Goal: Task Accomplishment & Management: Manage account settings

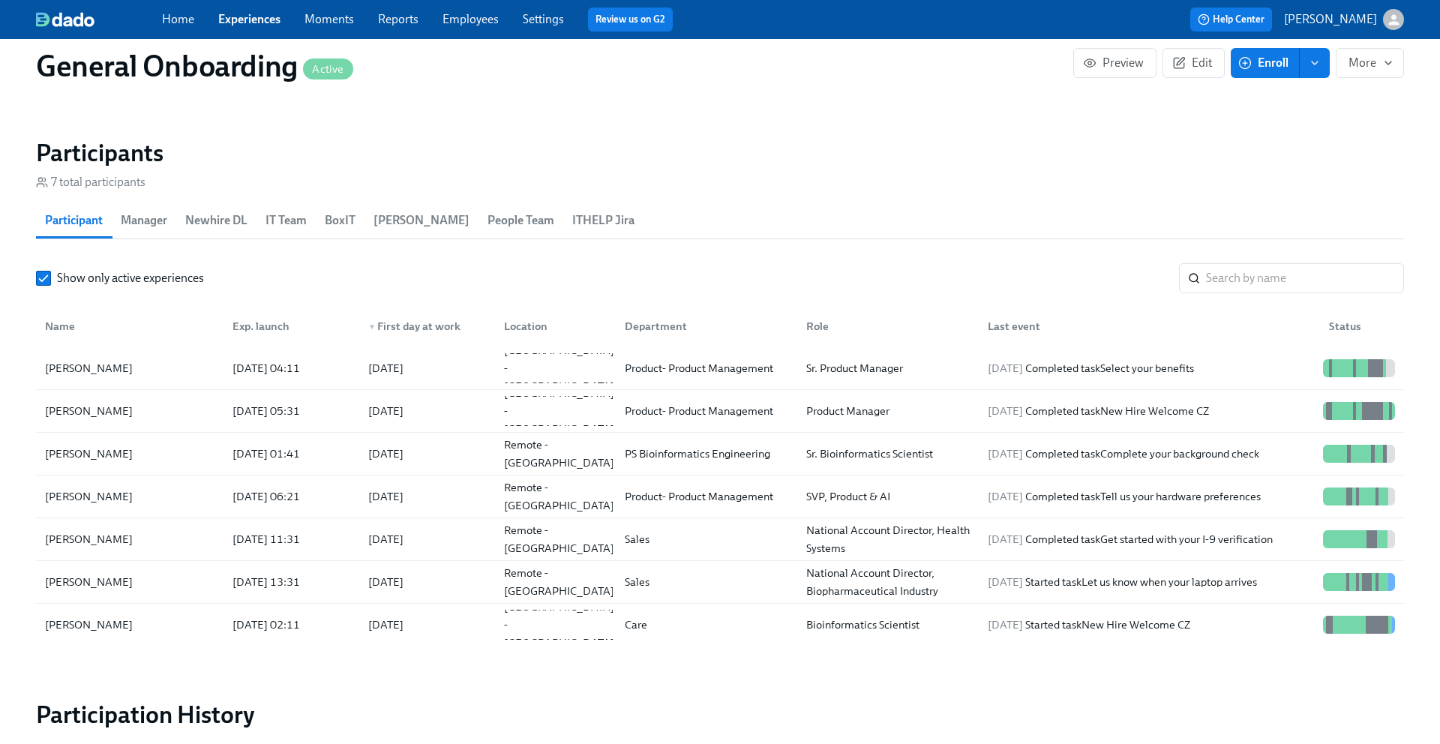
scroll to position [1344, 0]
click at [121, 498] on div "Kush Kuqi" at bounding box center [129, 496] width 181 height 30
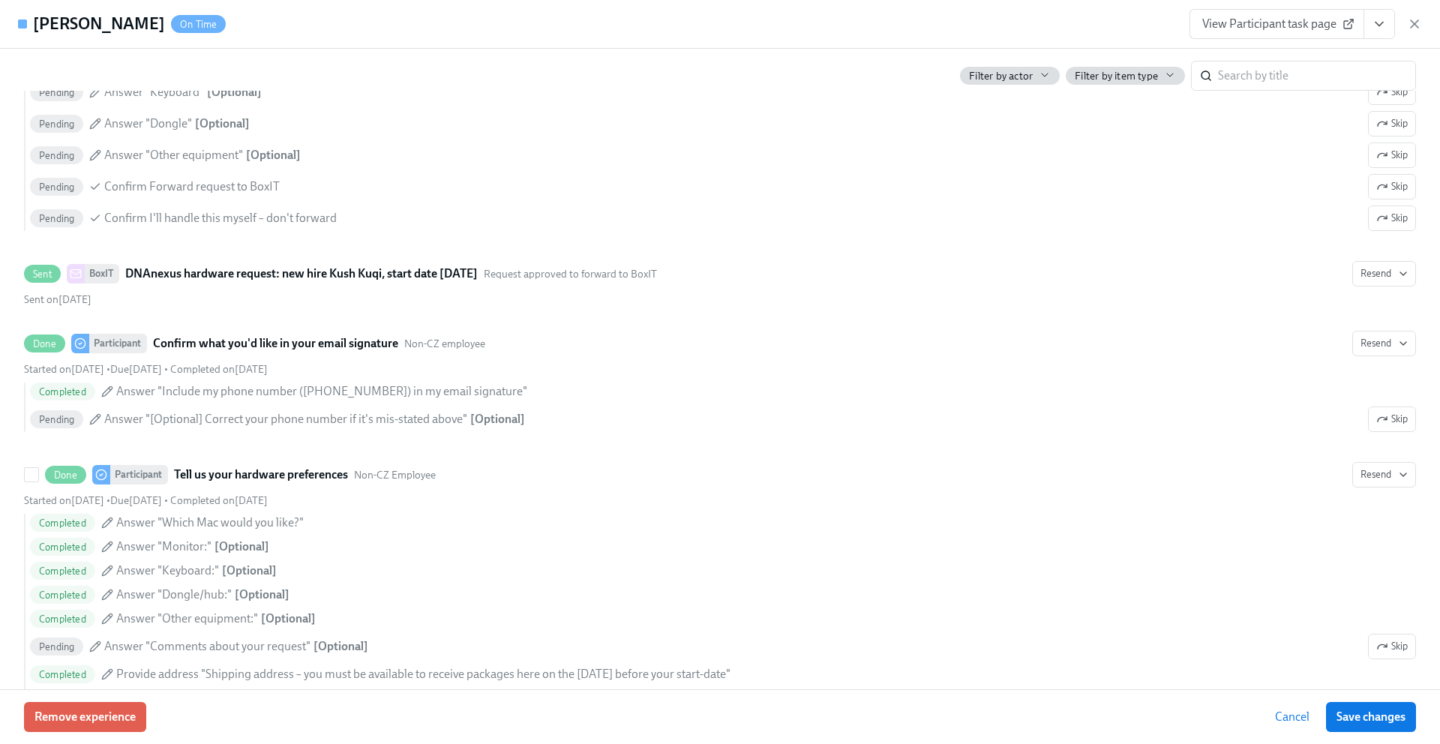
scroll to position [2515, 0]
click at [1286, 23] on span "View Participant task page" at bounding box center [1276, 23] width 149 height 15
click at [84, 27] on h4 "[PERSON_NAME]" at bounding box center [99, 24] width 132 height 22
drag, startPoint x: 106, startPoint y: 25, endPoint x: 30, endPoint y: 25, distance: 75.7
click at [30, 25] on div "Kush Kuqi On Time" at bounding box center [122, 24] width 208 height 22
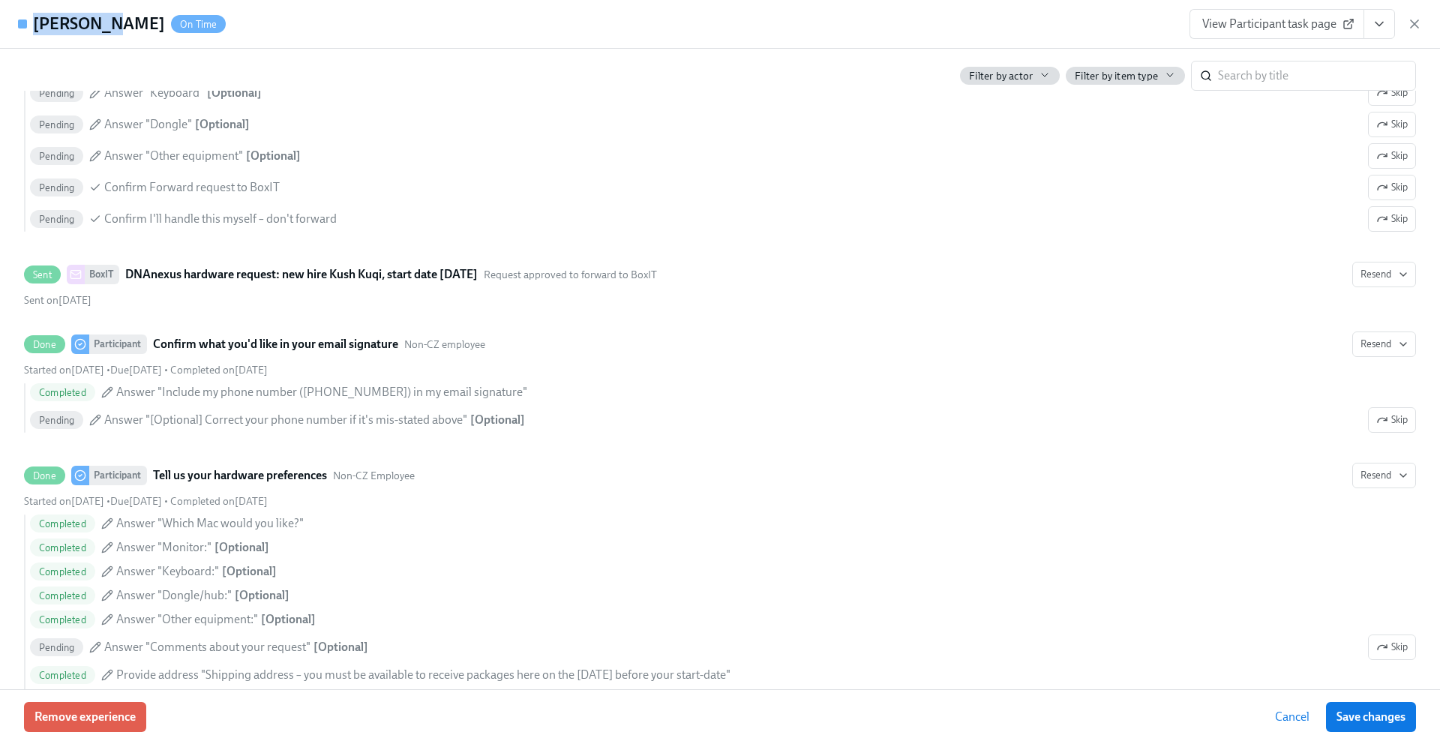
copy h4 "Kush Kuqi"
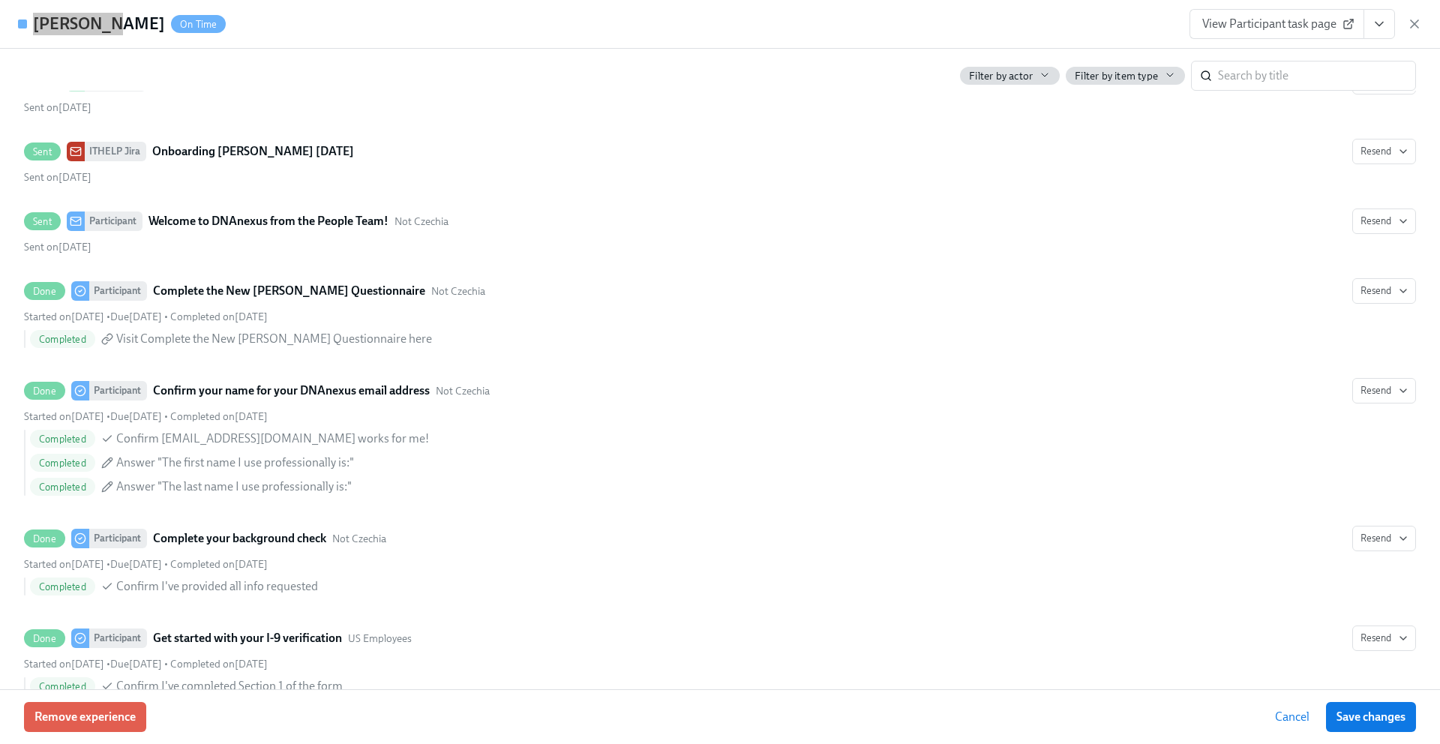
scroll to position [877, 0]
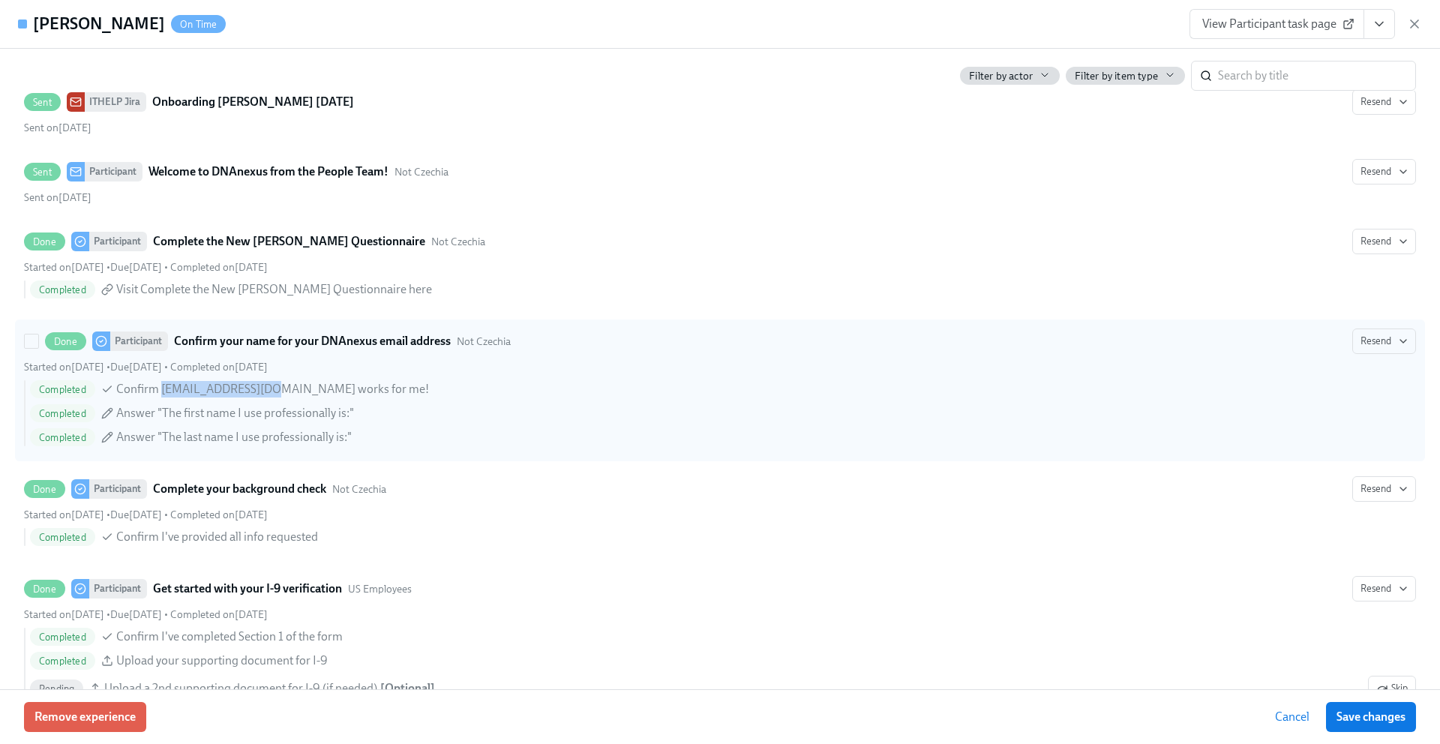
drag, startPoint x: 276, startPoint y: 386, endPoint x: 163, endPoint y: 389, distance: 113.3
click at [163, 389] on span "Confirm KKuqi@dnanexus.com works for me!" at bounding box center [272, 389] width 313 height 16
copy span "KKuqi@dnanexus.com"
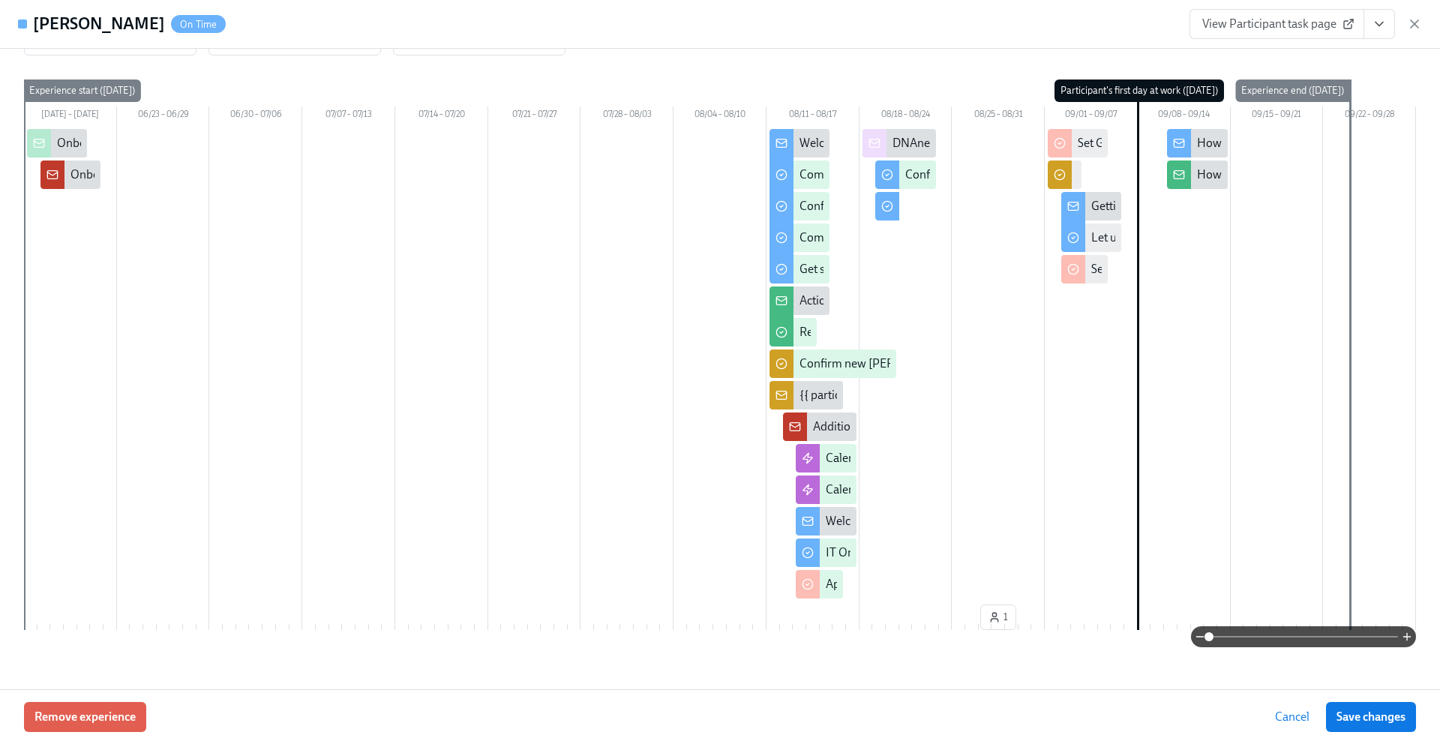
scroll to position [0, 0]
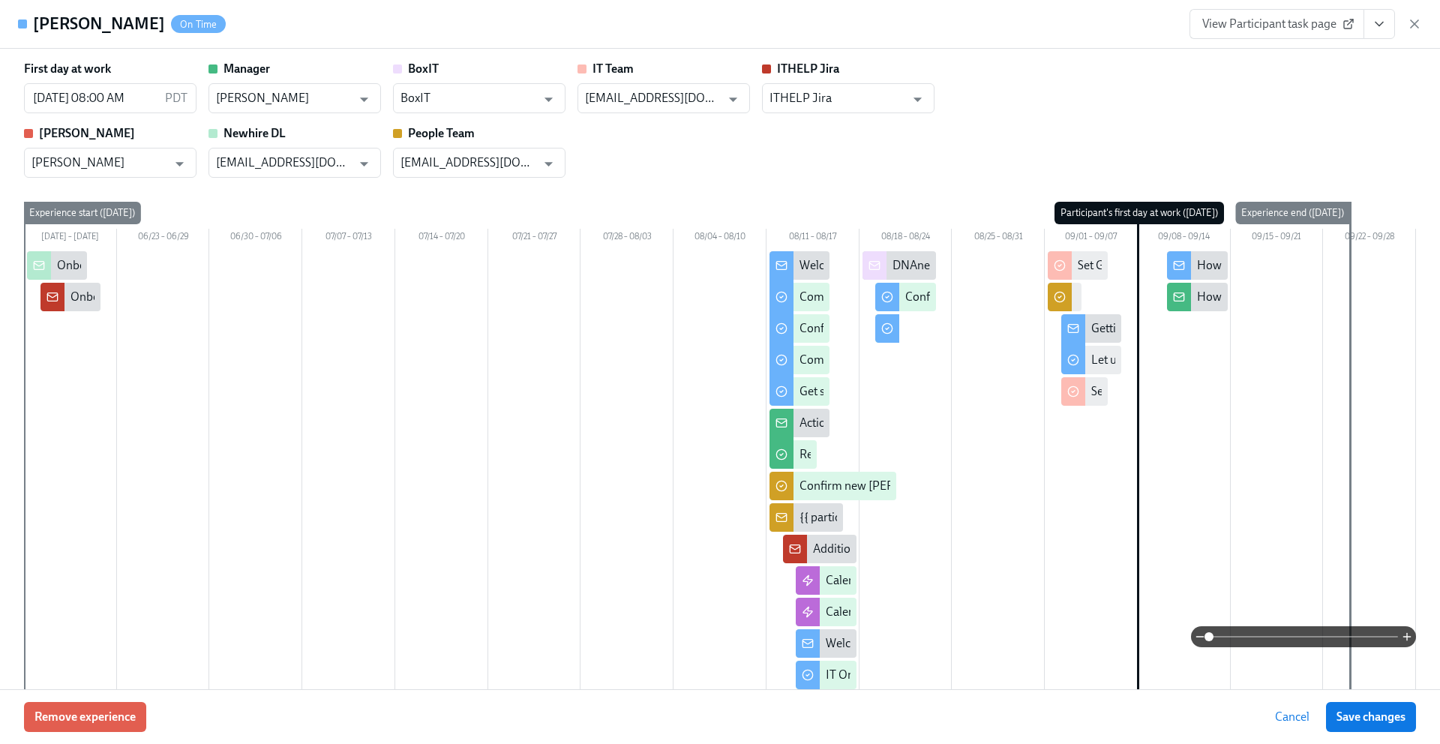
click at [1258, 32] on link "View Participant task page" at bounding box center [1276, 24] width 175 height 30
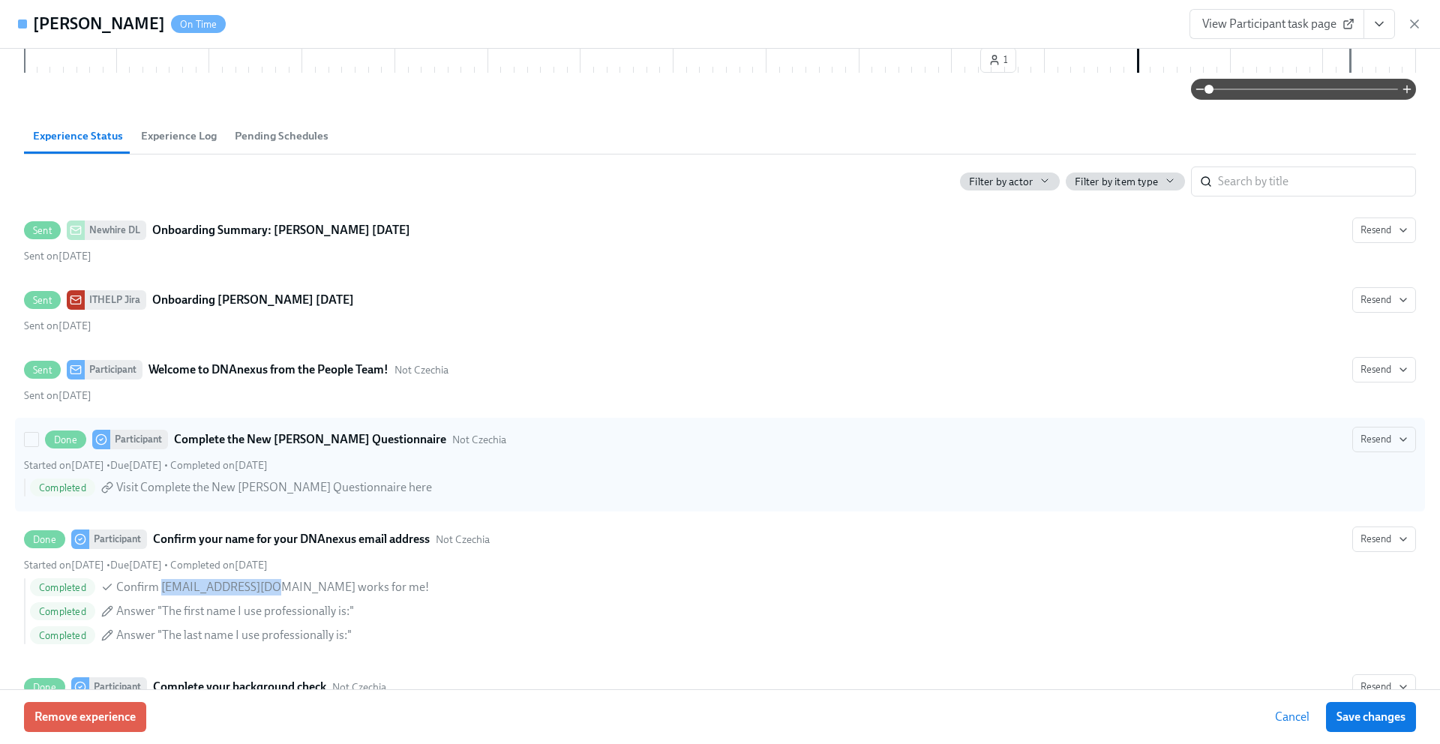
scroll to position [652, 0]
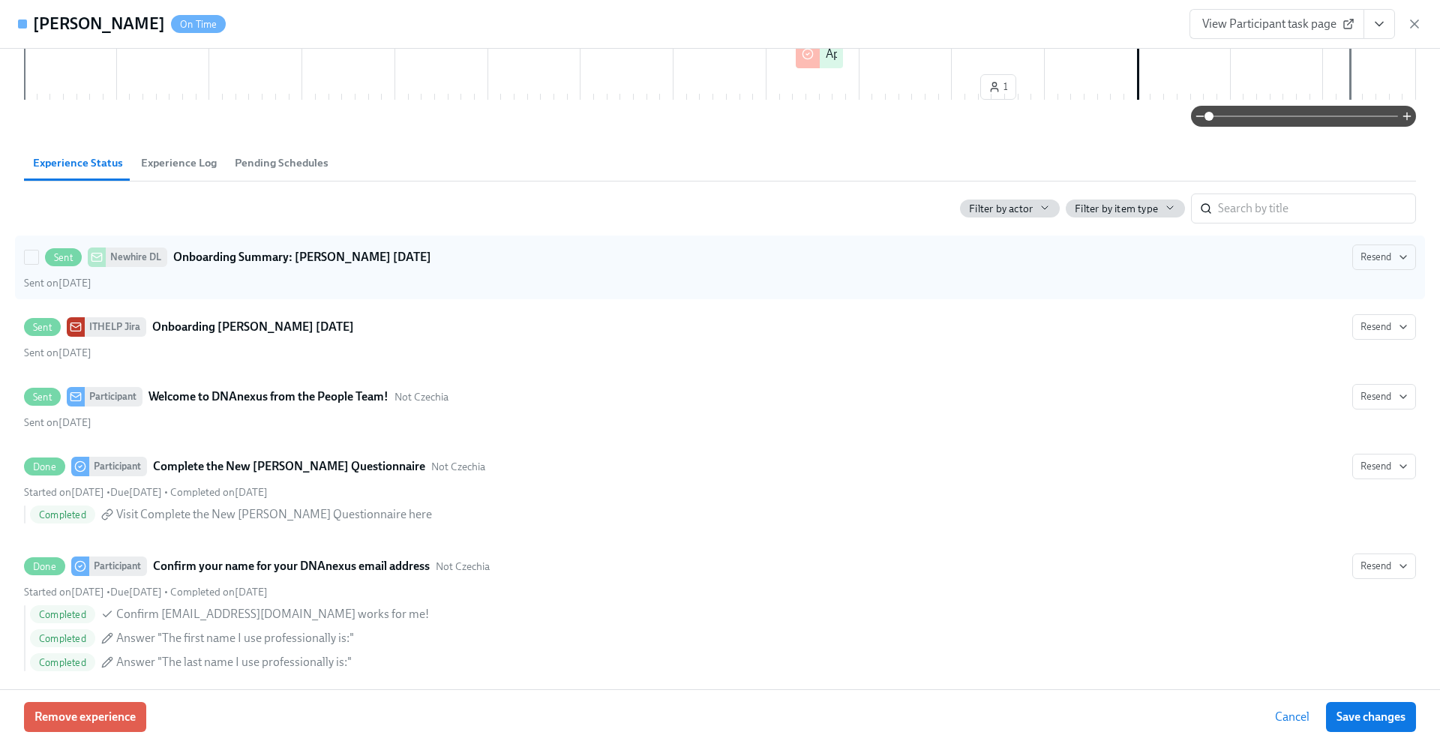
click at [289, 271] on div "Sent Newhire DL Onboarding Summary: Kush Kuqi Sep 08 2025 Resend Sent on July 2…" at bounding box center [720, 267] width 1392 height 46
click at [38, 264] on input "Sent Newhire DL Onboarding Summary: Kush Kuqi Sep 08 2025 Resend Sent on July 2…" at bounding box center [31, 256] width 13 height 13
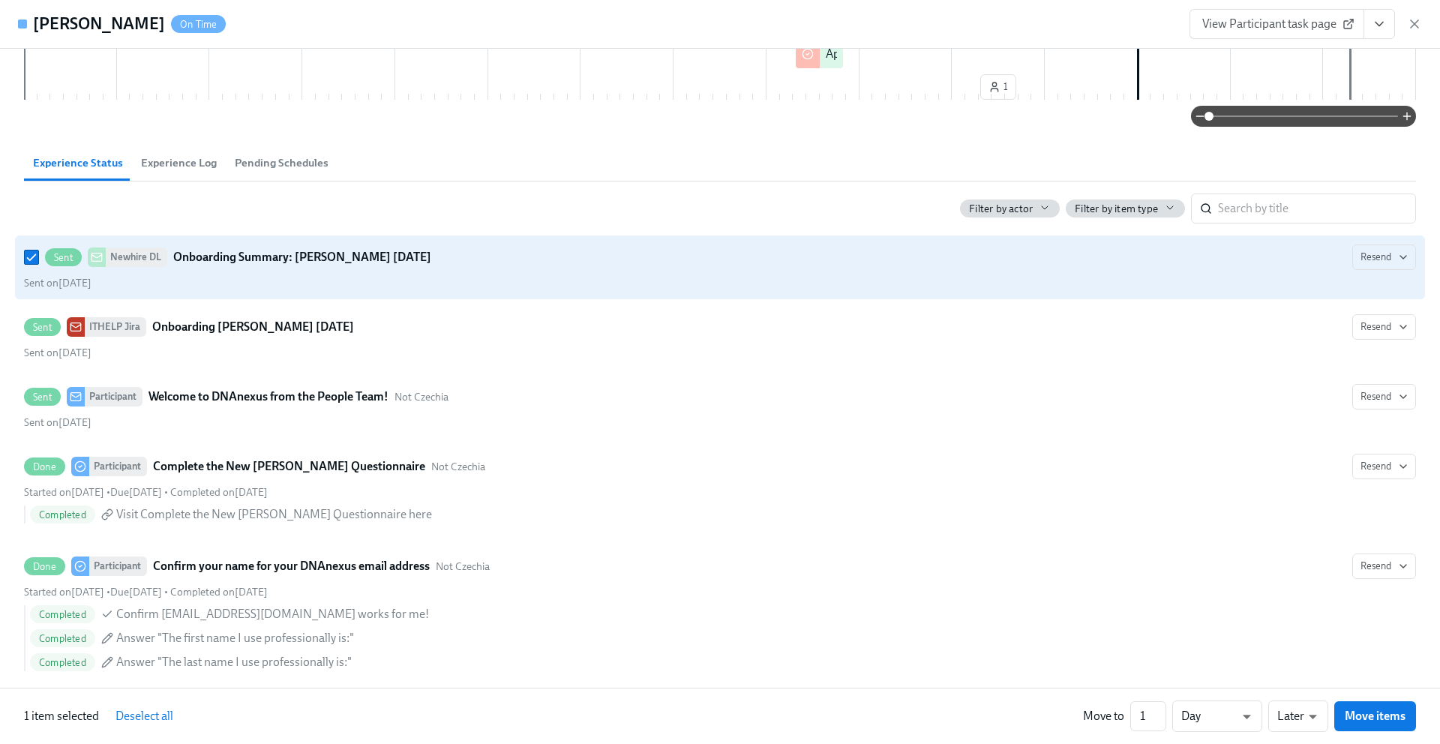
click at [289, 271] on div "Sent Newhire DL Onboarding Summary: Kush Kuqi Sep 08 2025 Resend Sent on July 2…" at bounding box center [720, 267] width 1392 height 46
click at [38, 264] on input "Sent Newhire DL Onboarding Summary: Kush Kuqi Sep 08 2025 Resend Sent on July 2…" at bounding box center [31, 256] width 13 height 13
checkbox input "false"
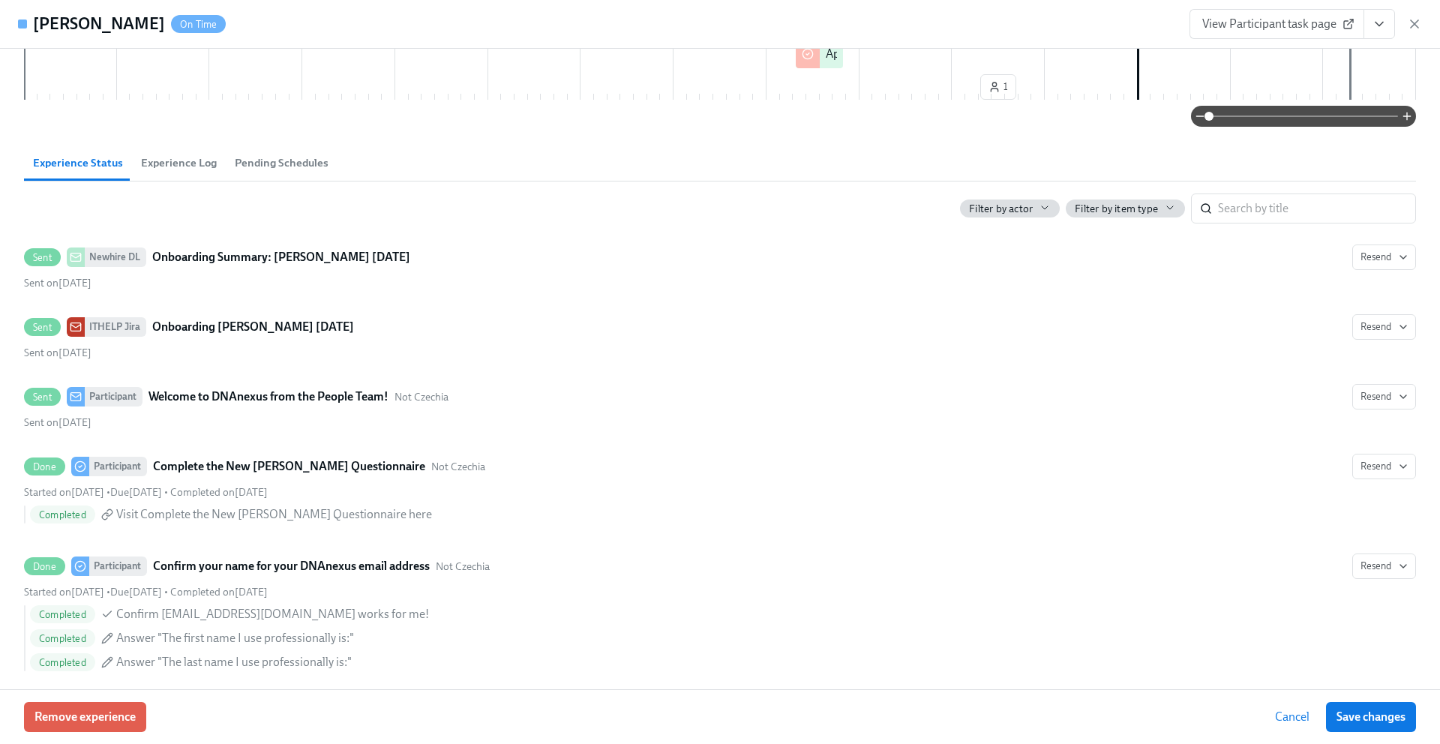
click at [1380, 20] on icon "View task page" at bounding box center [1378, 23] width 15 height 15
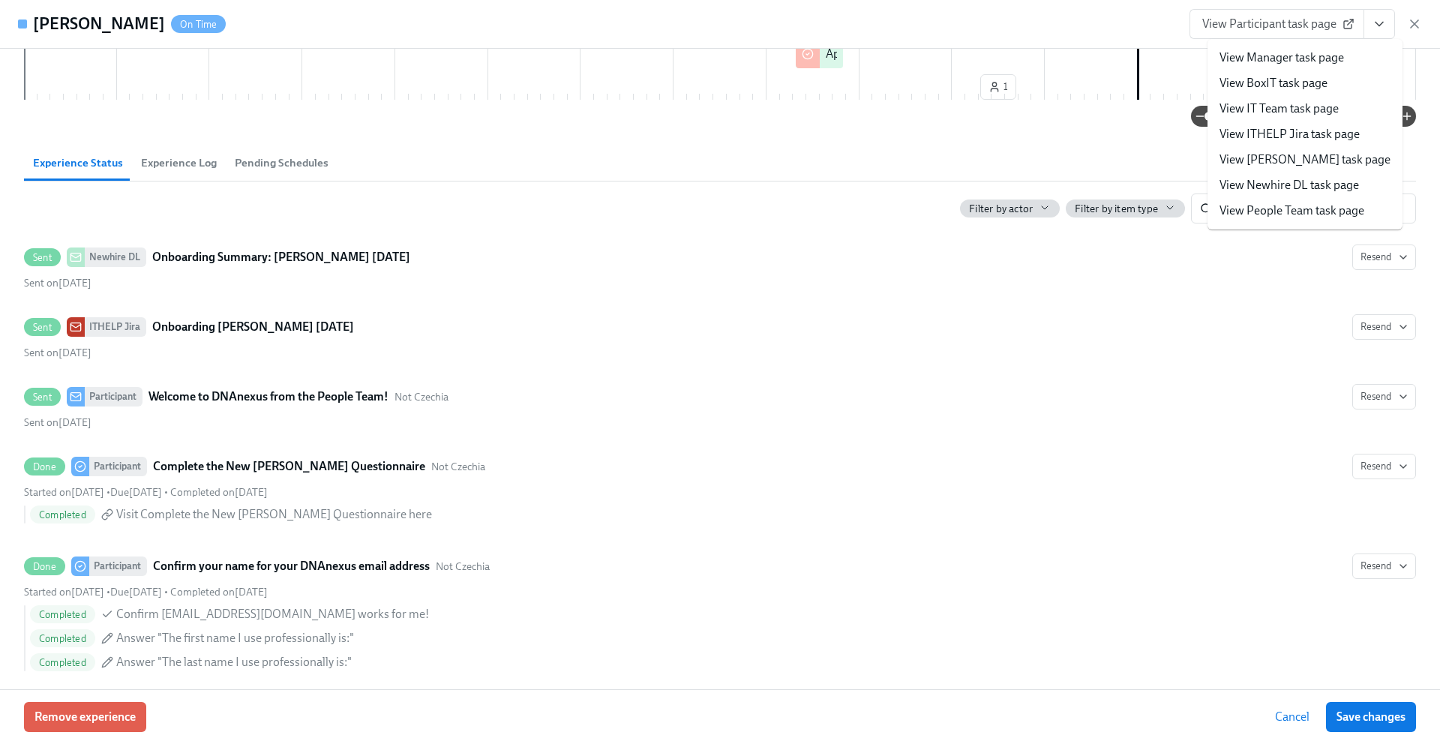
click at [1262, 193] on link "View Newhire DL task page" at bounding box center [1288, 185] width 139 height 16
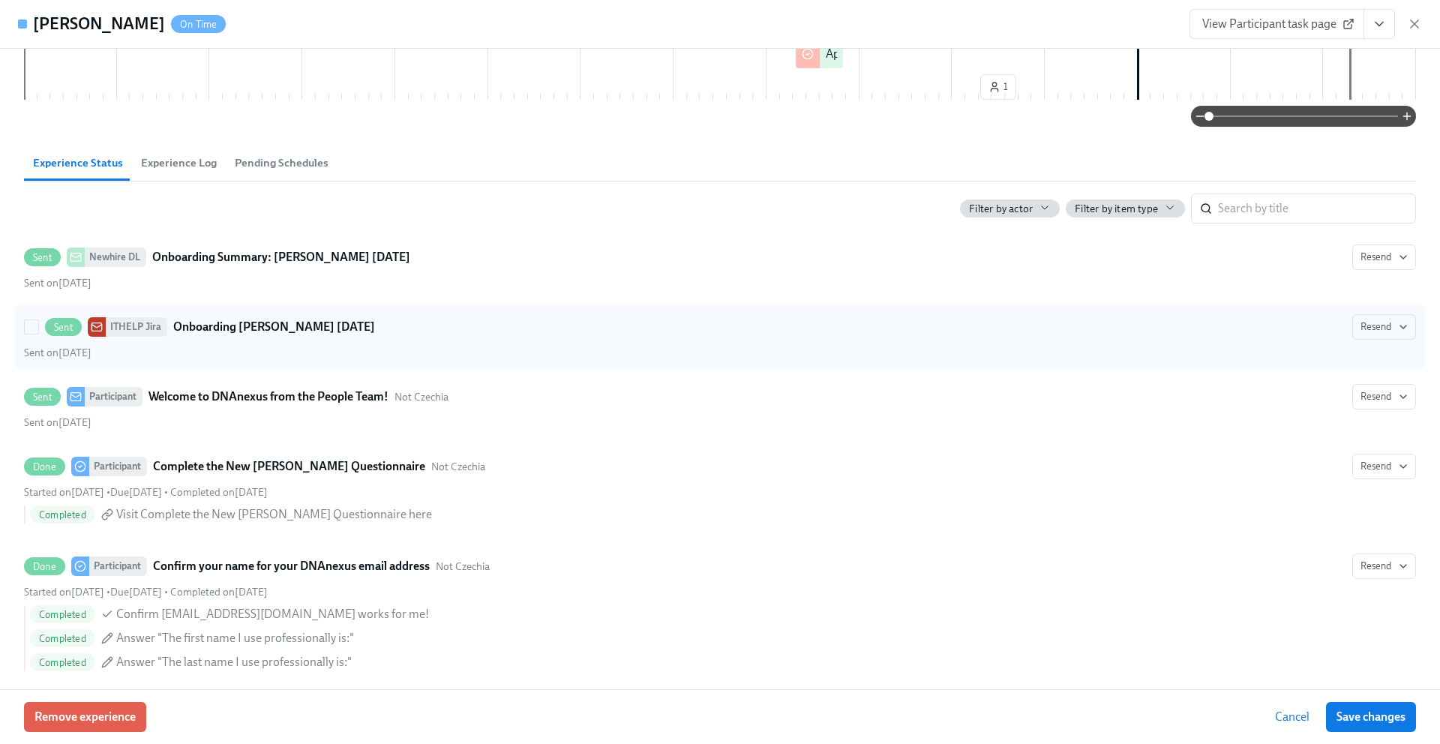
click at [1125, 327] on div "Sent ITHELP Jira Onboarding Kush Kuqi Sep 08 2025 Resend" at bounding box center [720, 326] width 1392 height 25
click at [38, 327] on input "Sent ITHELP Jira Onboarding Kush Kuqi Sep 08 2025 Resend Sent on July 25th" at bounding box center [31, 326] width 13 height 13
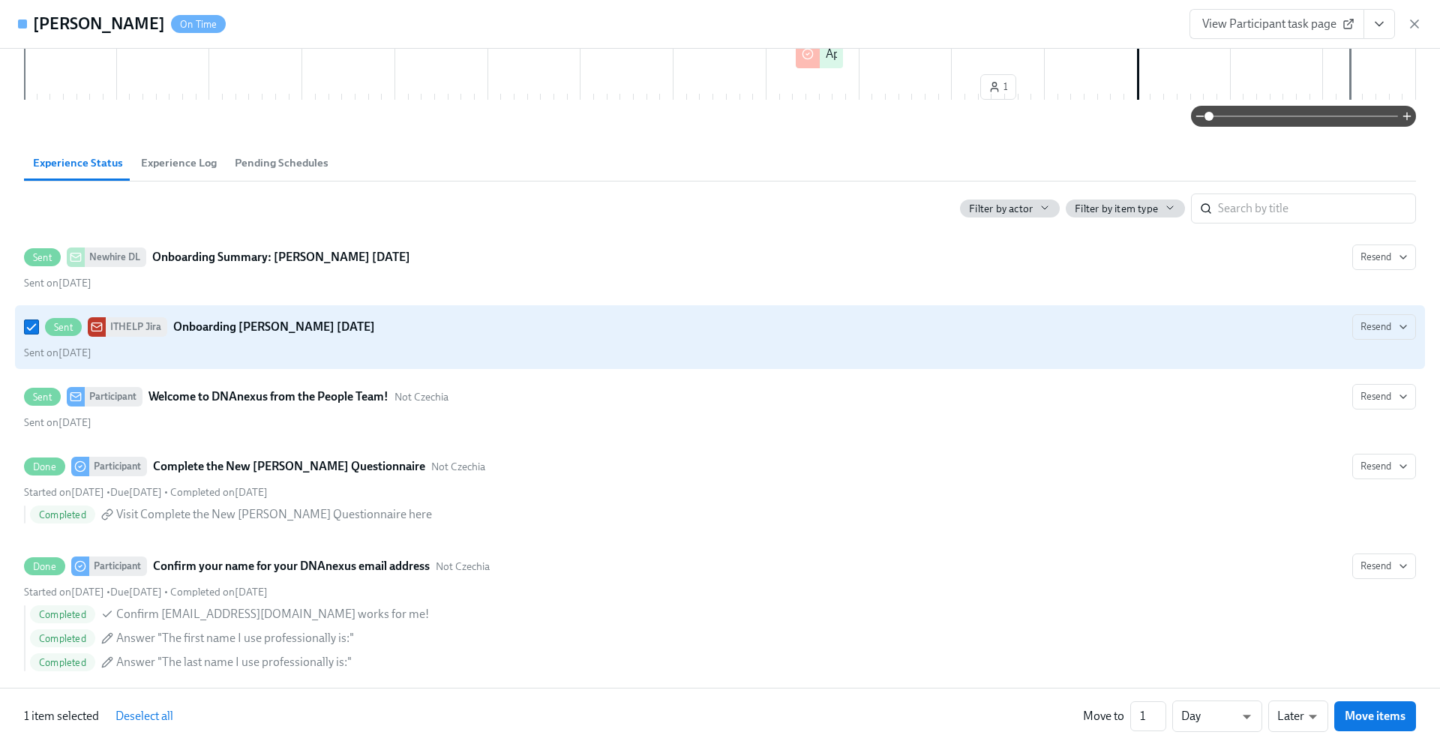
click at [1125, 327] on div "Sent ITHELP Jira Onboarding Kush Kuqi Sep 08 2025 Resend" at bounding box center [720, 326] width 1392 height 25
click at [38, 327] on input "Sent ITHELP Jira Onboarding Kush Kuqi Sep 08 2025 Resend Sent on July 25th" at bounding box center [31, 326] width 13 height 13
checkbox input "false"
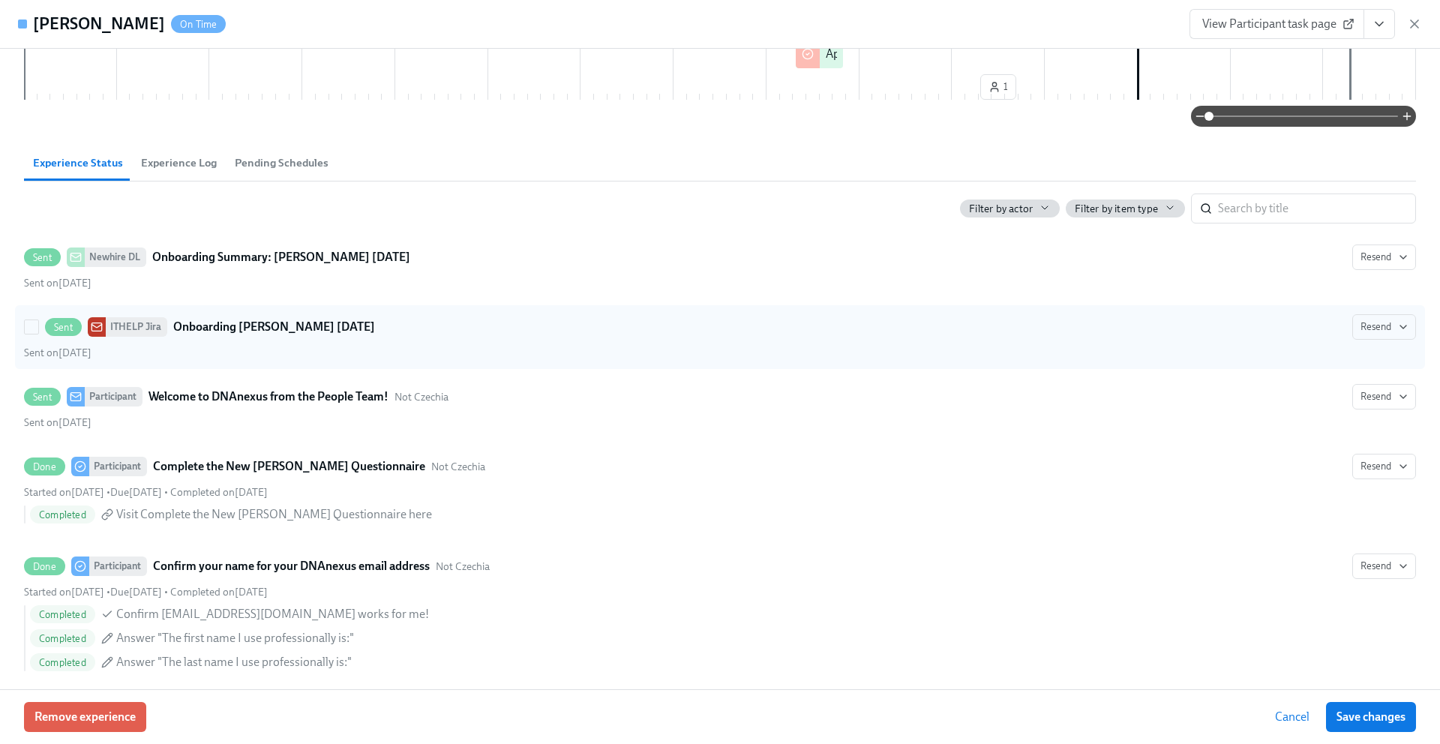
scroll to position [0, 0]
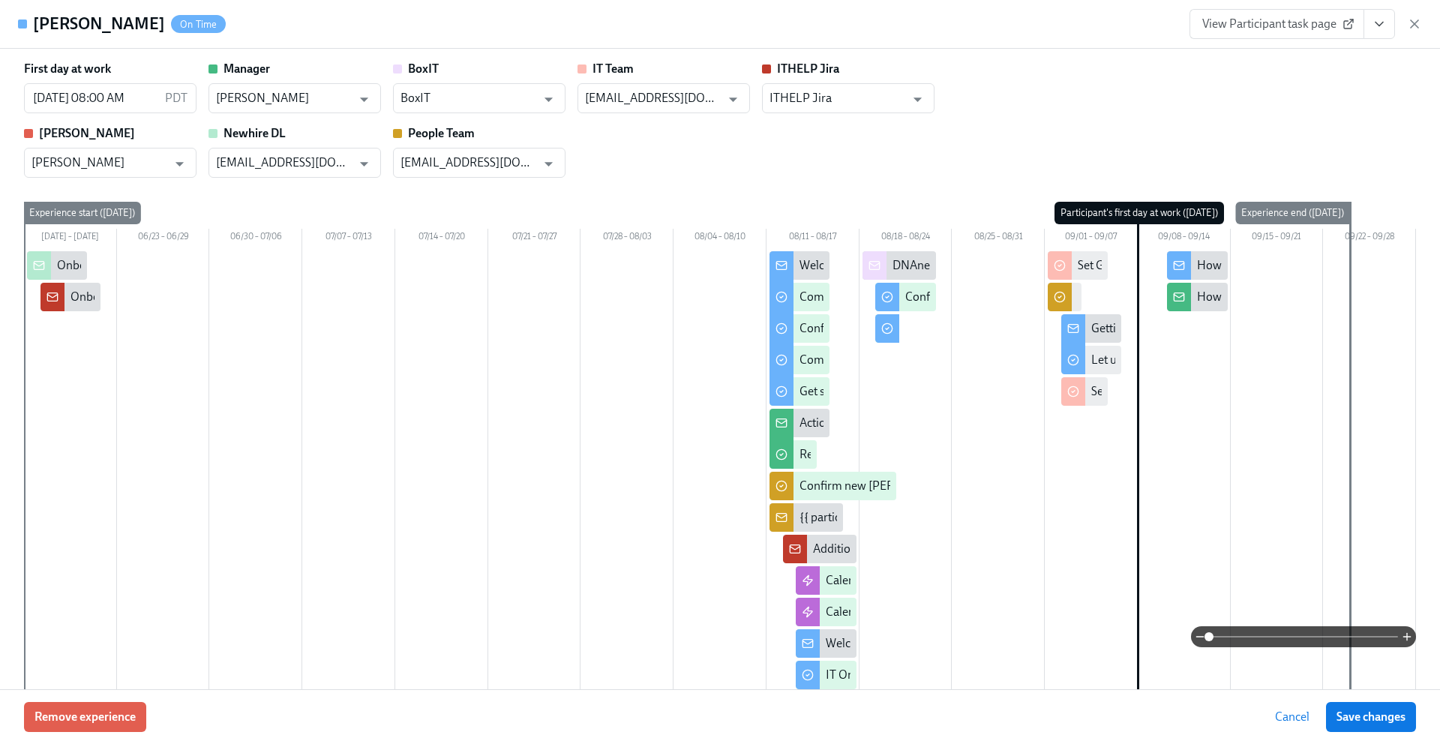
click at [1378, 27] on icon "View task page" at bounding box center [1378, 23] width 15 height 15
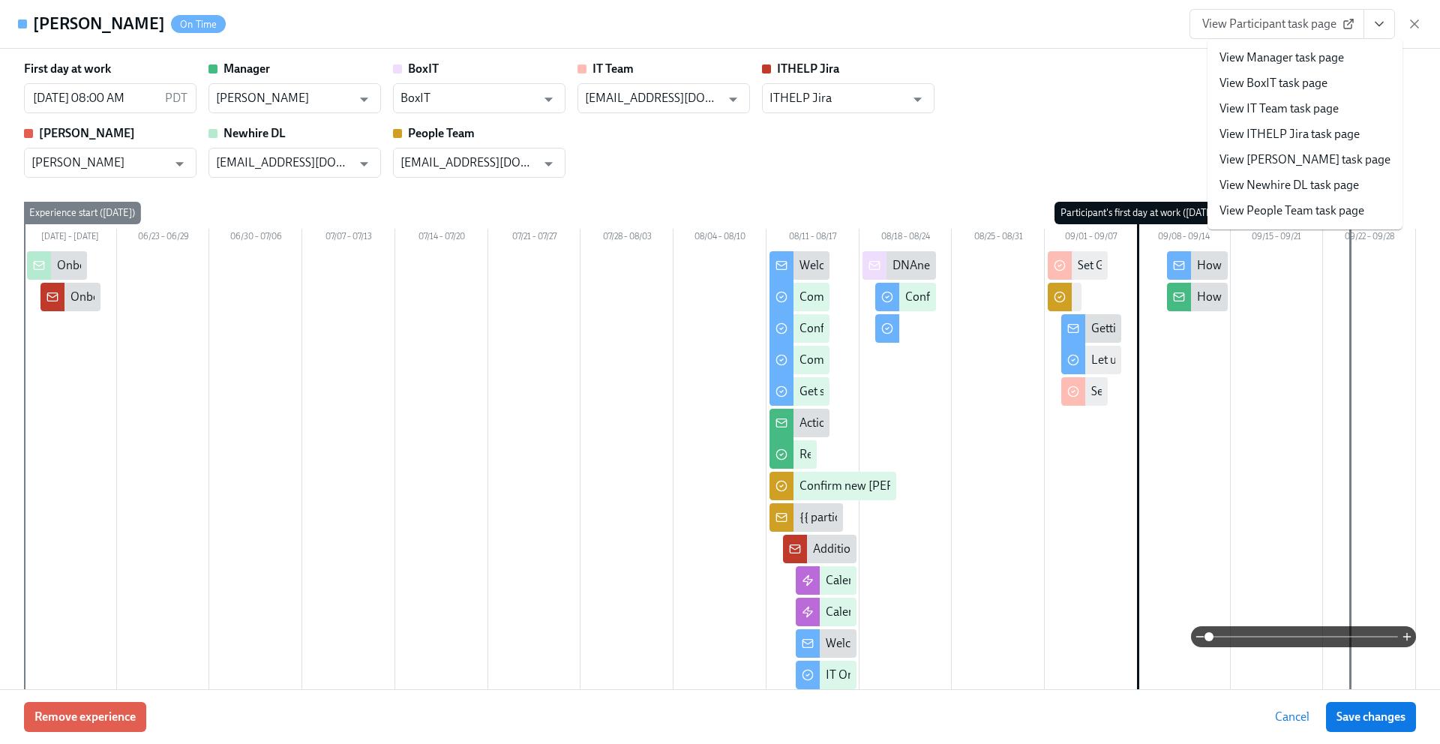
click at [1280, 137] on link "View ITHELP Jira task page" at bounding box center [1289, 134] width 140 height 16
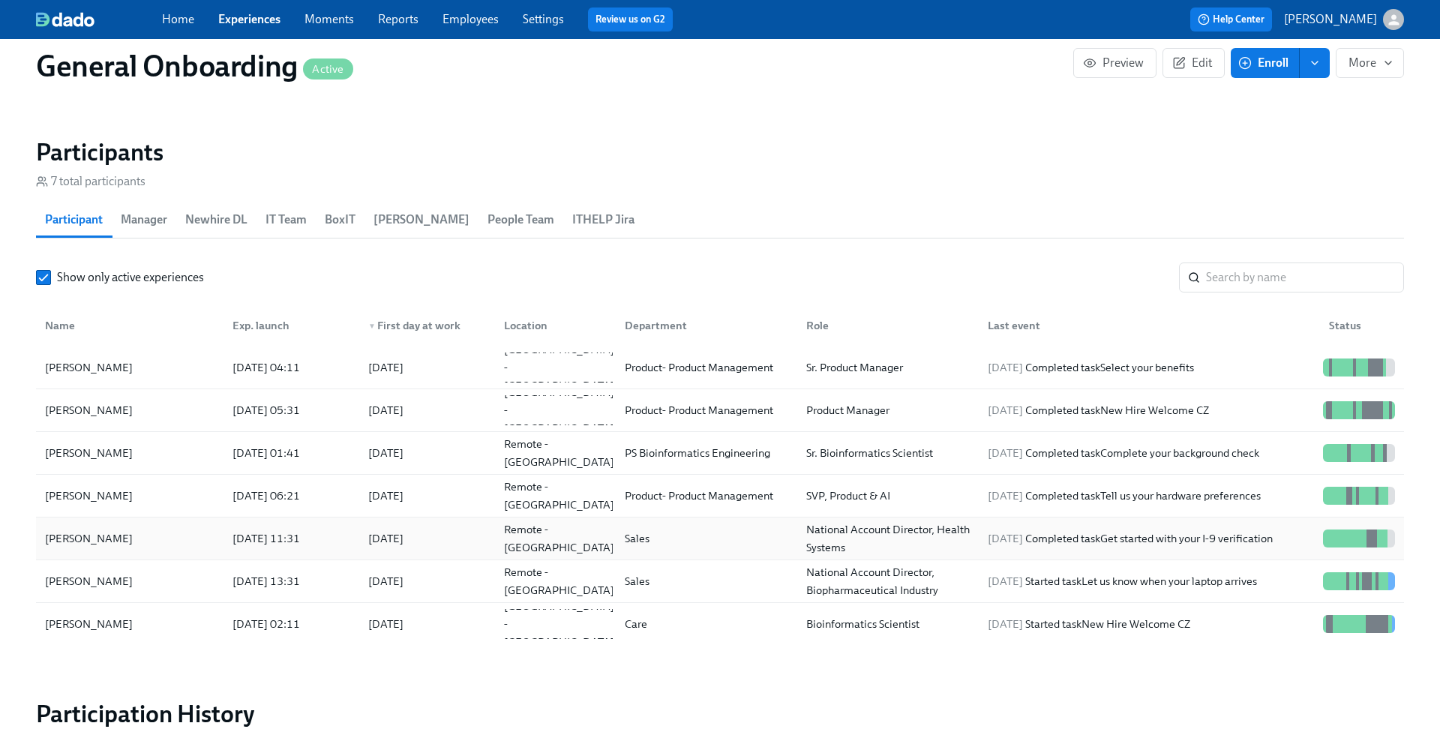
click at [130, 529] on div "Ben Gribble" at bounding box center [129, 538] width 181 height 30
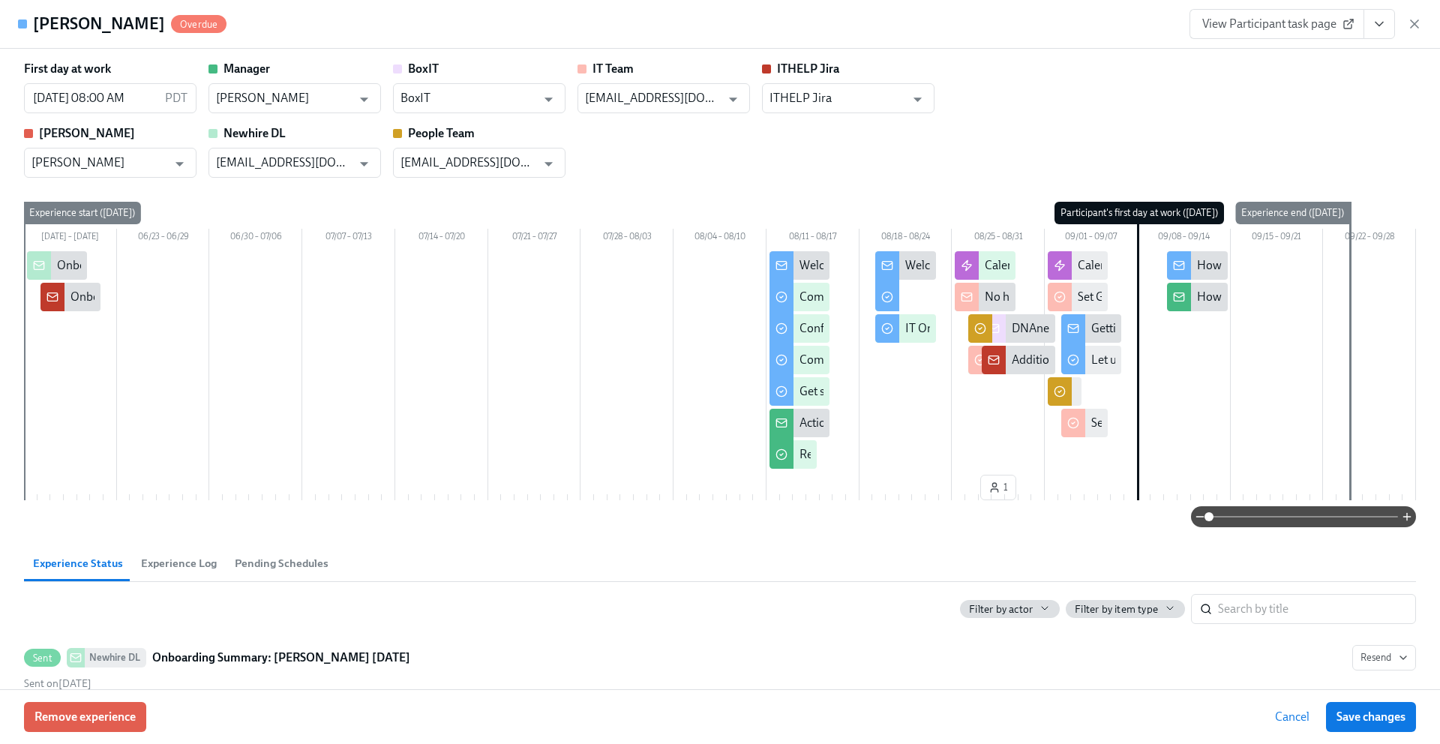
click at [1290, 19] on span "View Participant task page" at bounding box center [1276, 23] width 149 height 15
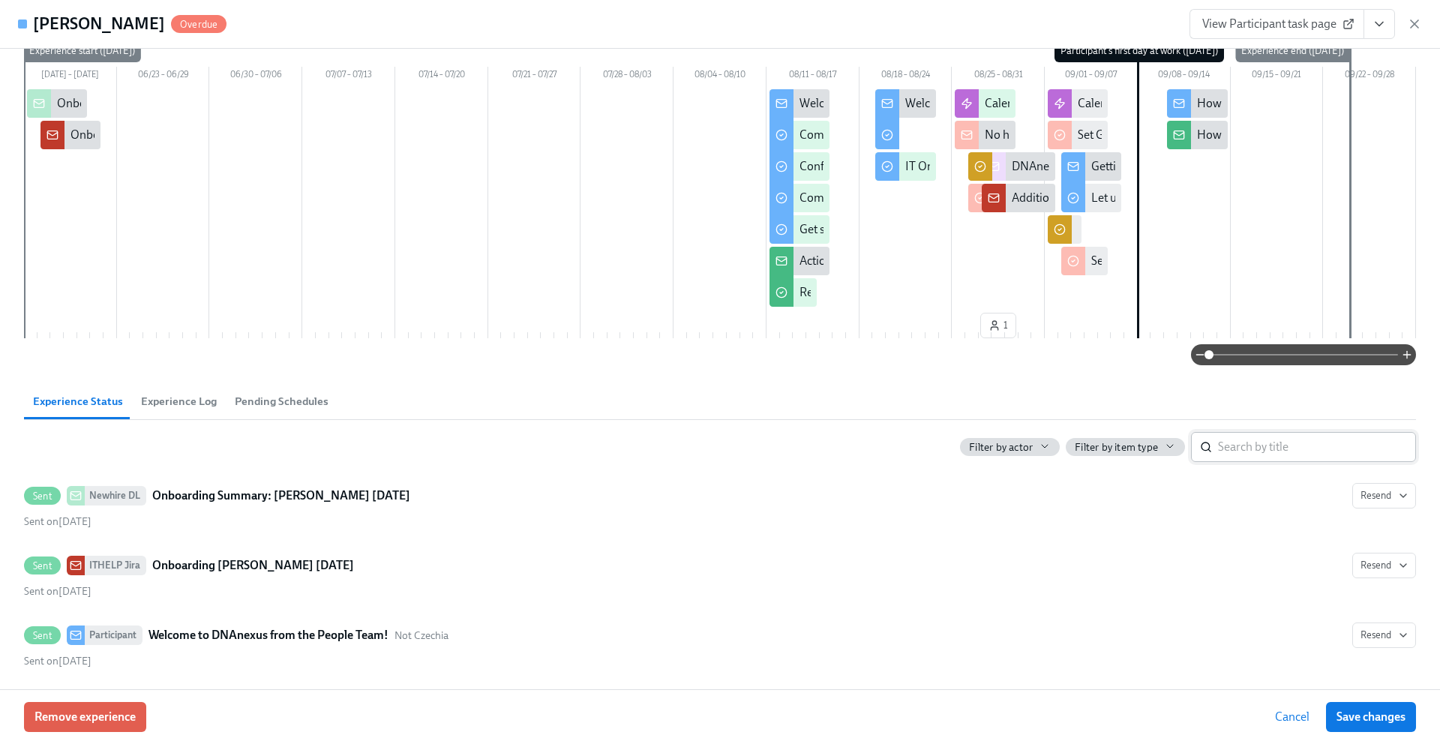
scroll to position [135, 0]
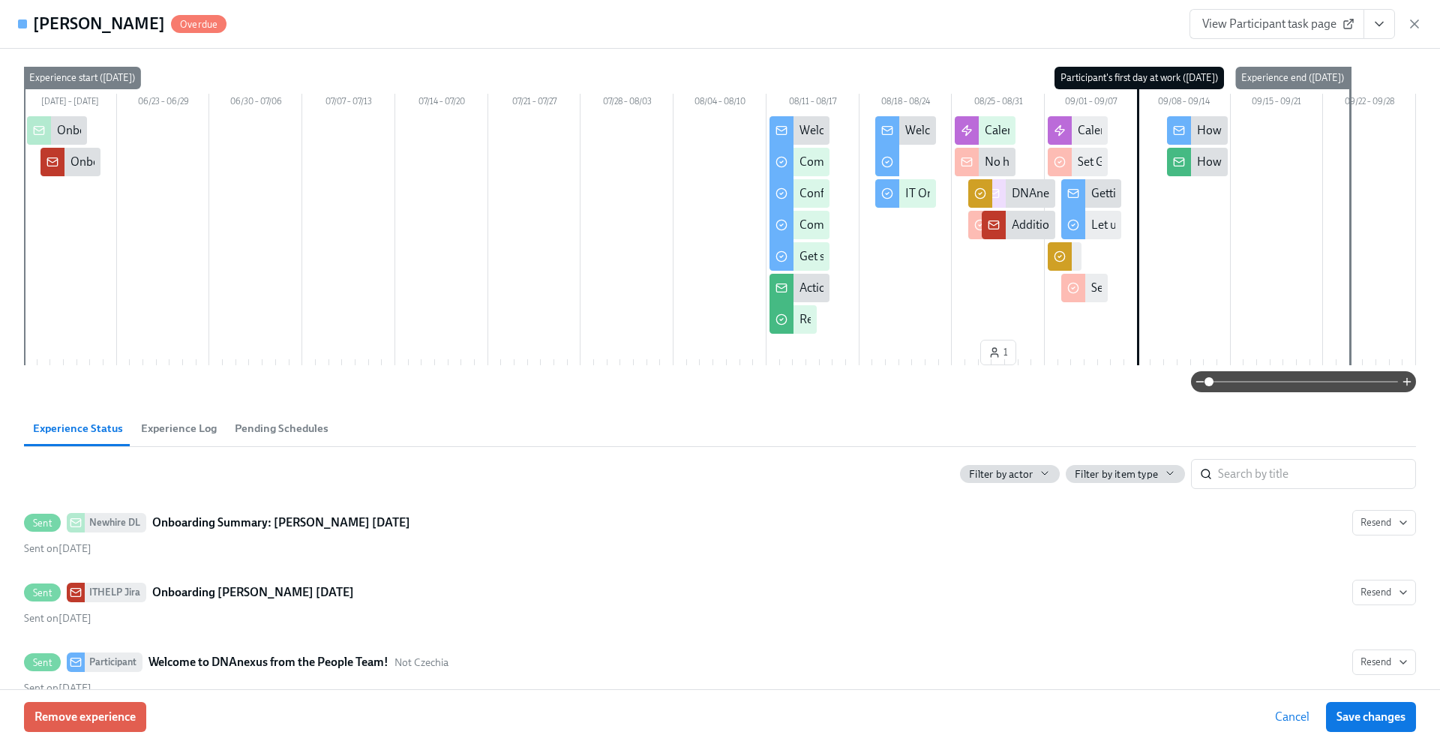
click at [1380, 19] on icon "View task page" at bounding box center [1378, 23] width 15 height 15
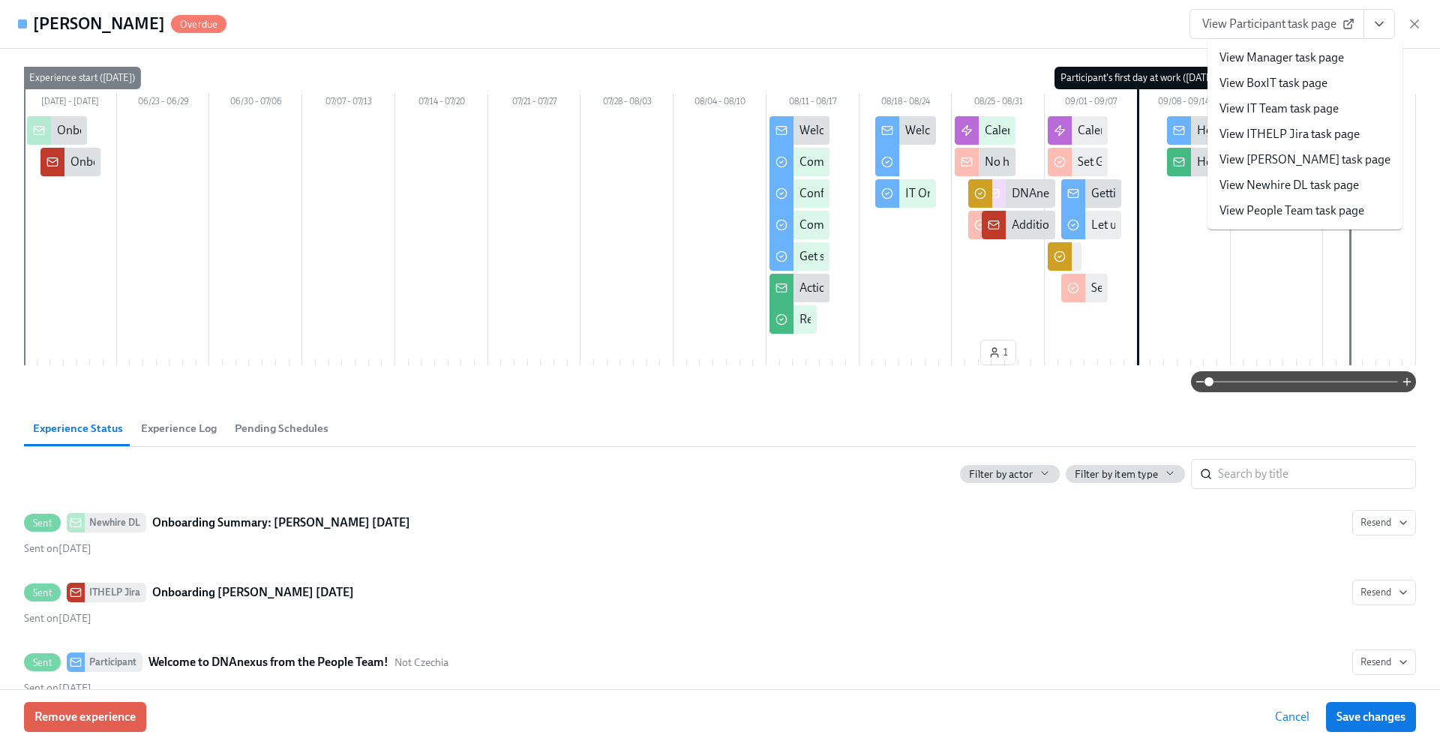
click at [1276, 153] on link "View Josh task page" at bounding box center [1304, 159] width 171 height 16
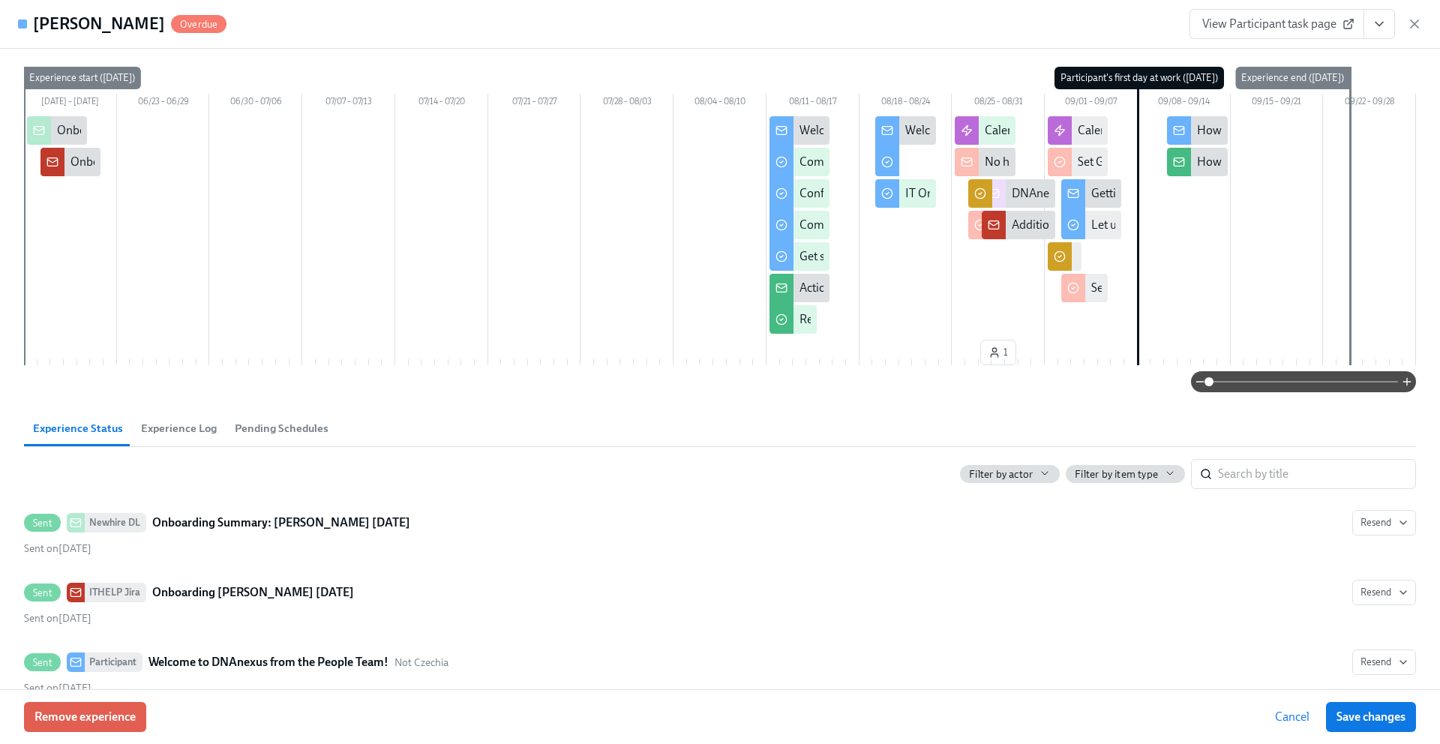
click at [1374, 27] on icon "View task page" at bounding box center [1378, 23] width 15 height 15
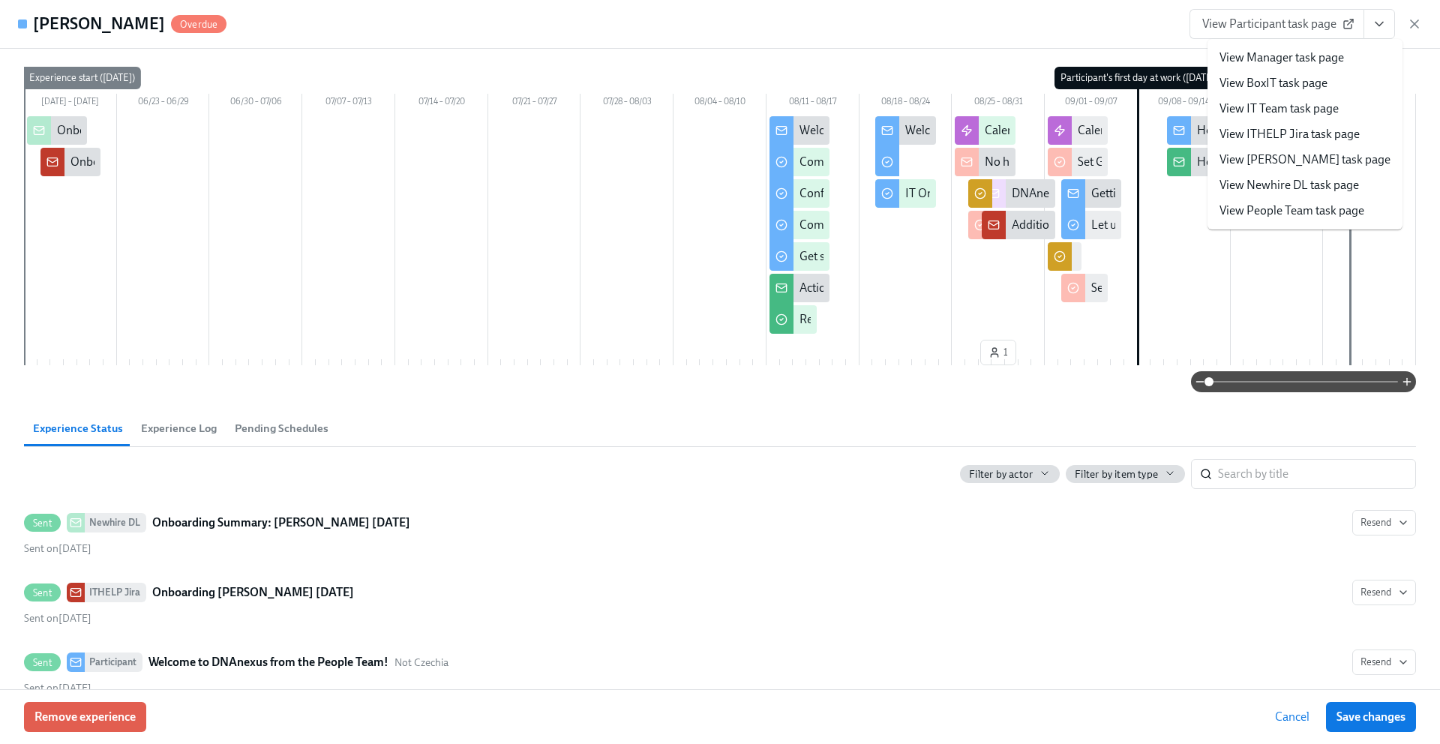
click at [1280, 134] on link "View ITHELP Jira task page" at bounding box center [1289, 134] width 140 height 16
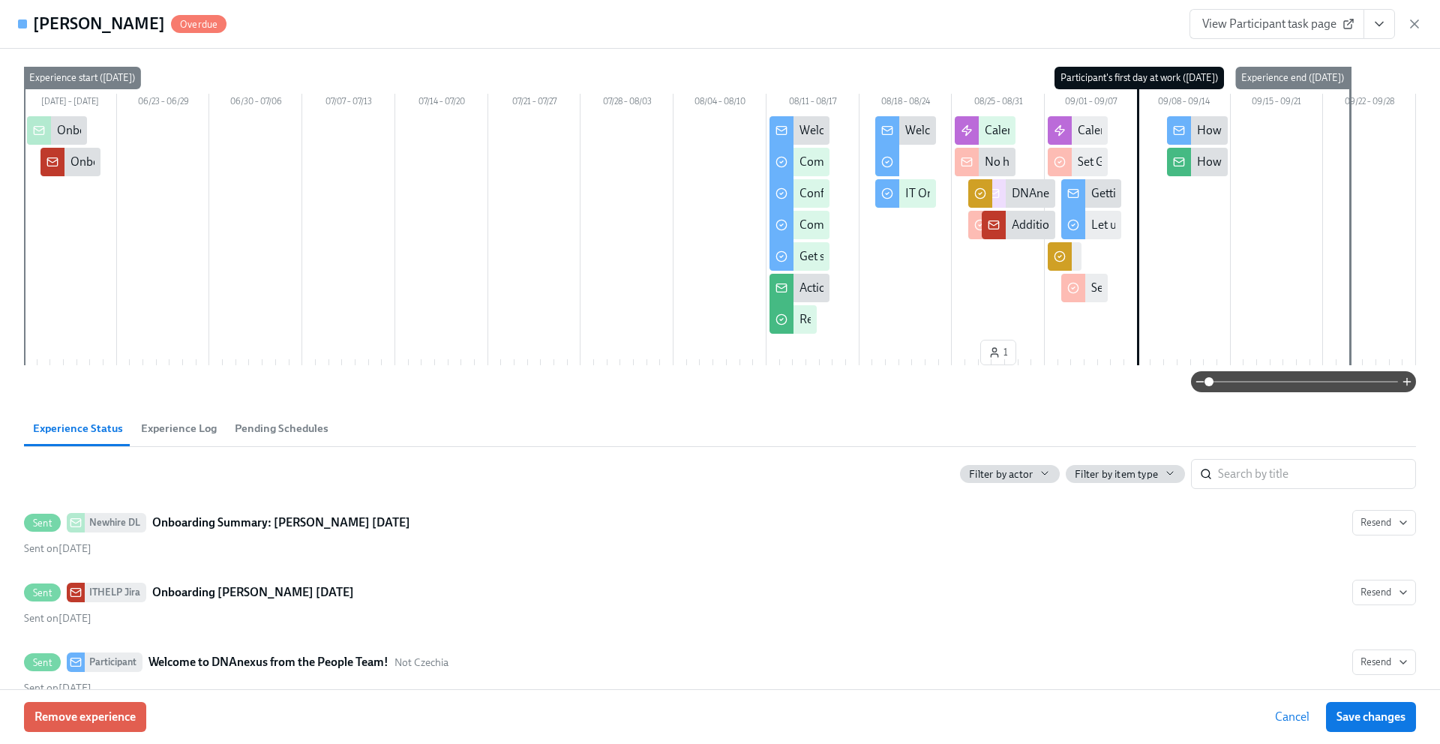
click at [1378, 15] on button "View task page" at bounding box center [1378, 24] width 31 height 30
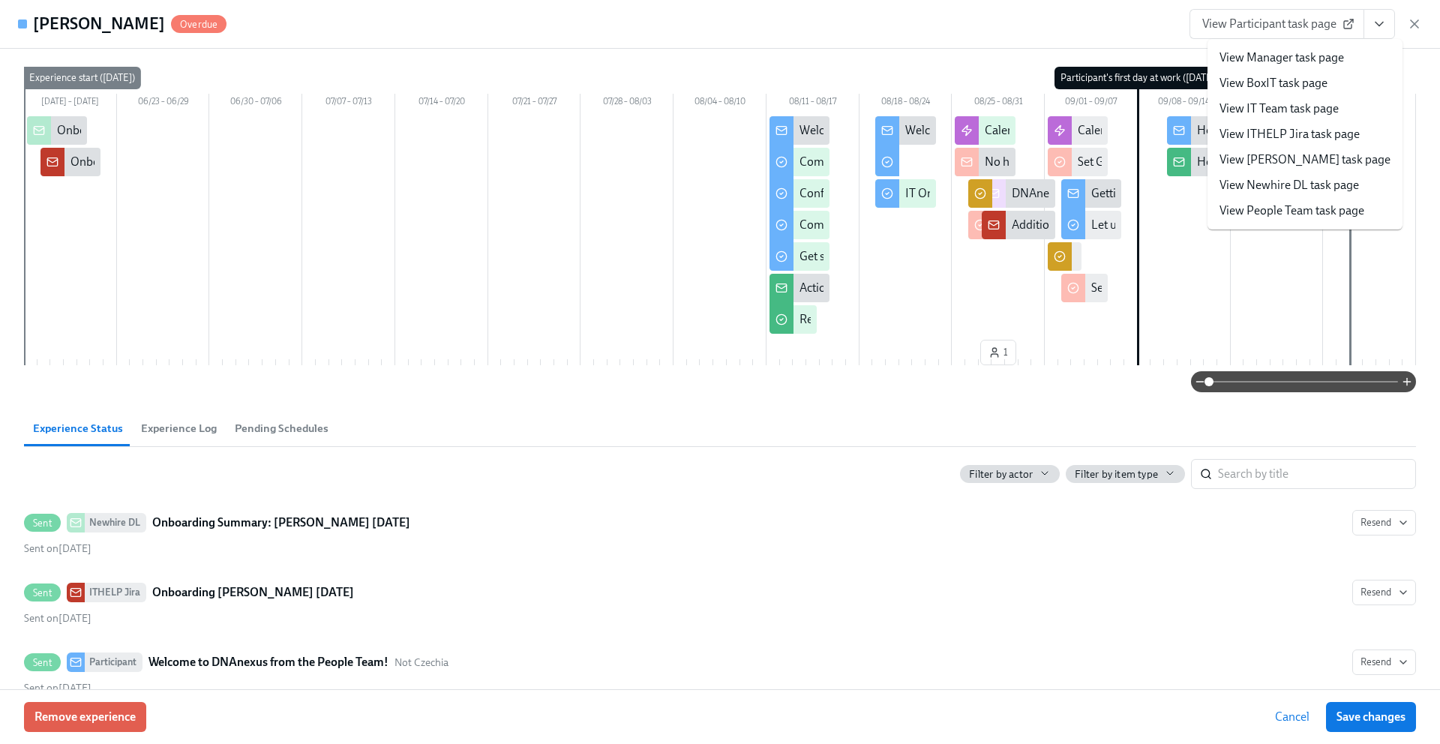
click at [1296, 115] on link "View IT Team task page" at bounding box center [1278, 108] width 119 height 16
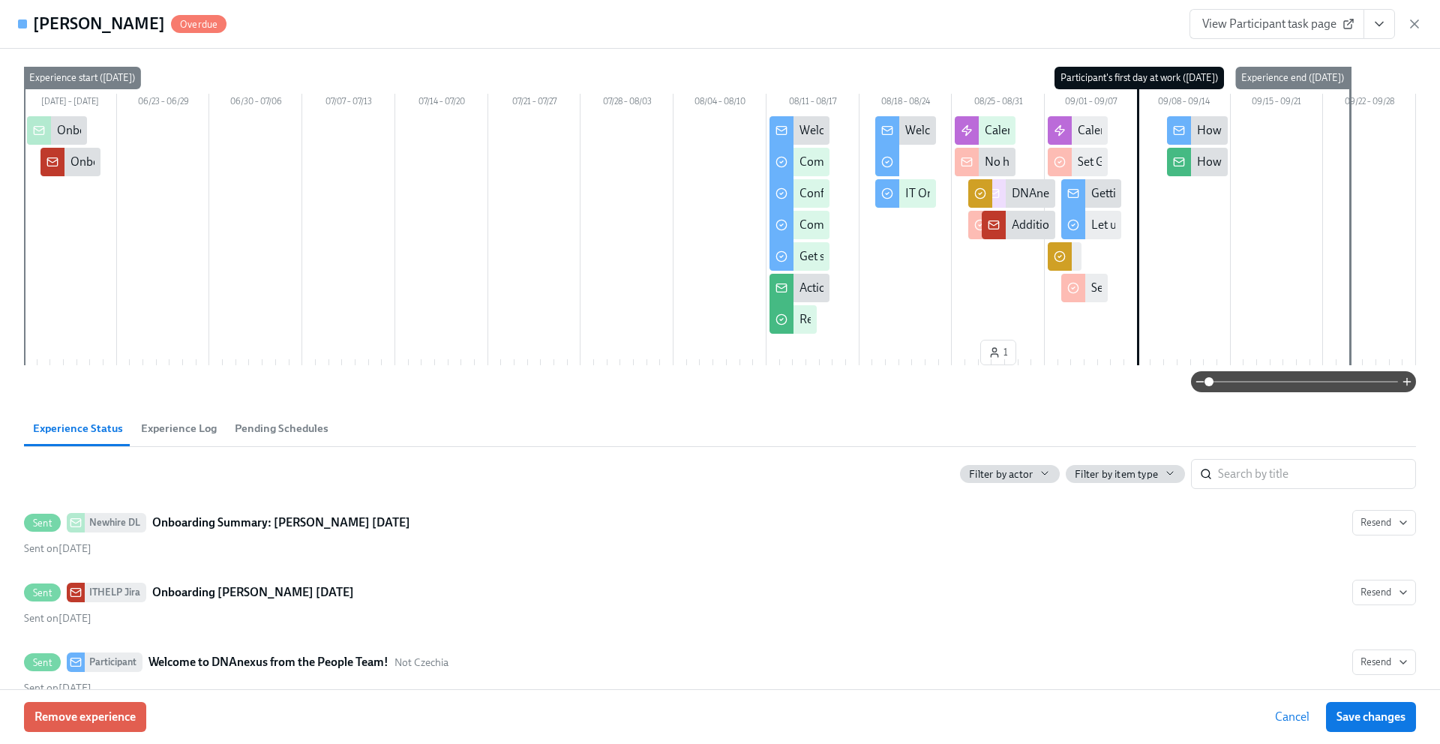
click at [1377, 25] on icon "View task page" at bounding box center [1378, 23] width 15 height 15
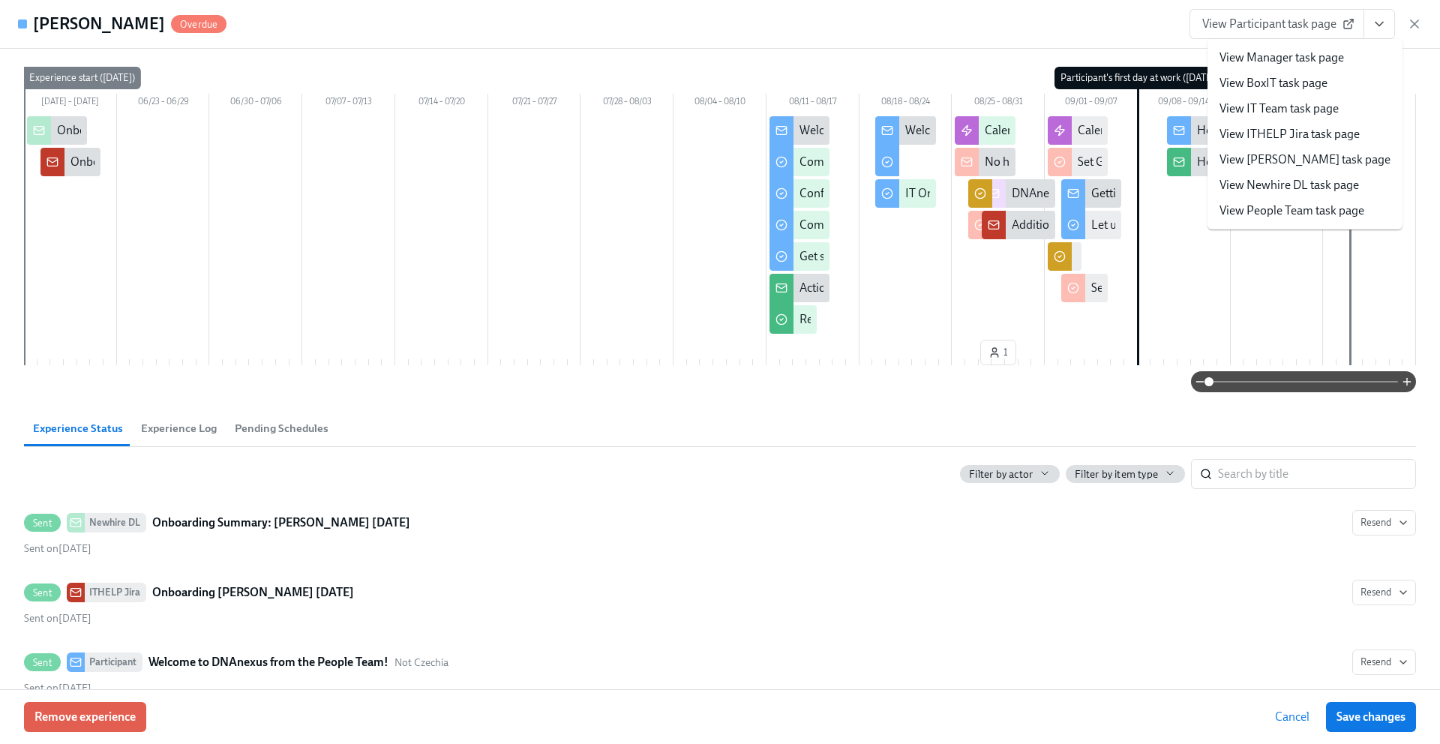
click at [853, 479] on div "Filter by actor Filter by item type ​" at bounding box center [720, 468] width 1392 height 42
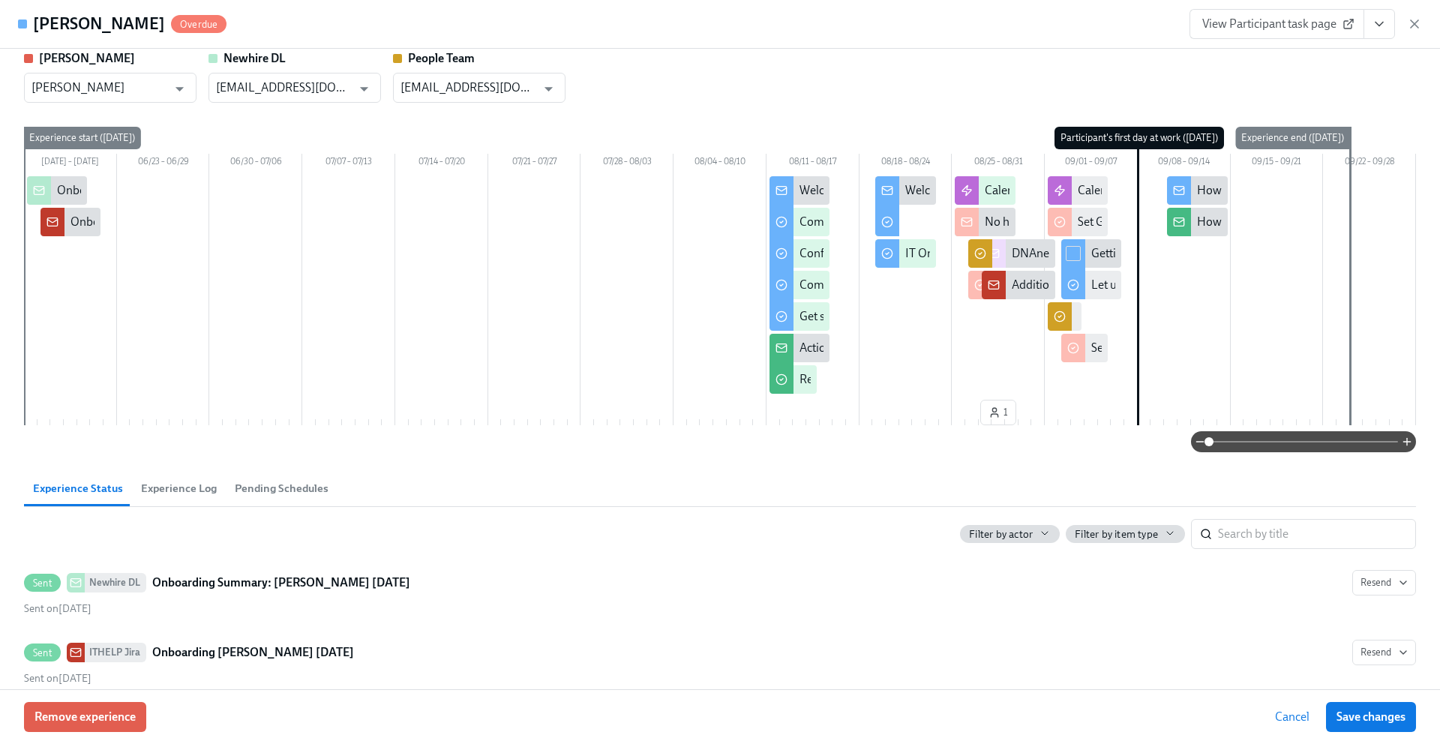
scroll to position [0, 0]
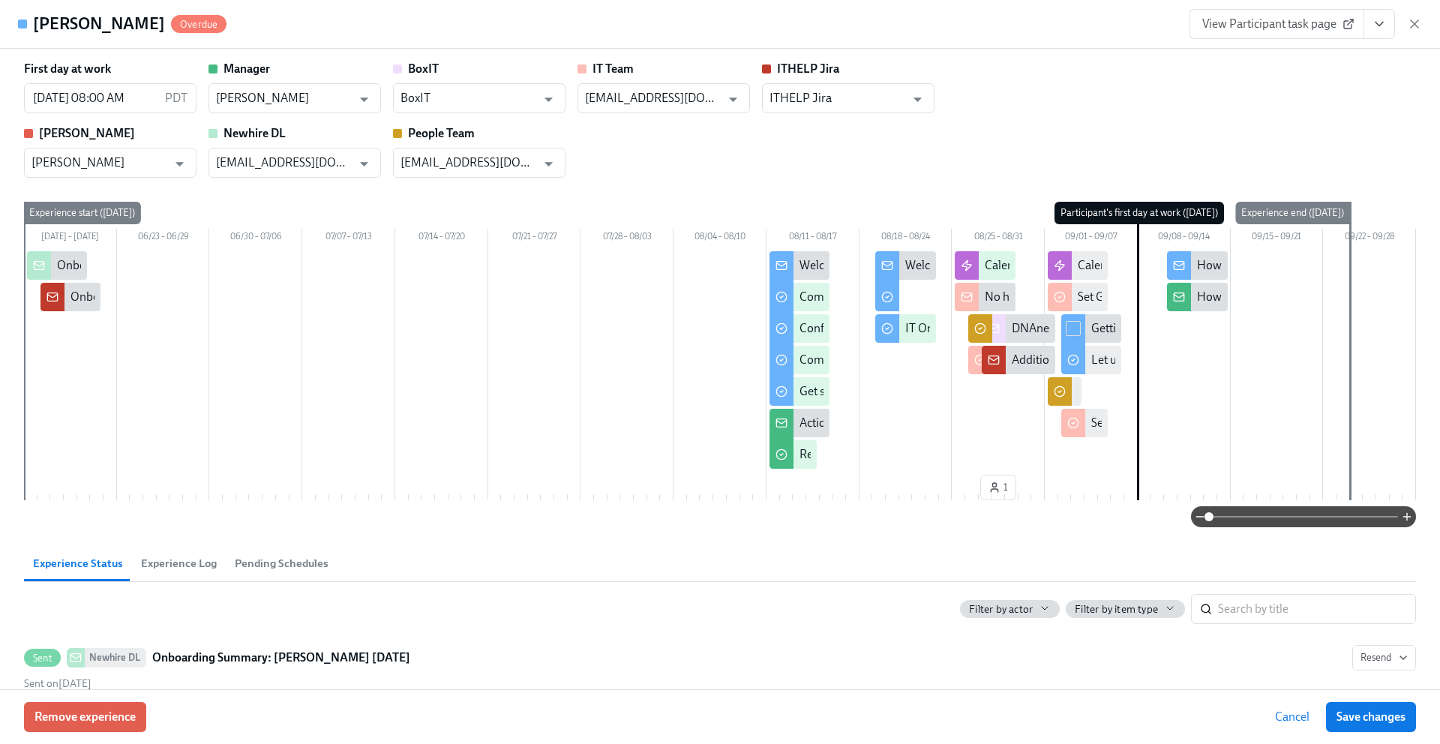
click at [1383, 25] on icon "View task page" at bounding box center [1378, 23] width 15 height 15
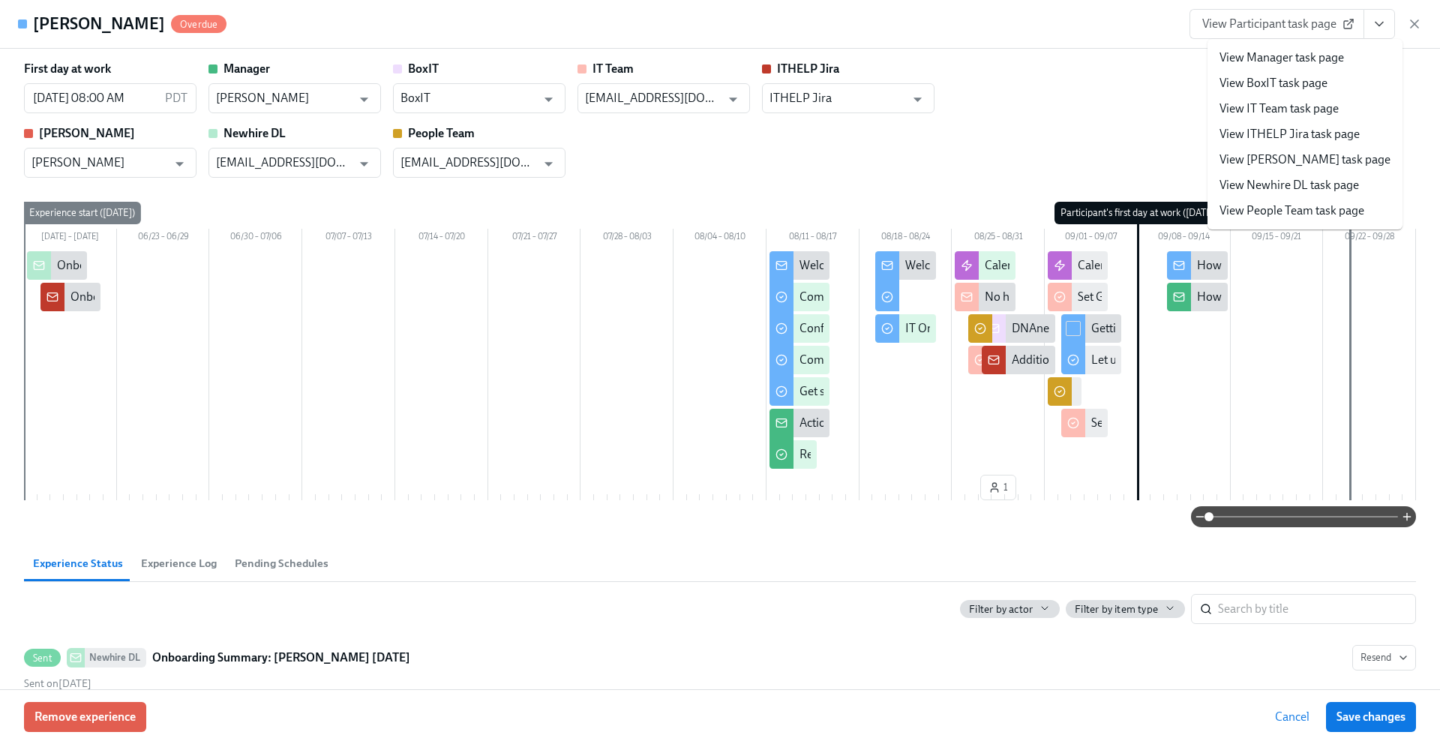
click at [1316, 103] on link "View IT Team task page" at bounding box center [1278, 108] width 119 height 16
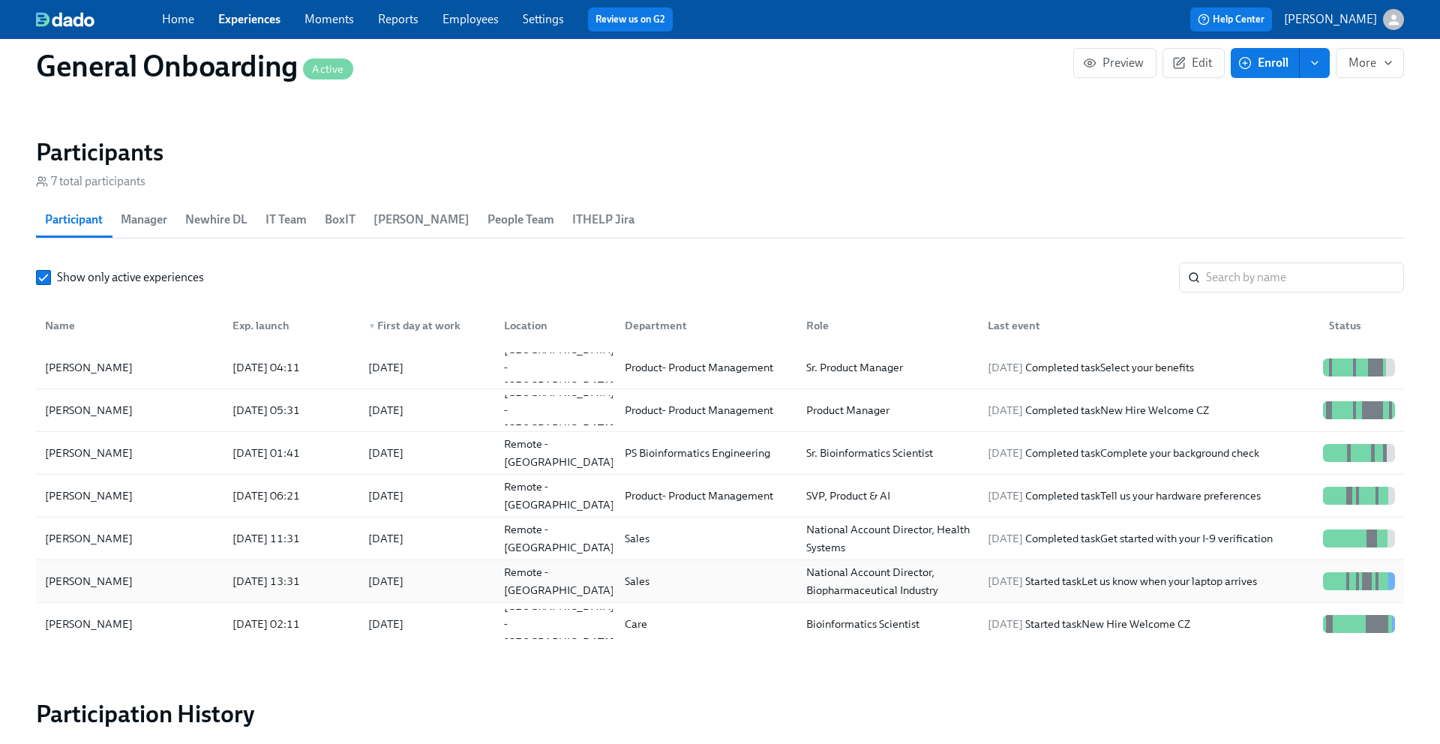
click at [187, 575] on div "Jon Murray" at bounding box center [129, 581] width 181 height 30
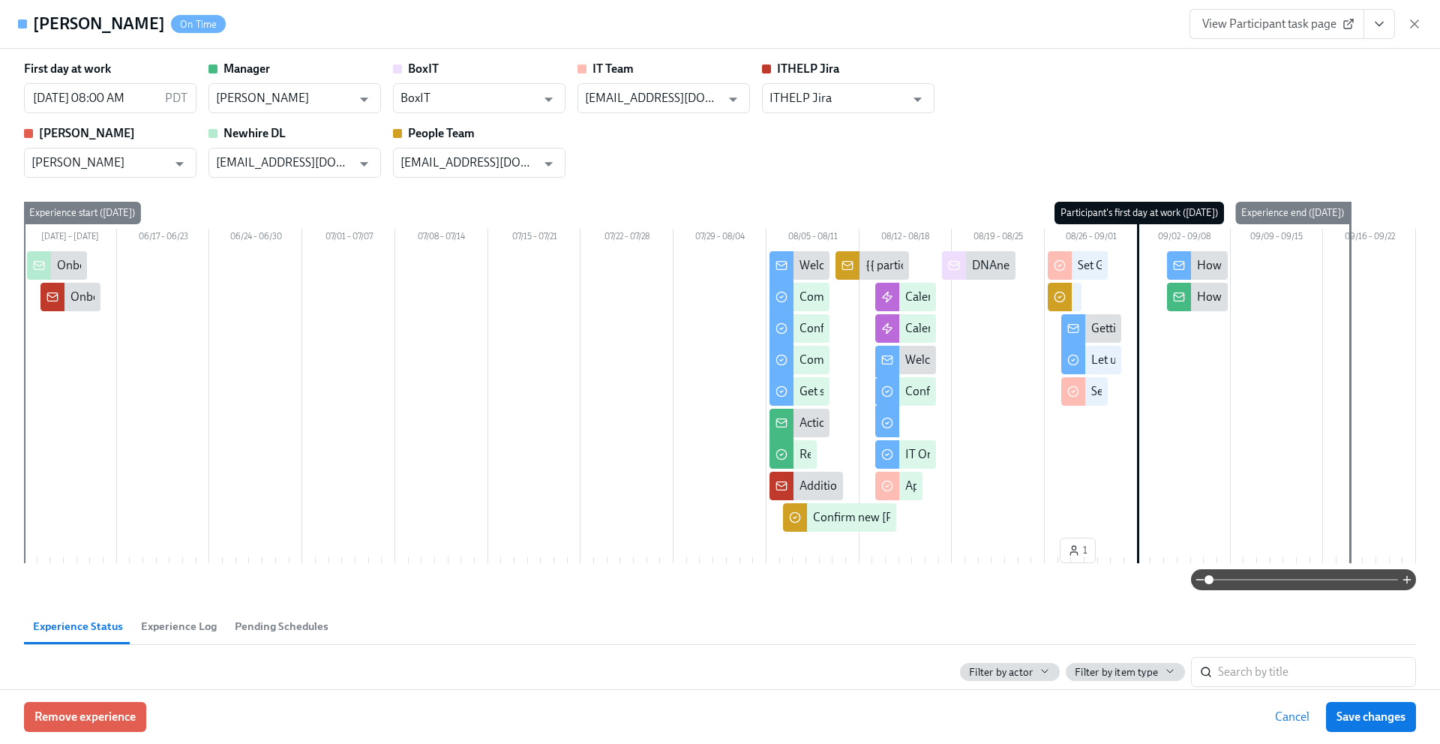
click at [1383, 25] on icon "View task page" at bounding box center [1378, 23] width 15 height 15
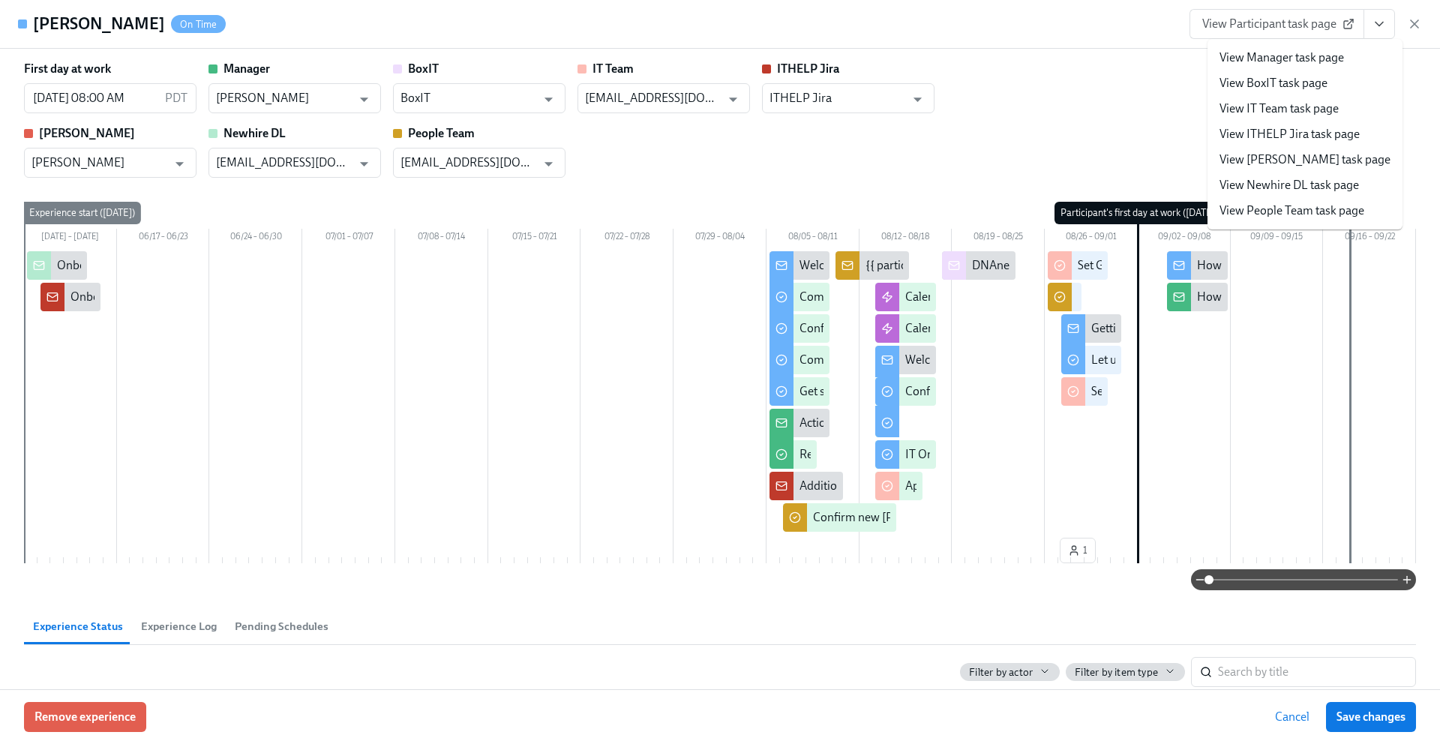
click at [1308, 103] on link "View IT Team task page" at bounding box center [1278, 108] width 119 height 16
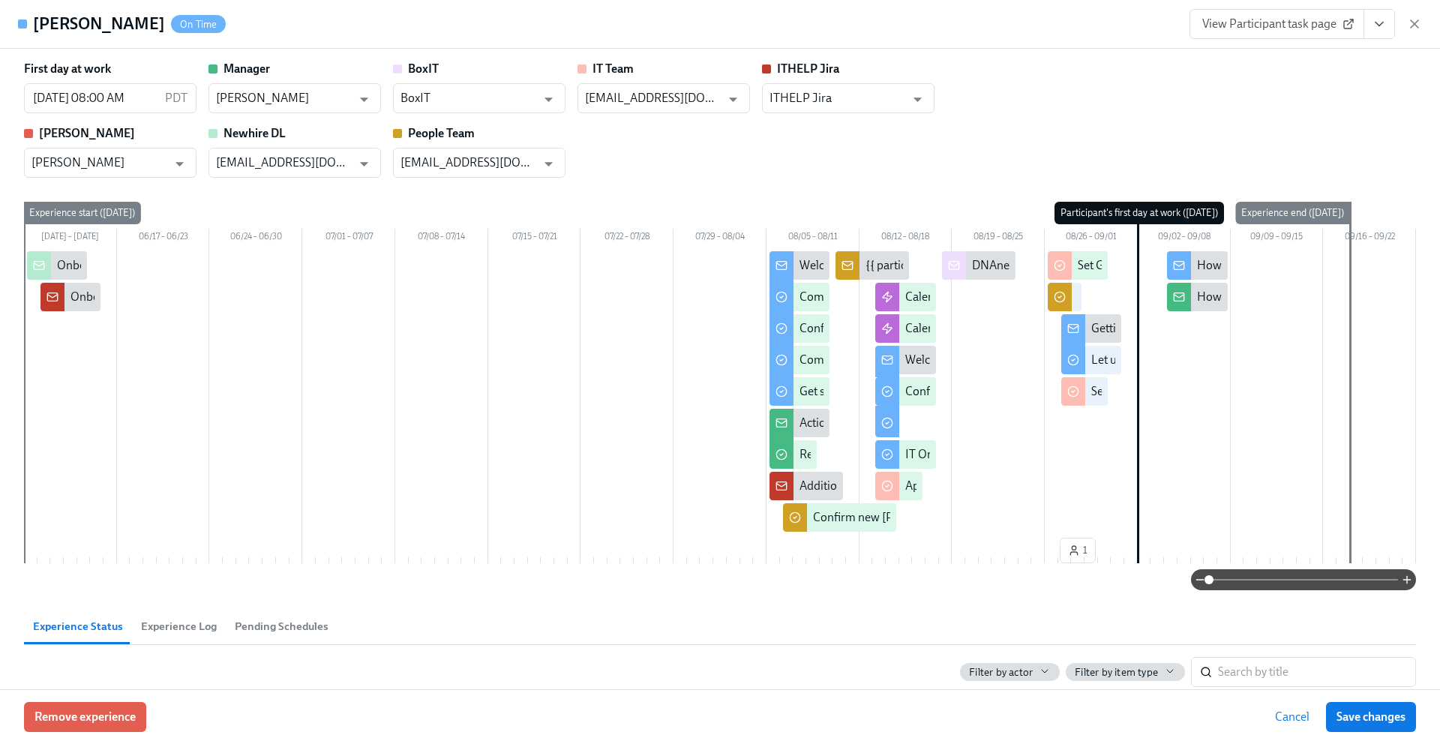
scroll to position [0, 8334]
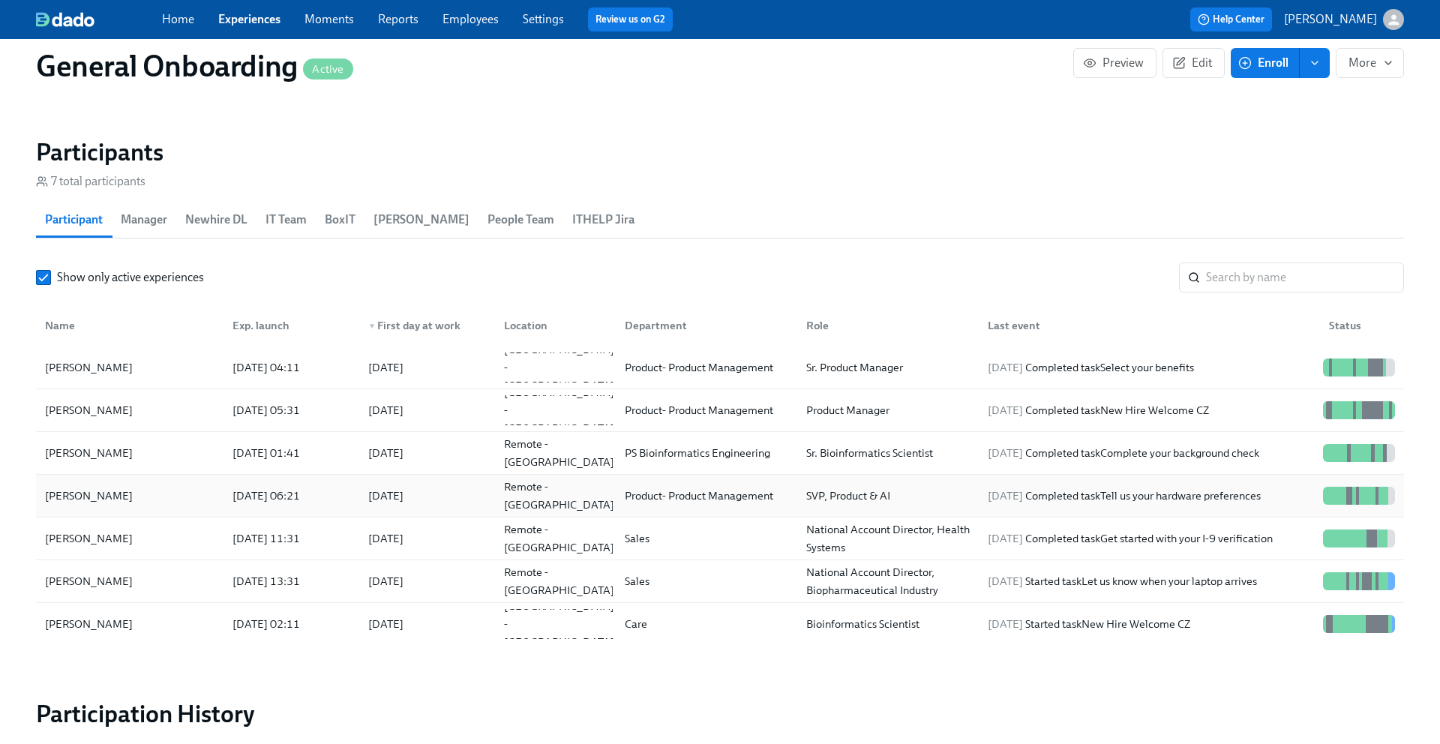
click at [155, 490] on div "Kush Kuqi" at bounding box center [129, 496] width 181 height 30
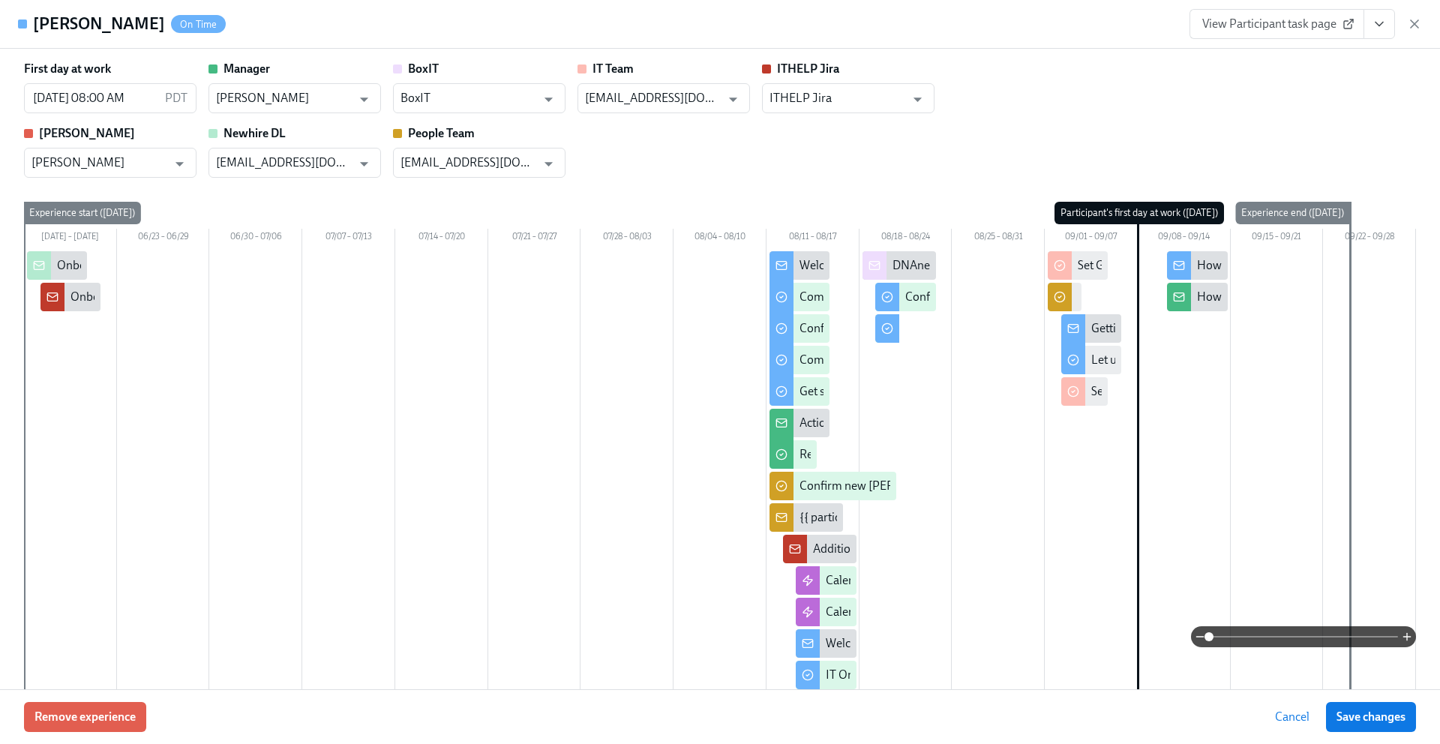
click at [1387, 25] on button "View task page" at bounding box center [1378, 24] width 31 height 30
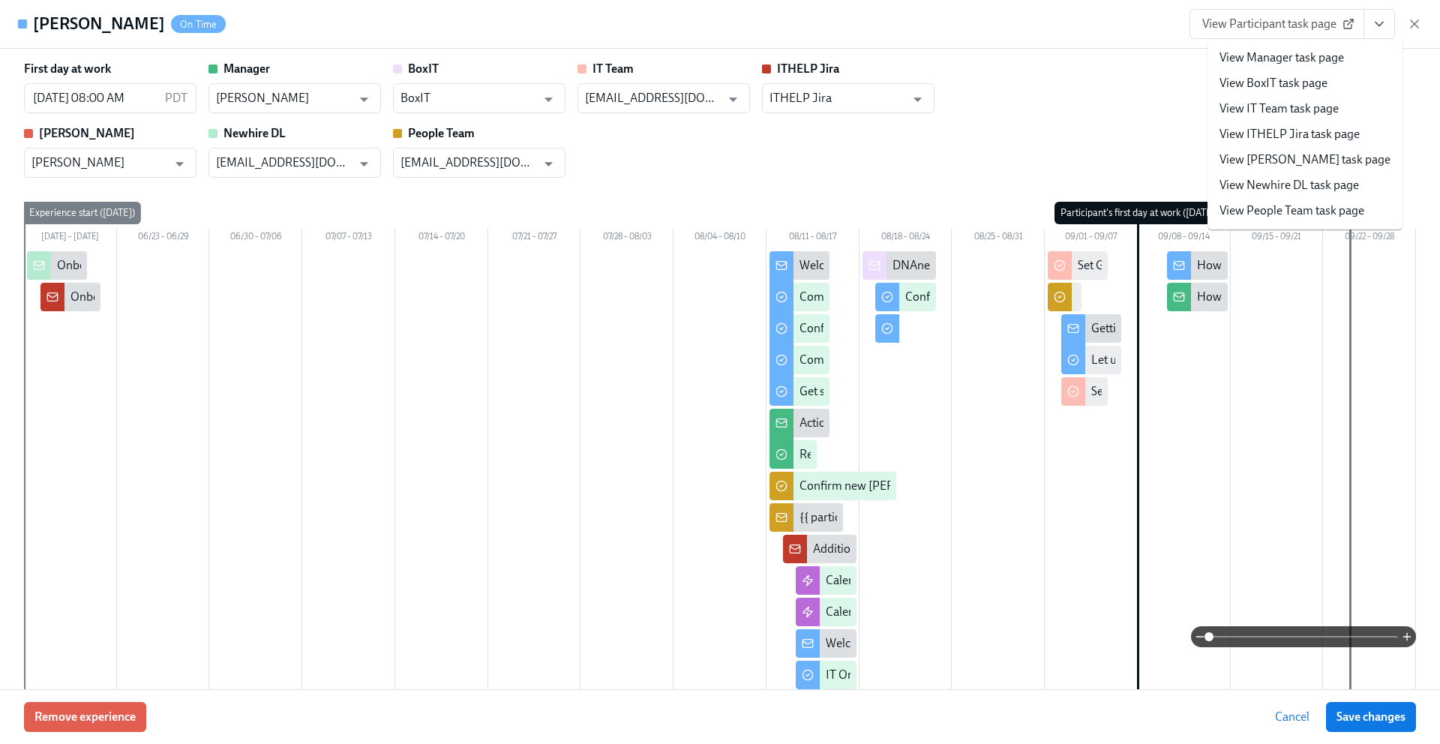
click at [1320, 110] on link "View IT Team task page" at bounding box center [1278, 108] width 119 height 16
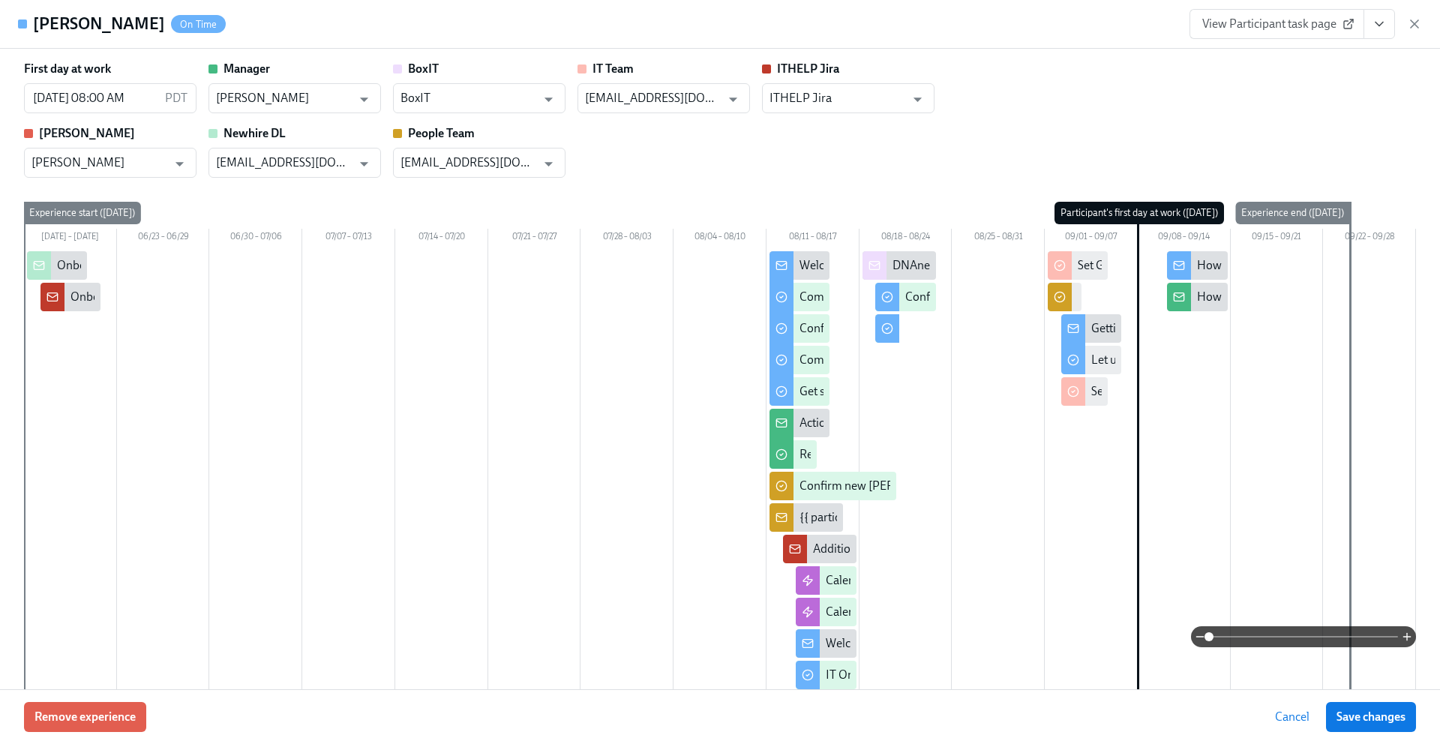
click at [1388, 19] on button "View task page" at bounding box center [1378, 24] width 31 height 30
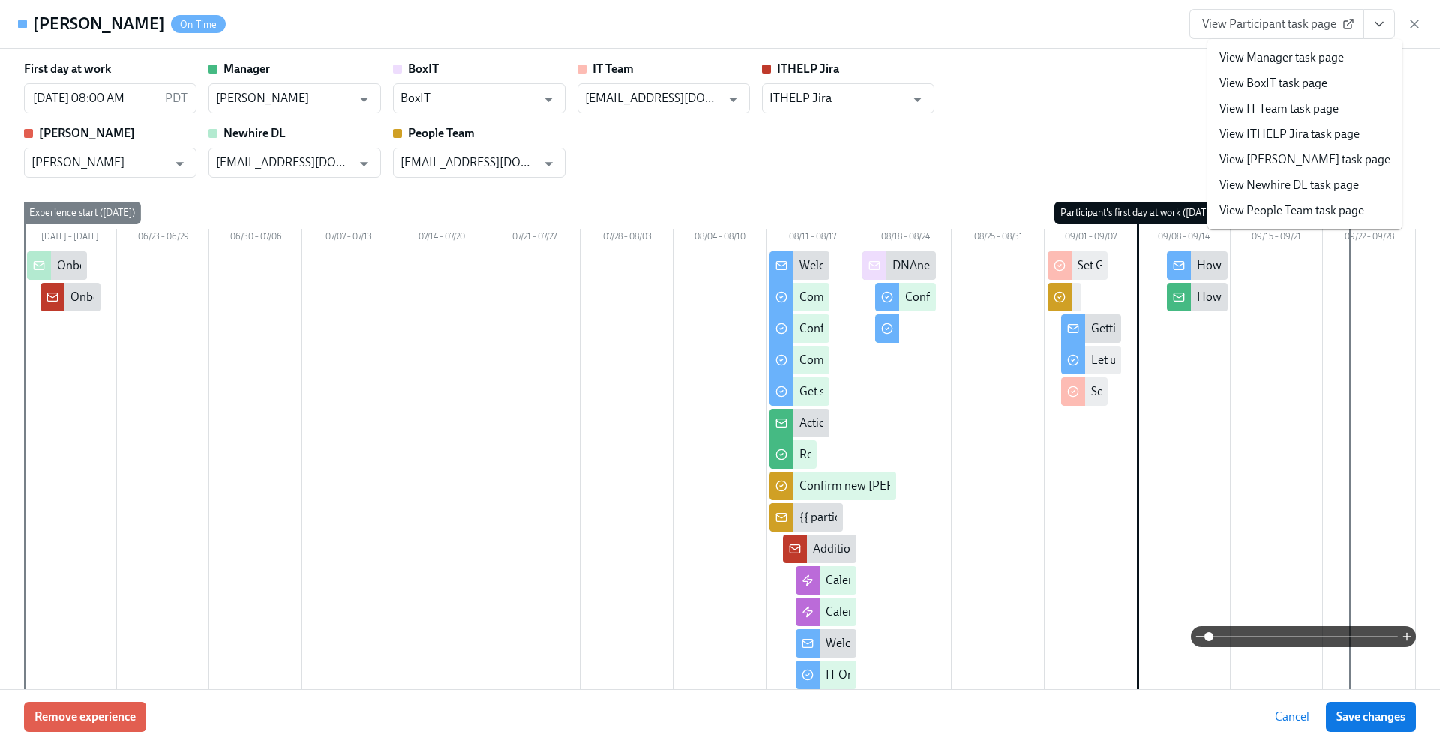
click at [1279, 115] on link "View IT Team task page" at bounding box center [1278, 108] width 119 height 16
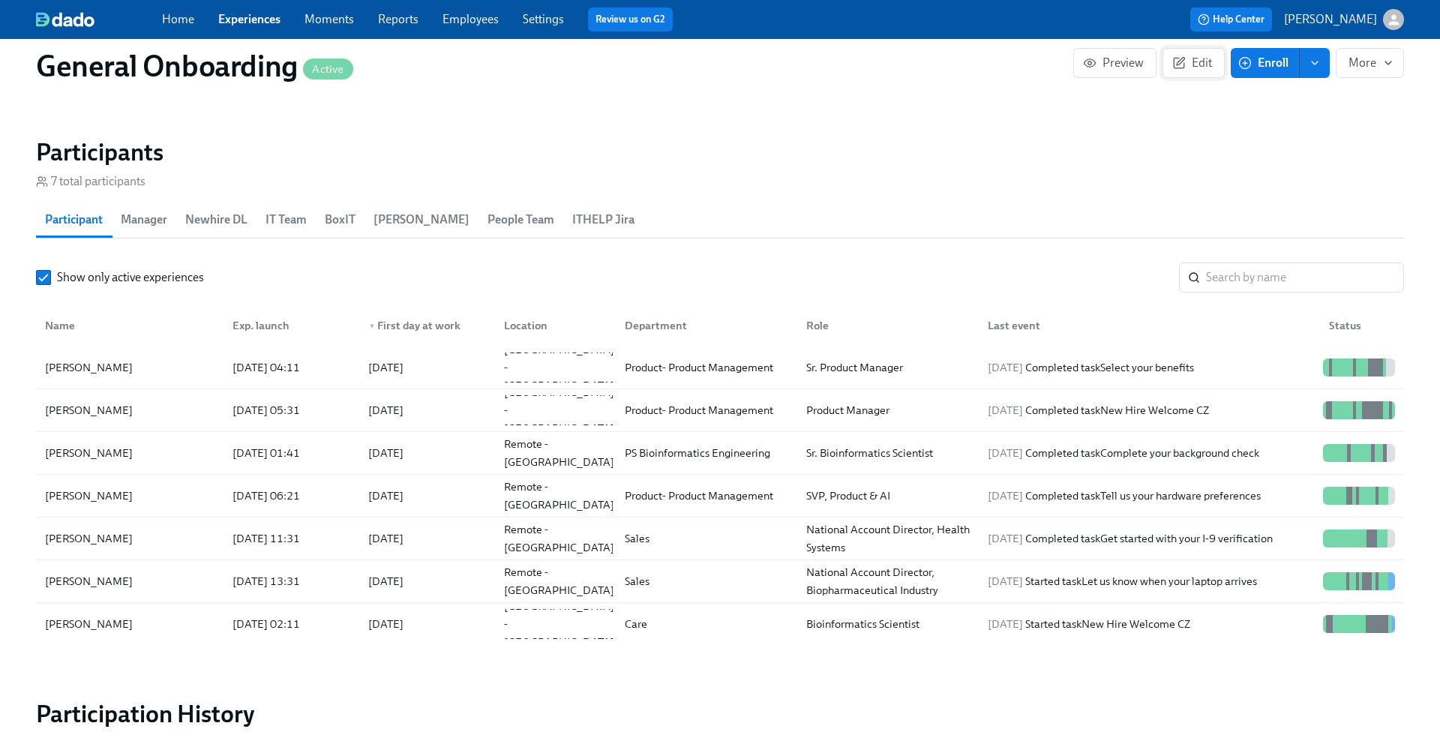
click at [1179, 63] on icon "button" at bounding box center [1179, 61] width 7 height 7
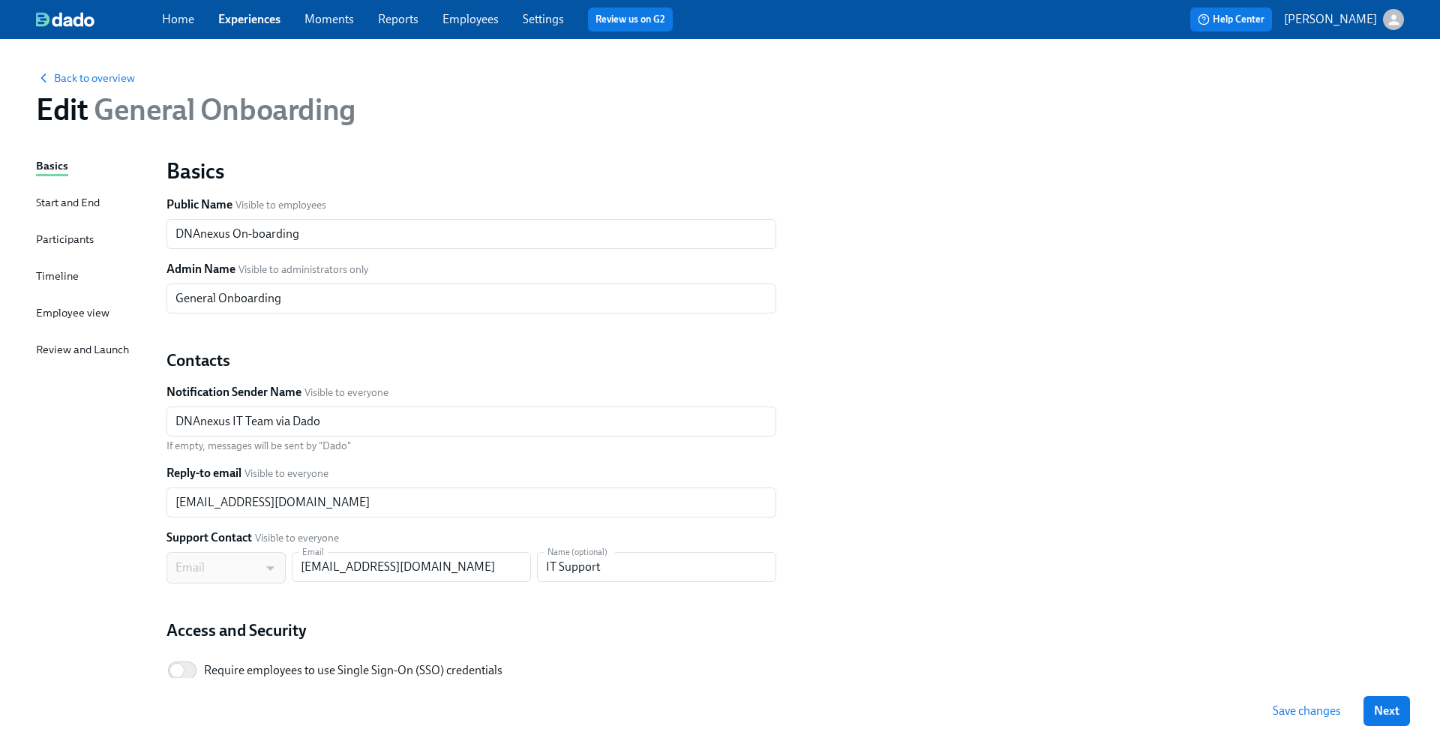
click at [98, 249] on div "Basics Start and End Participants Timeline Employee view Review and Launch" at bounding box center [92, 457] width 112 height 601
click at [84, 237] on div "Participants" at bounding box center [65, 239] width 58 height 16
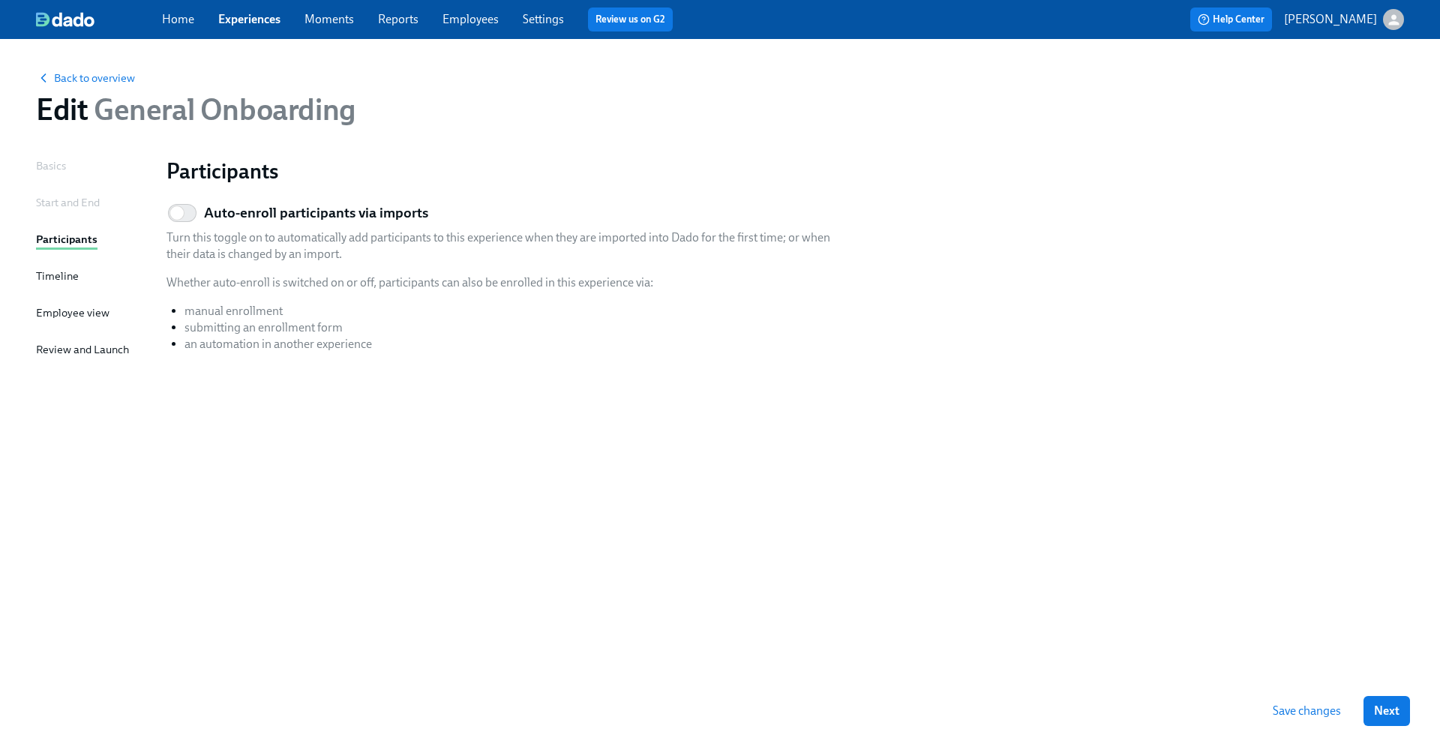
click at [67, 280] on div "Timeline" at bounding box center [57, 276] width 43 height 16
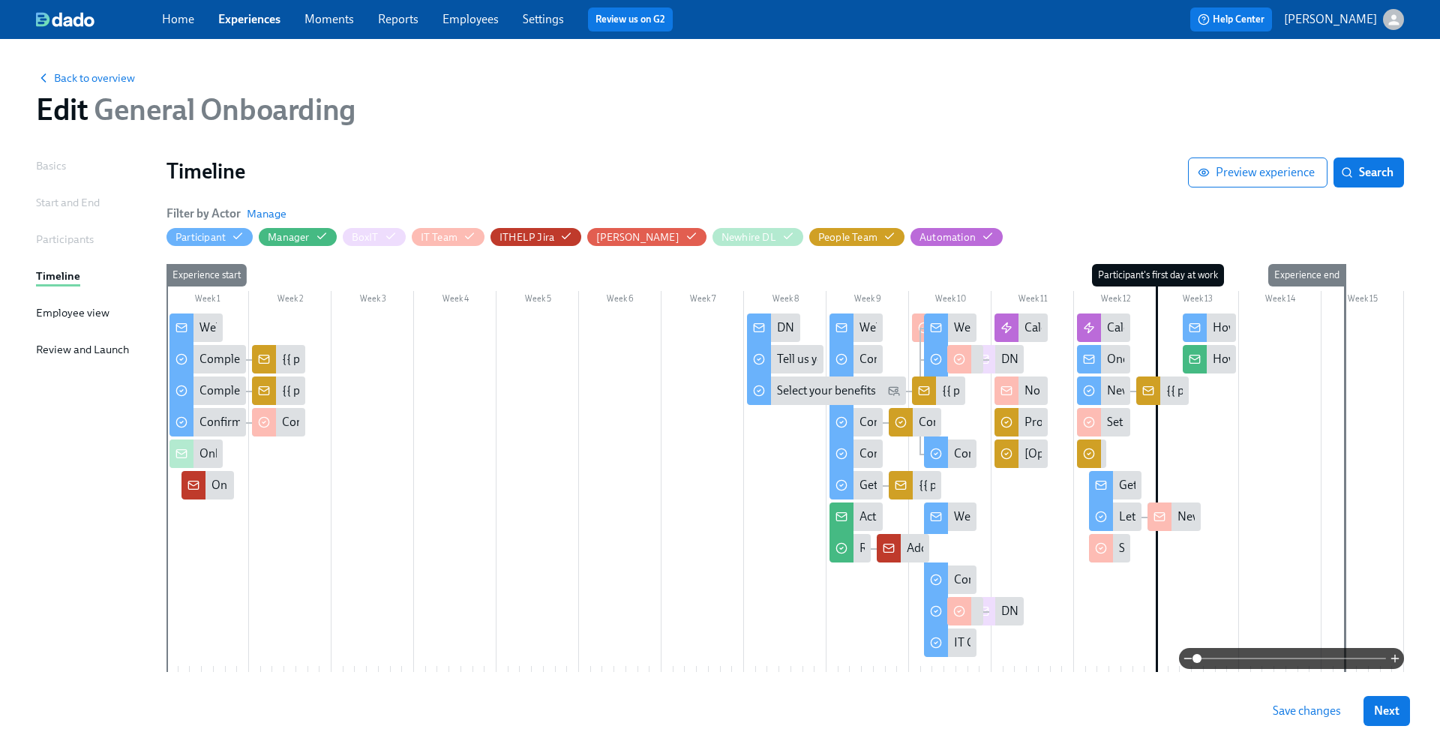
click at [536, 19] on link "Settings" at bounding box center [543, 19] width 41 height 14
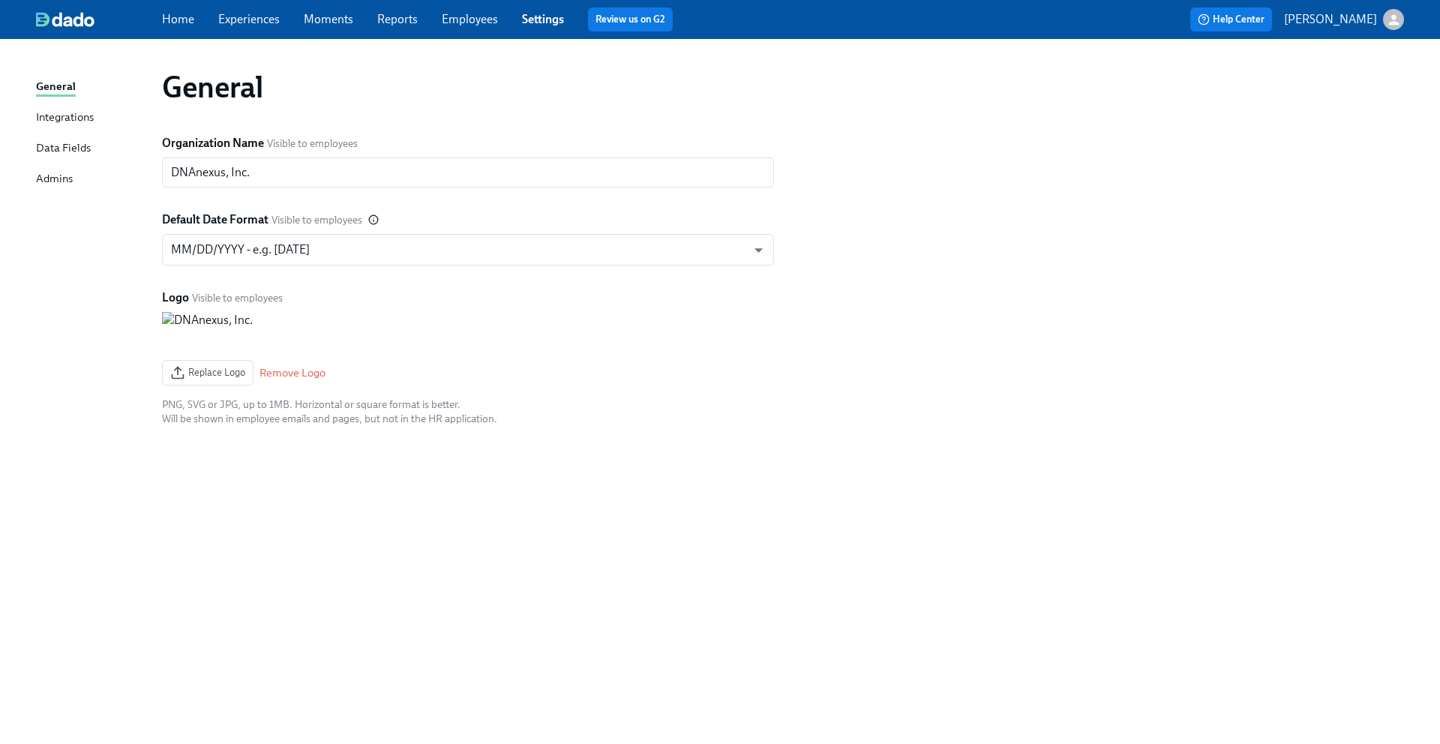
click at [73, 120] on div "Integrations" at bounding box center [65, 118] width 58 height 19
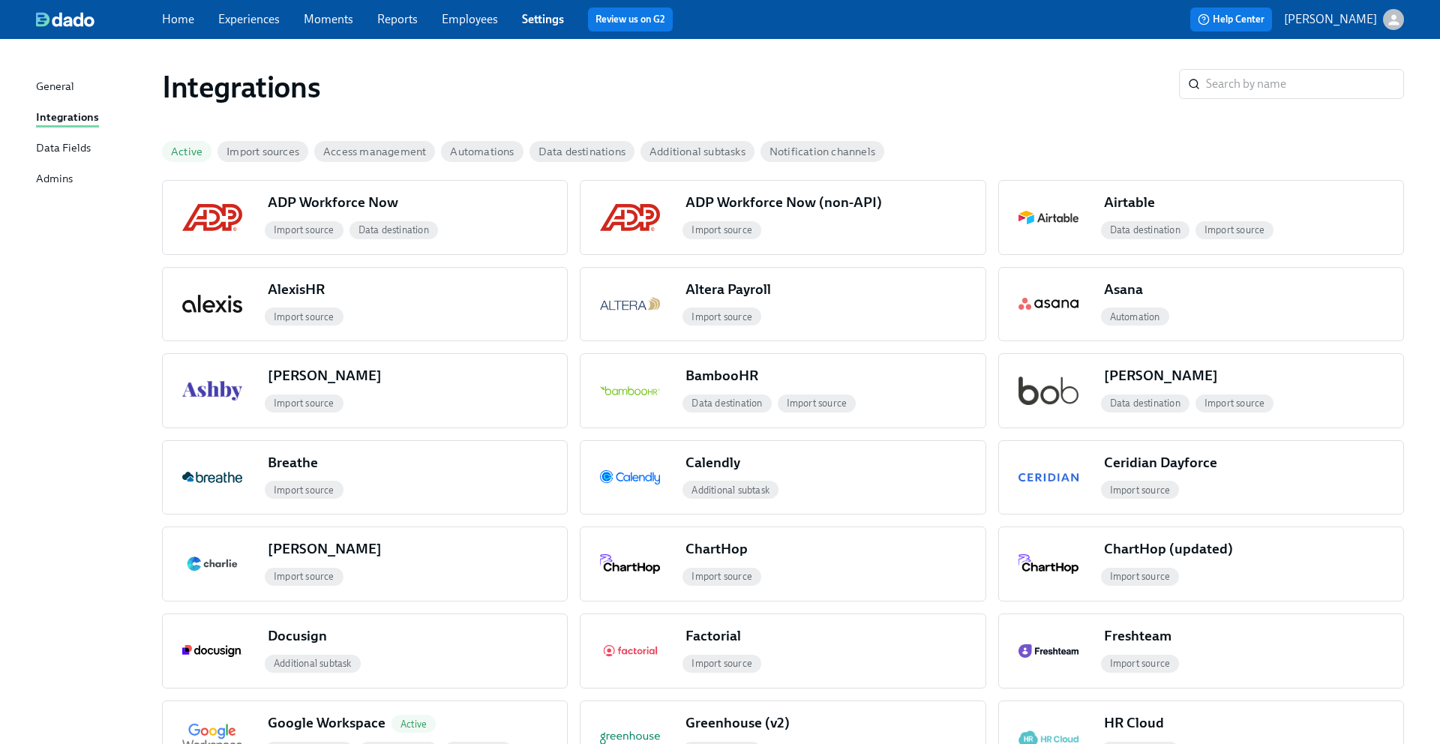
click at [67, 139] on div "Data Fields" at bounding box center [63, 148] width 55 height 19
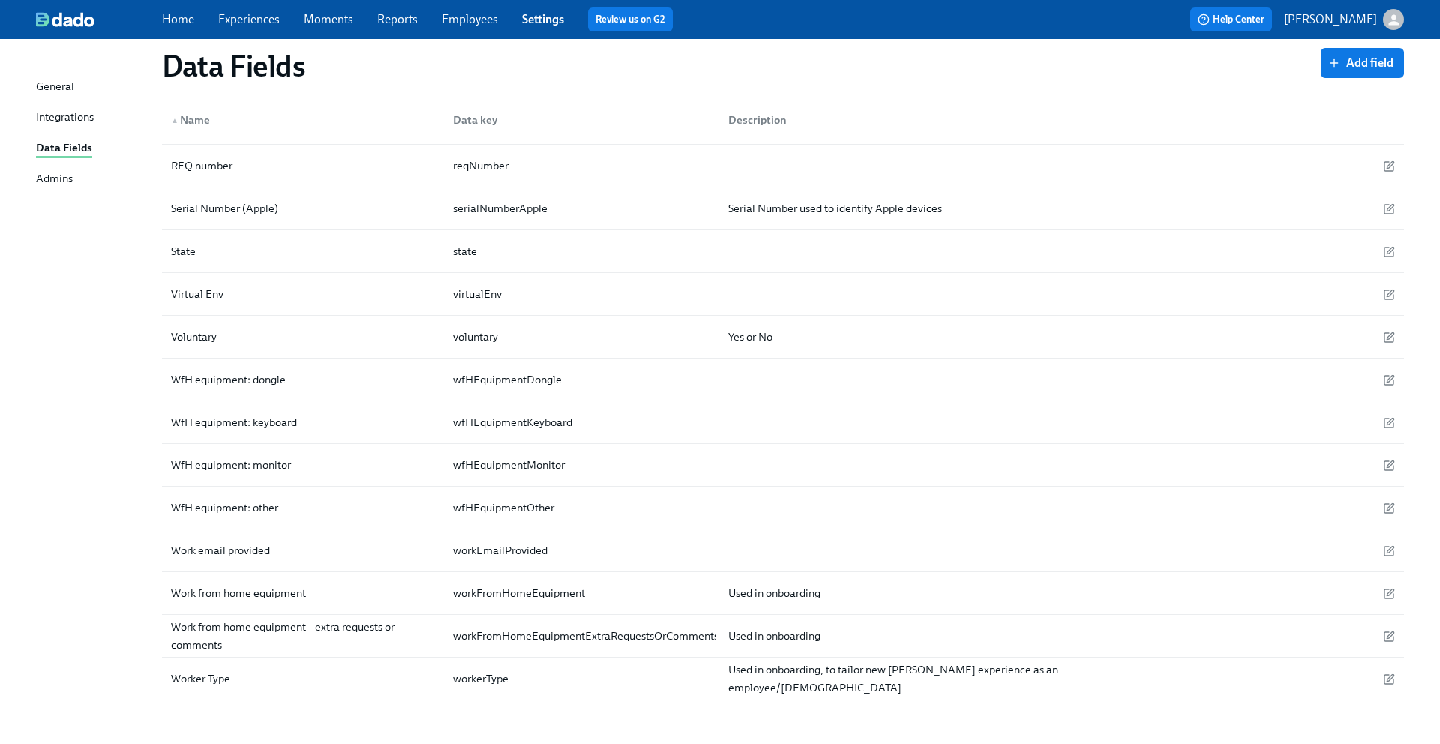
scroll to position [2258, 0]
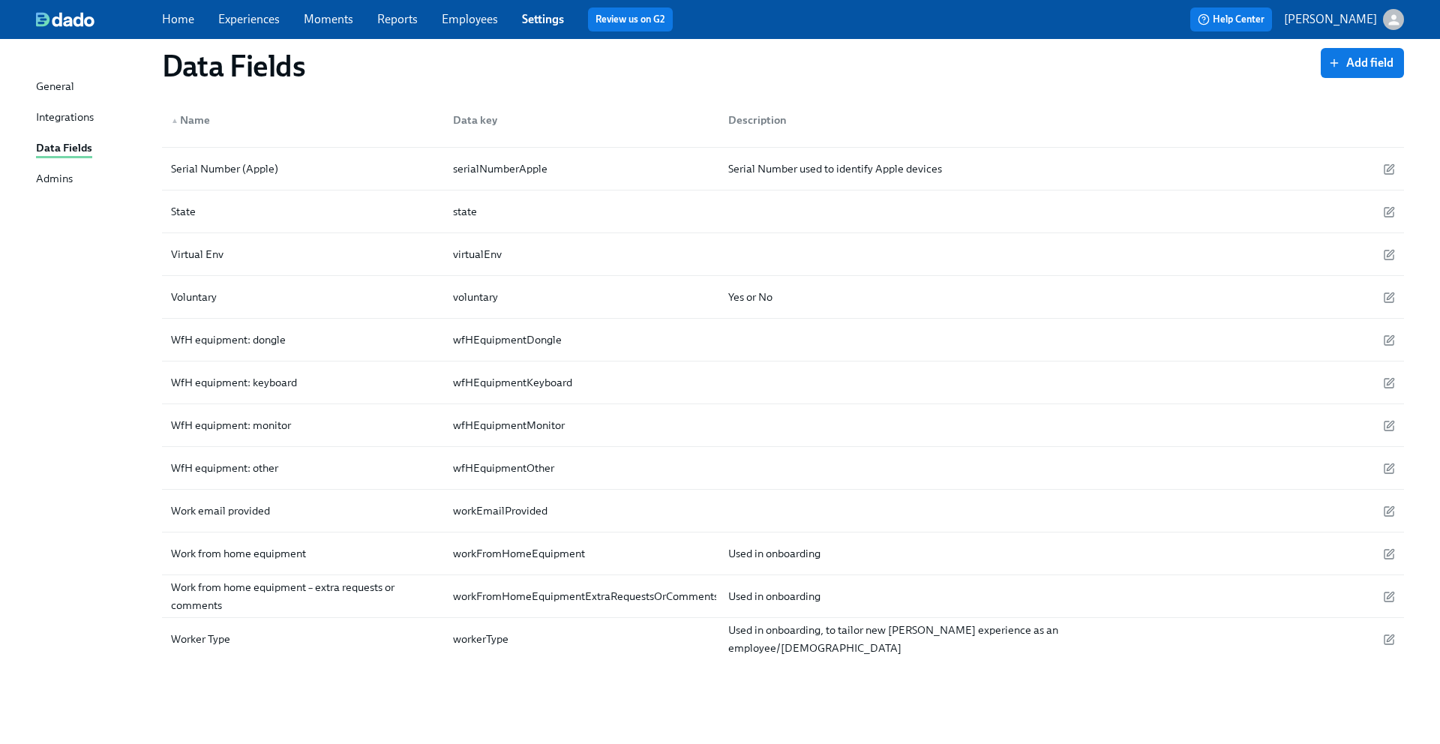
click at [259, 13] on link "Experiences" at bounding box center [248, 19] width 61 height 14
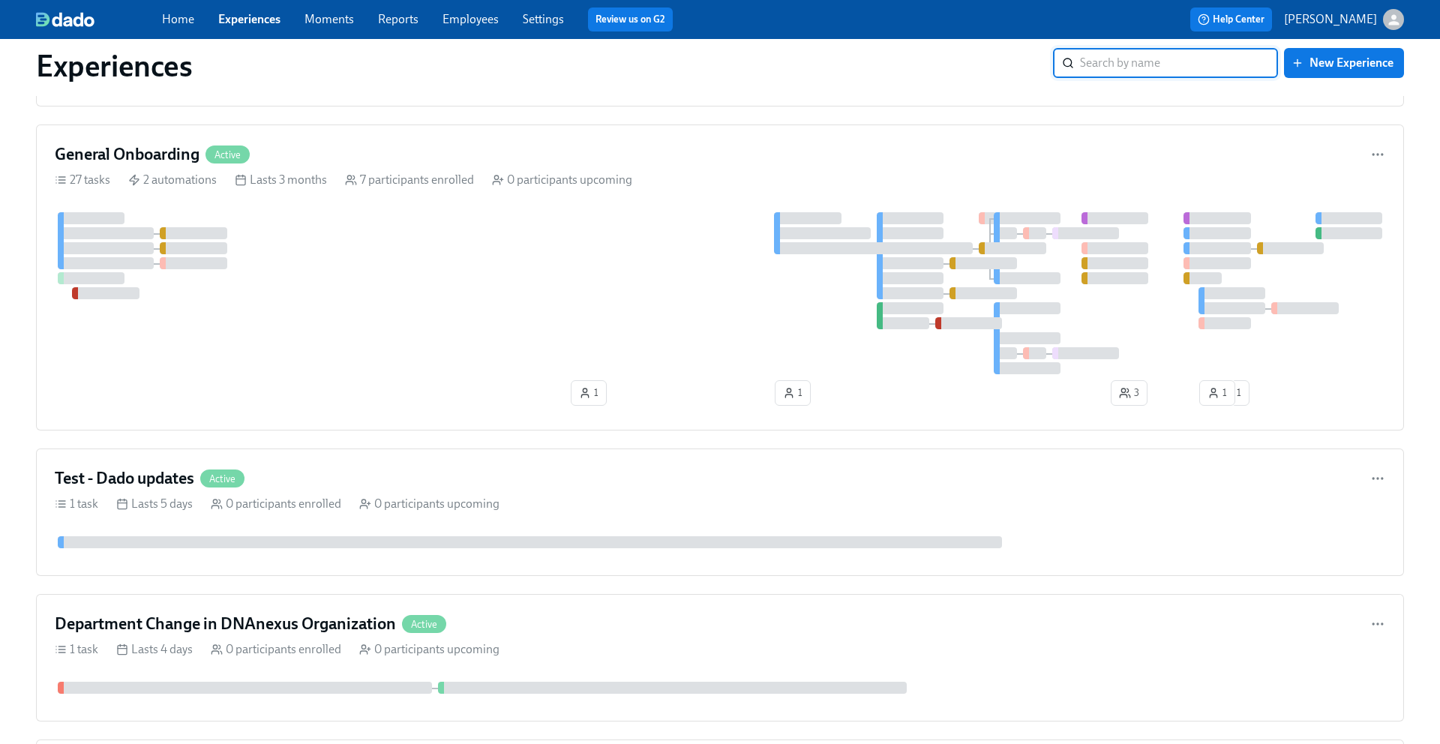
scroll to position [845, 0]
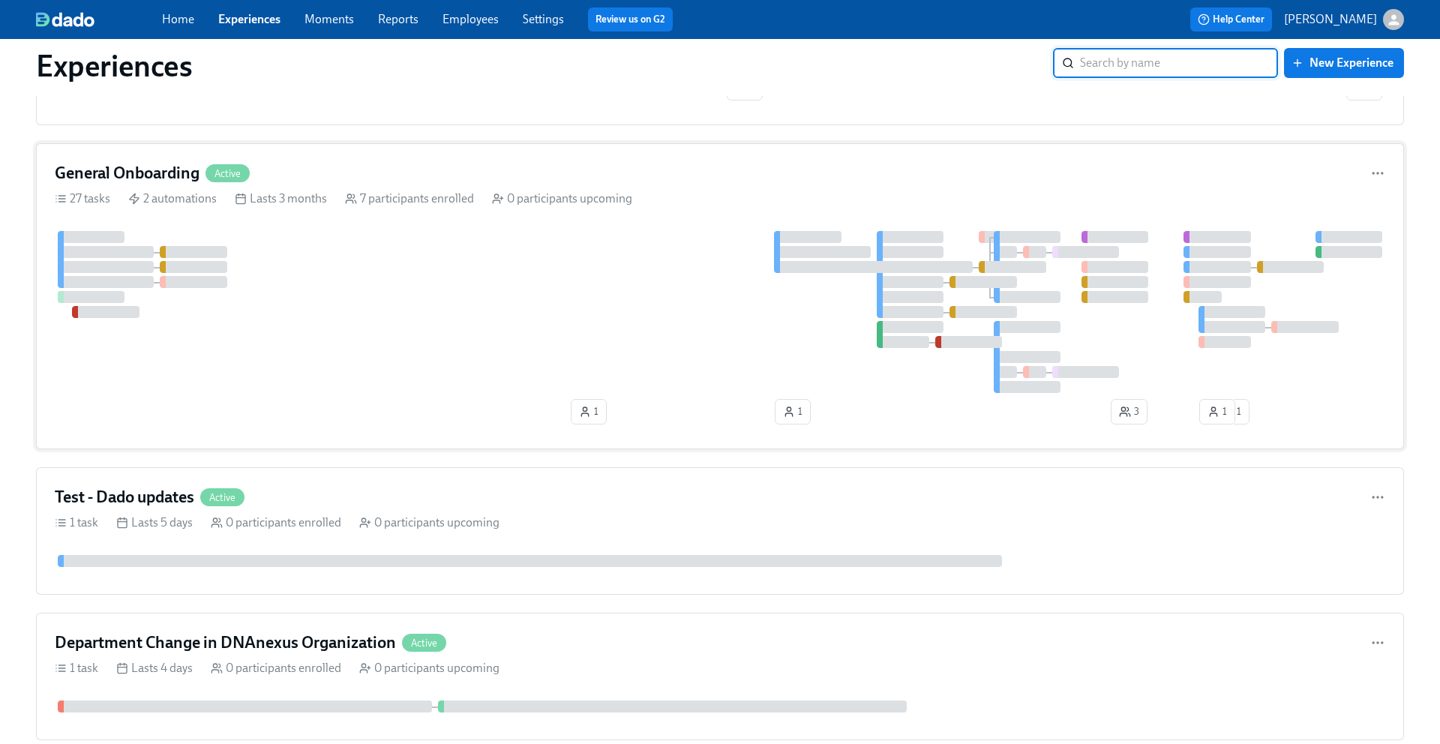
click at [1375, 164] on div "General Onboarding Active" at bounding box center [720, 173] width 1330 height 22
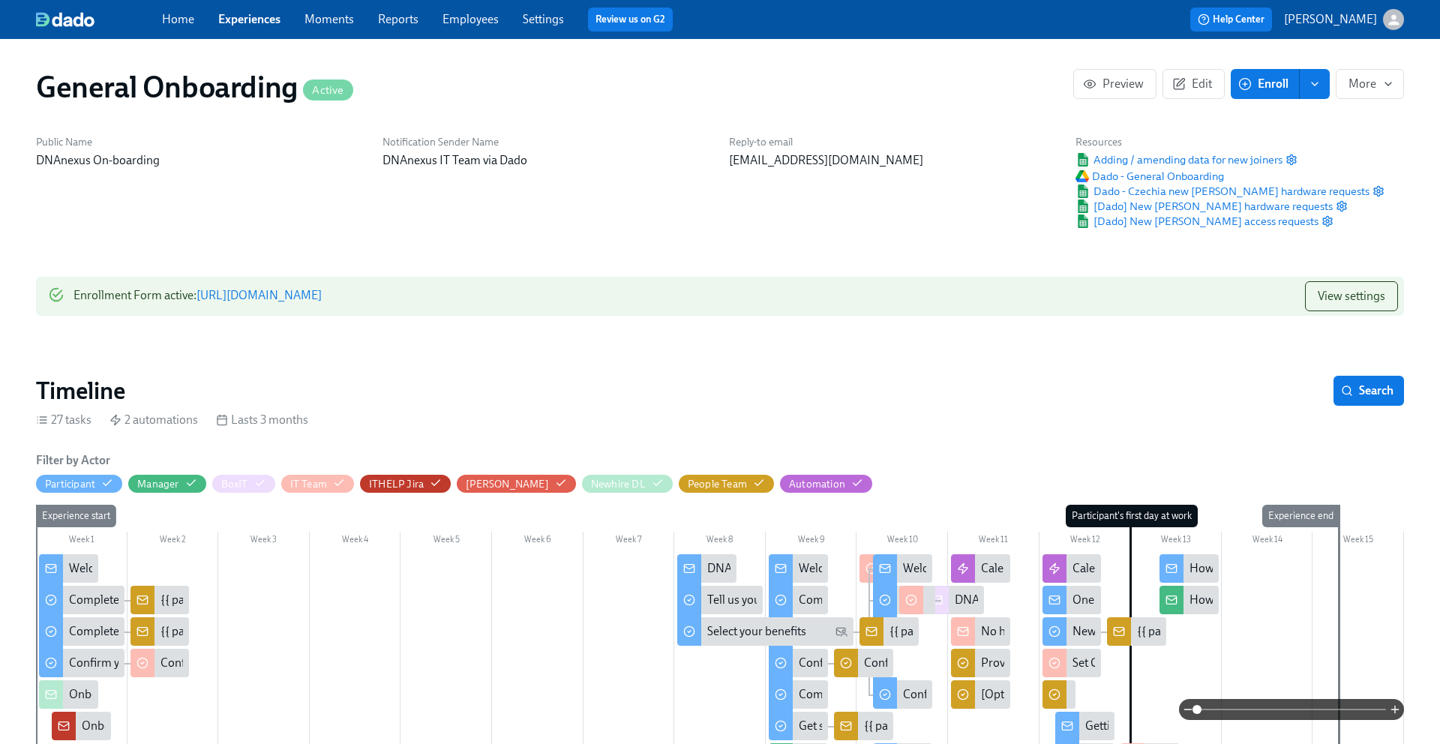
scroll to position [0, 6391]
click at [1195, 79] on span "Edit" at bounding box center [1193, 83] width 37 height 15
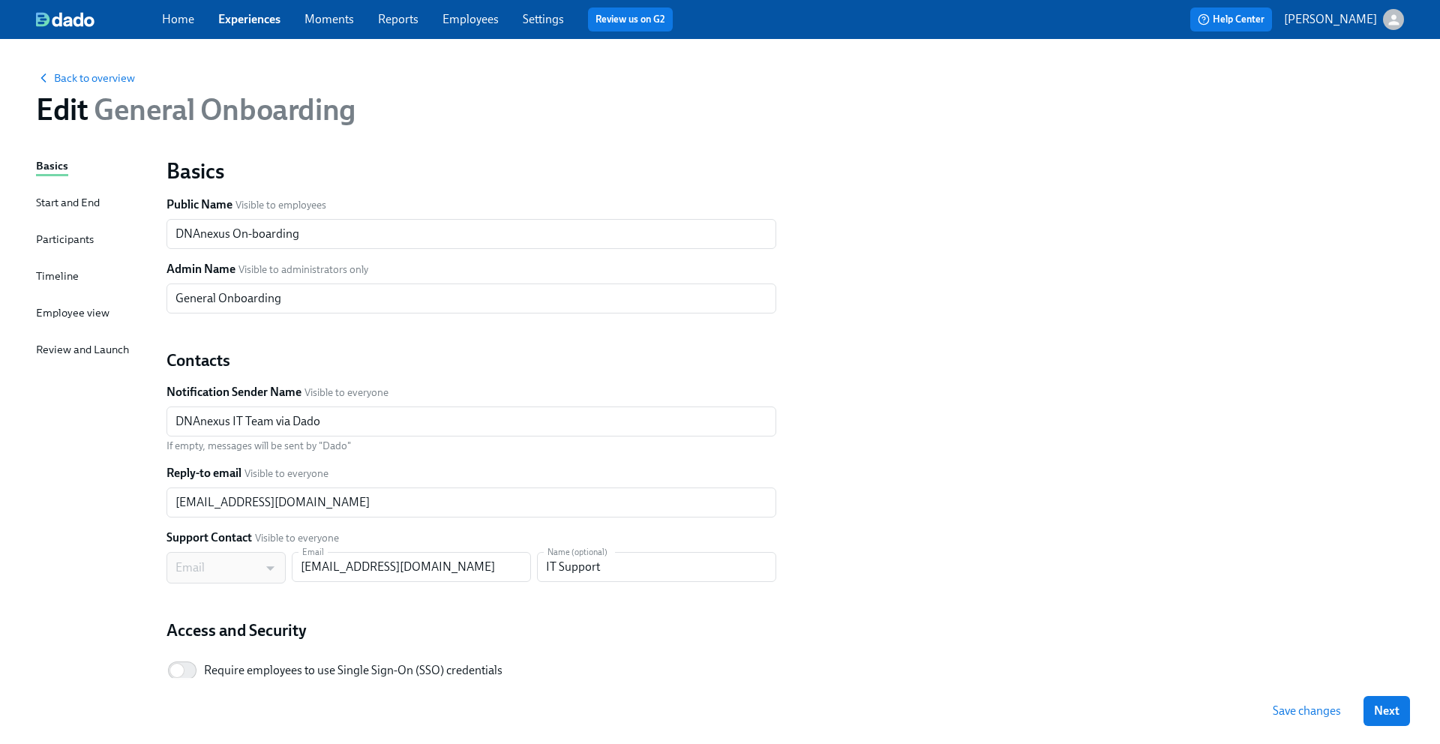
click at [76, 237] on div "Participants" at bounding box center [65, 239] width 58 height 16
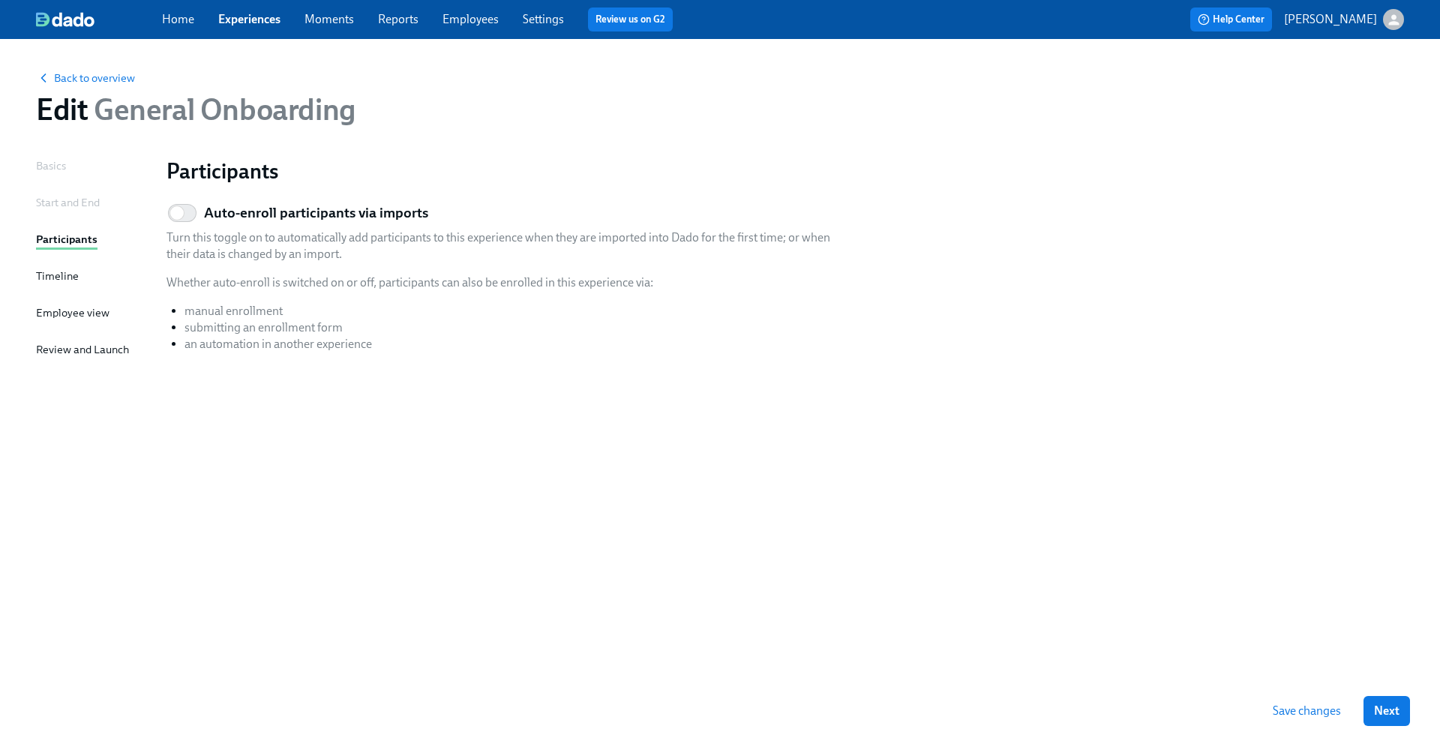
click at [72, 205] on div "Start and End" at bounding box center [68, 202] width 64 height 16
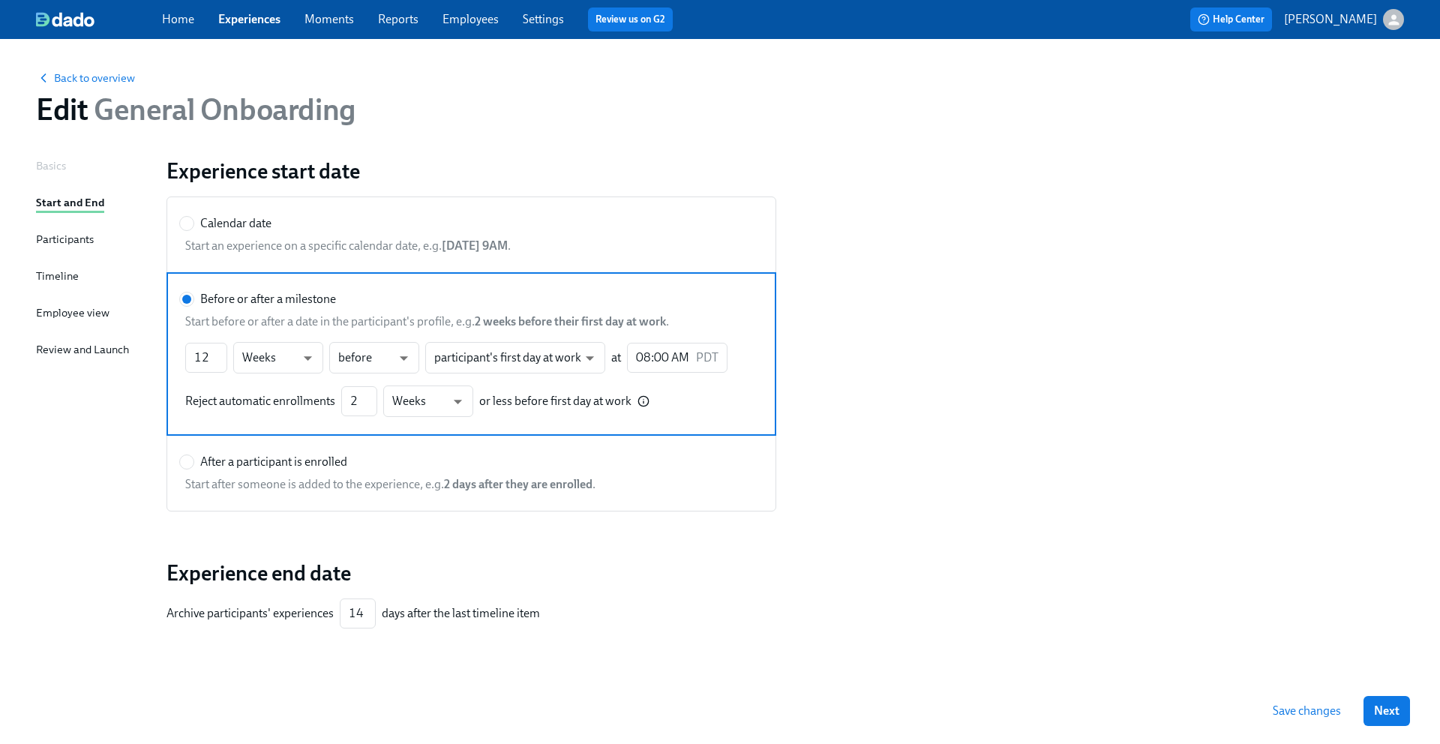
scroll to position [34, 0]
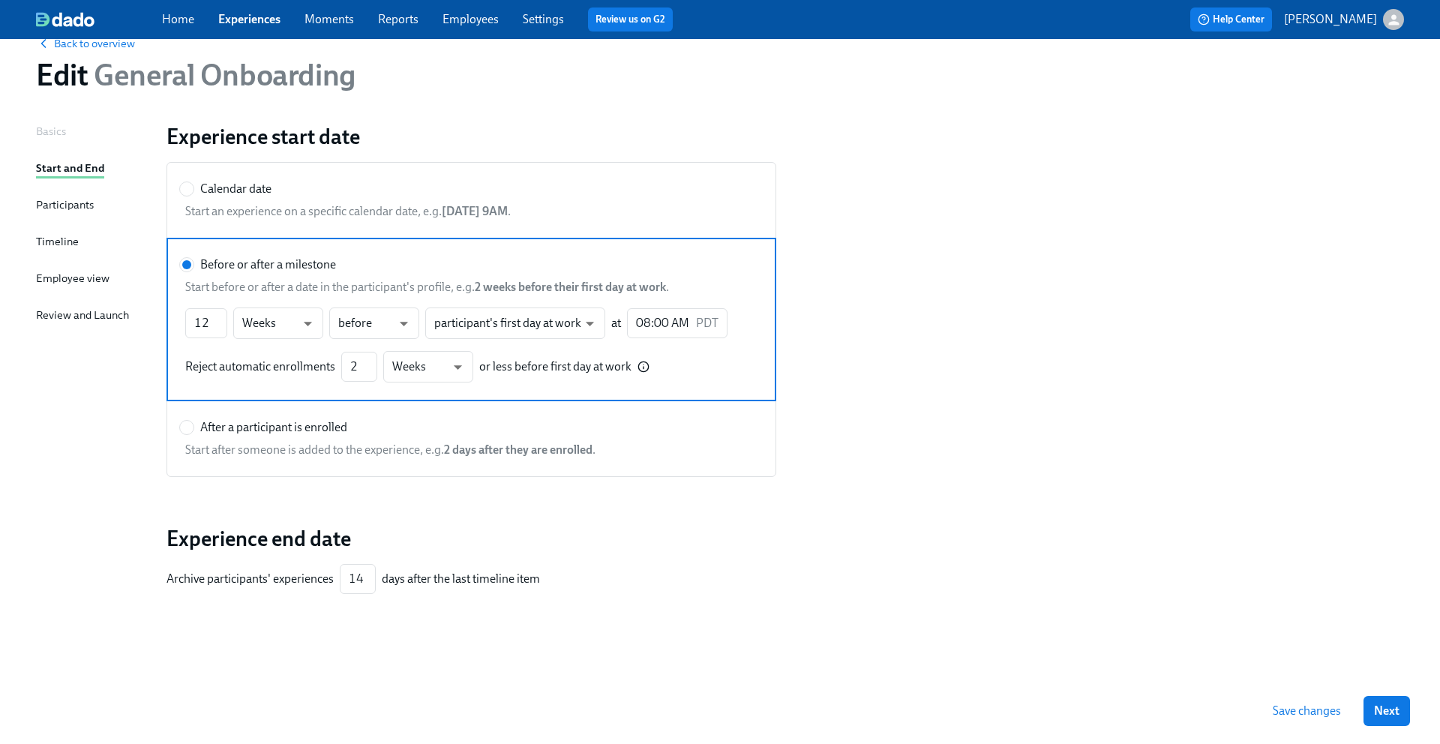
click at [68, 282] on div "Employee view" at bounding box center [72, 278] width 73 height 16
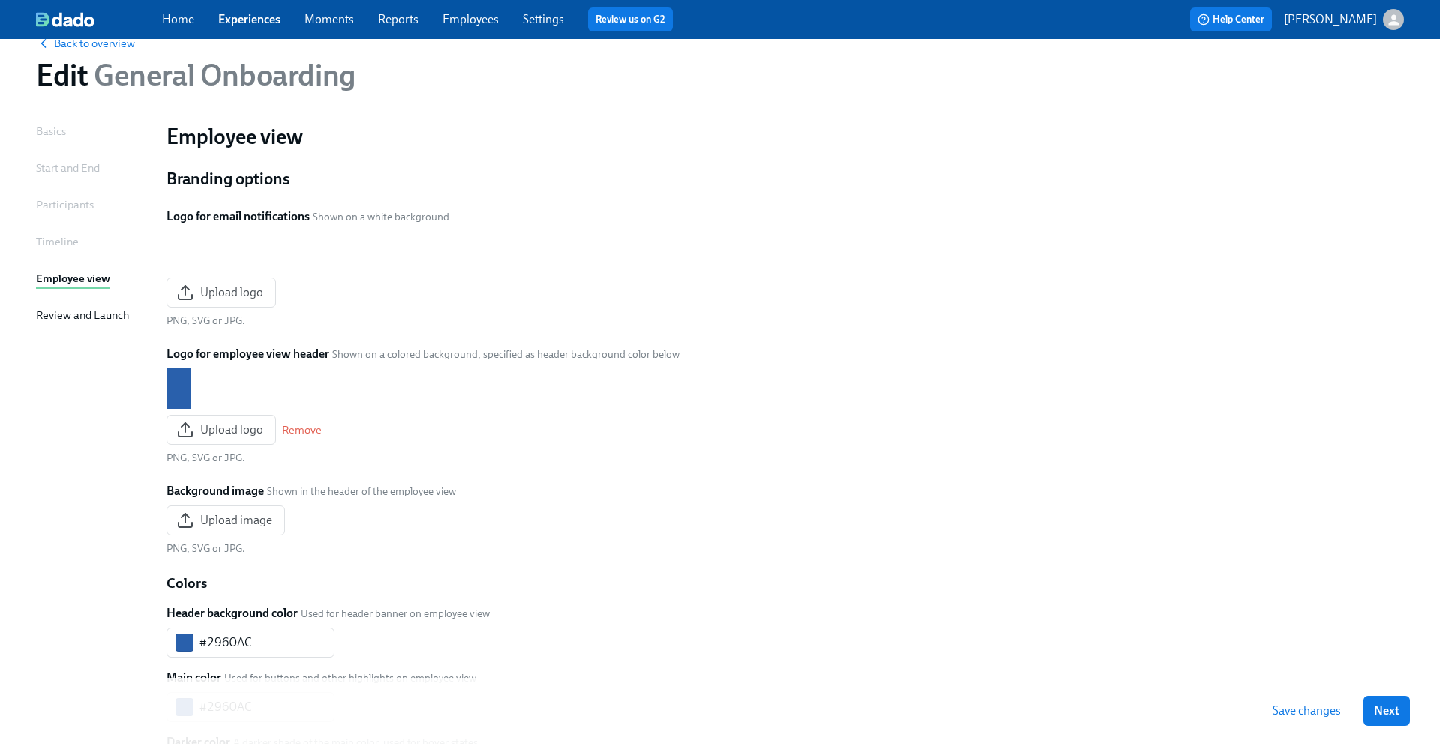
click at [68, 307] on div "Review and Launch" at bounding box center [82, 315] width 93 height 16
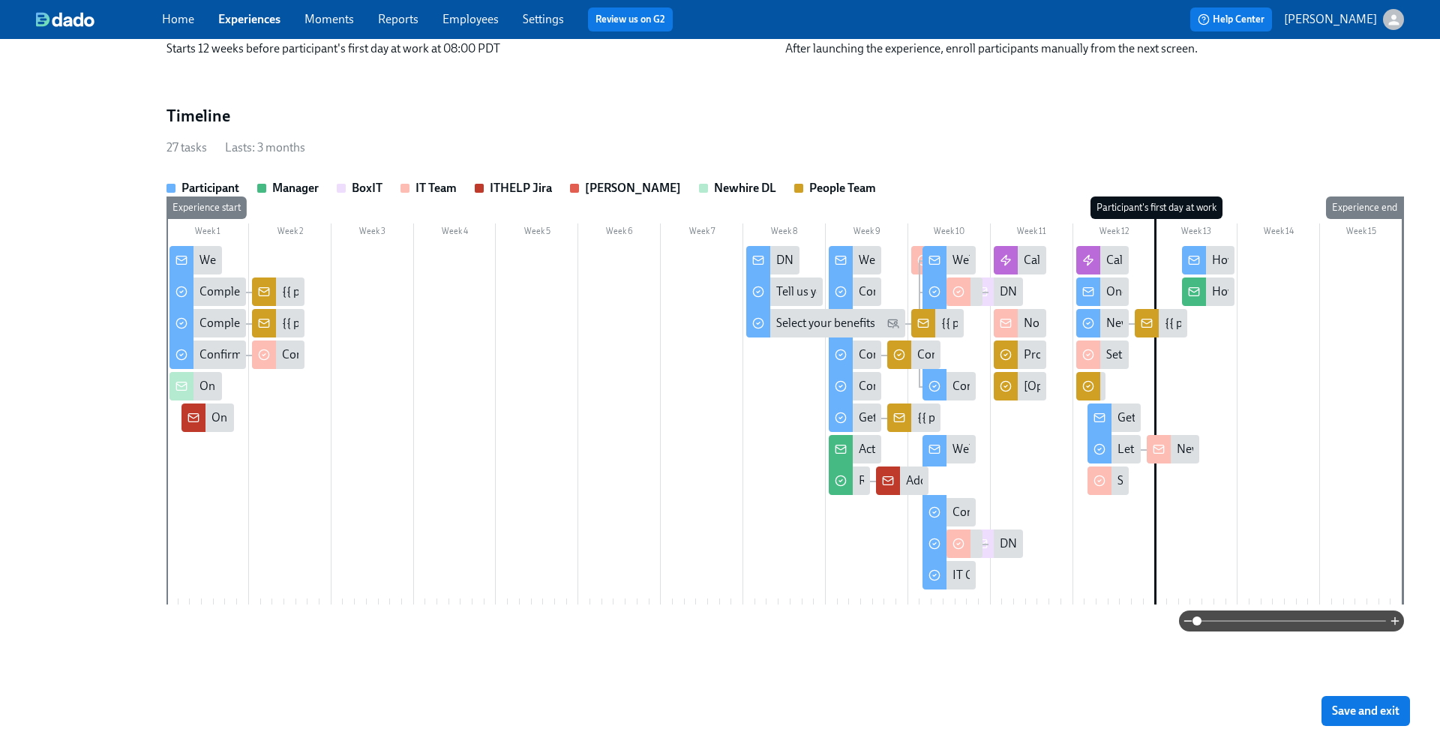
scroll to position [442, 0]
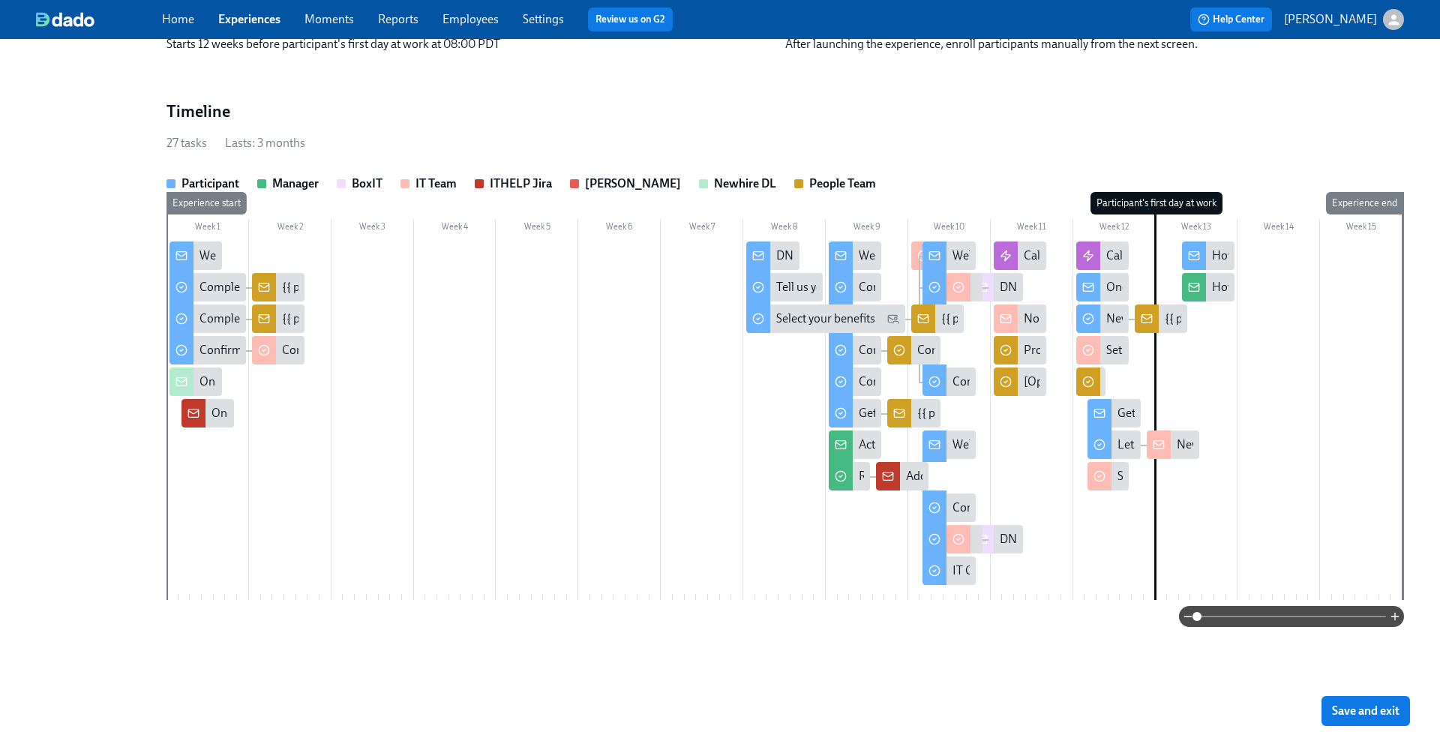
click at [447, 184] on strong "IT Team" at bounding box center [435, 183] width 41 height 14
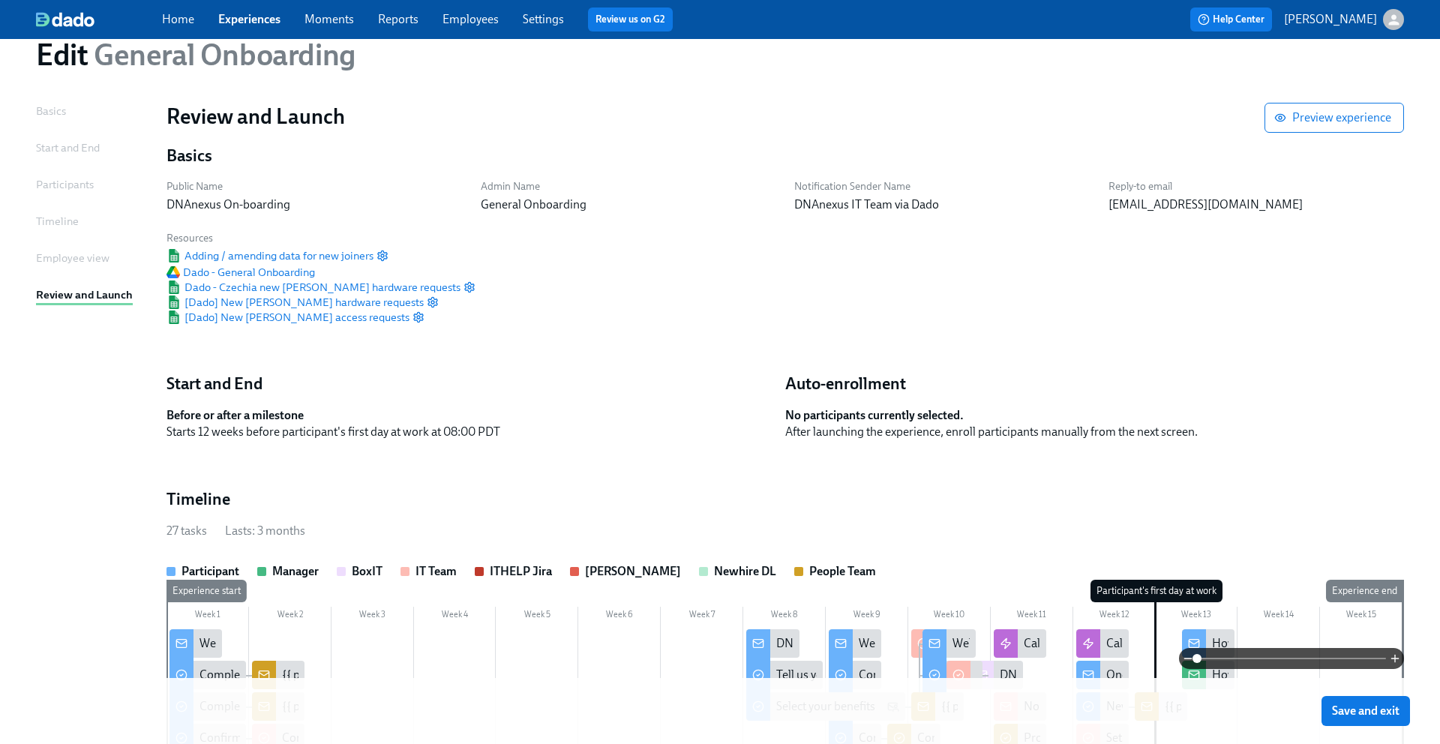
scroll to position [0, 0]
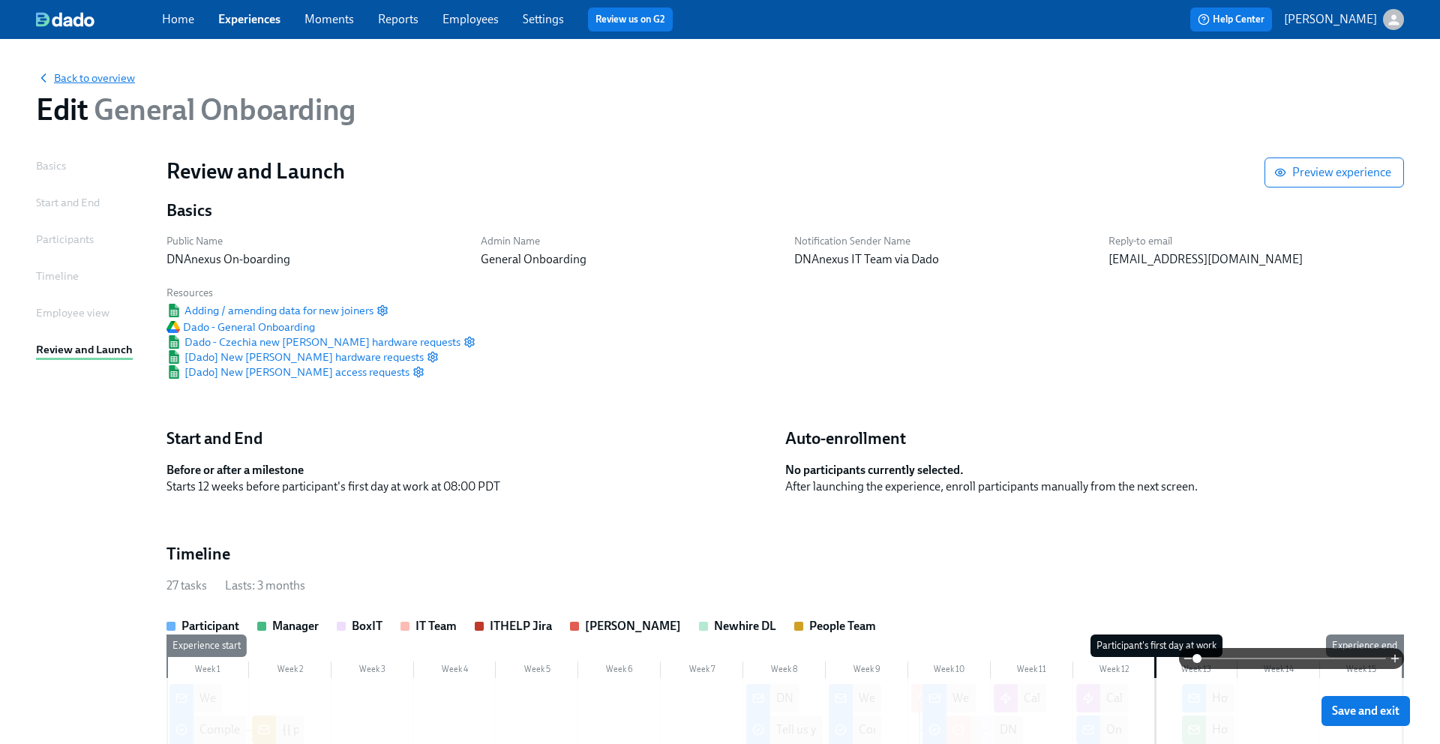
click at [91, 73] on span "Back to overview" at bounding box center [85, 77] width 99 height 15
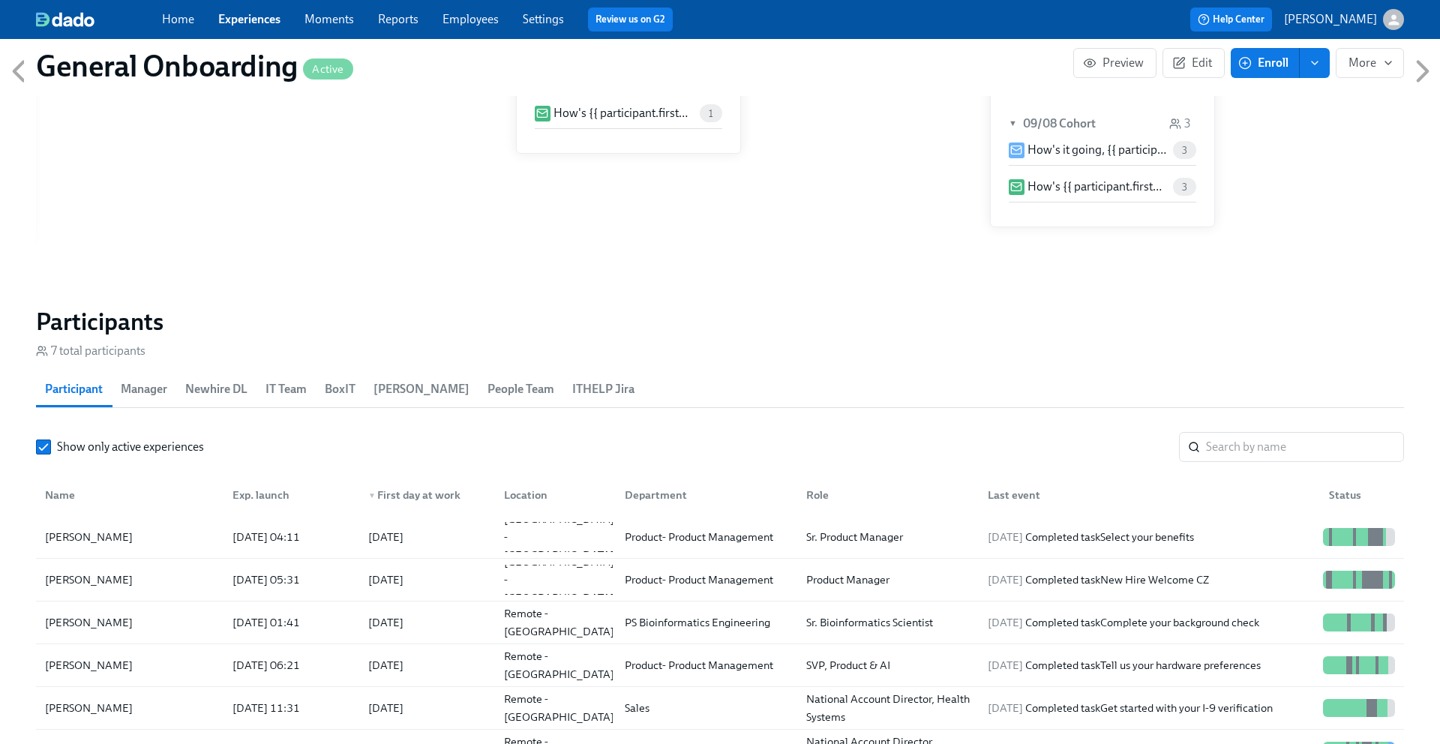
scroll to position [1212, 0]
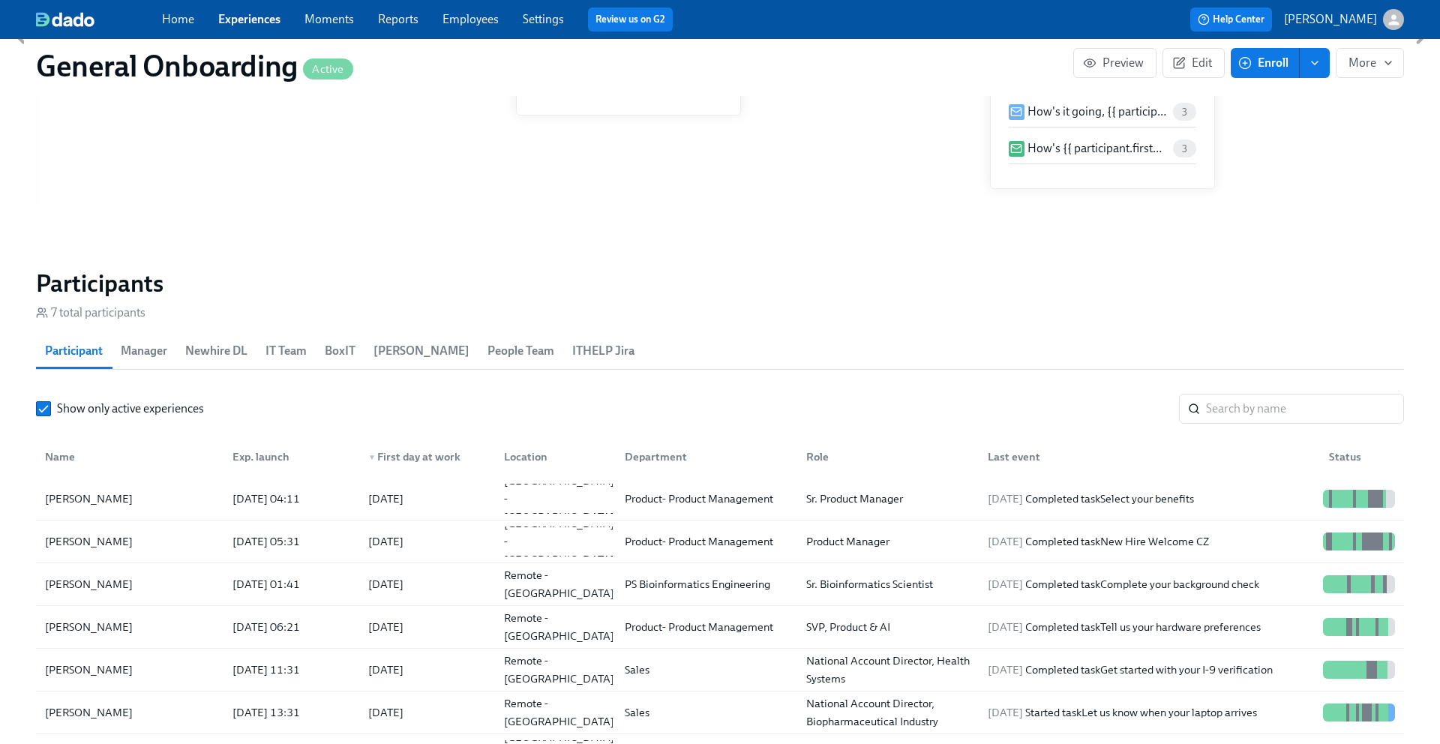
click at [280, 357] on span "IT Team" at bounding box center [285, 350] width 41 height 21
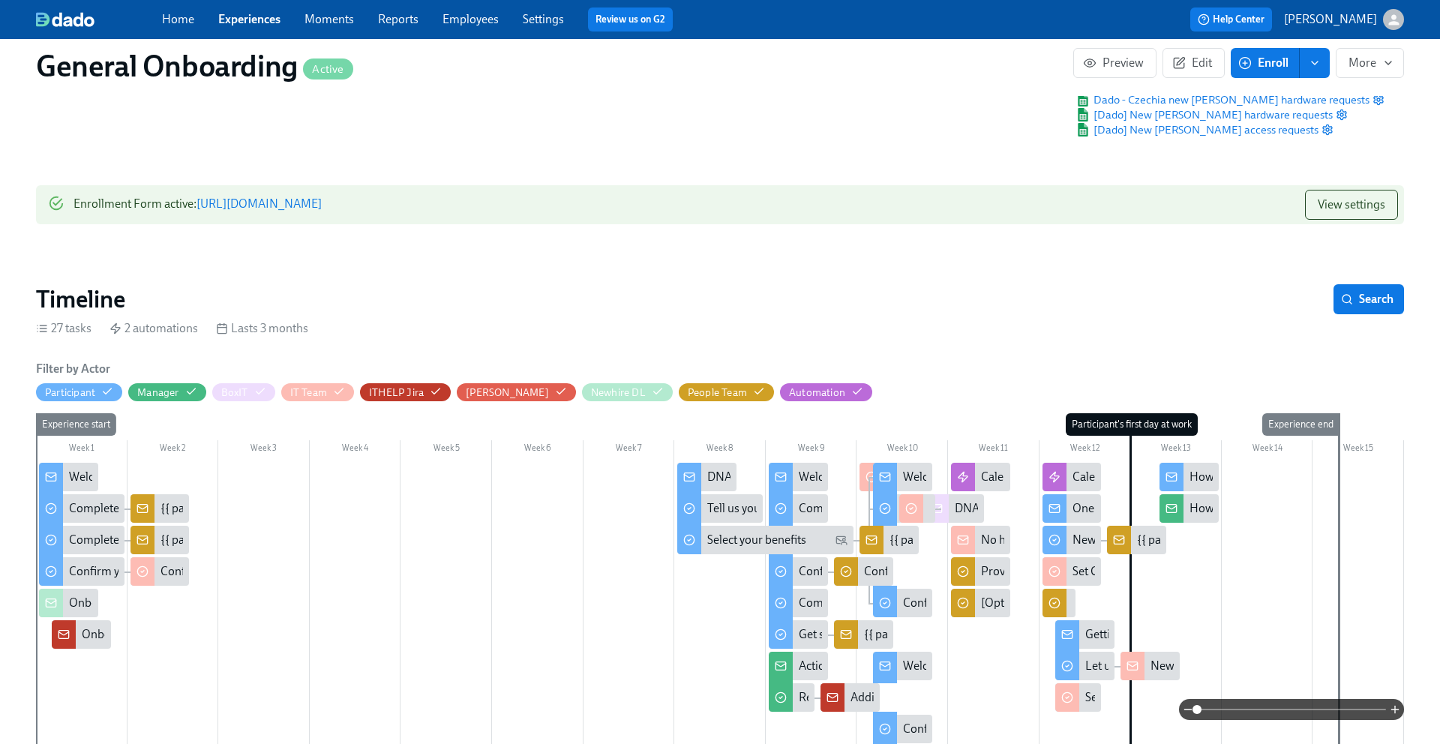
scroll to position [0, 0]
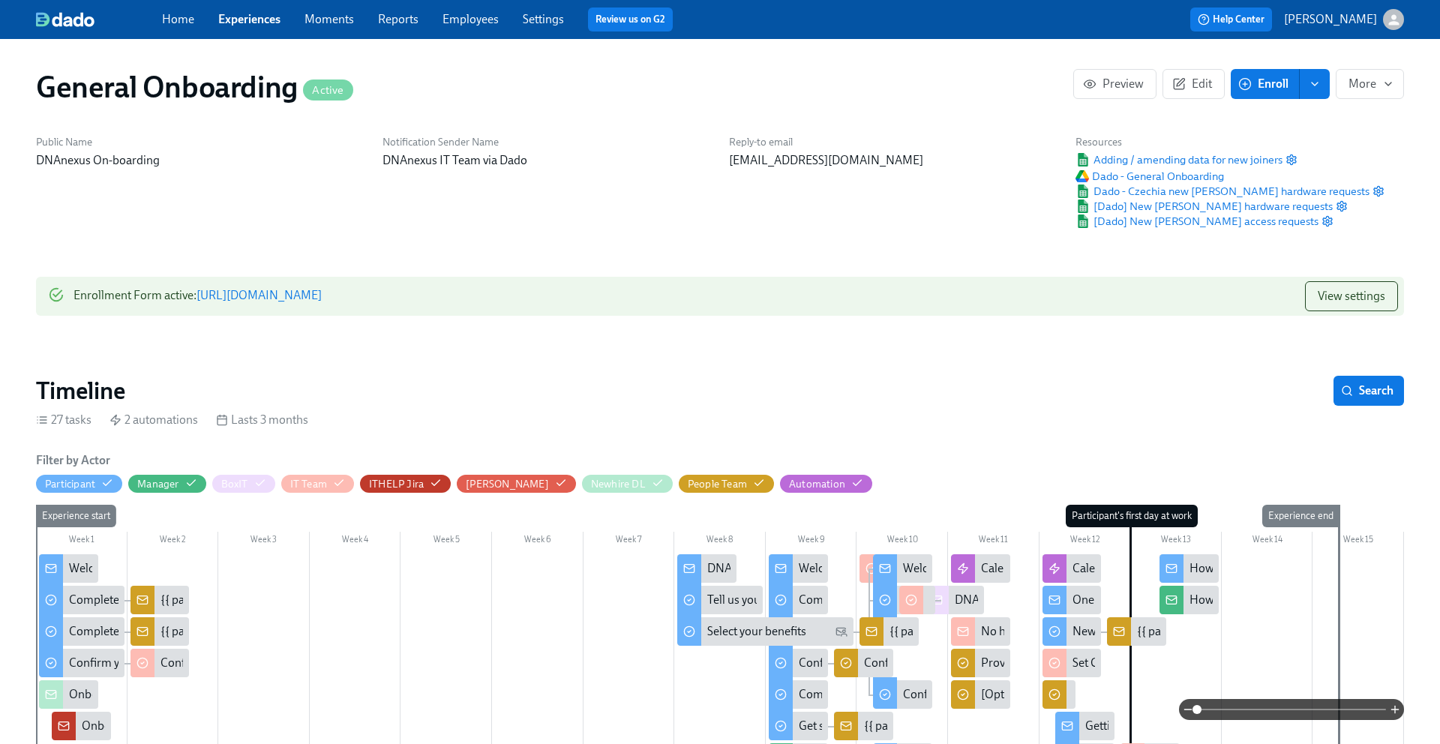
click at [1320, 78] on icon "enroll" at bounding box center [1314, 84] width 12 height 12
click at [1377, 77] on span "More" at bounding box center [1369, 83] width 43 height 15
click at [1222, 129] on div at bounding box center [720, 372] width 1440 height 744
click at [1193, 85] on span "Edit" at bounding box center [1193, 83] width 37 height 15
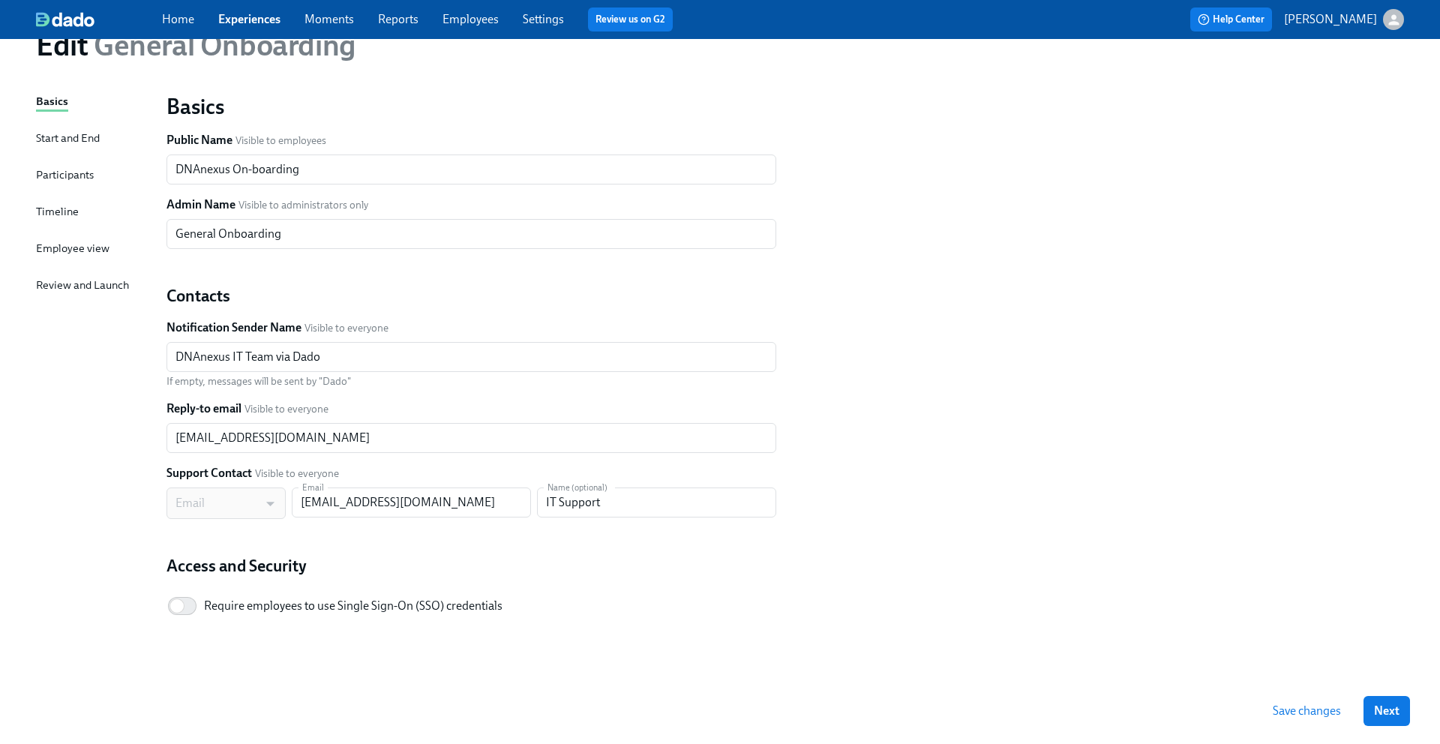
scroll to position [81, 0]
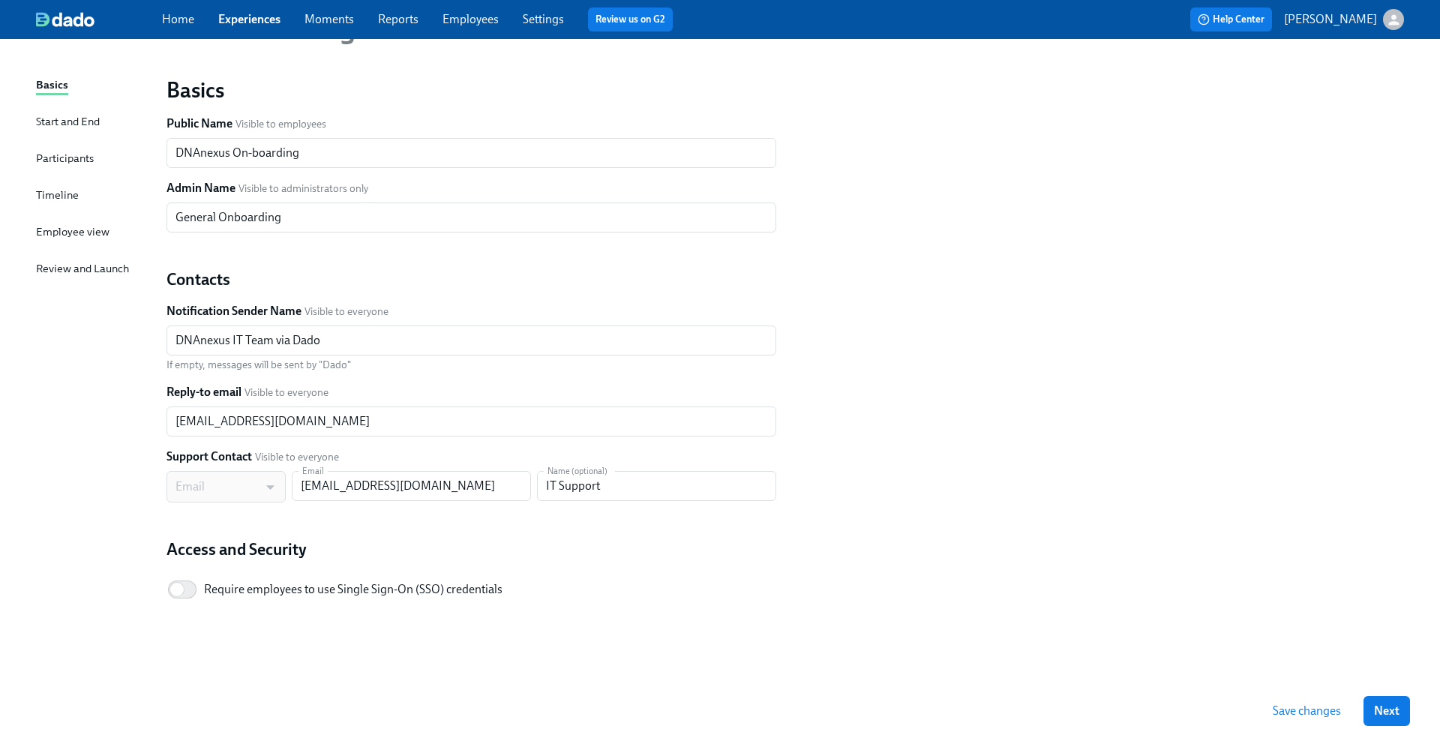
click at [79, 125] on div "Start and End" at bounding box center [68, 121] width 64 height 16
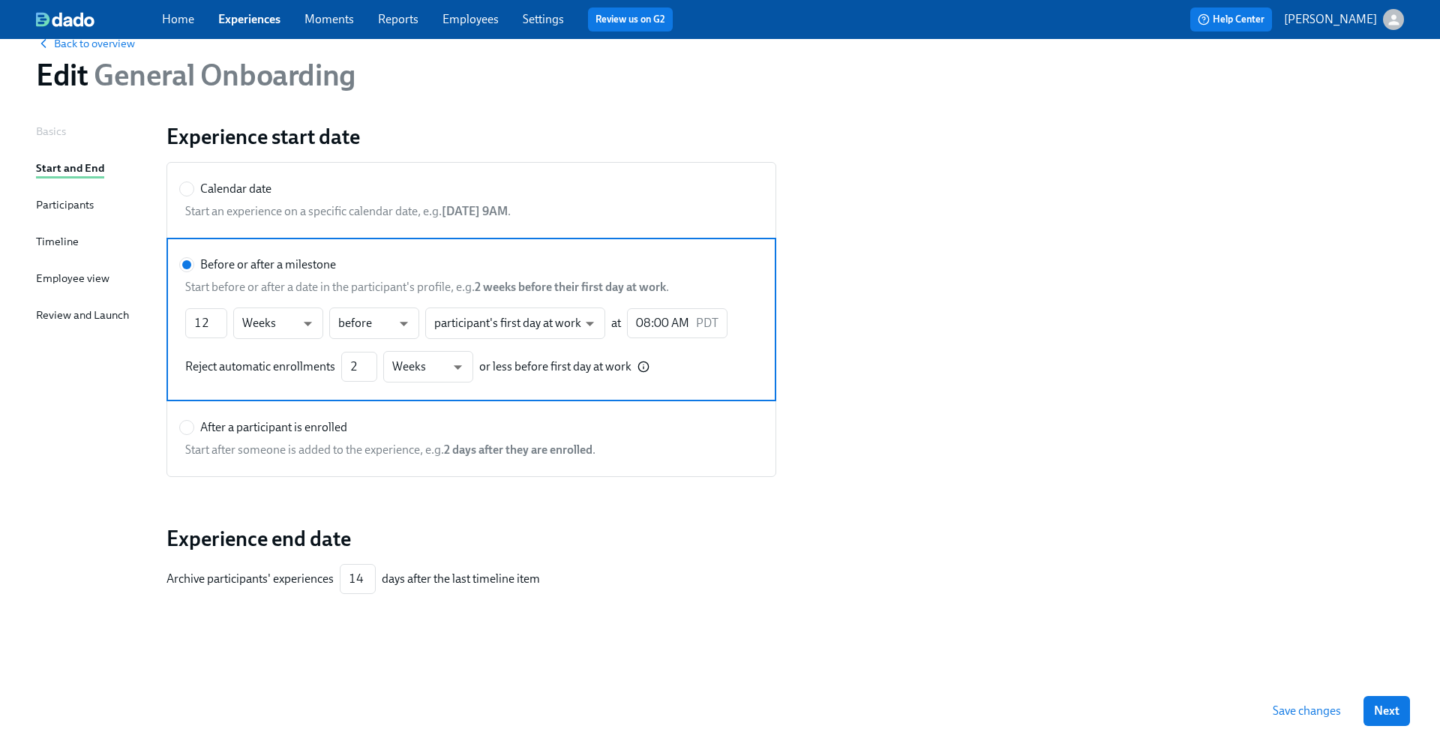
click at [82, 201] on div "Participants" at bounding box center [65, 204] width 58 height 16
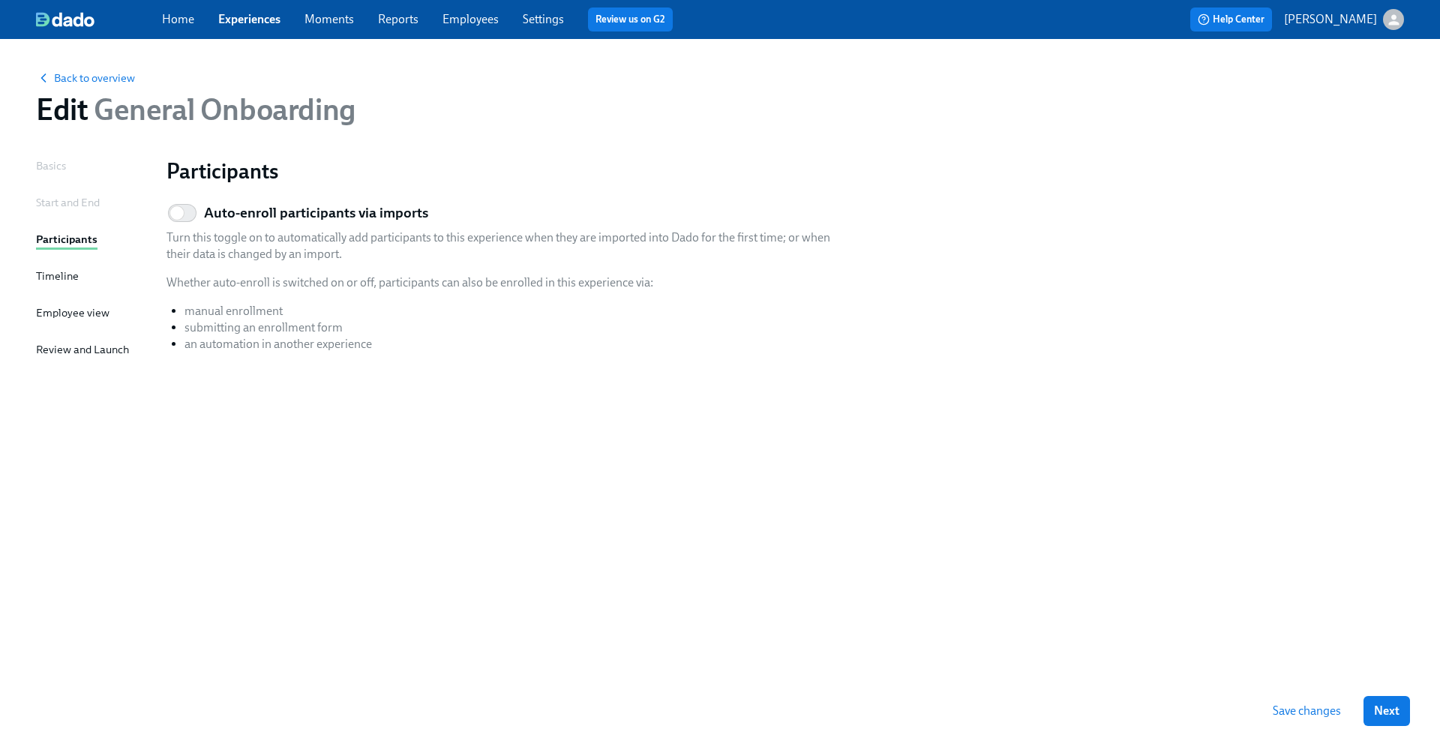
click at [50, 271] on div "Timeline" at bounding box center [57, 276] width 43 height 16
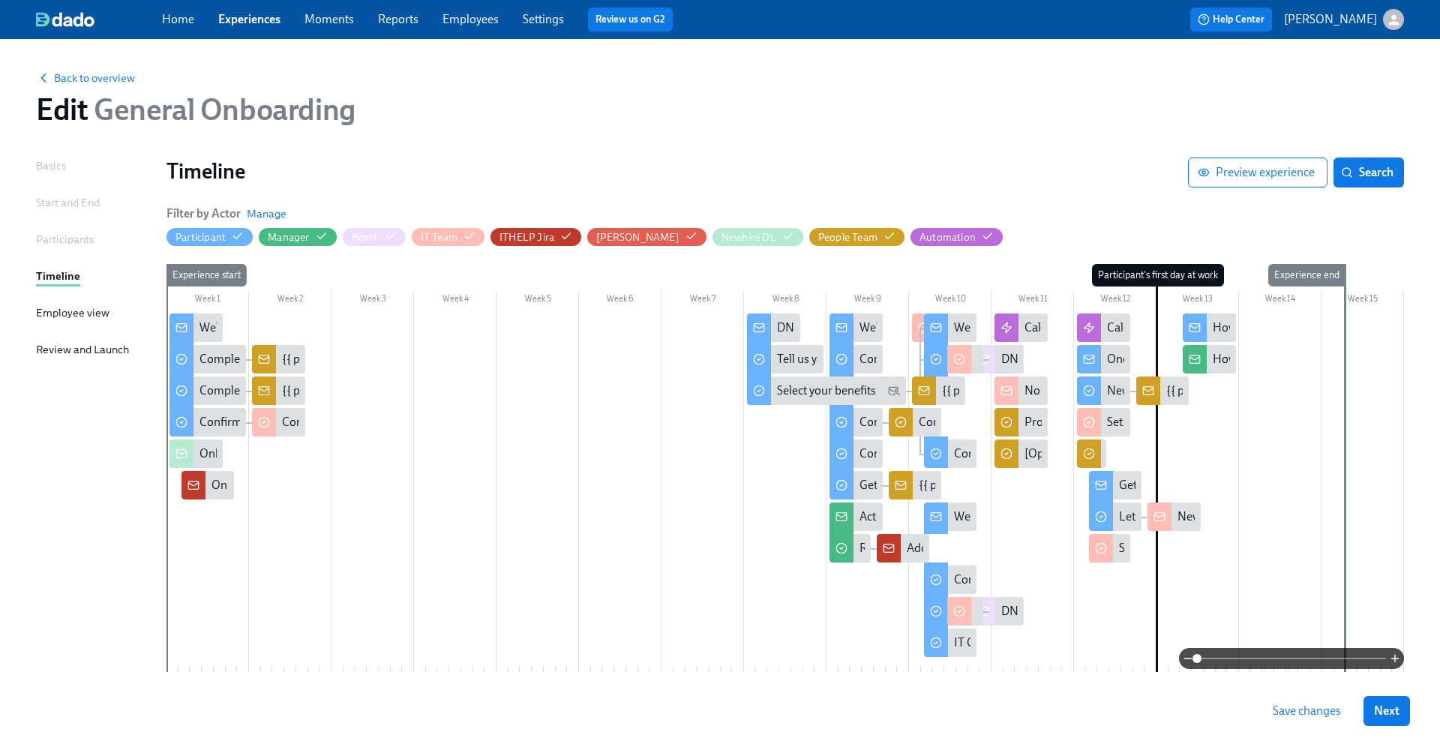
scroll to position [57, 0]
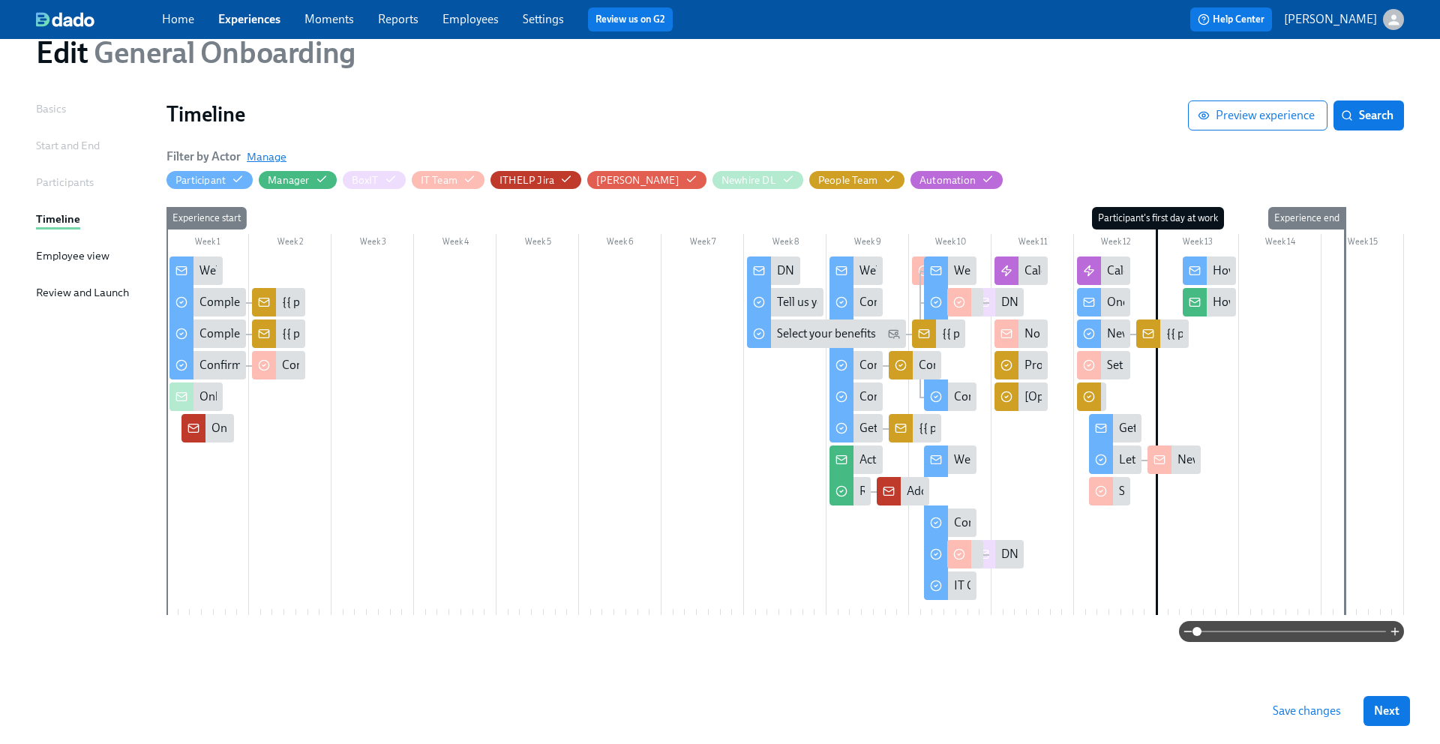
click at [271, 153] on span "Manage" at bounding box center [267, 156] width 40 height 15
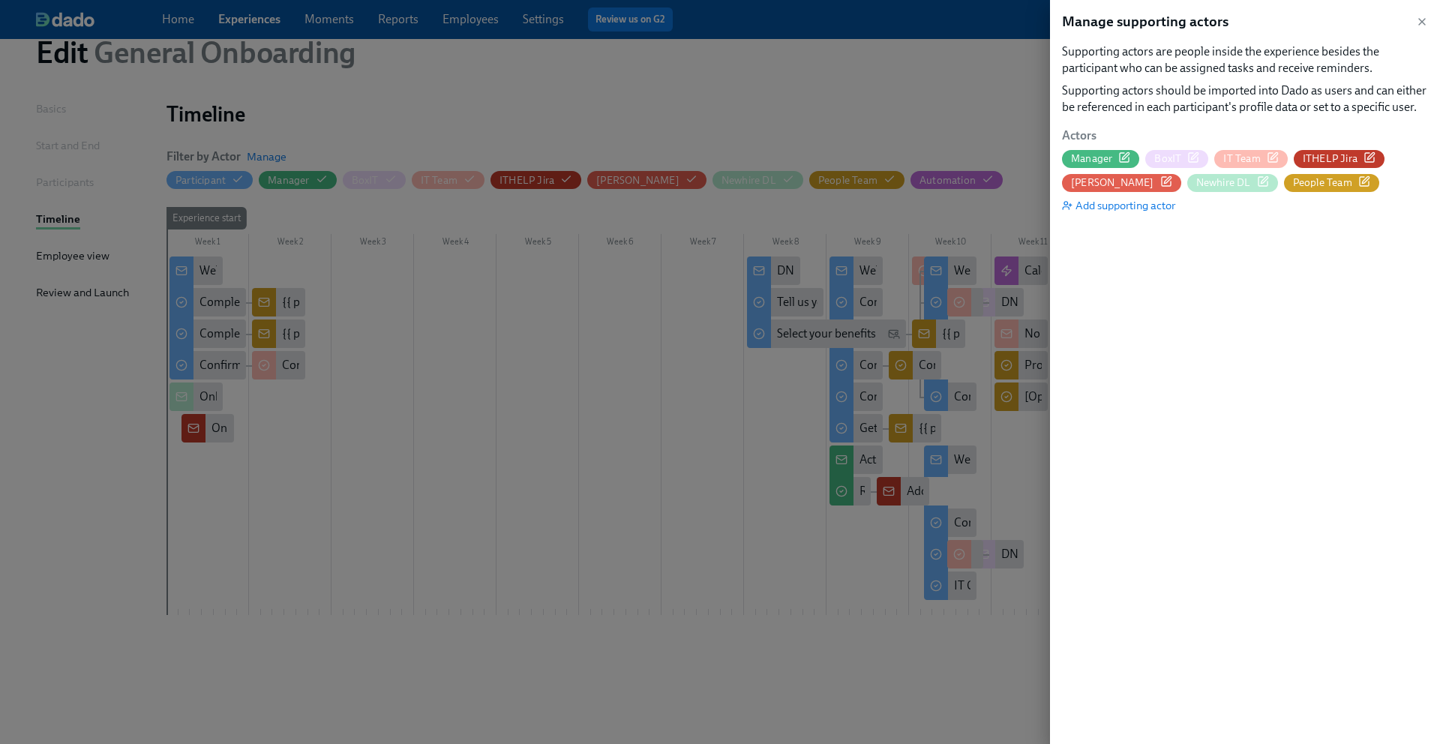
click at [1270, 155] on icon "button" at bounding box center [1272, 157] width 12 height 12
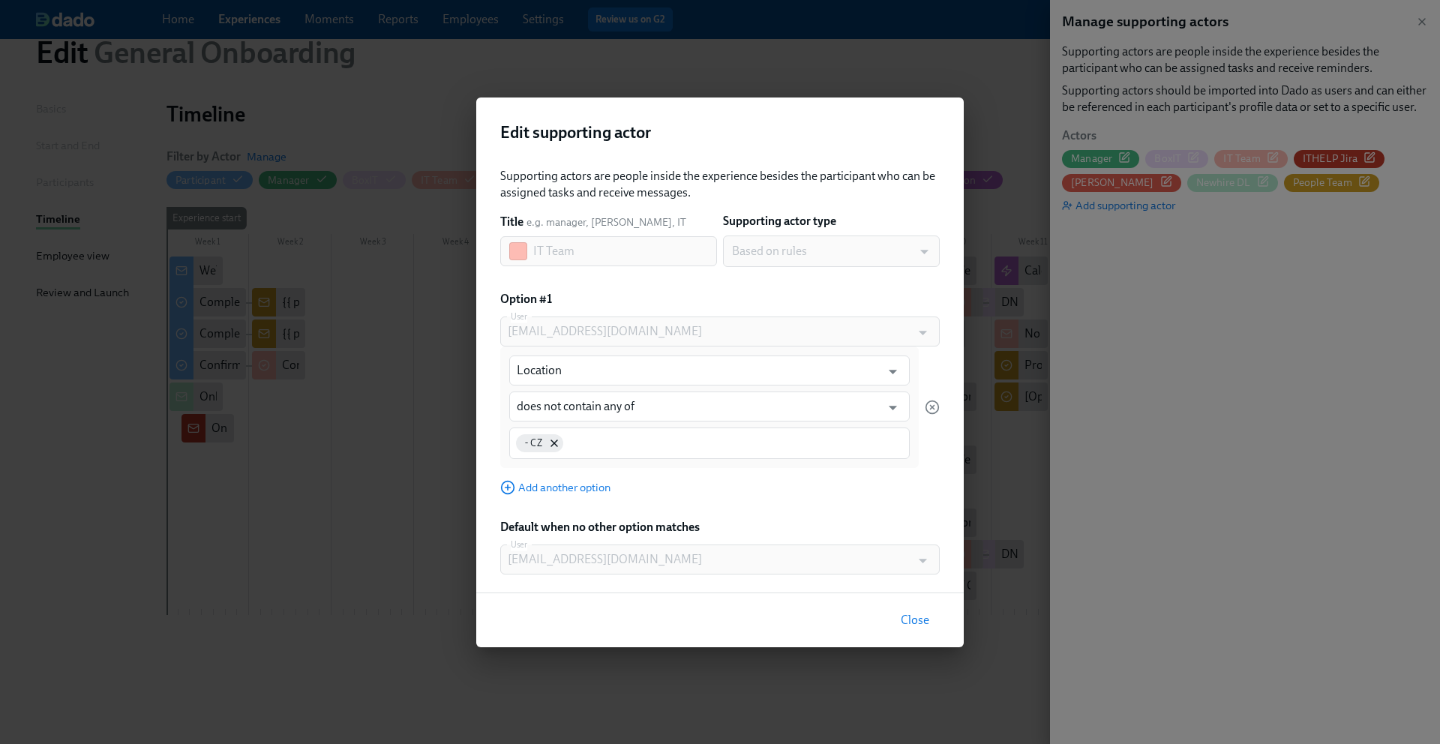
click at [924, 333] on div at bounding box center [922, 332] width 22 height 23
click at [905, 626] on span "Close" at bounding box center [914, 620] width 28 height 15
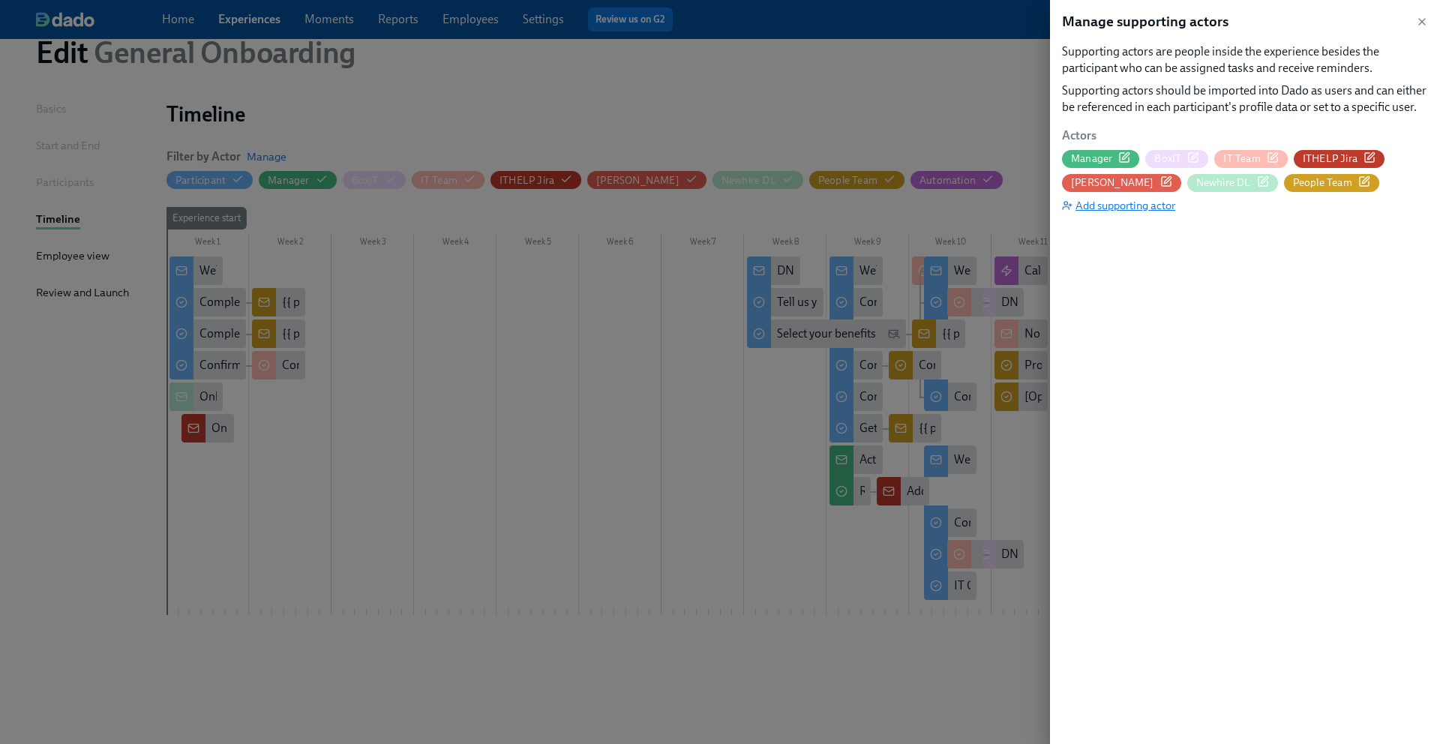
click at [1153, 202] on span "Add supporting actor" at bounding box center [1118, 205] width 113 height 15
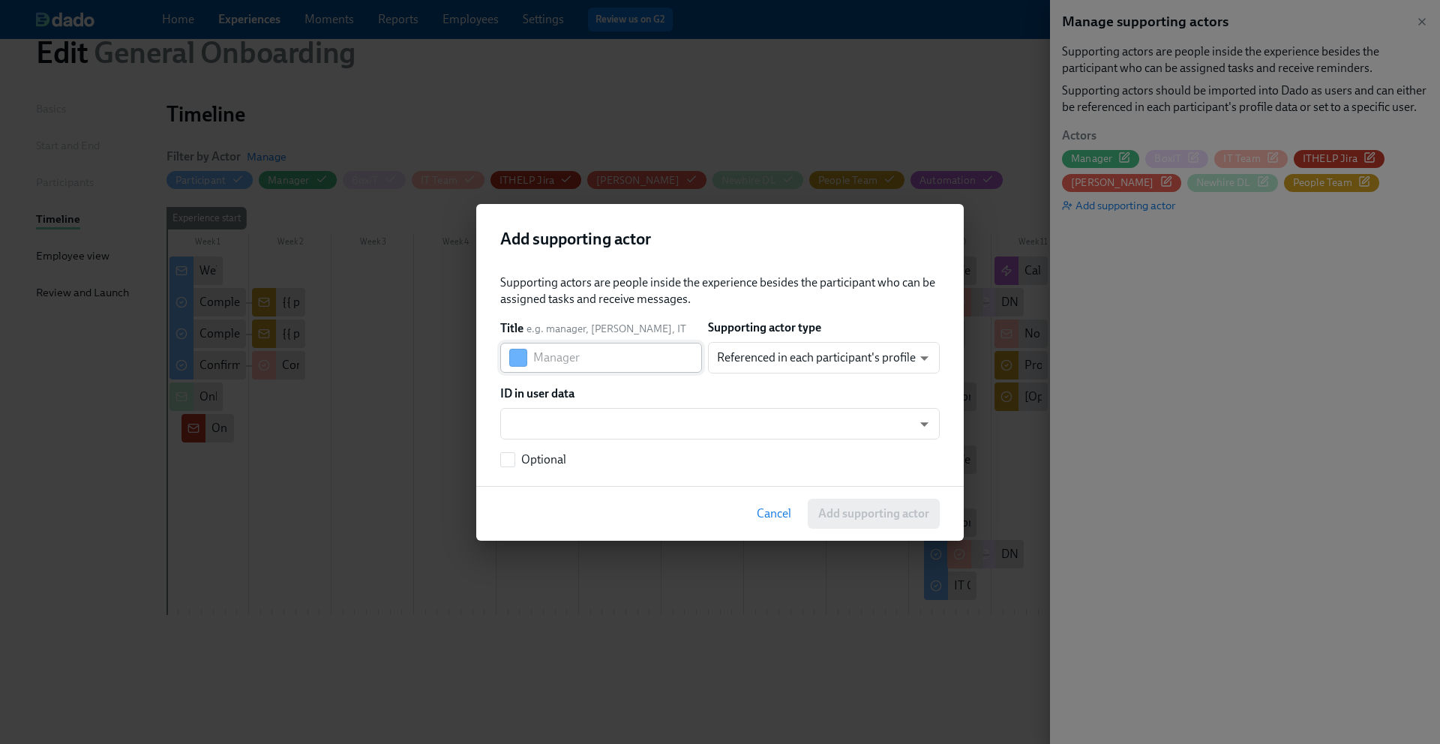
click at [626, 361] on input "text" at bounding box center [617, 358] width 169 height 30
type input "IT-Admin"
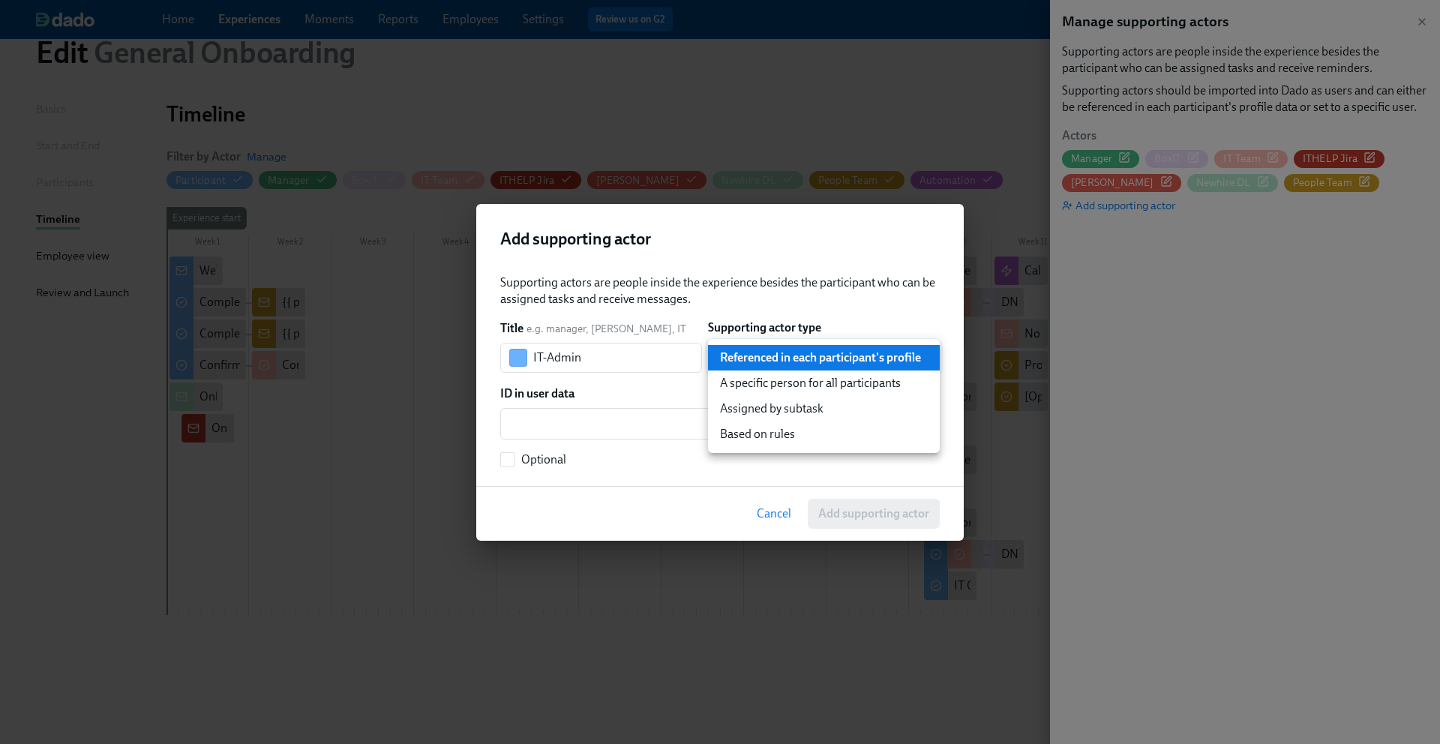
click at [925, 355] on body "Home Experiences Moments Reports Employees Settings Review us on G2 Help Center…" at bounding box center [720, 343] width 1440 height 801
click at [849, 433] on li "Based on rules" at bounding box center [824, 433] width 232 height 25
type input "ruleBasedUser"
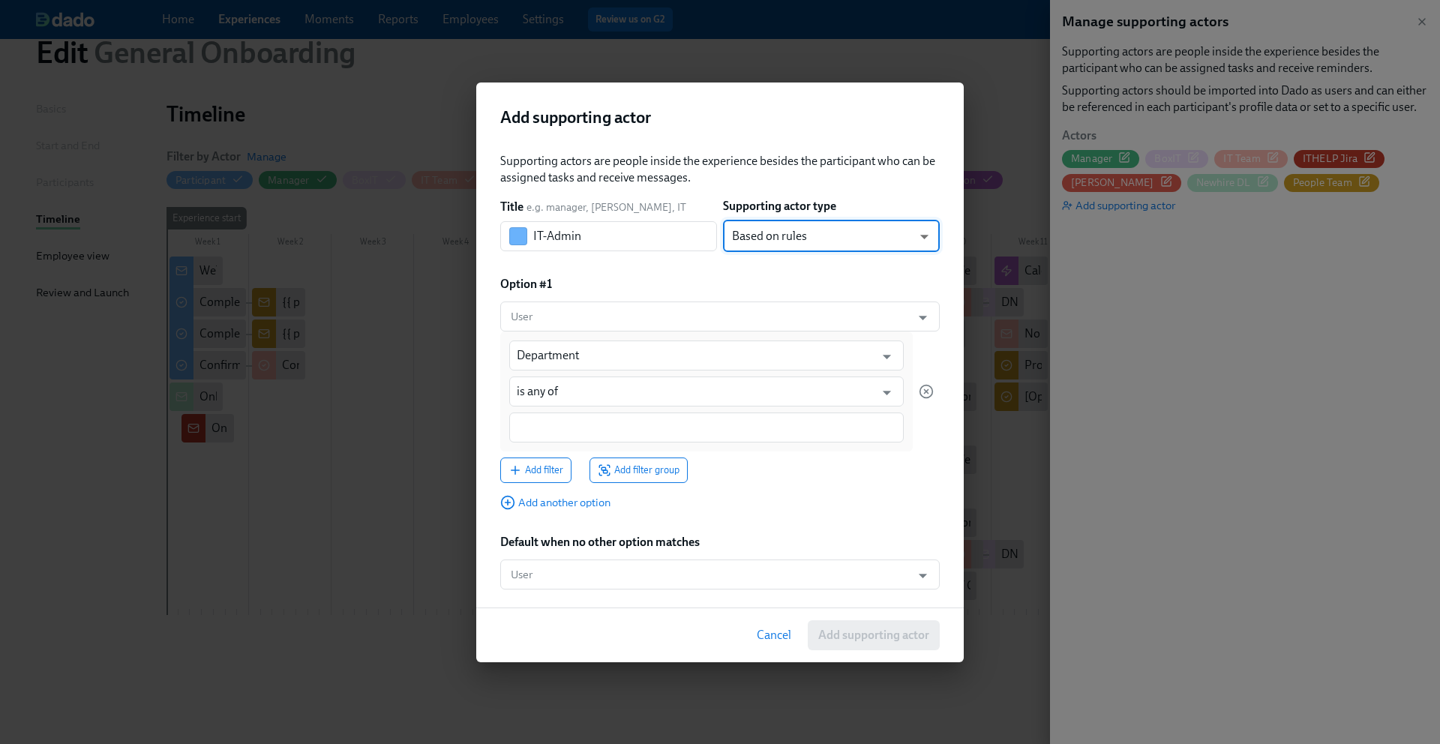
click at [760, 640] on span "Cancel" at bounding box center [774, 635] width 34 height 15
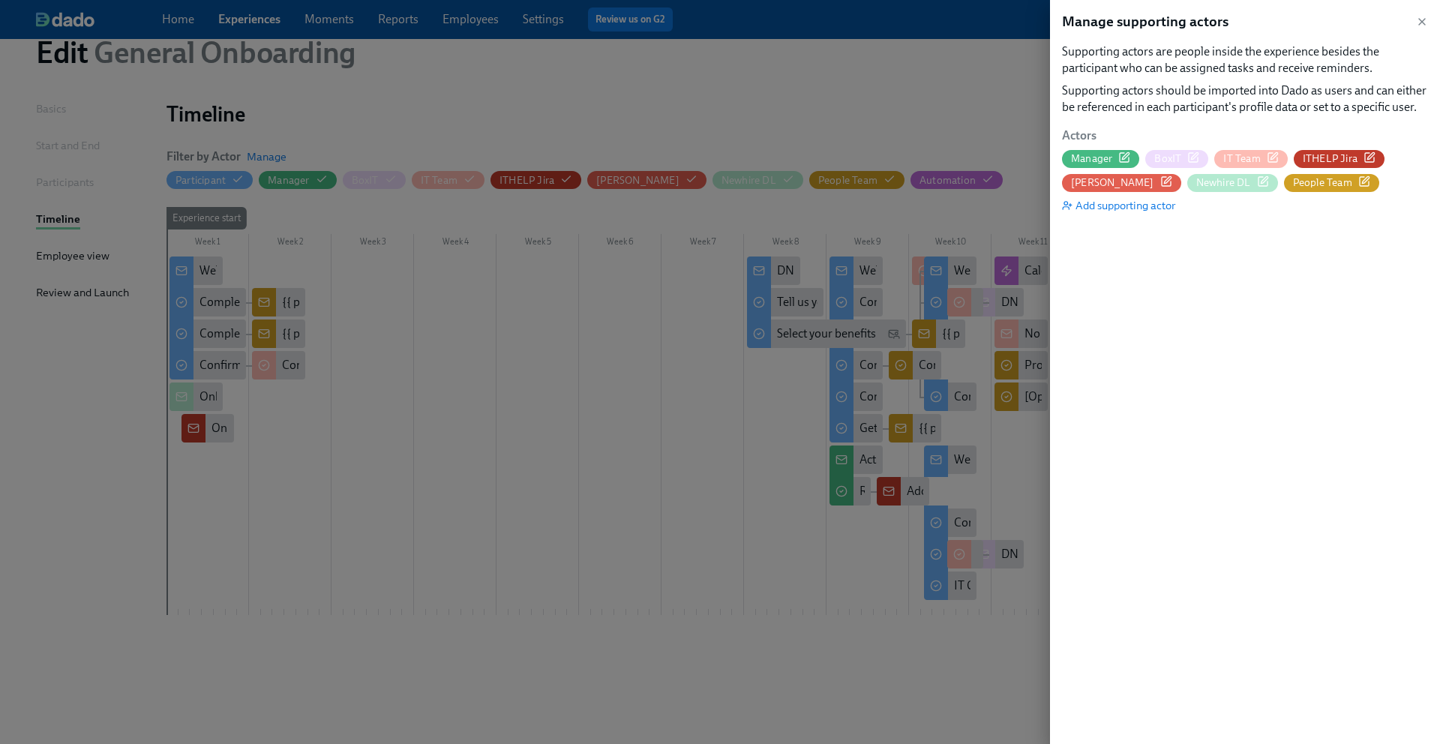
click at [1272, 155] on icon "button" at bounding box center [1273, 155] width 7 height 7
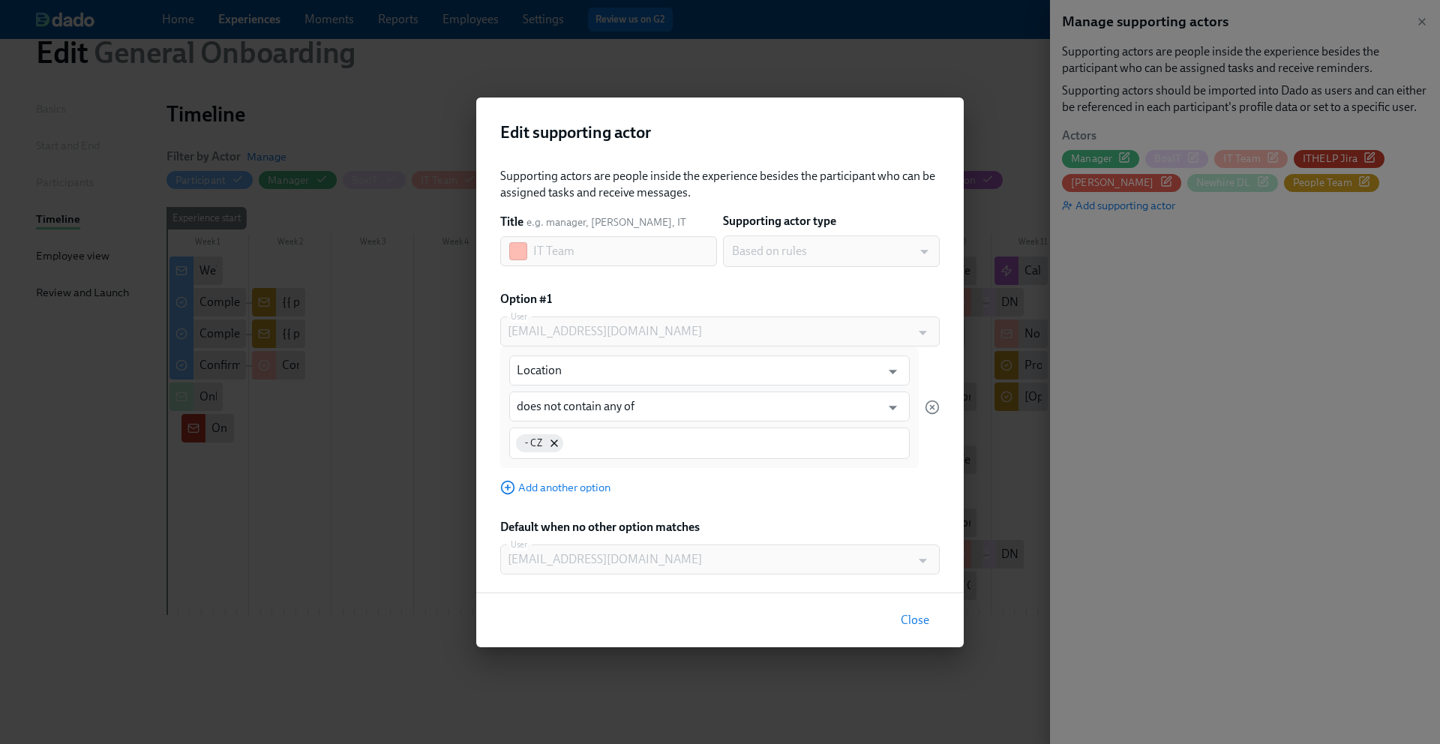
click at [914, 615] on span "Close" at bounding box center [914, 620] width 28 height 15
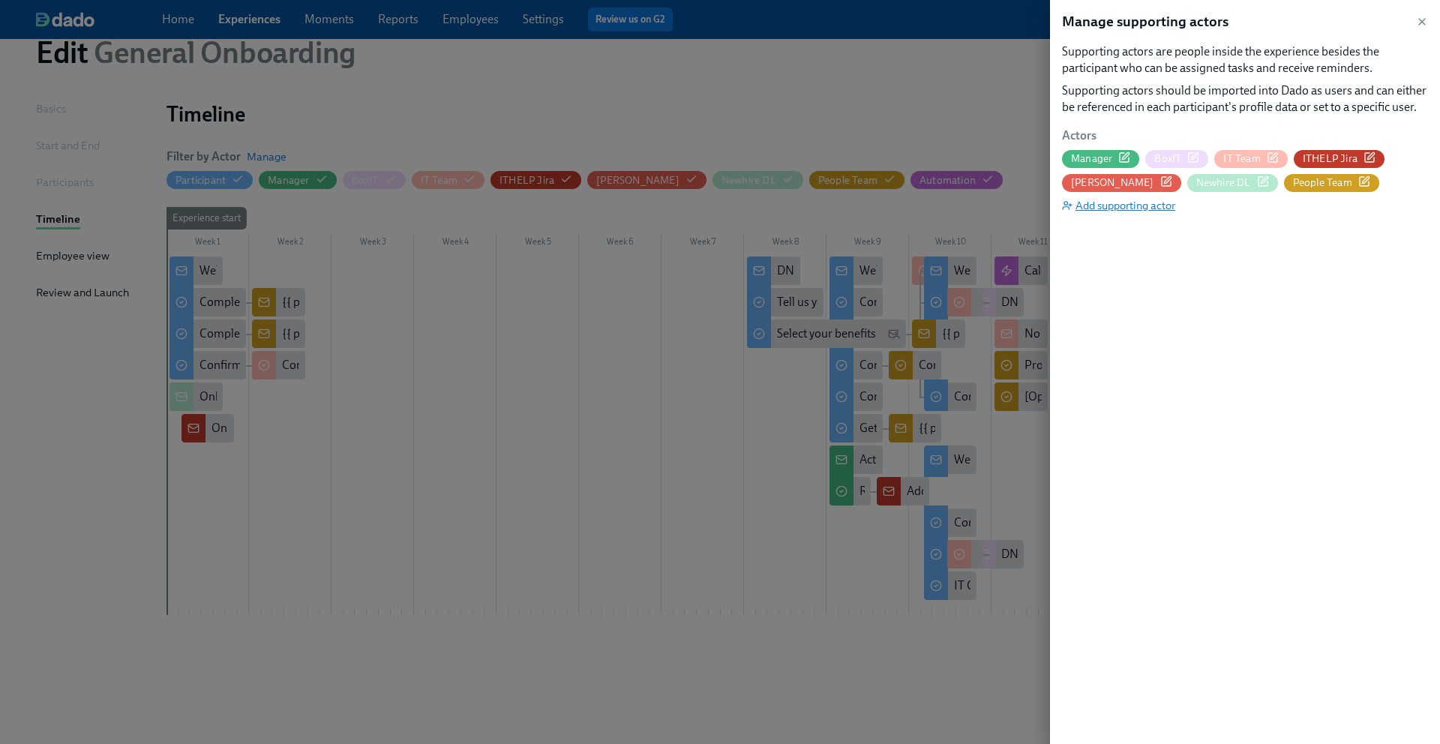
click at [1149, 208] on span "Add supporting actor" at bounding box center [1118, 205] width 113 height 15
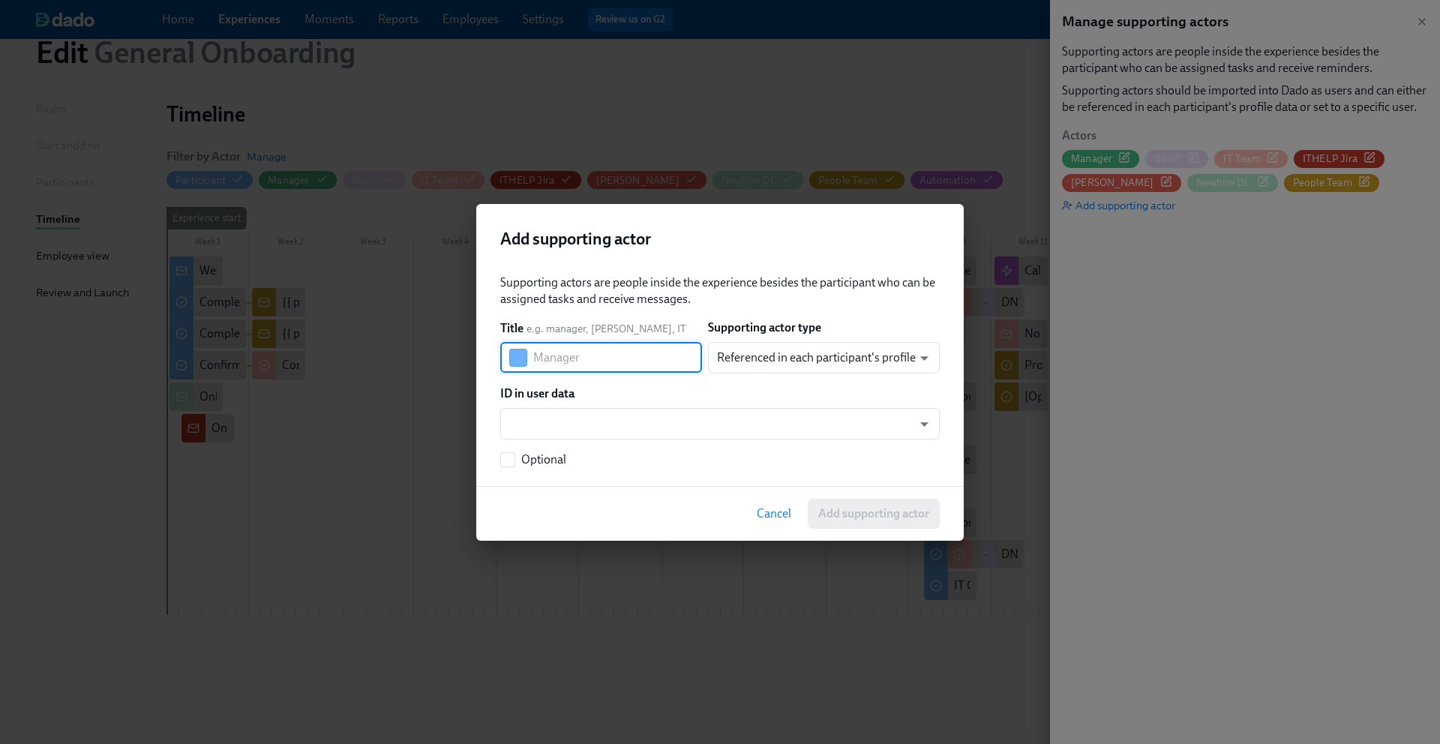
click at [626, 362] on input "text" at bounding box center [617, 358] width 169 height 30
click at [520, 358] on button "button" at bounding box center [518, 358] width 18 height 18
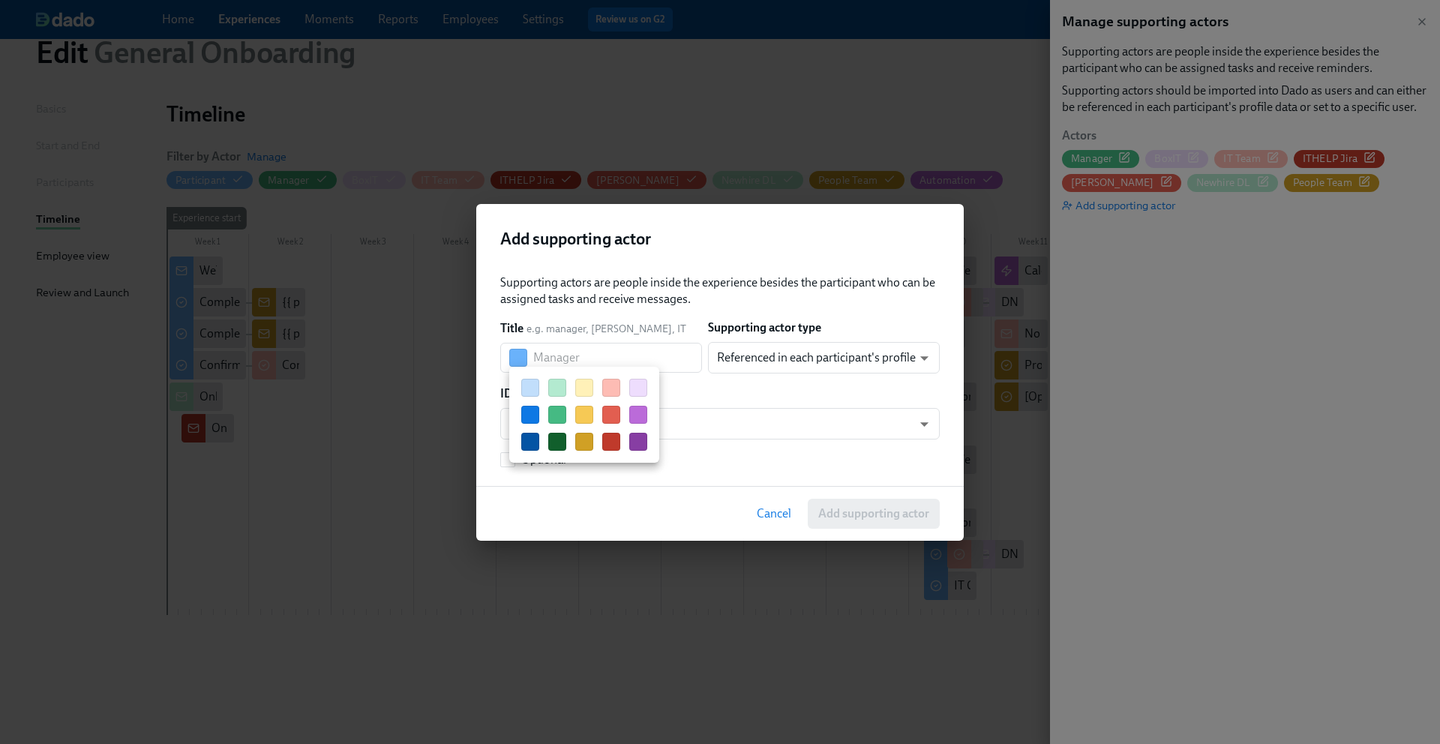
click at [533, 383] on button "button" at bounding box center [530, 388] width 18 height 18
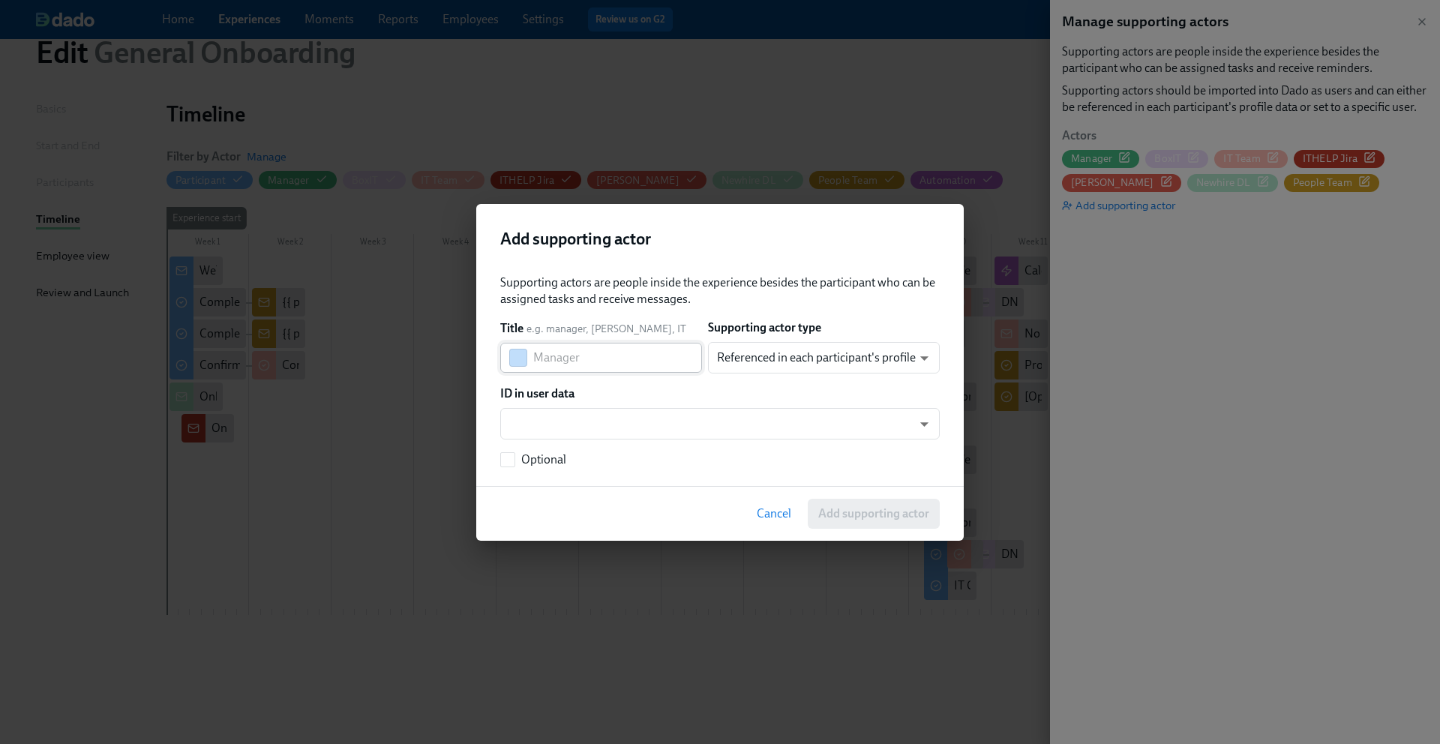
click at [598, 357] on input "text" at bounding box center [617, 358] width 169 height 30
type input "IT-Admin"
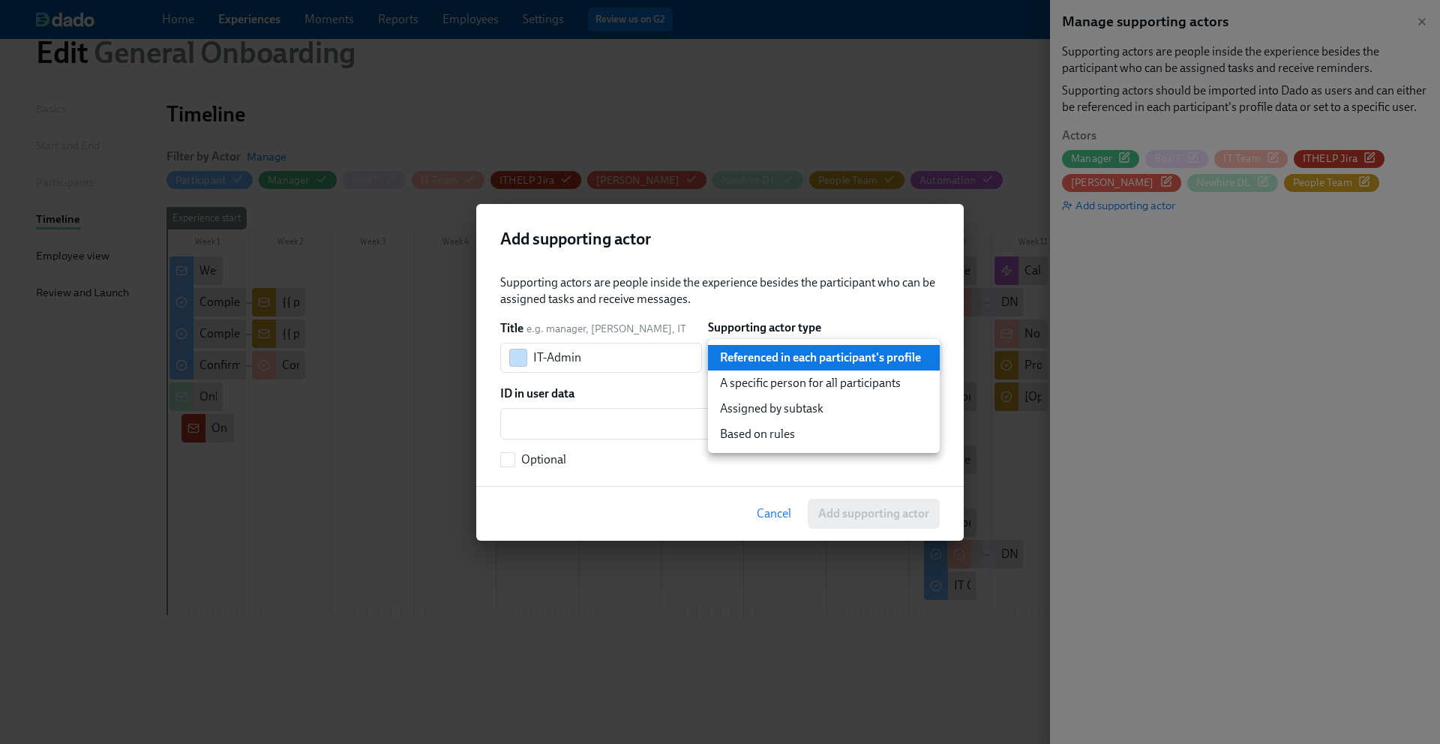
click at [739, 357] on body "Home Experiences Moments Reports Employees Settings Review us on G2 Help Center…" at bounding box center [720, 343] width 1440 height 801
click at [743, 432] on li "Based on rules" at bounding box center [824, 433] width 232 height 25
type input "ruleBasedUser"
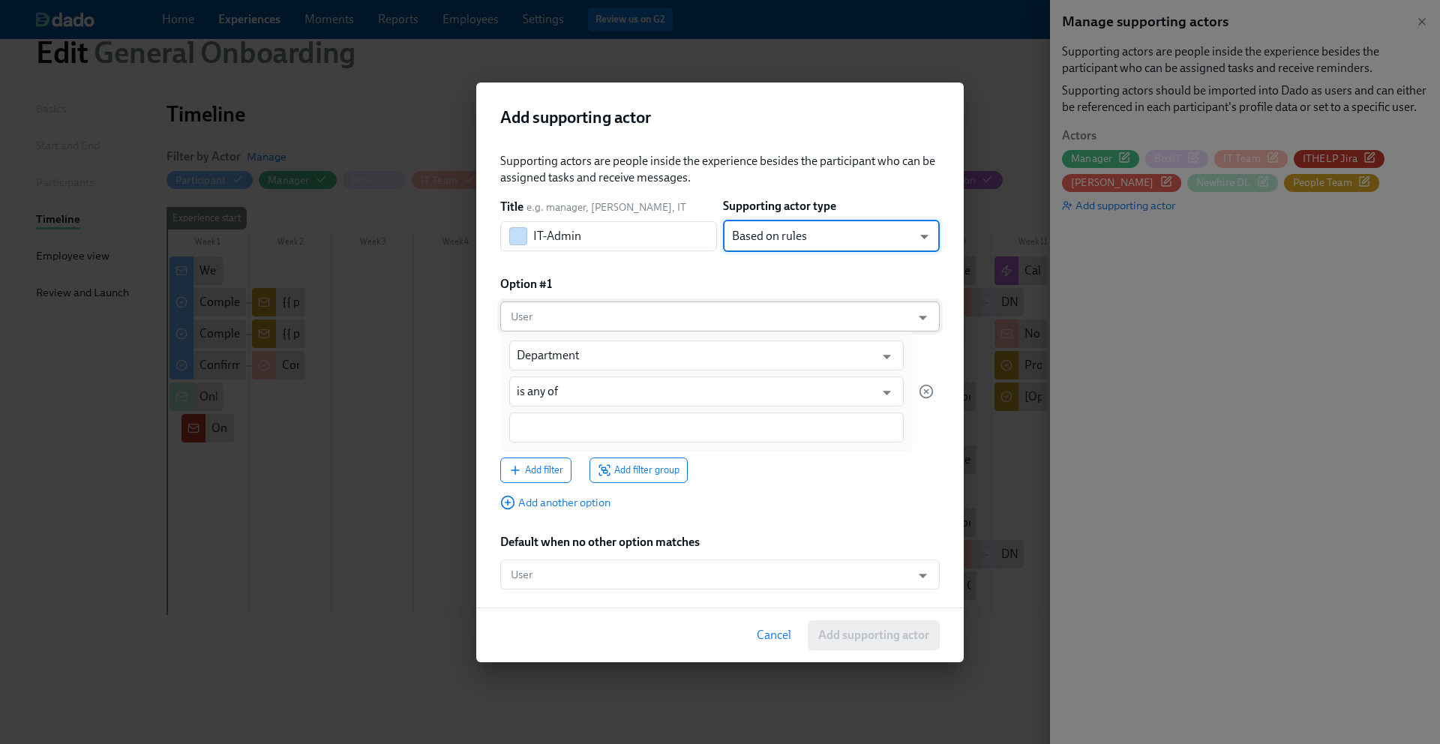
click at [700, 322] on input "User" at bounding box center [706, 316] width 396 height 30
click at [685, 277] on div "Option #1" at bounding box center [719, 284] width 439 height 16
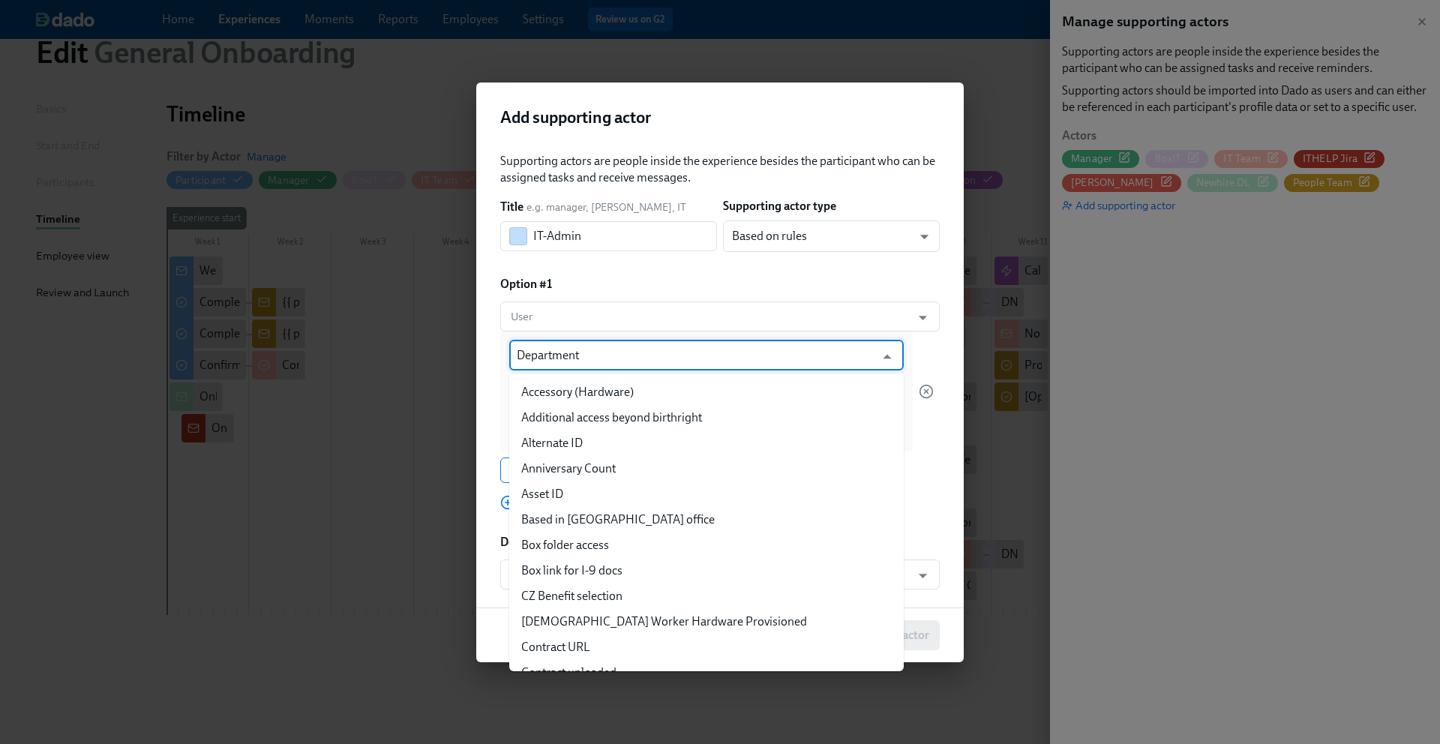
click at [671, 357] on input "Department" at bounding box center [696, 355] width 358 height 30
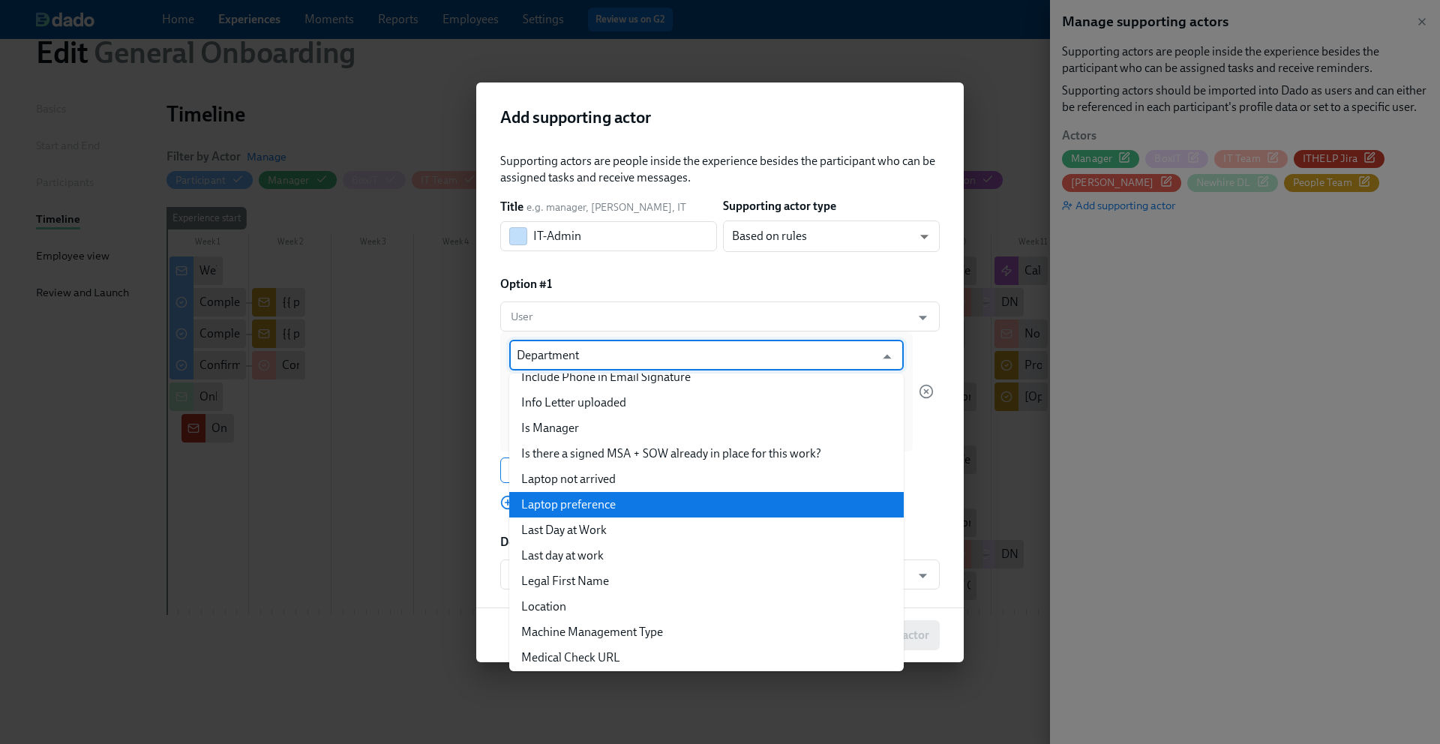
scroll to position [628, 0]
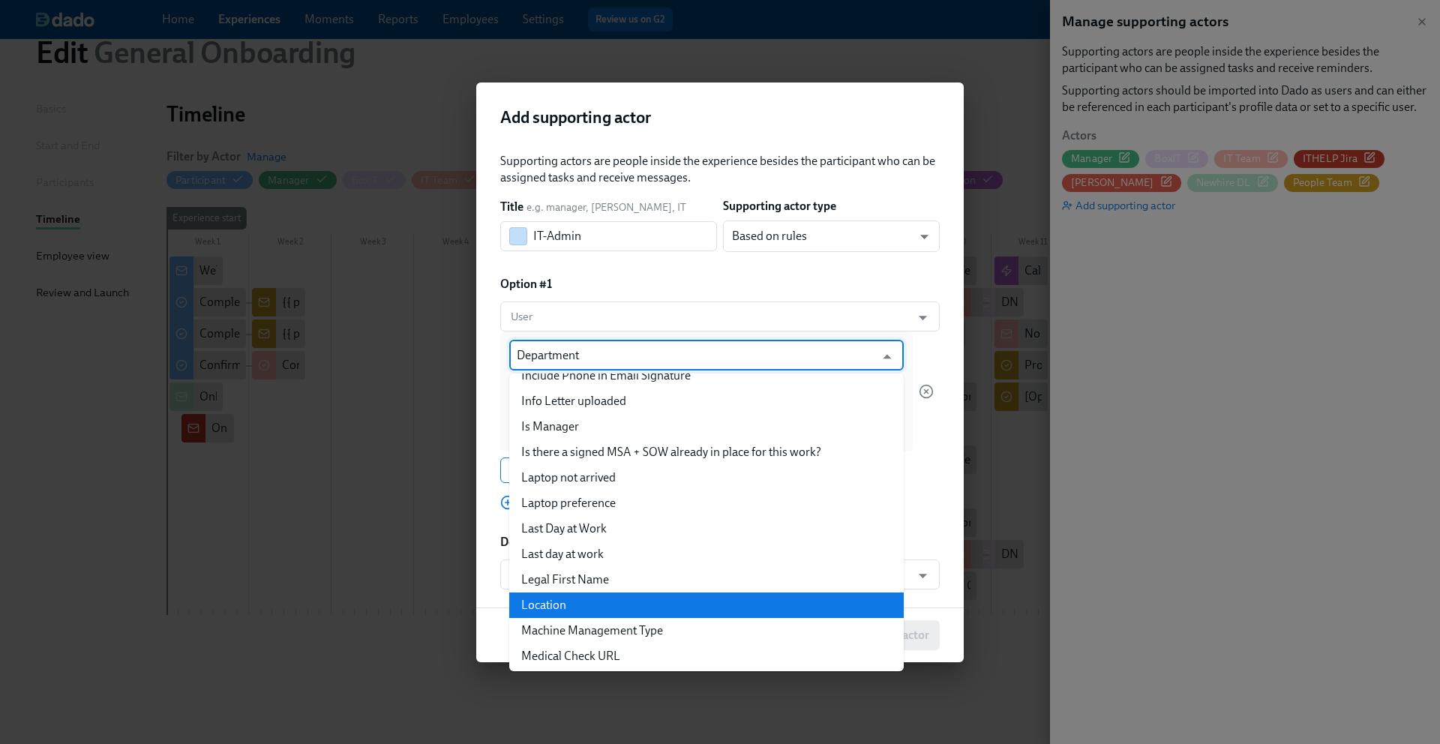
click at [619, 599] on li "Location" at bounding box center [706, 604] width 394 height 25
type input "Location"
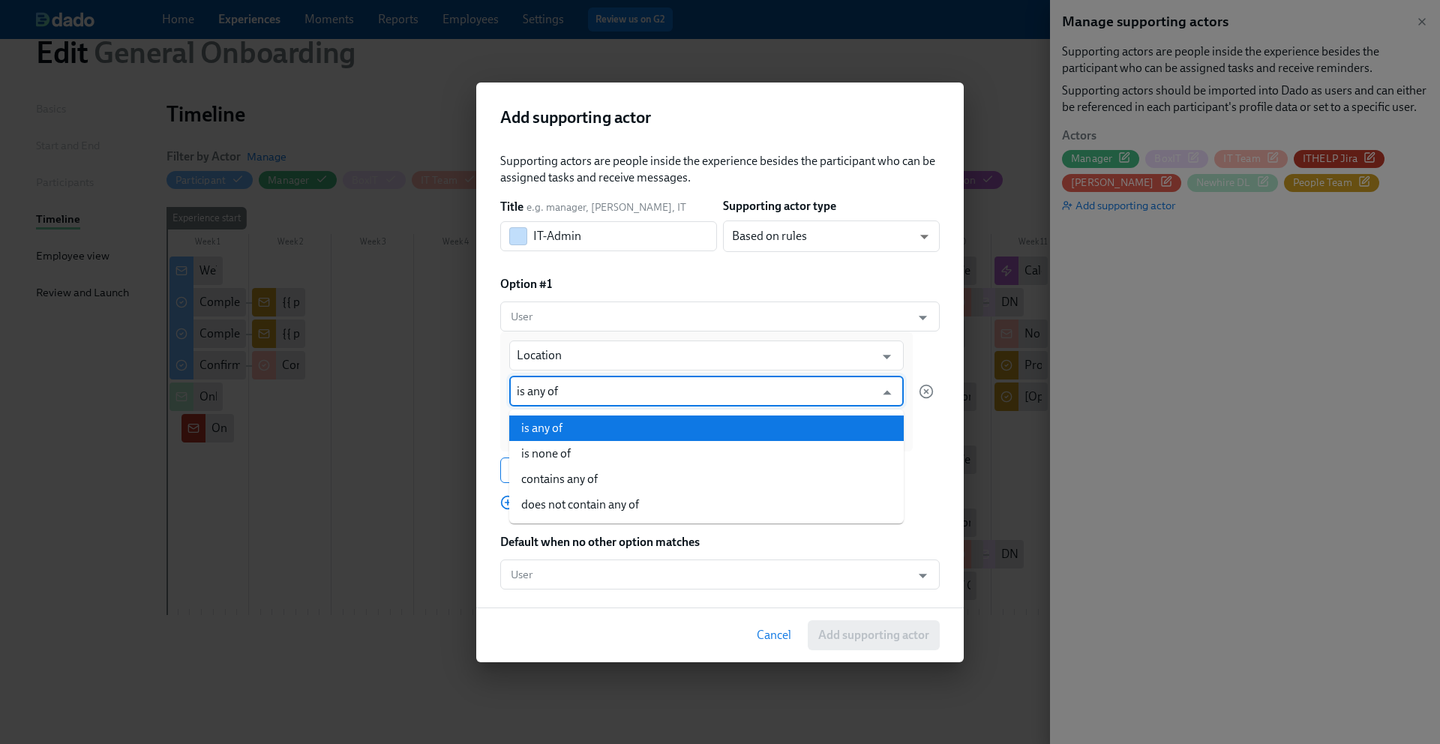
click at [662, 391] on input "is any of" at bounding box center [696, 391] width 358 height 30
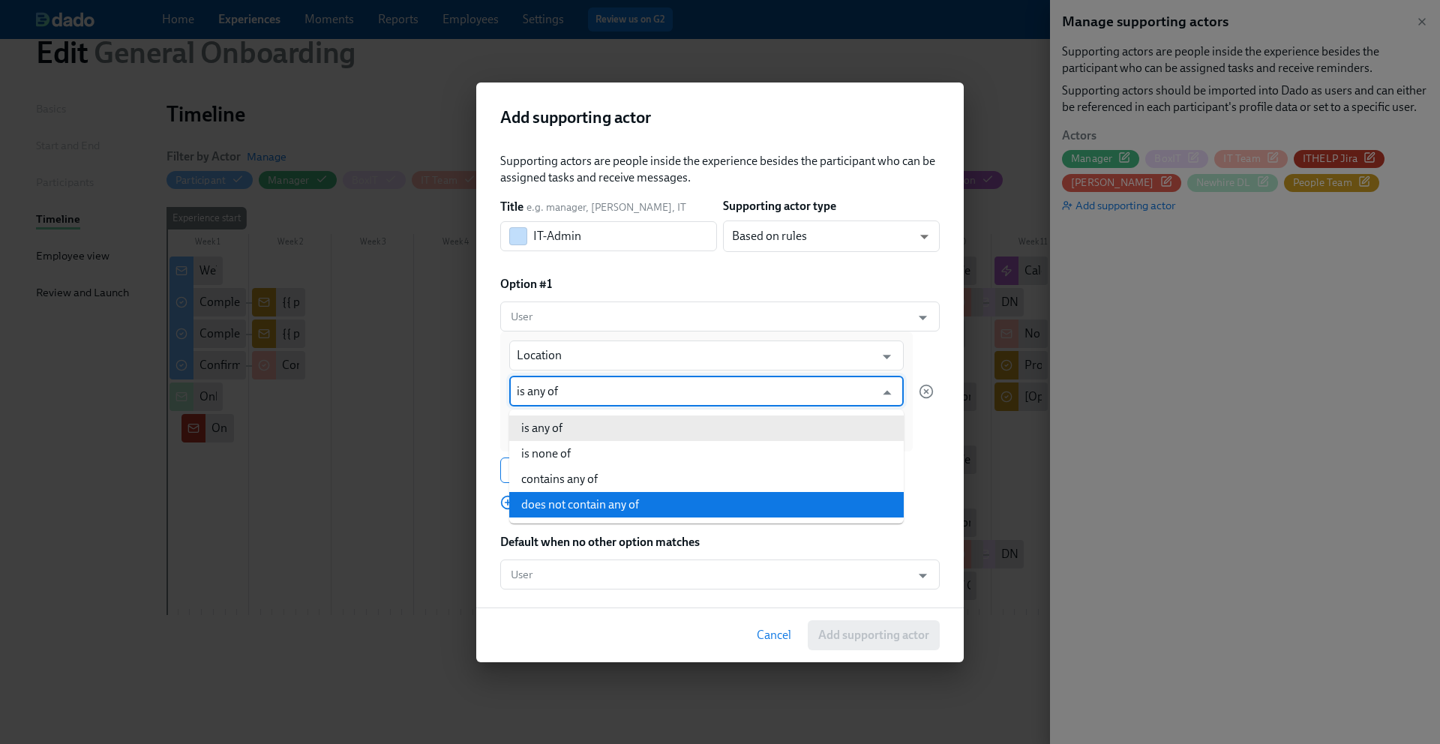
click at [610, 506] on li "does not contain any of" at bounding box center [706, 504] width 394 height 25
type input "does not contain any of"
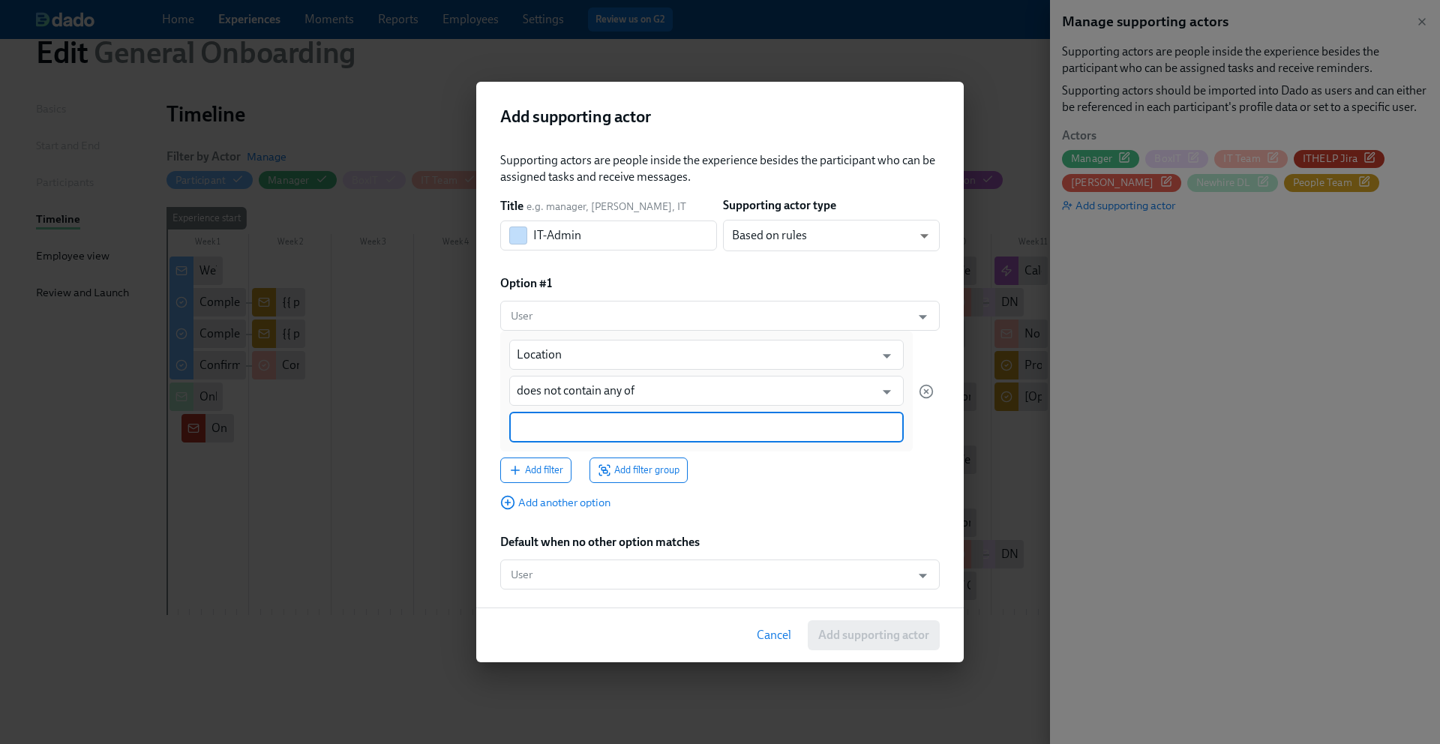
click at [612, 428] on input at bounding box center [706, 427] width 379 height 16
type input "-CZ"
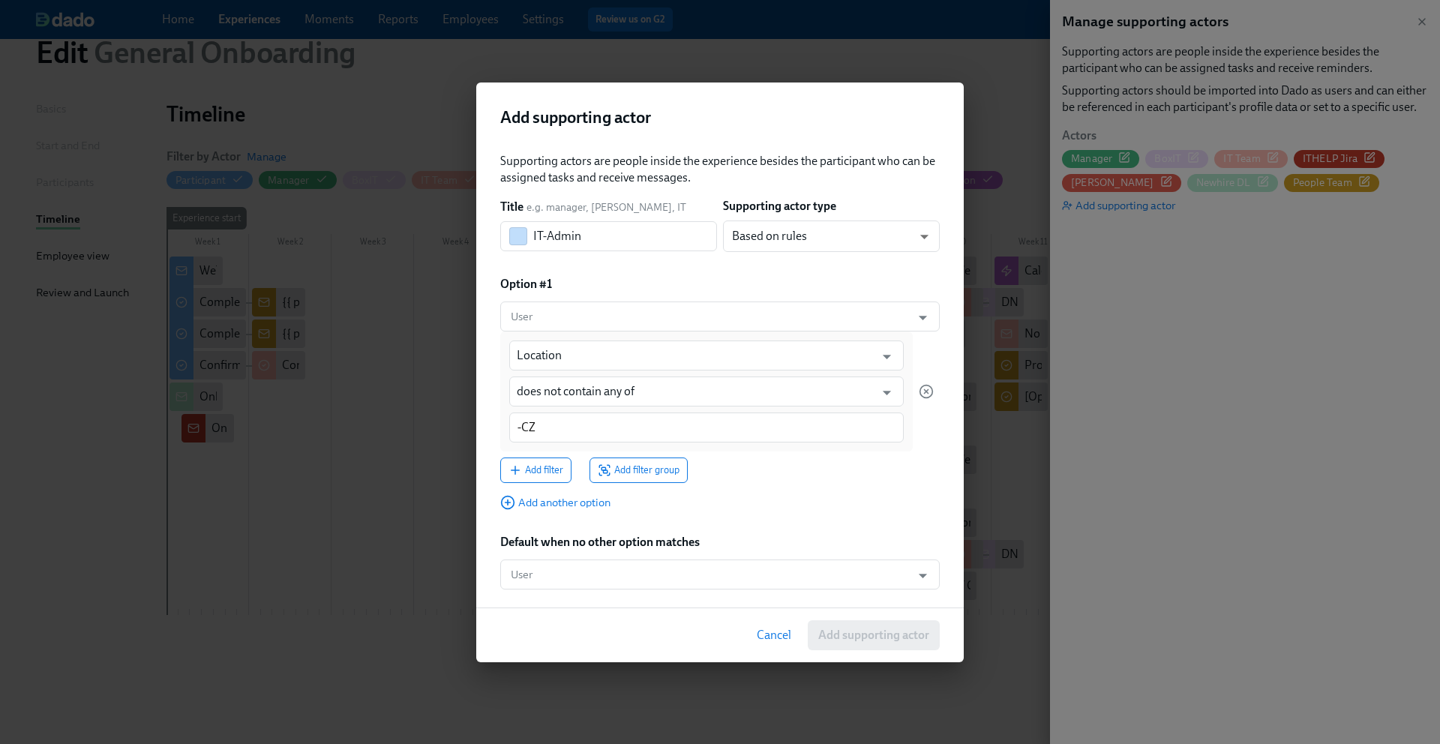
click at [662, 526] on div "Supporting actors are people inside the experience besides the participant who …" at bounding box center [719, 371] width 439 height 436
click at [921, 572] on icon "Open" at bounding box center [922, 576] width 20 height 20
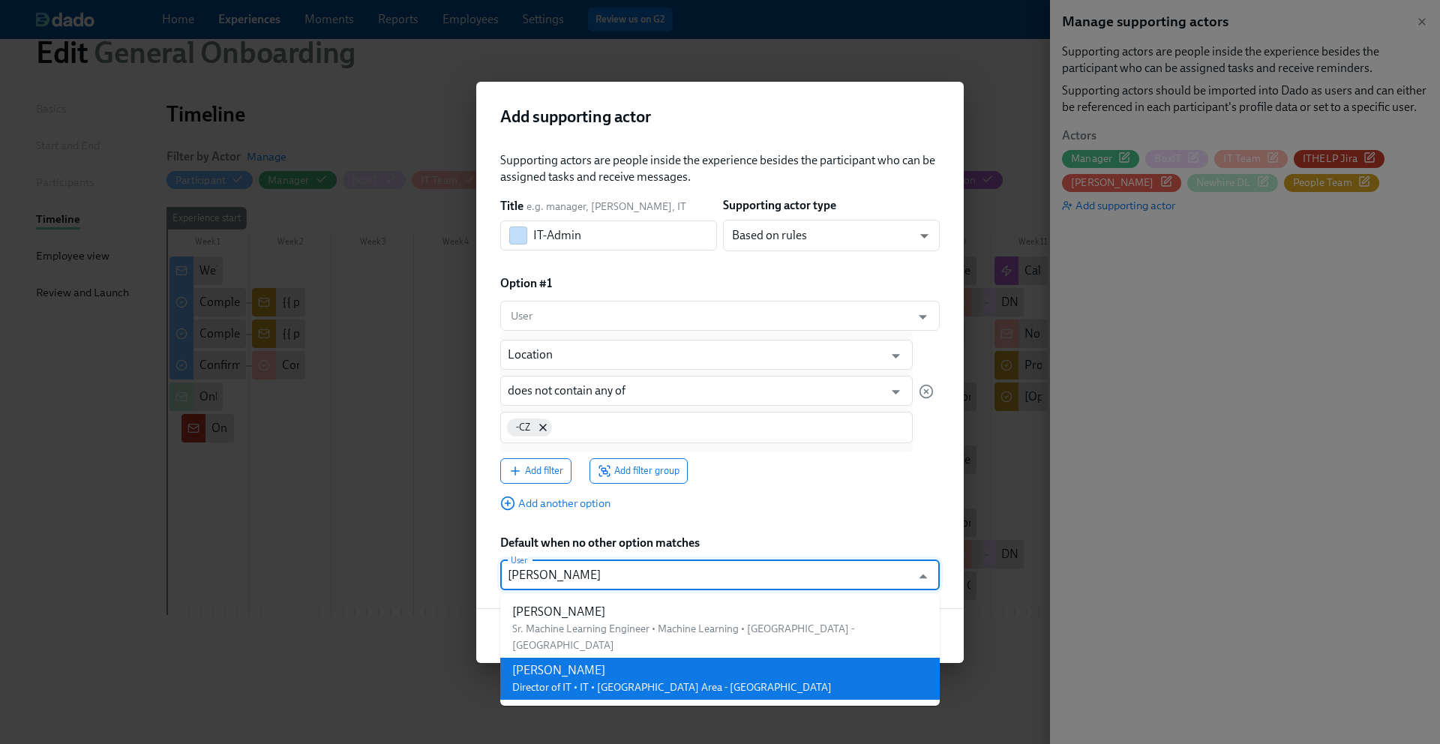
click at [783, 658] on li "Josh Greenberg Director of IT • IT • CA Bay Area - US" at bounding box center [719, 679] width 439 height 42
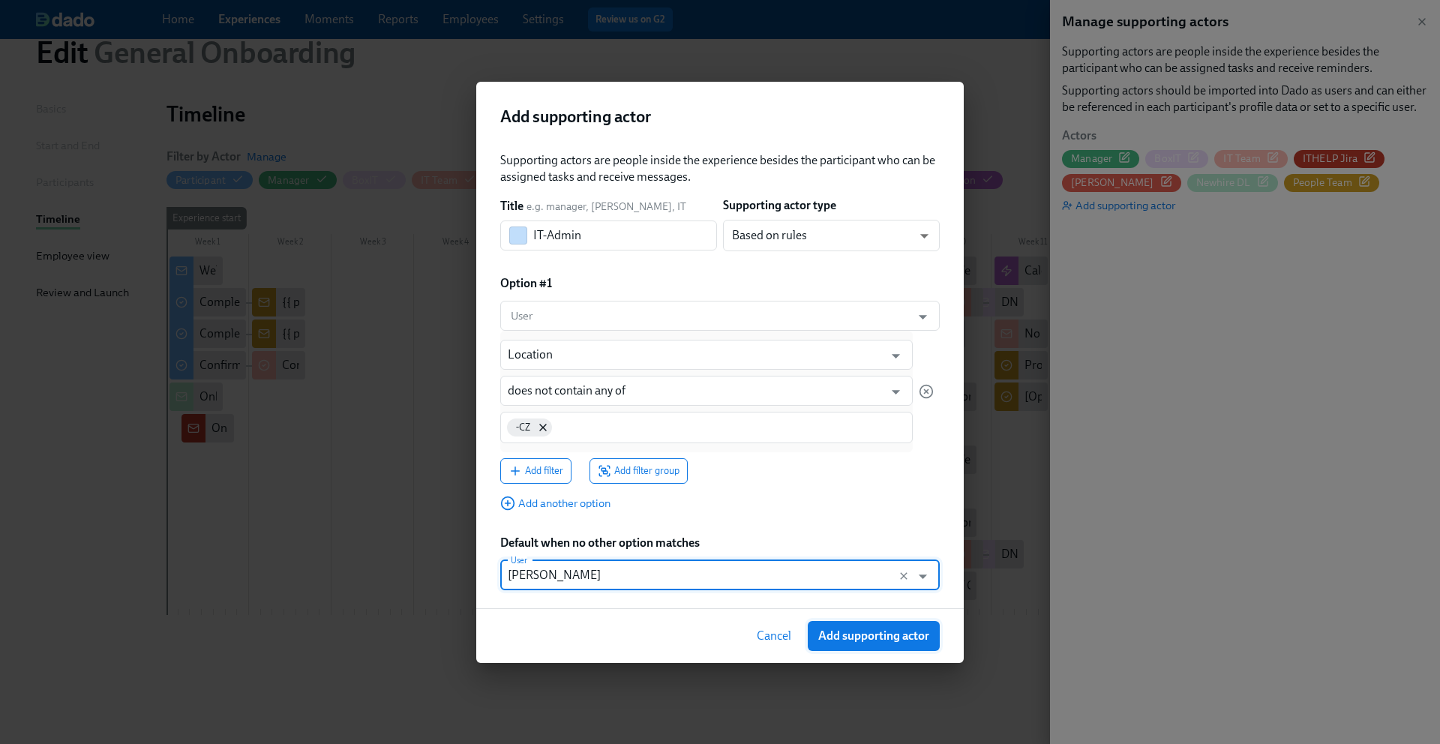
type input "Josh Greenberg"
click at [839, 630] on span "Add supporting actor" at bounding box center [873, 635] width 111 height 15
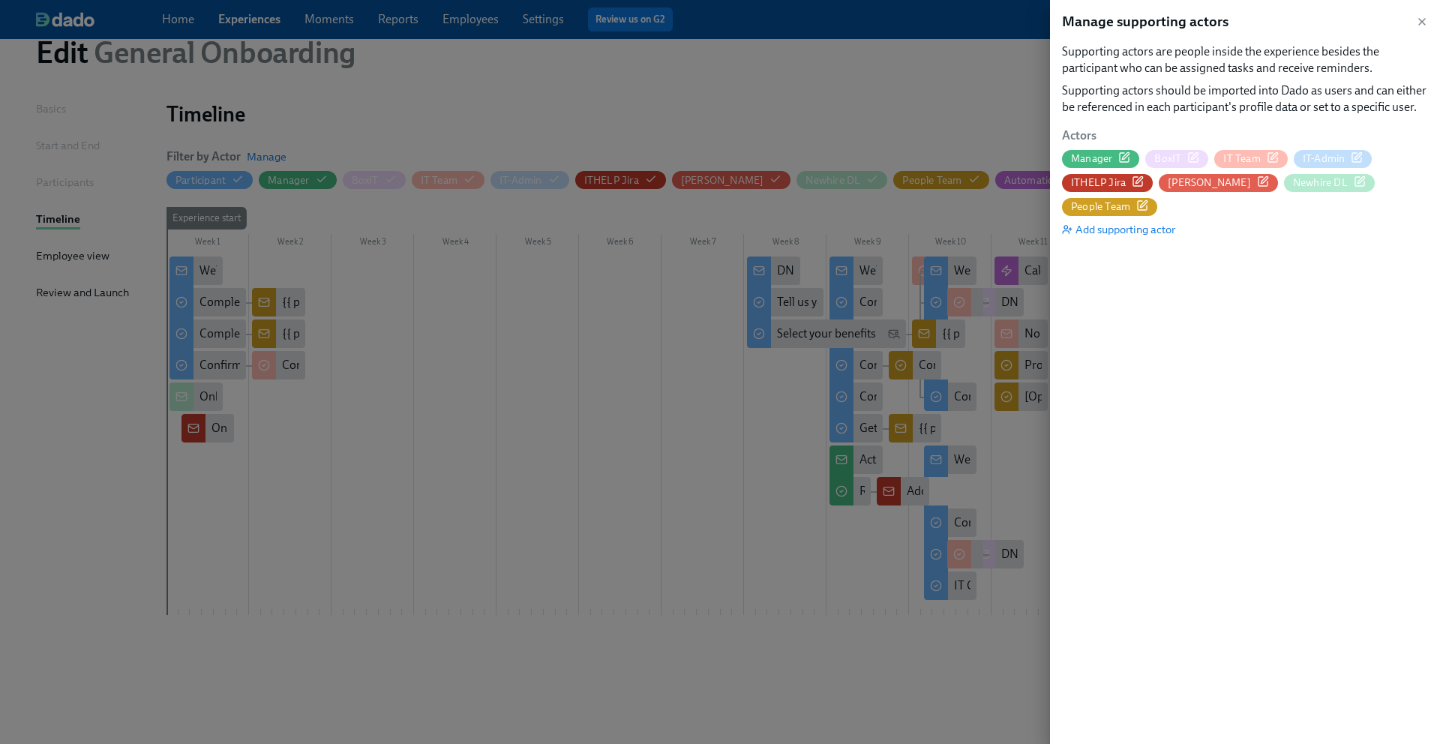
click at [1243, 160] on span "IT Team" at bounding box center [1241, 158] width 37 height 14
click at [1323, 160] on span "IT-Admin" at bounding box center [1323, 158] width 43 height 14
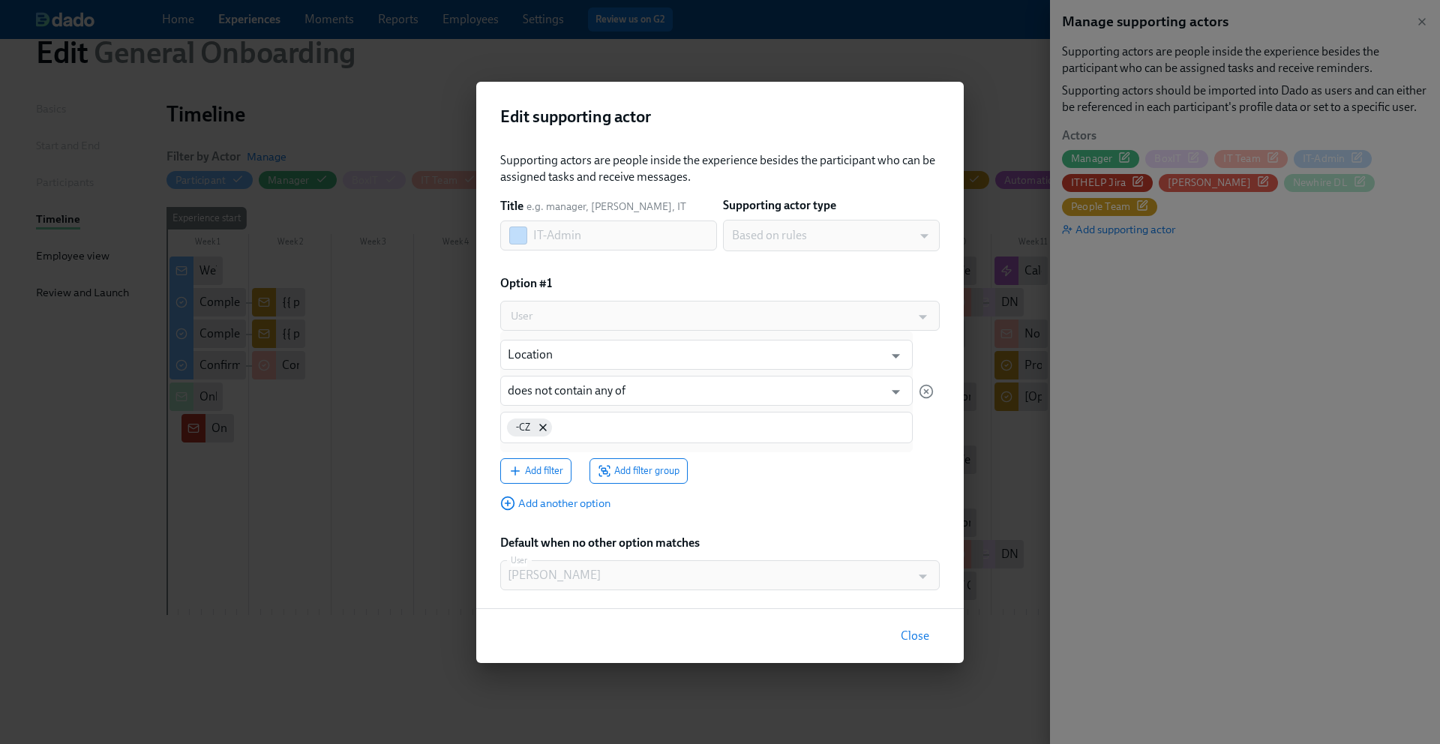
click at [922, 578] on div at bounding box center [922, 576] width 22 height 23
click at [565, 502] on span "Add another option" at bounding box center [555, 503] width 110 height 15
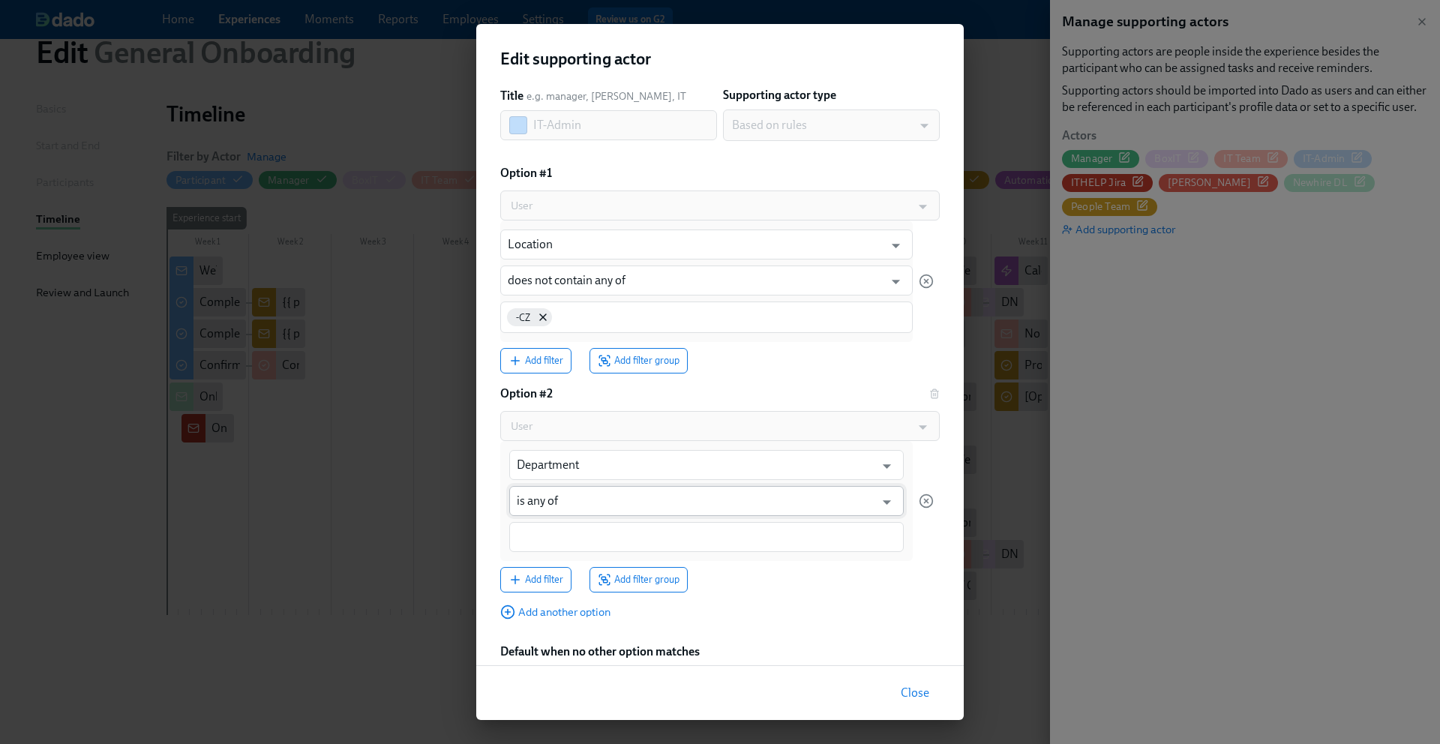
scroll to position [104, 0]
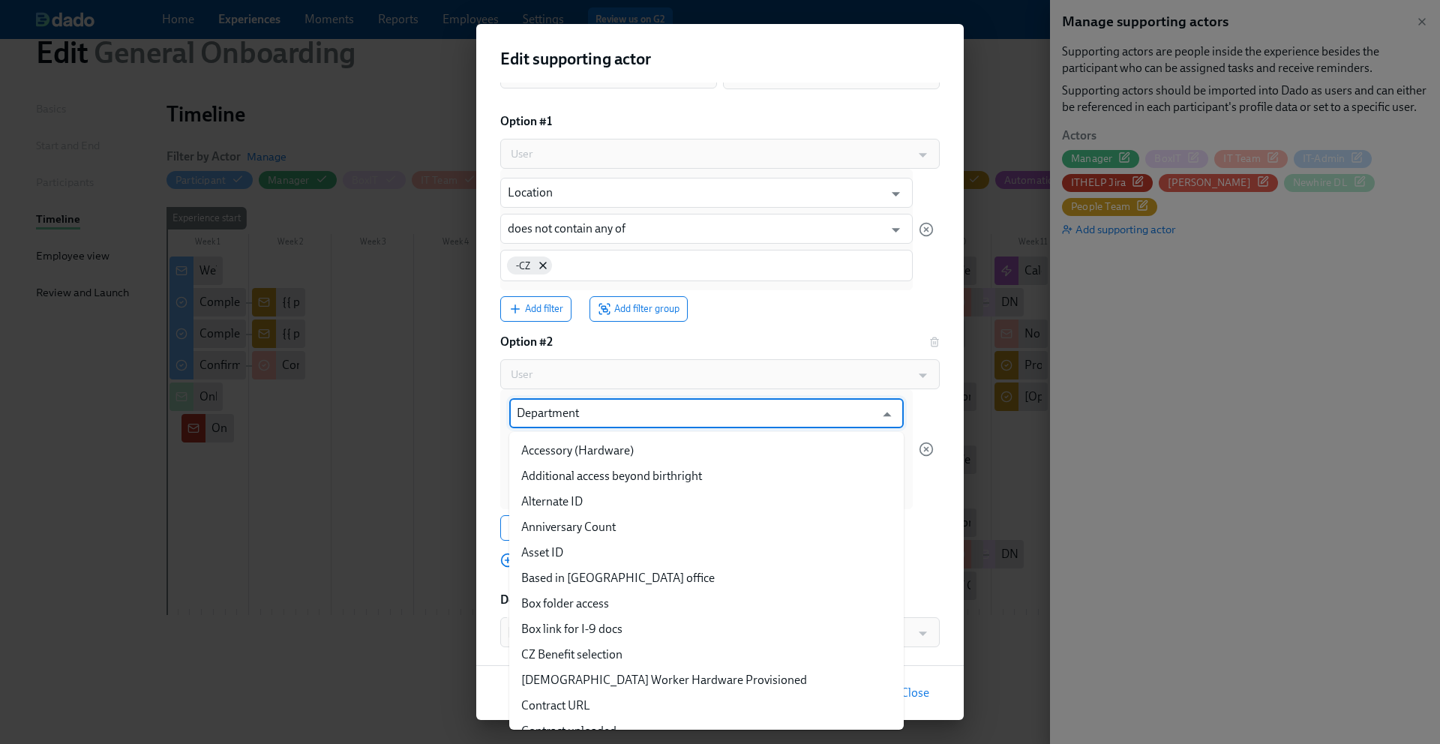
click at [776, 409] on input "Department" at bounding box center [696, 413] width 358 height 30
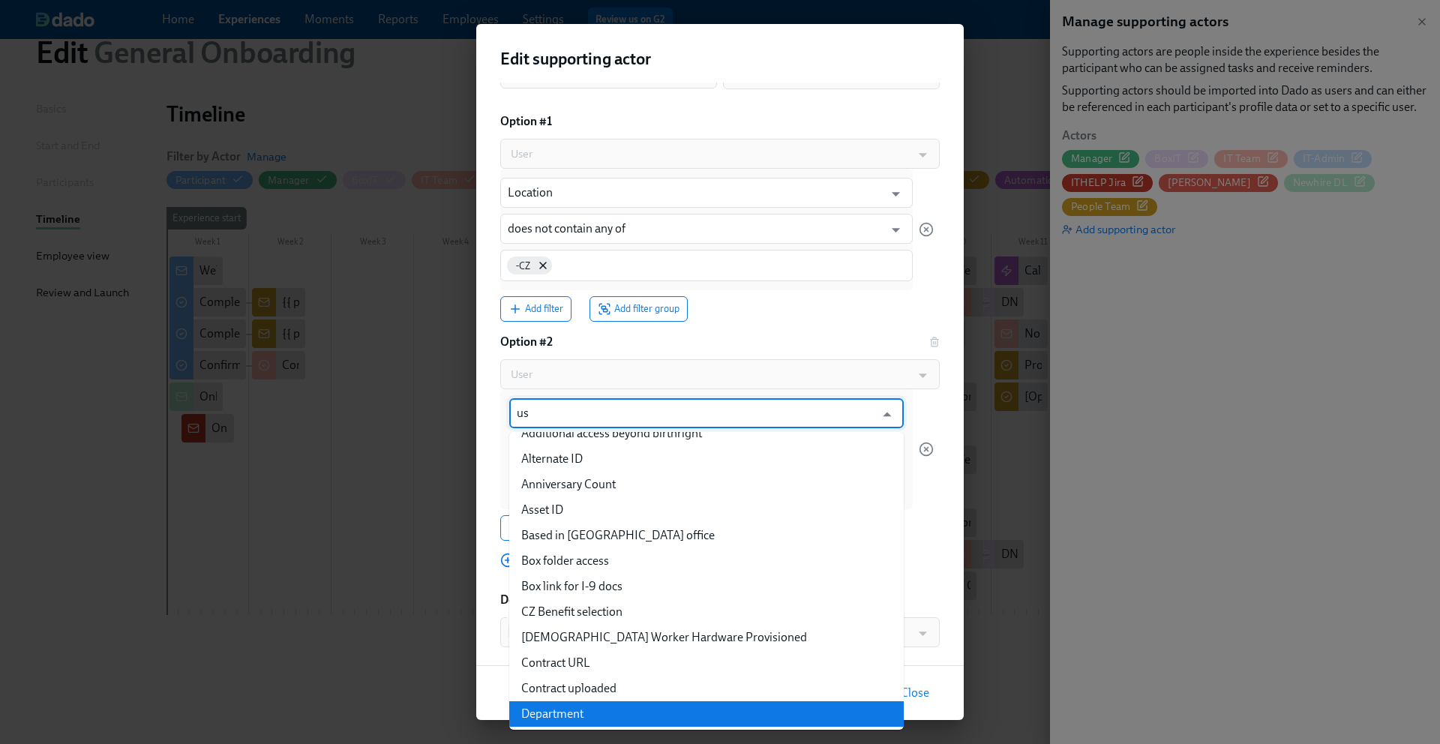
scroll to position [0, 0]
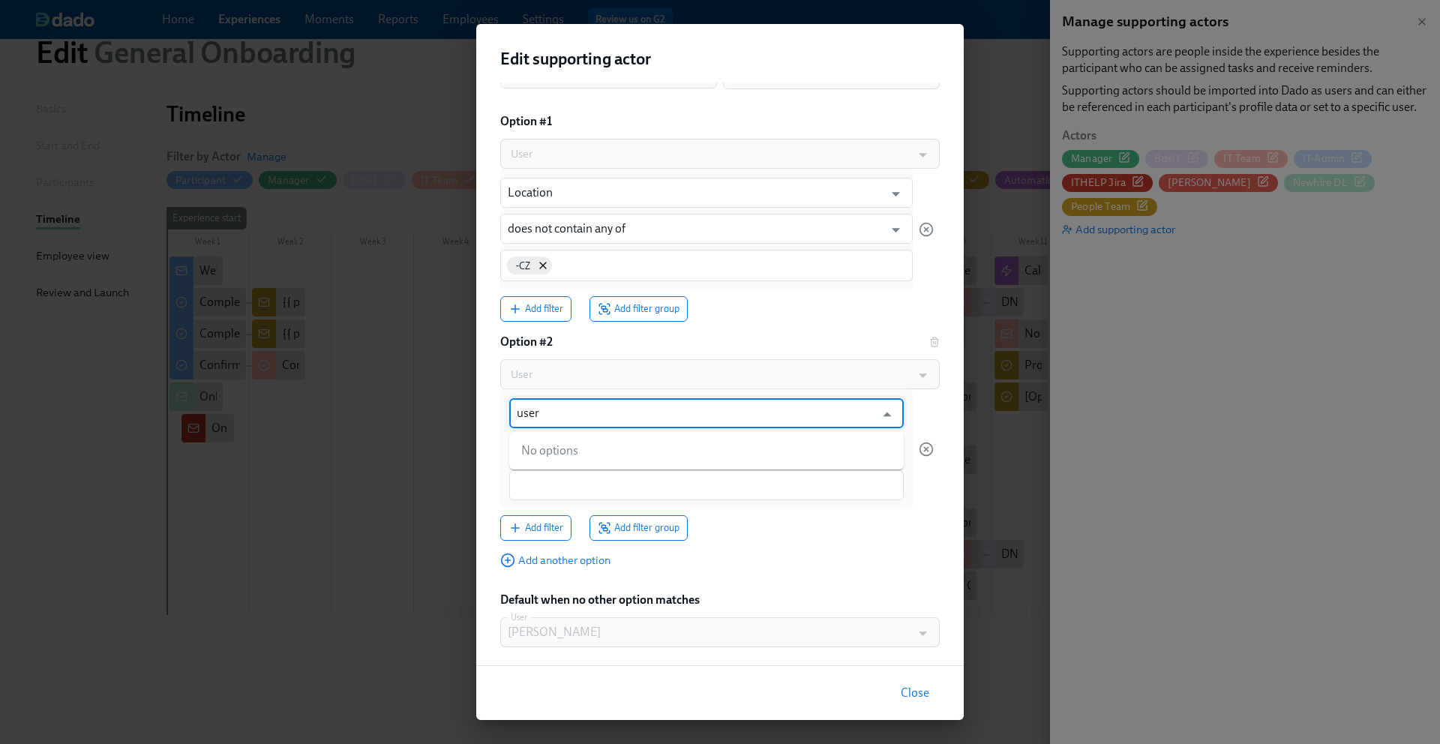
type input "Department"
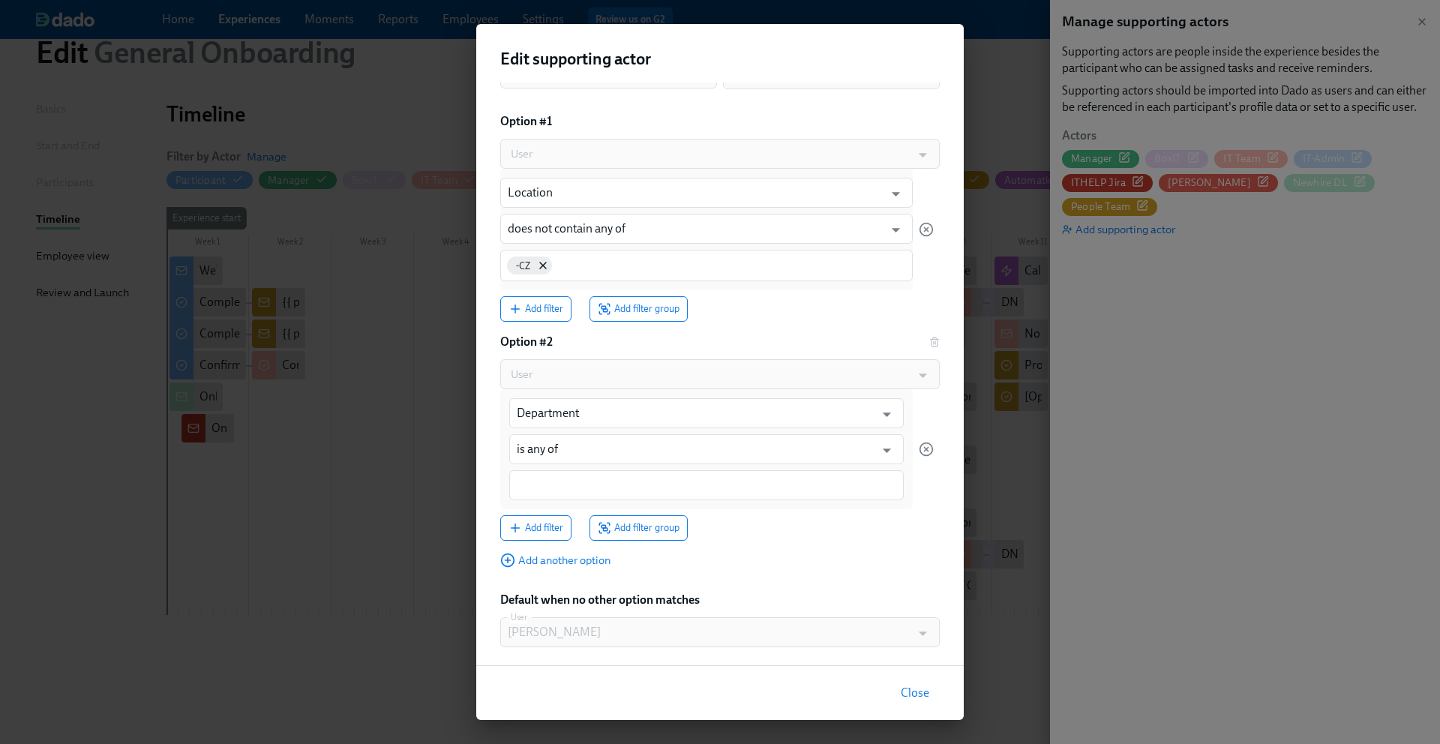
click at [925, 403] on div at bounding box center [925, 449] width 15 height 120
click at [888, 410] on icon "Open" at bounding box center [886, 414] width 20 height 20
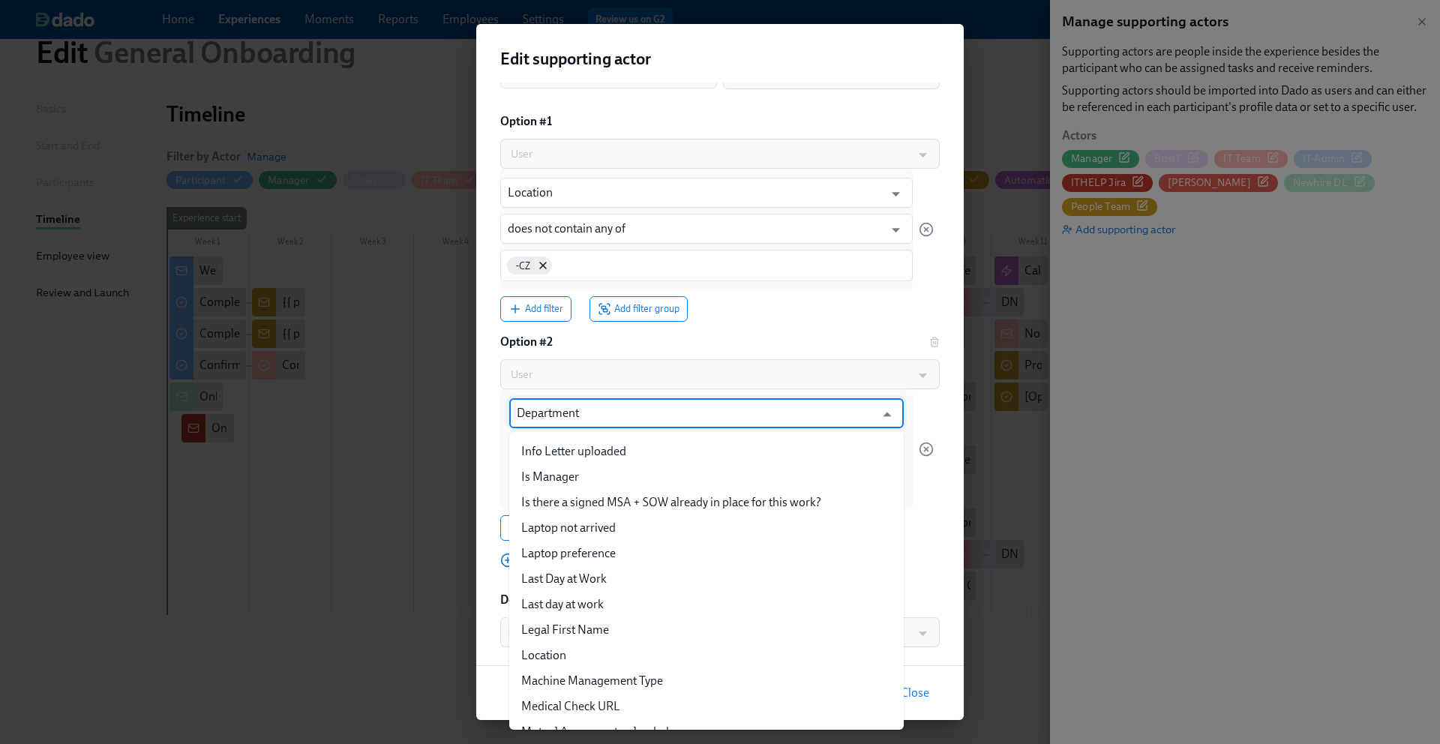
scroll to position [738, 0]
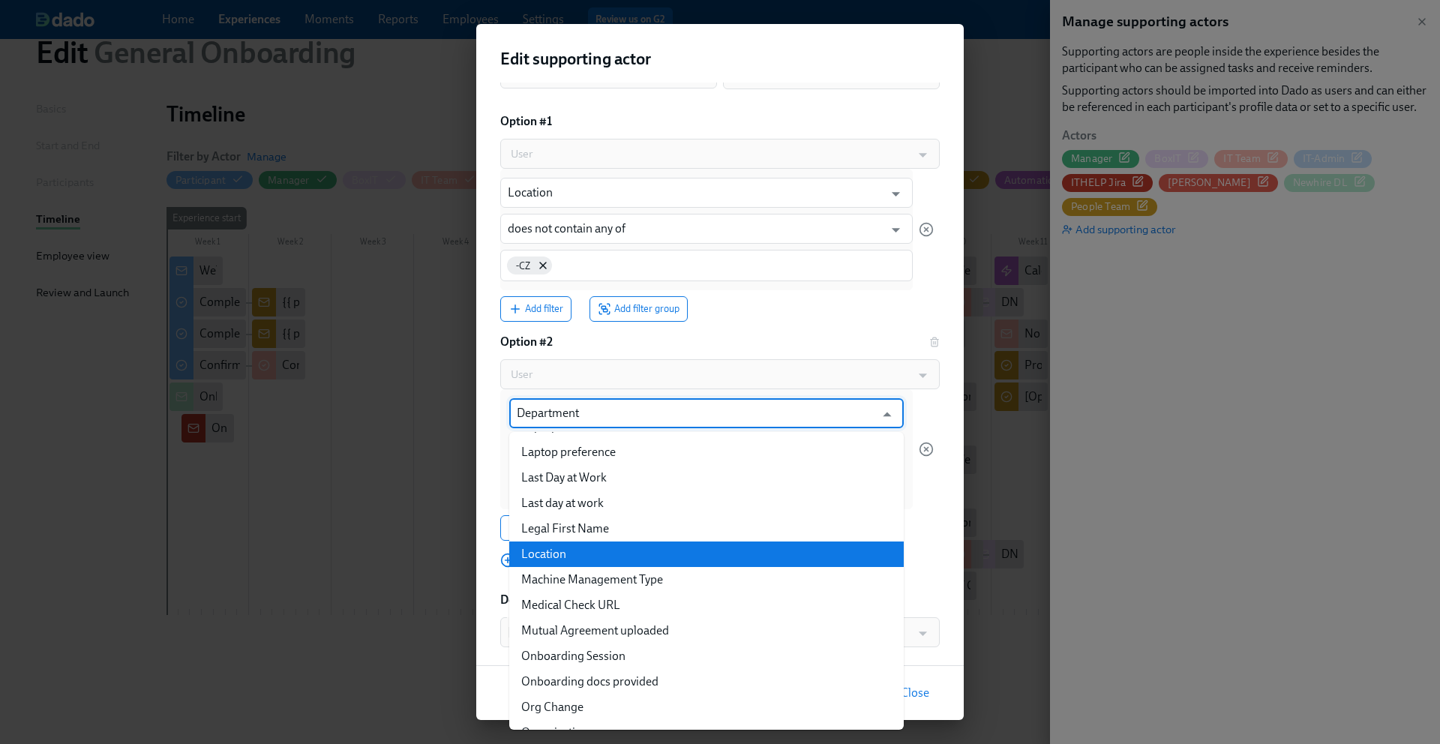
click at [939, 499] on div "Department ​ is any of ​ Add filter Add filter group" at bounding box center [719, 464] width 439 height 151
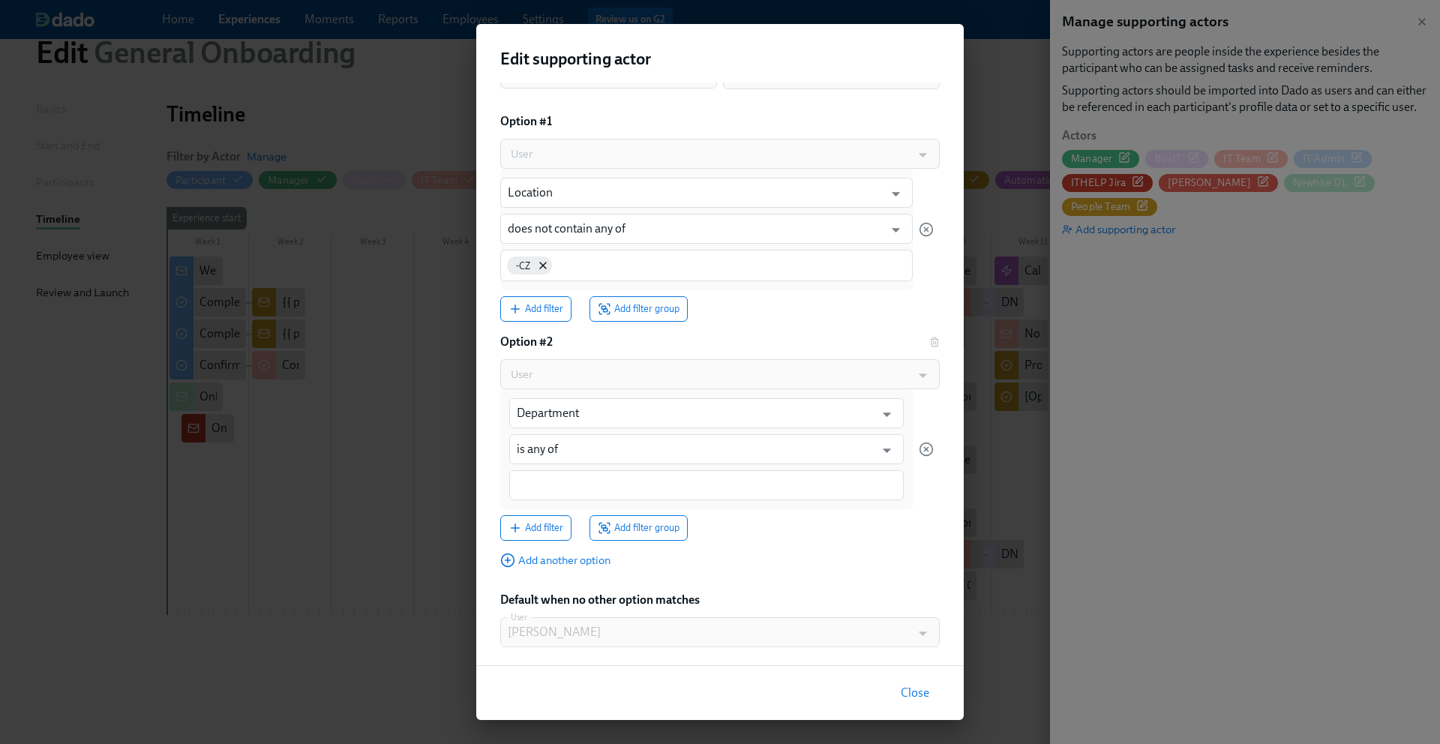
click at [917, 689] on span "Close" at bounding box center [914, 692] width 28 height 15
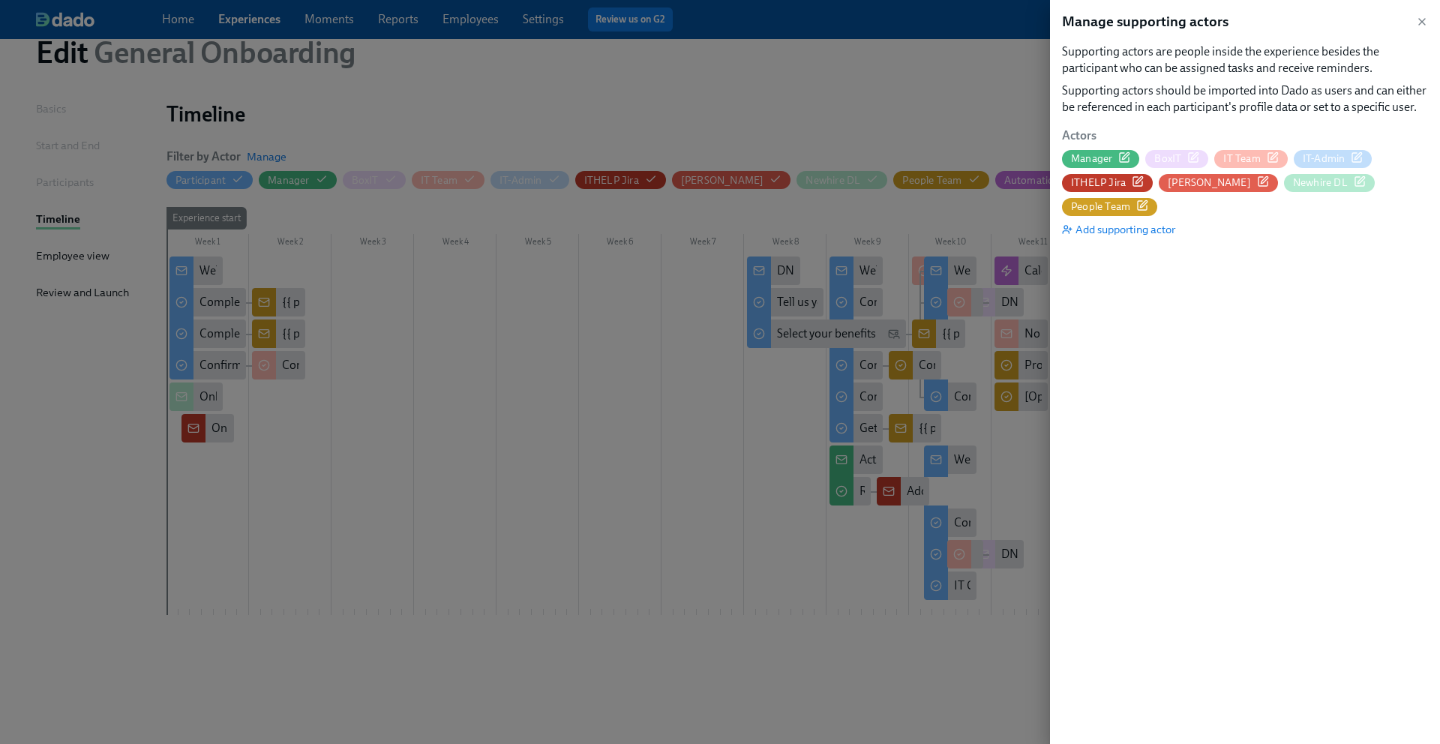
click at [1260, 160] on div "IT Team" at bounding box center [1250, 158] width 55 height 14
click at [1327, 157] on span "IT-Admin" at bounding box center [1323, 158] width 43 height 14
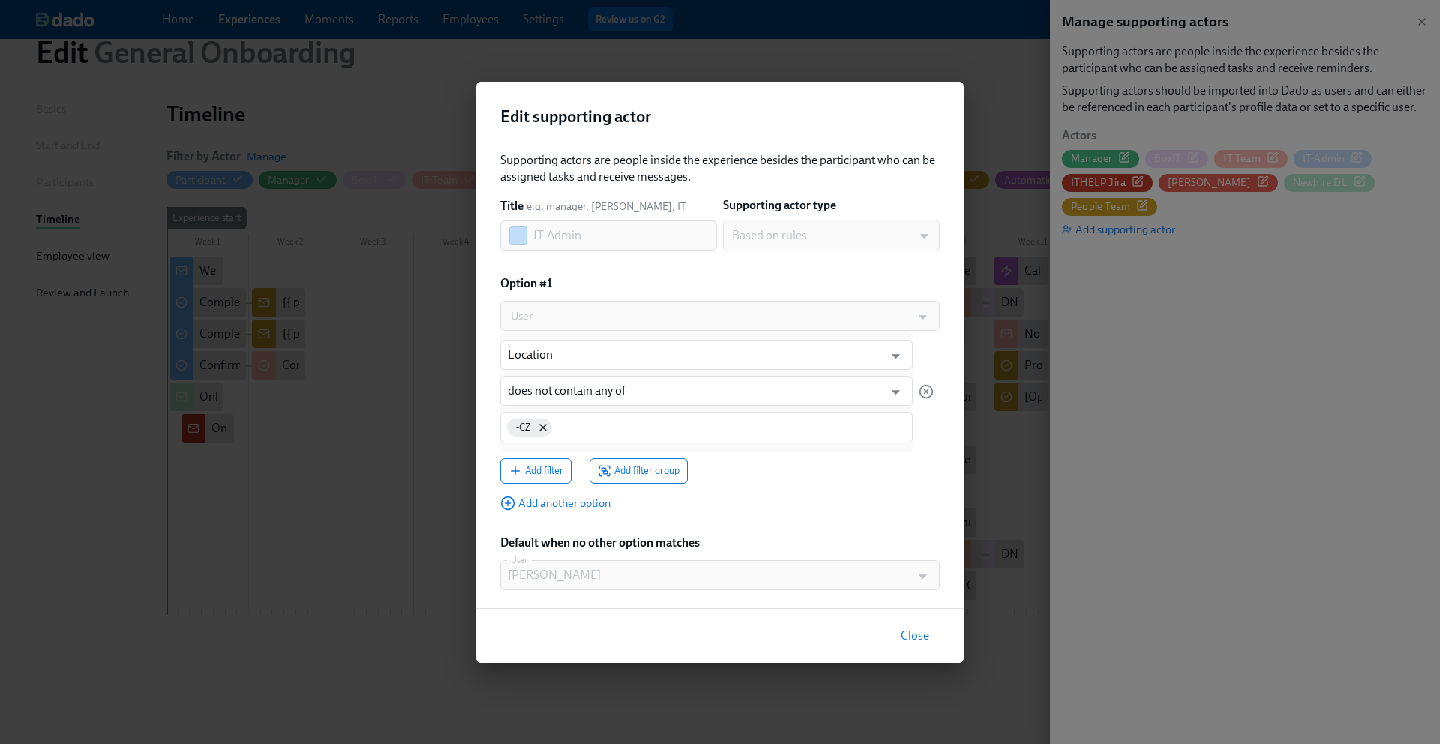
click at [504, 505] on icon "button" at bounding box center [507, 503] width 15 height 15
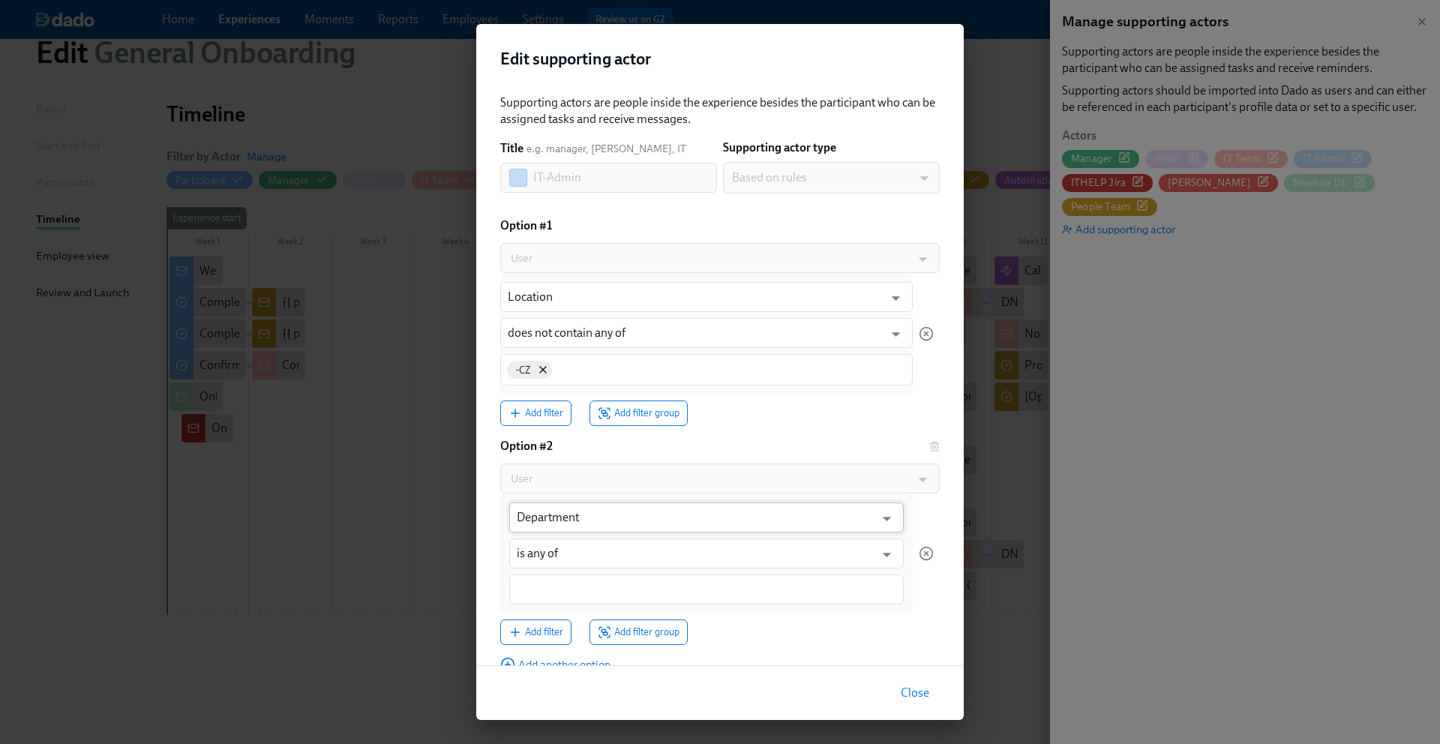
click at [748, 513] on input "Department" at bounding box center [696, 517] width 358 height 30
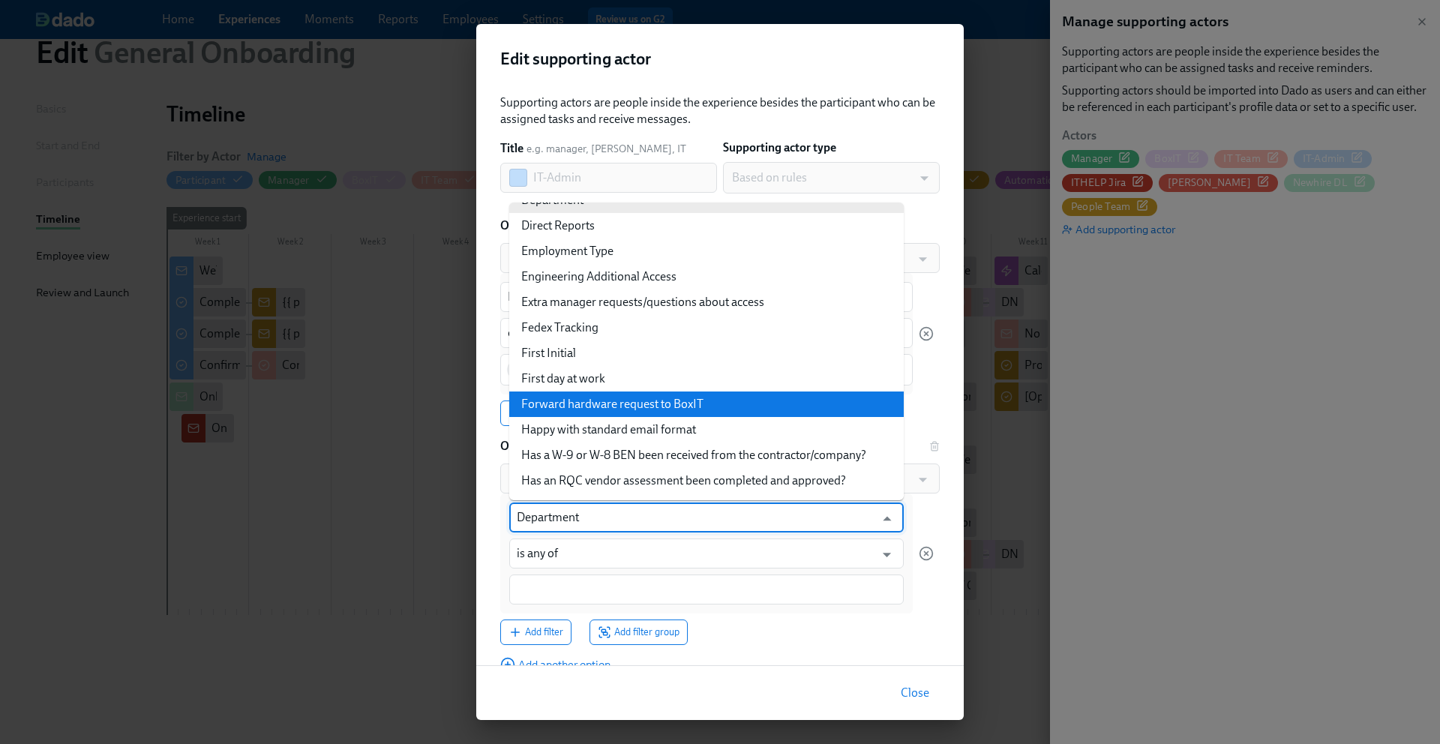
scroll to position [0, 0]
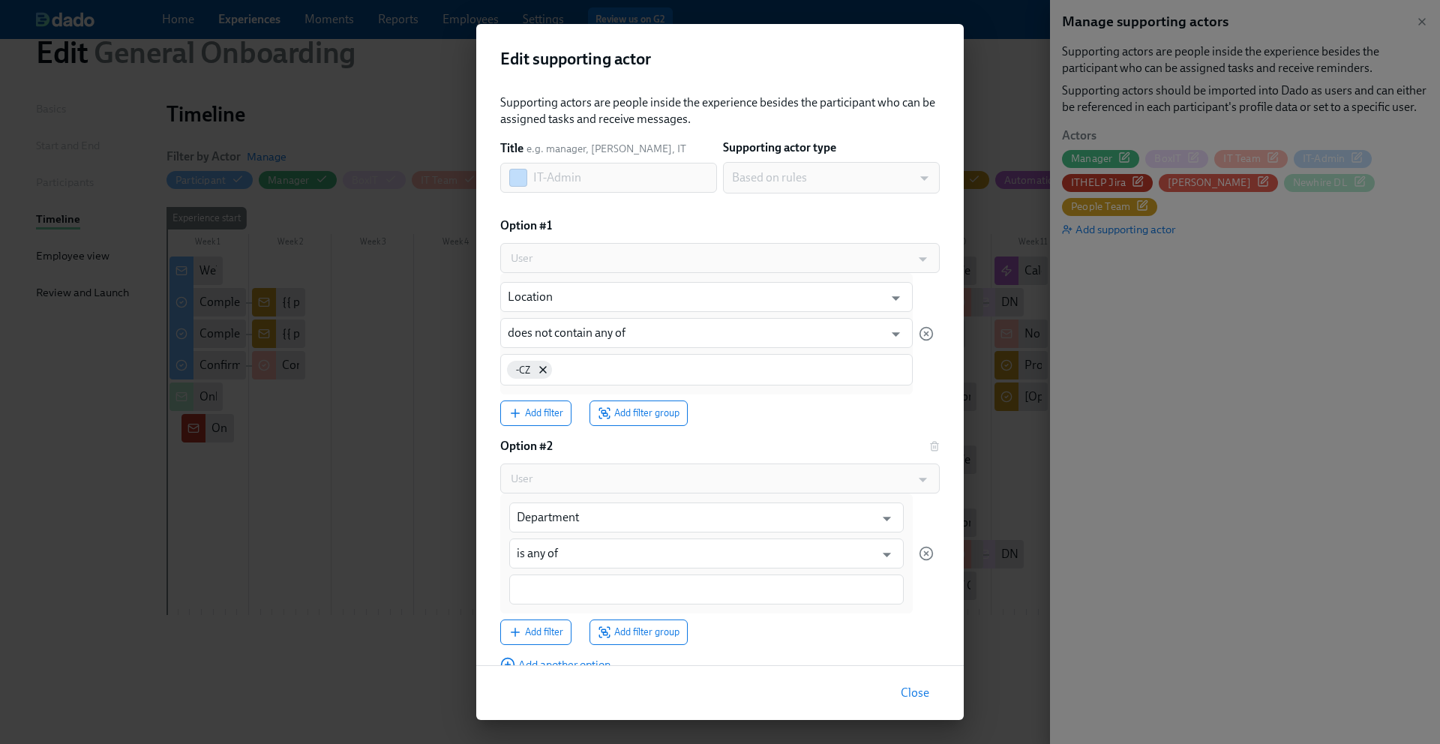
click at [880, 674] on div "Close" at bounding box center [719, 692] width 487 height 55
click at [922, 691] on span "Close" at bounding box center [914, 692] width 28 height 15
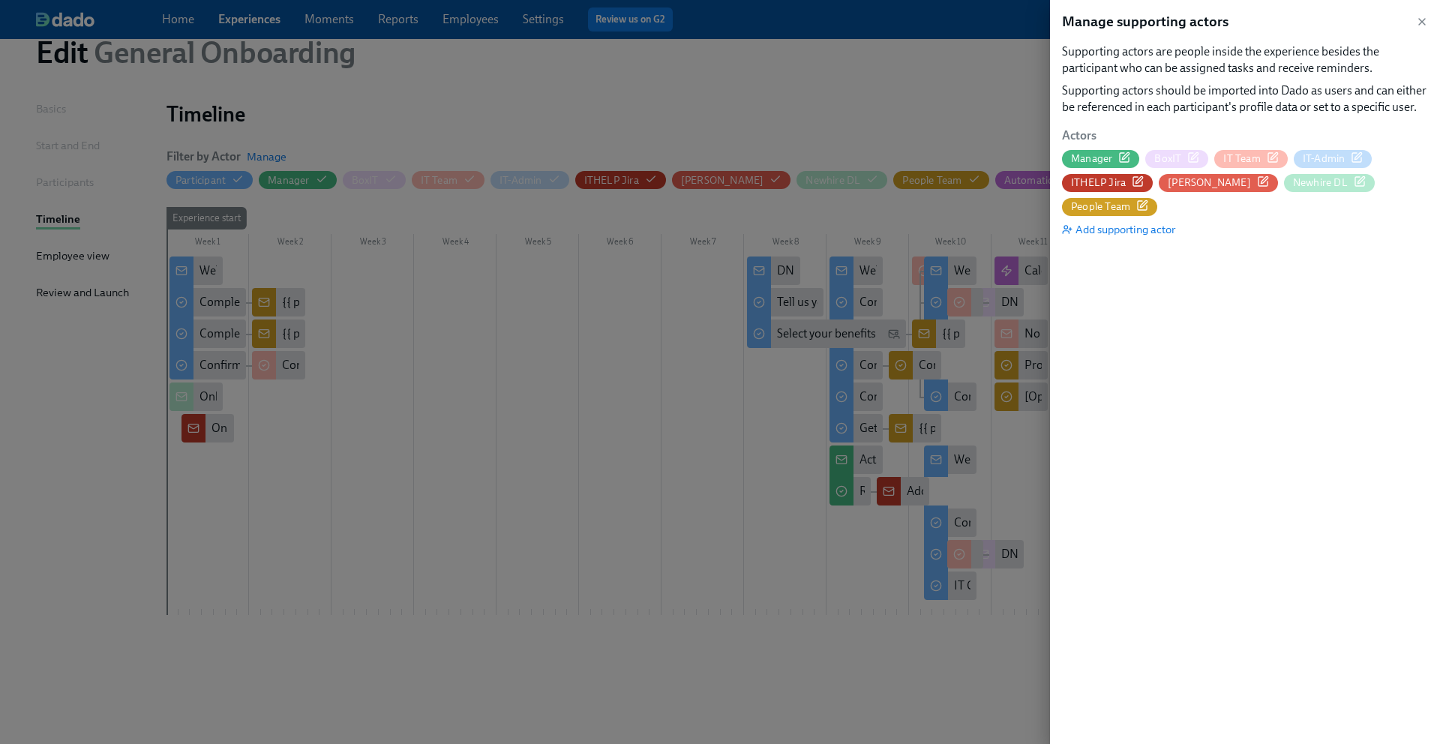
click at [1261, 156] on div "IT Team" at bounding box center [1250, 158] width 55 height 14
click at [1358, 154] on icon "button" at bounding box center [1356, 157] width 12 height 12
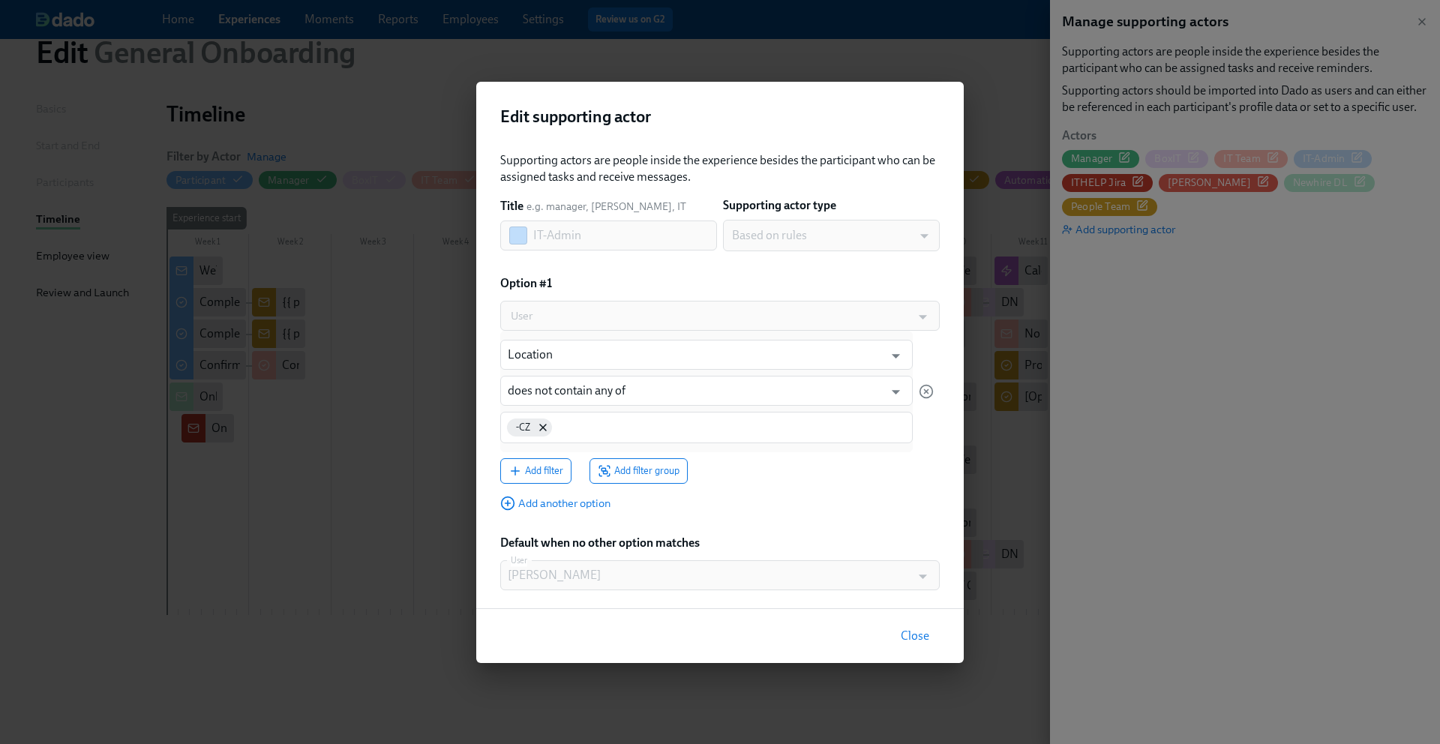
click at [913, 632] on span "Close" at bounding box center [914, 635] width 28 height 15
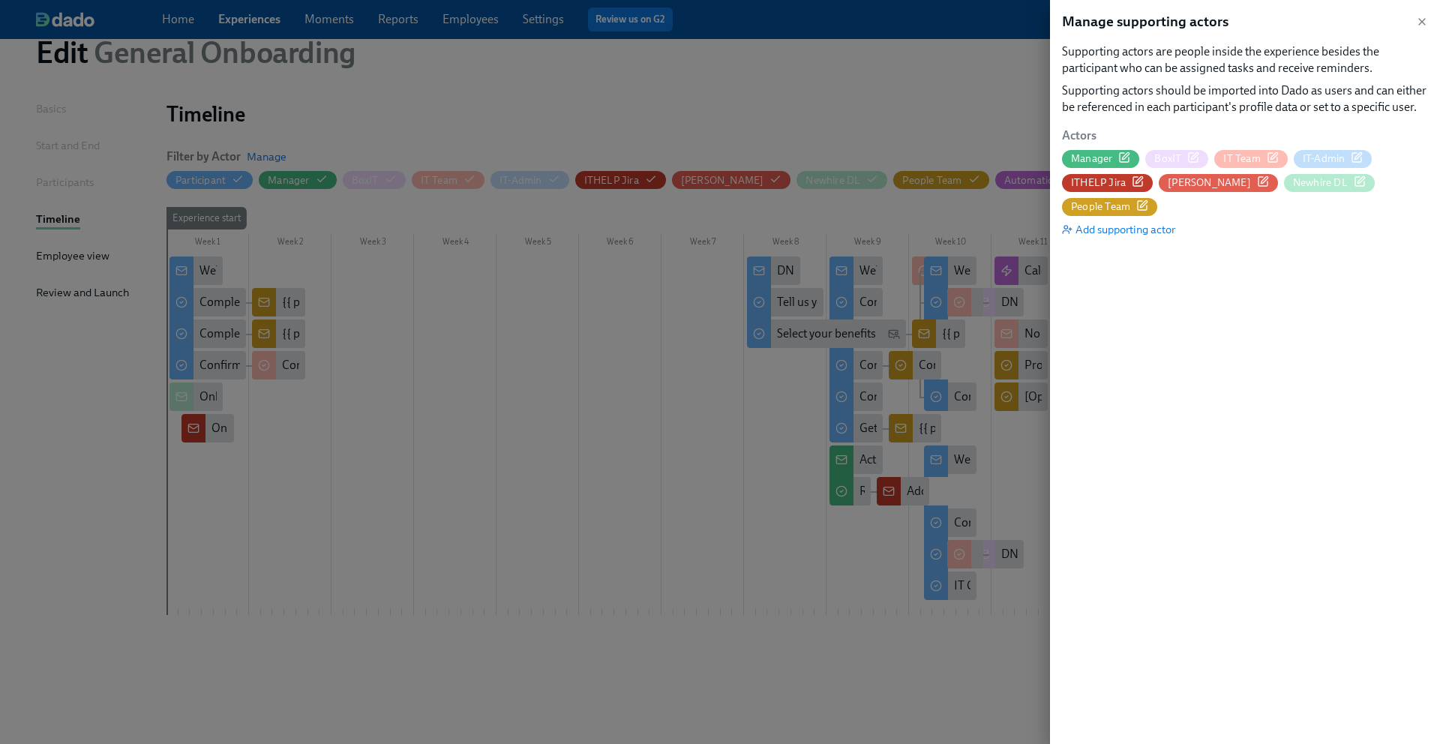
click at [1359, 157] on icon "button" at bounding box center [1356, 157] width 12 height 12
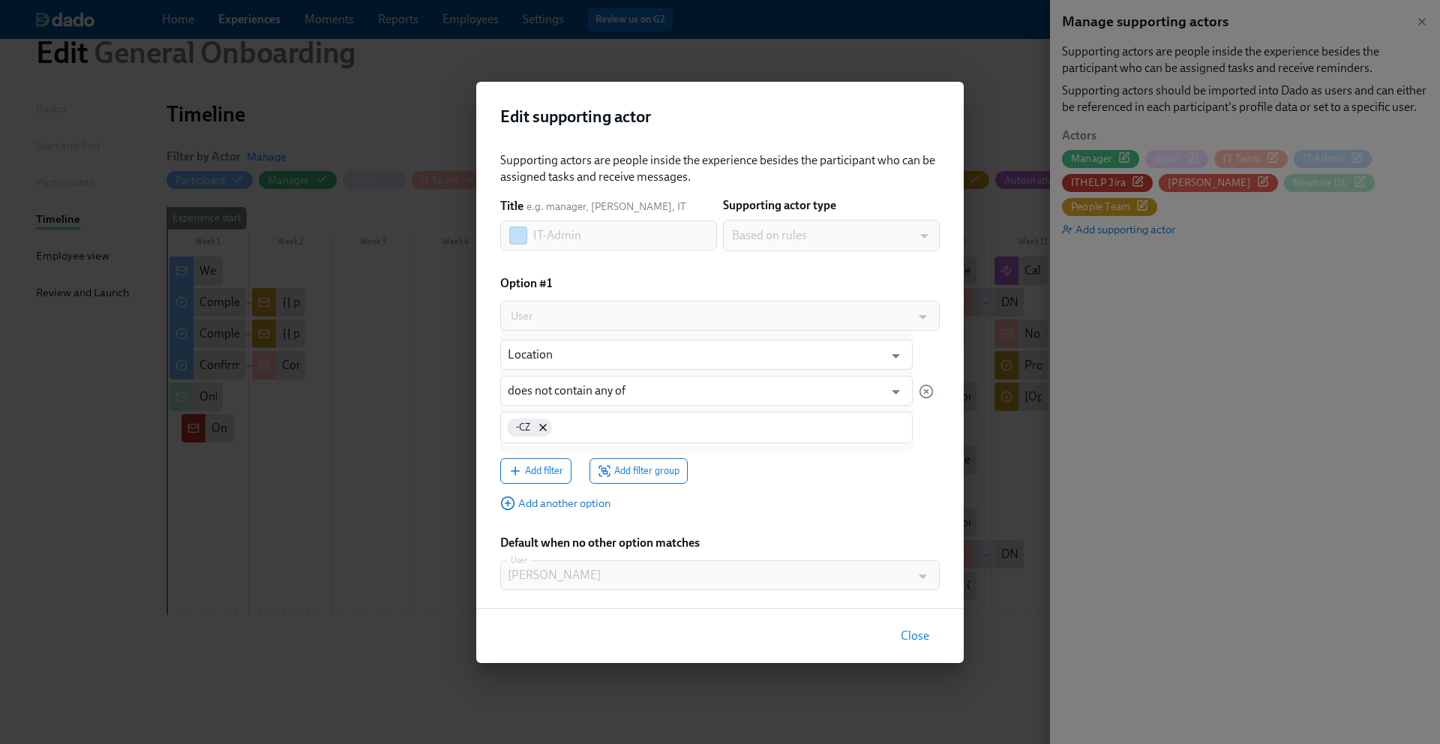
click at [875, 235] on div "Based on rules" at bounding box center [831, 235] width 217 height 31
click at [910, 630] on span "Close" at bounding box center [914, 635] width 28 height 15
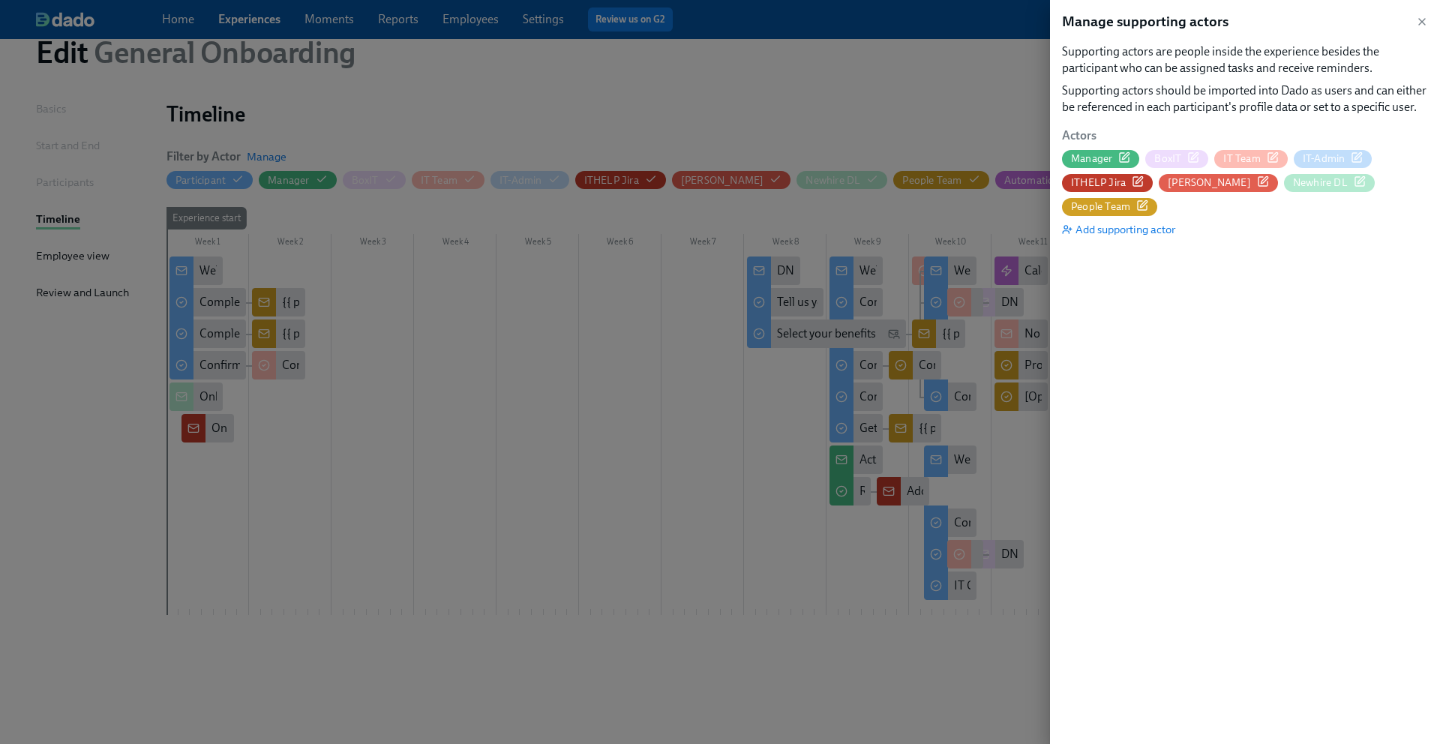
click at [1289, 295] on div "Manage supporting actors Supporting actors are people inside the experience bes…" at bounding box center [1245, 372] width 390 height 744
click at [1425, 24] on icon "button" at bounding box center [1422, 22] width 12 height 12
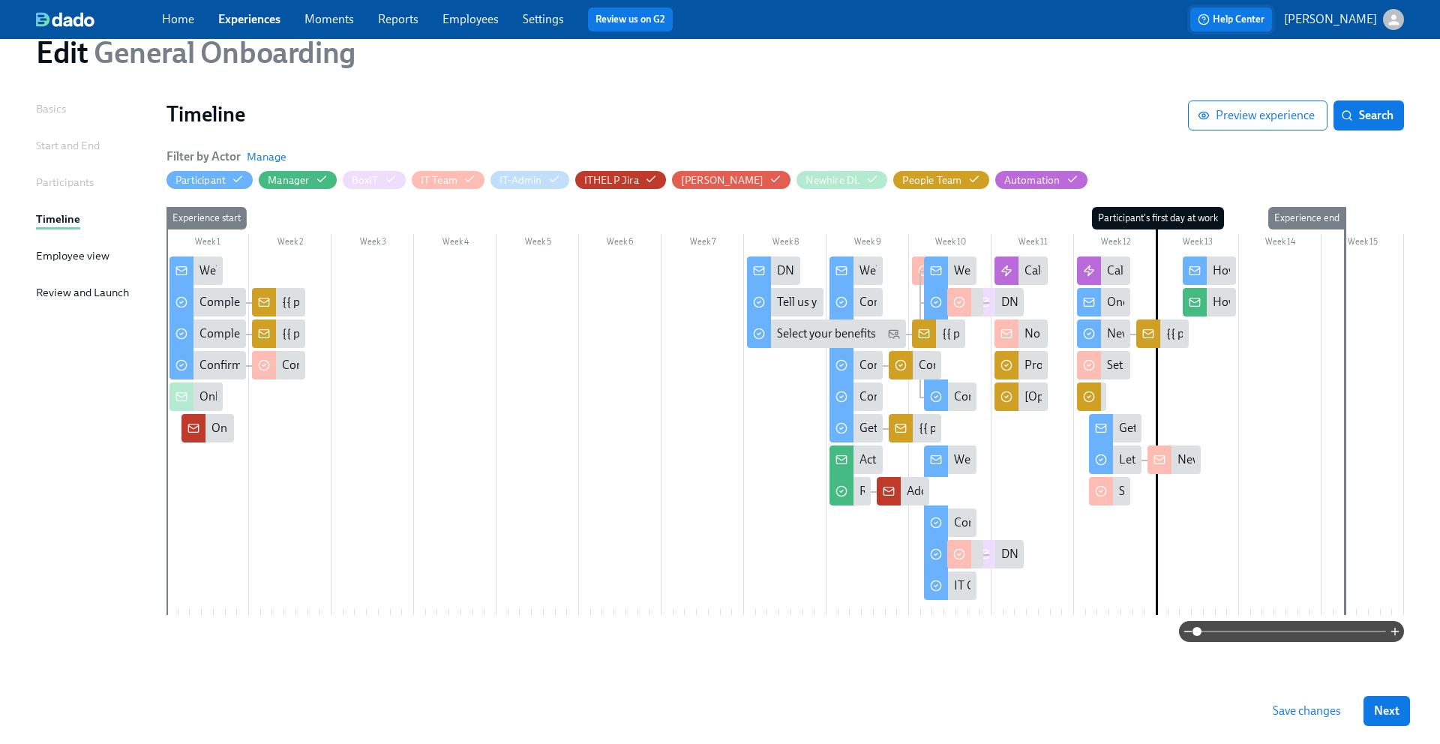
click at [1225, 25] on span "Help Center" at bounding box center [1230, 19] width 67 height 15
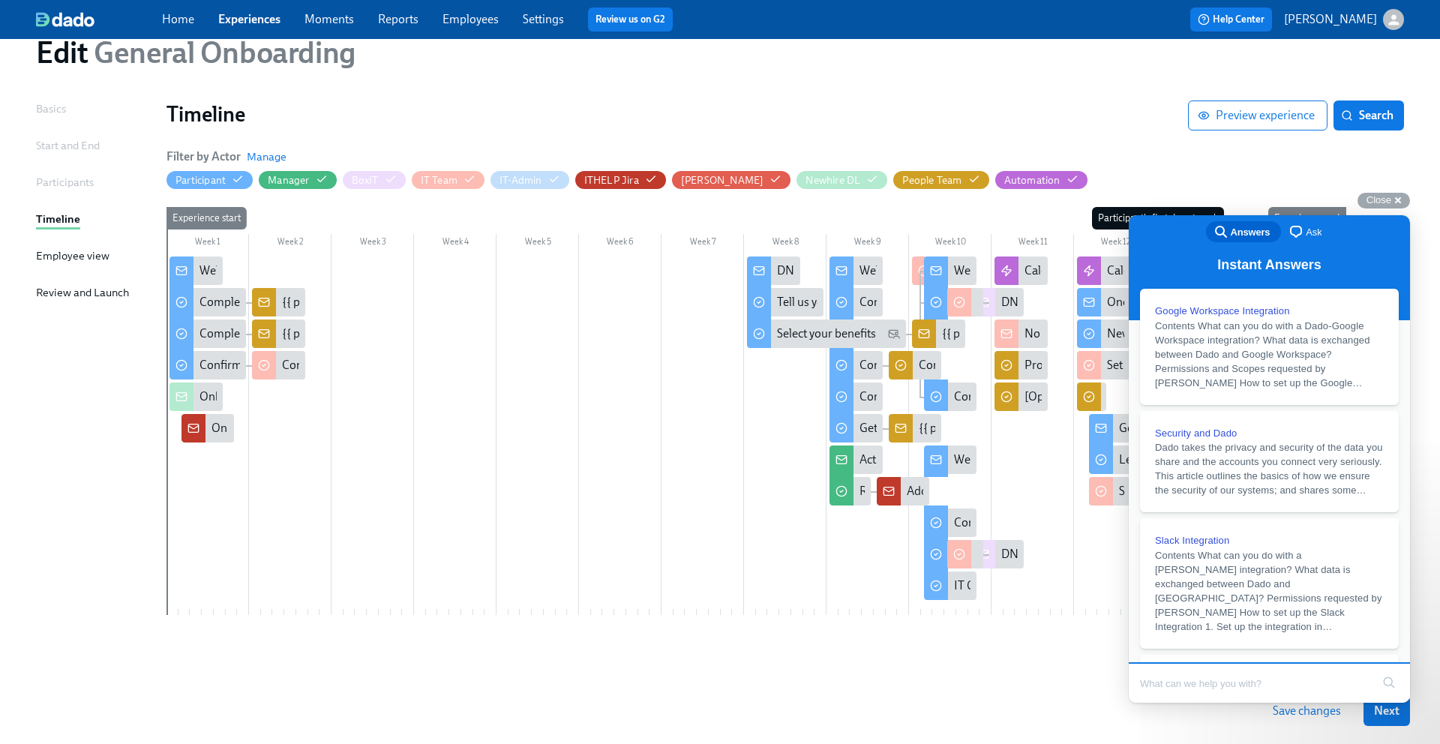
click at [1313, 145] on div "Timeline Preview experience Search Filter by Actor Manage Participant Manager B…" at bounding box center [784, 370] width 1237 height 541
click at [1077, 705] on div "Save changes Next" at bounding box center [720, 711] width 1440 height 66
click at [1371, 199] on span "Close" at bounding box center [1378, 199] width 25 height 11
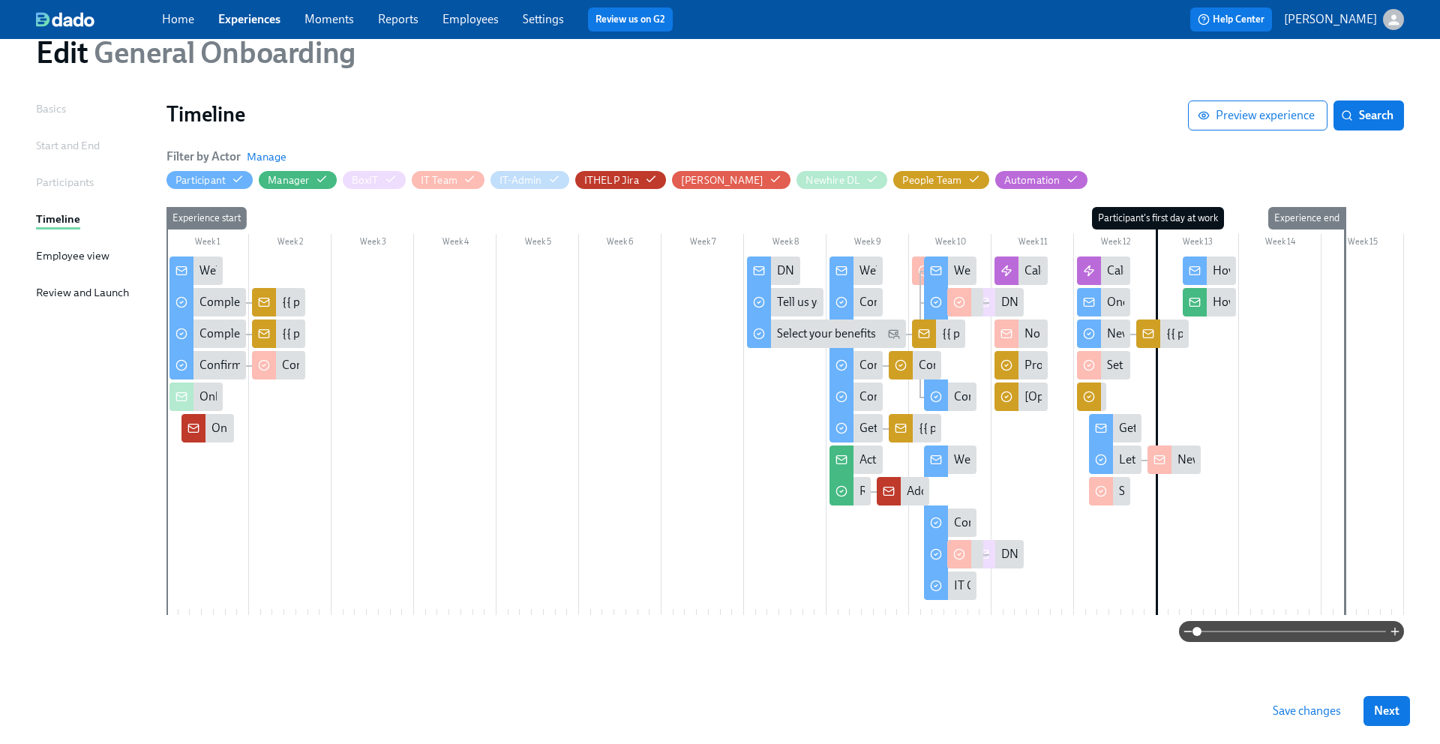
click at [175, 22] on link "Home" at bounding box center [178, 19] width 32 height 14
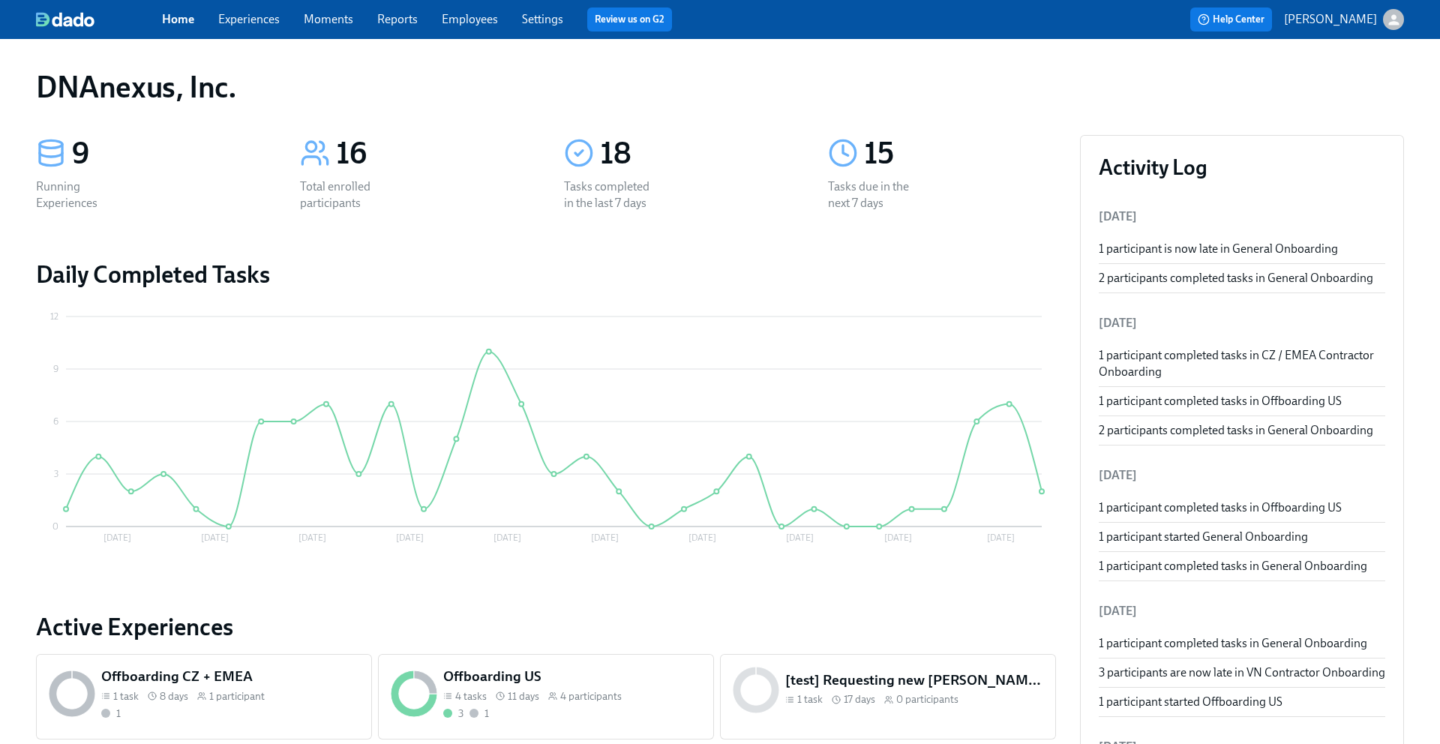
click at [257, 24] on link "Experiences" at bounding box center [248, 19] width 61 height 14
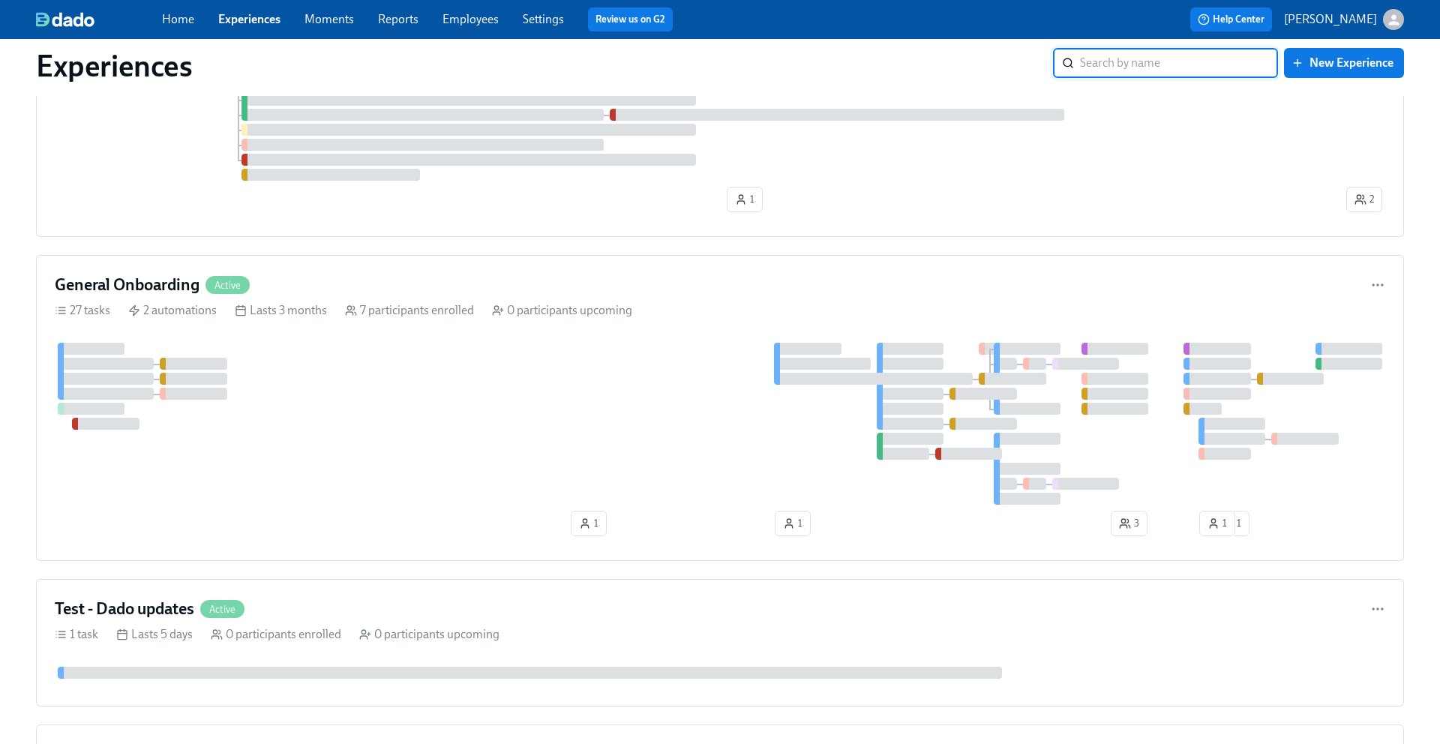
scroll to position [782, 0]
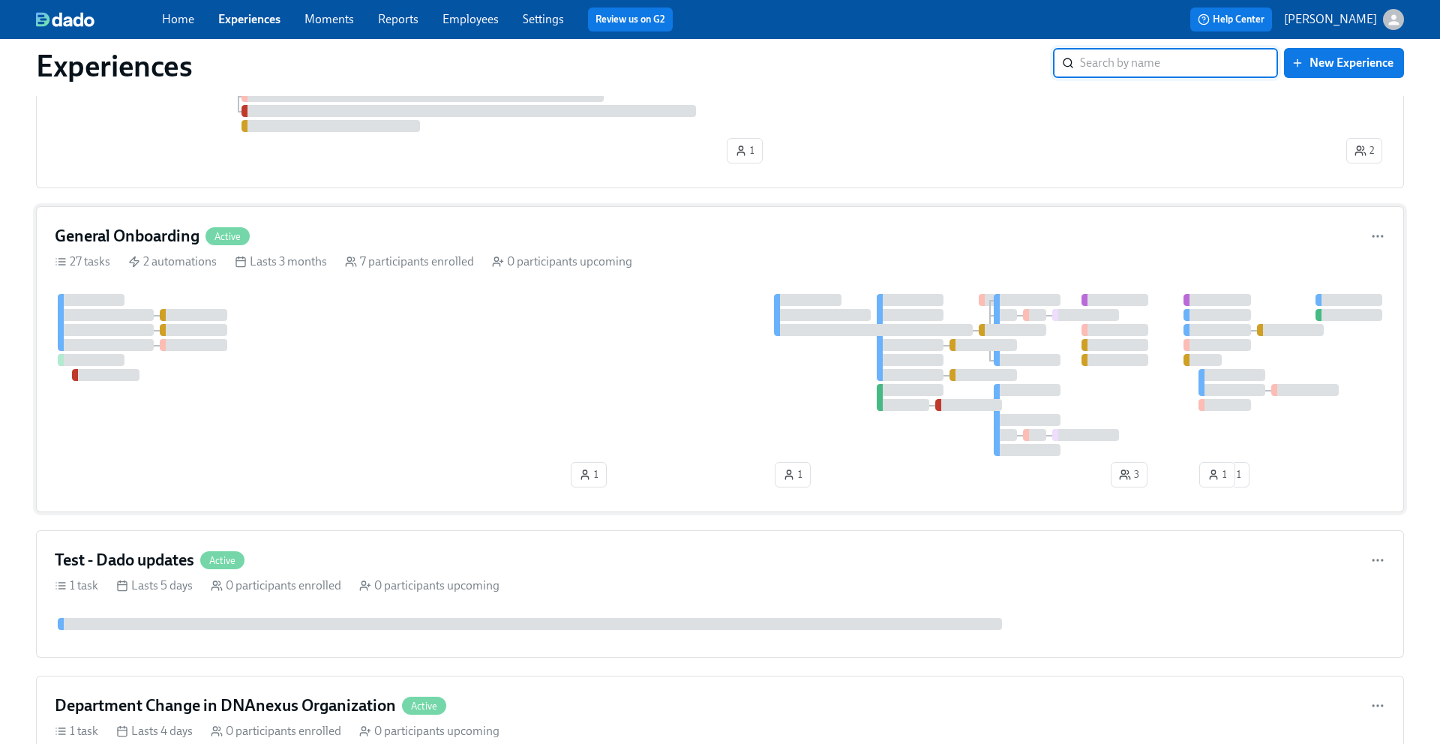
click at [331, 311] on div at bounding box center [720, 375] width 1330 height 162
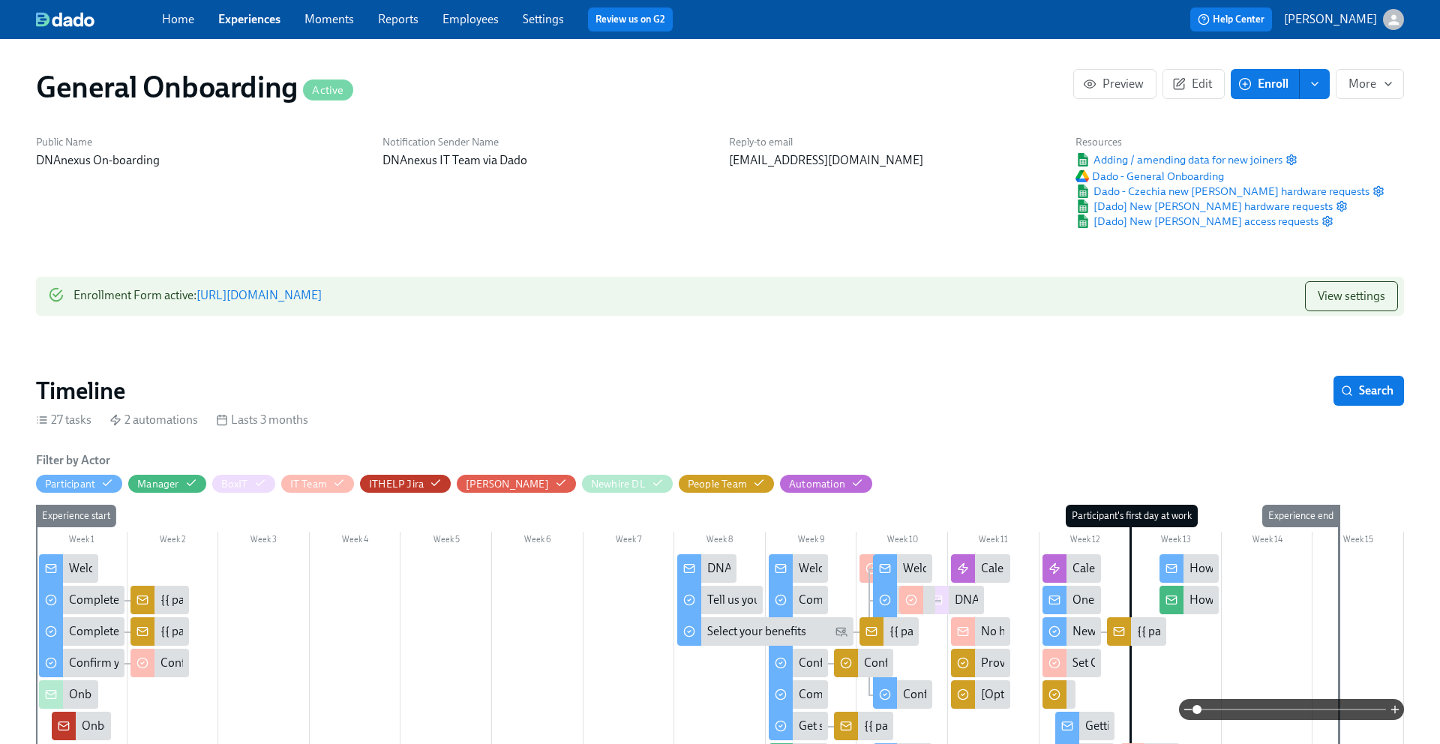
scroll to position [0, 6391]
click at [1352, 86] on span "More" at bounding box center [1369, 83] width 43 height 15
click at [1192, 86] on div at bounding box center [720, 372] width 1440 height 744
click at [1192, 86] on span "Edit" at bounding box center [1193, 83] width 37 height 15
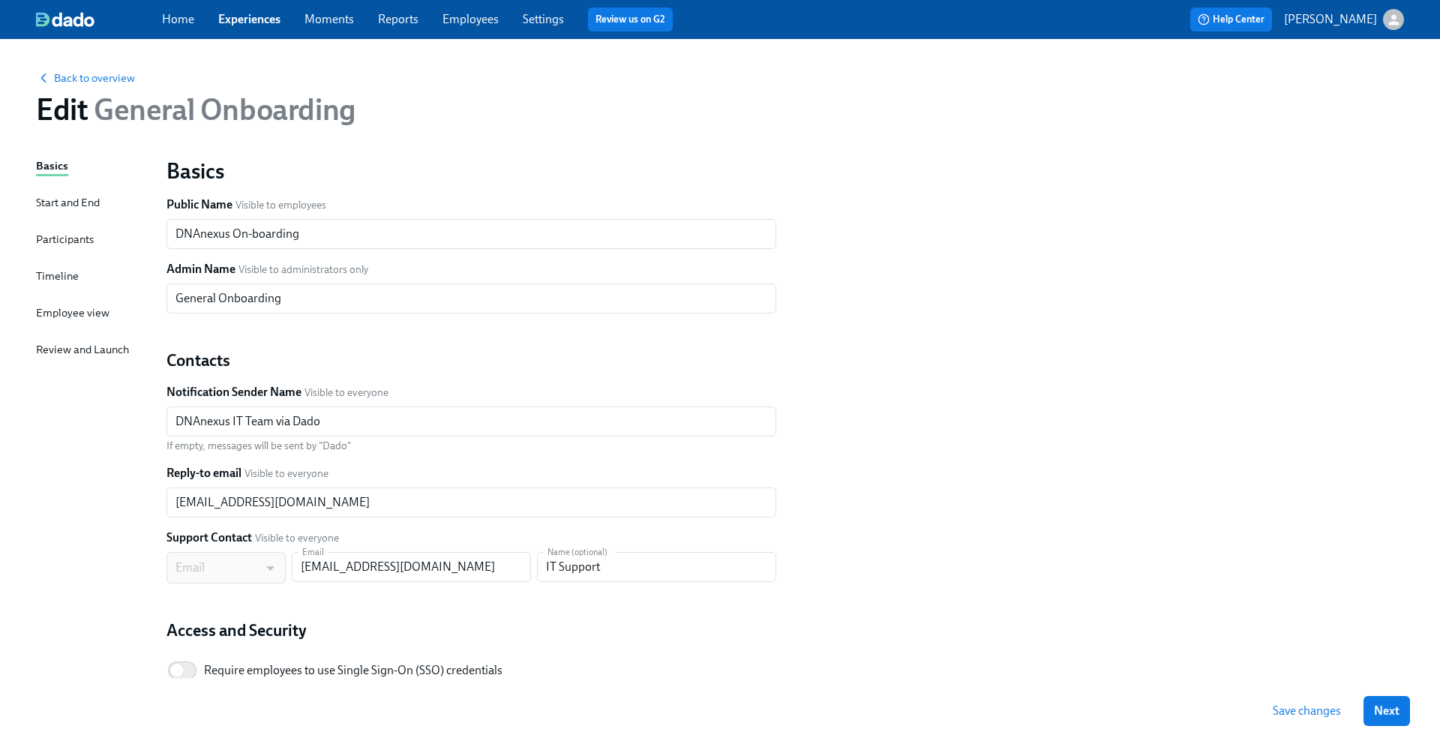
click at [67, 241] on div "Participants" at bounding box center [65, 239] width 58 height 16
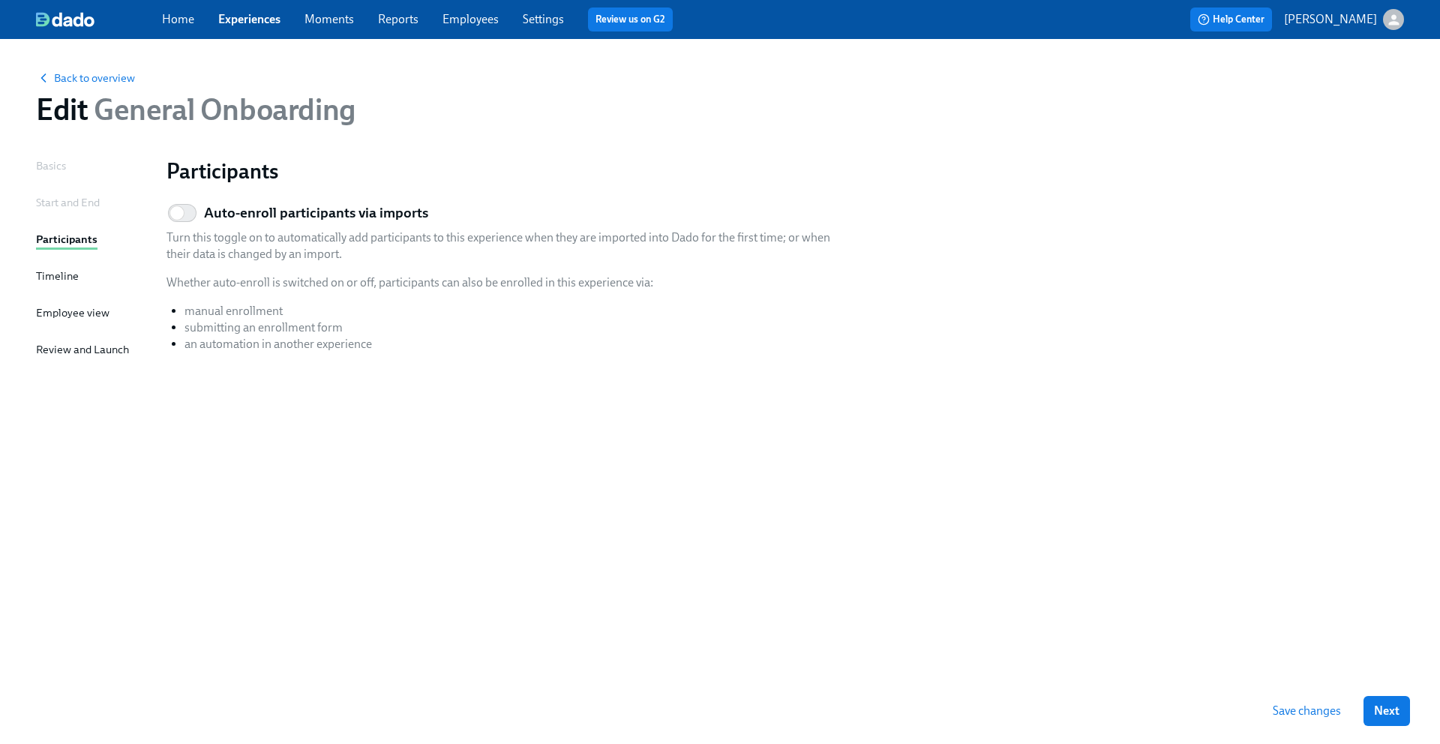
click at [63, 269] on div "Timeline" at bounding box center [57, 276] width 43 height 16
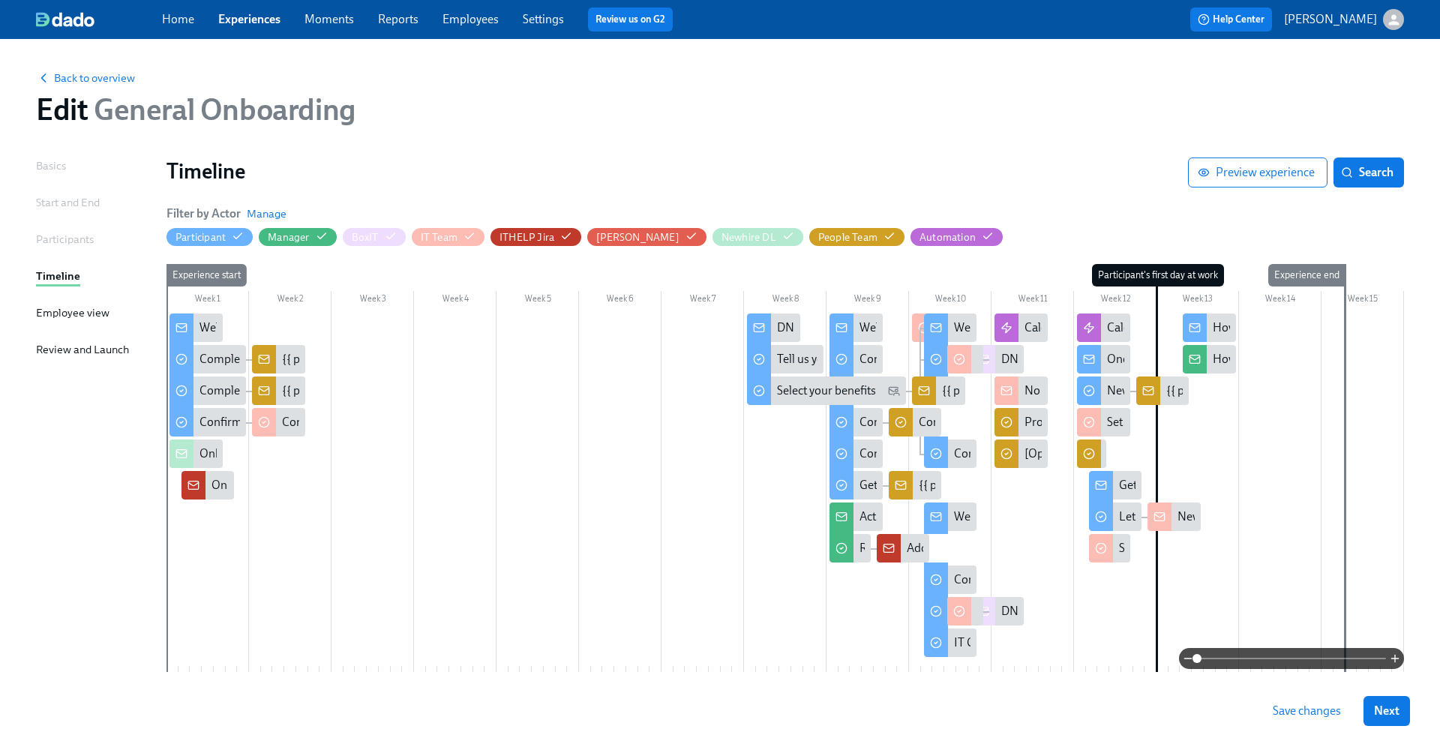
click at [51, 313] on div "Employee view" at bounding box center [72, 312] width 73 height 16
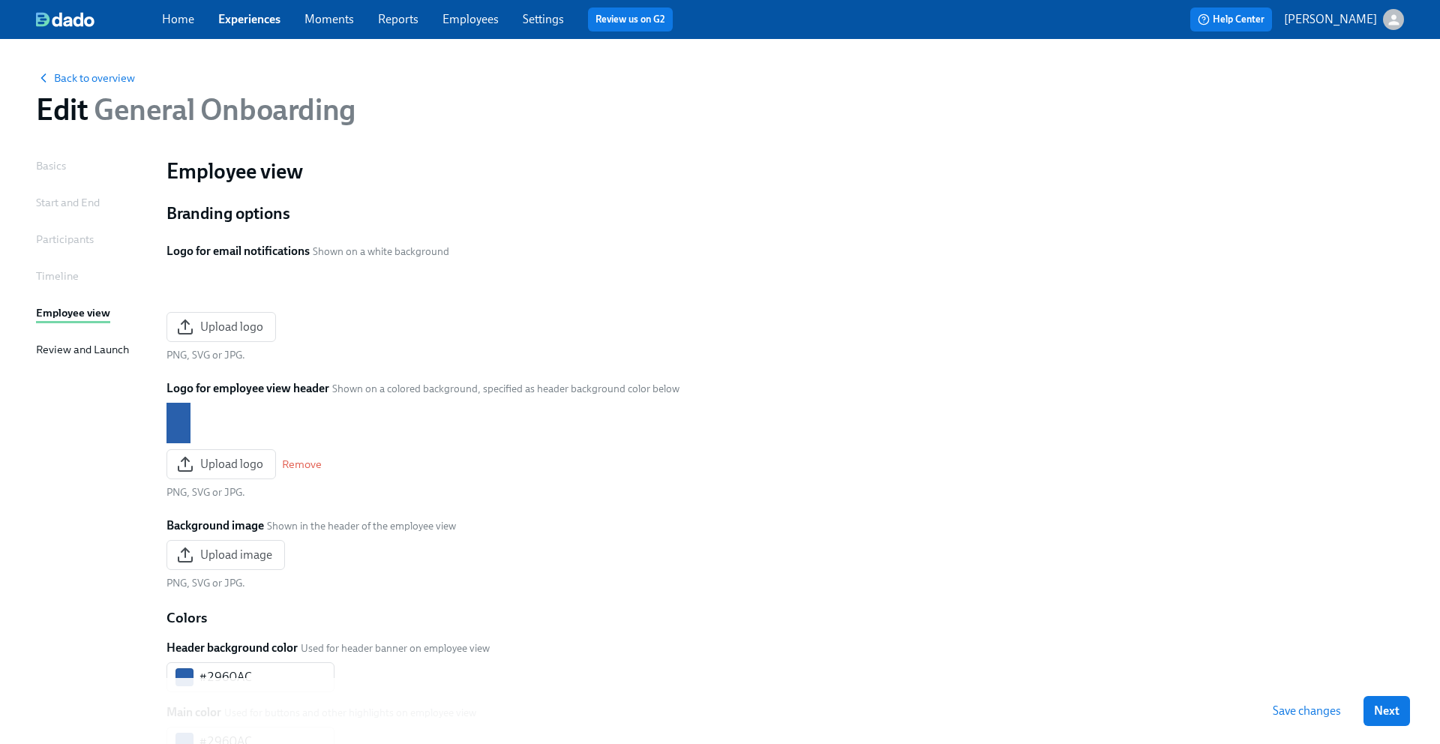
click at [69, 211] on div "Start and End" at bounding box center [68, 203] width 64 height 19
click at [68, 199] on div "Start and End" at bounding box center [68, 202] width 64 height 16
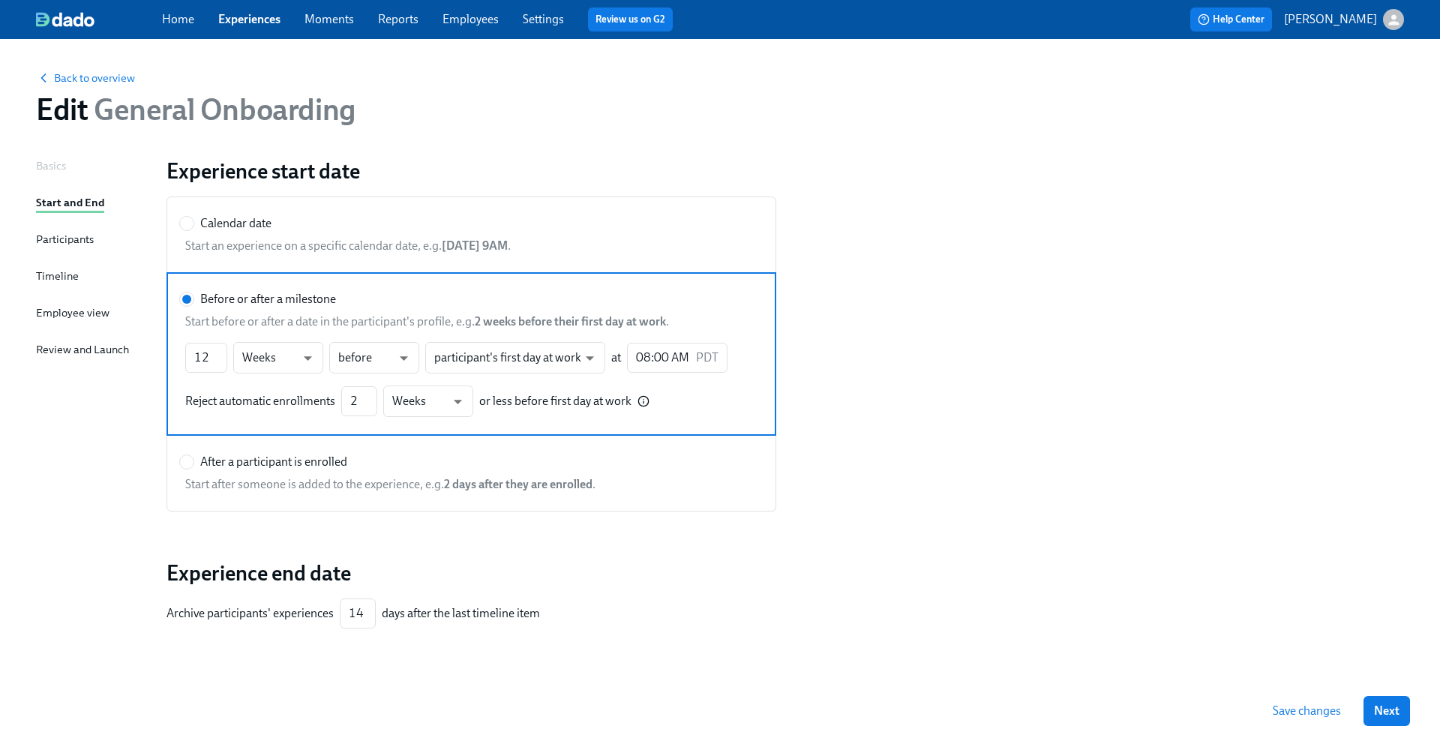
click at [61, 158] on div "Basics" at bounding box center [51, 165] width 30 height 16
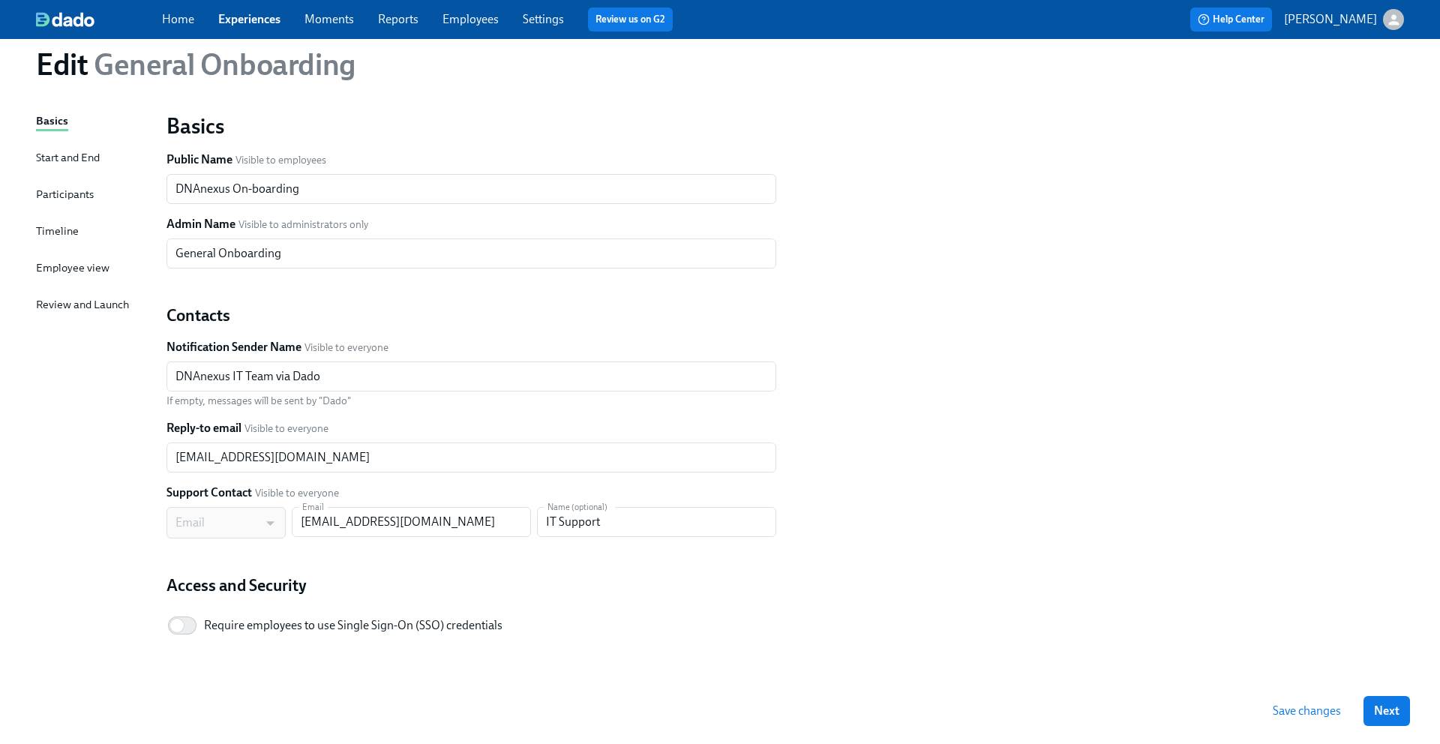
scroll to position [81, 0]
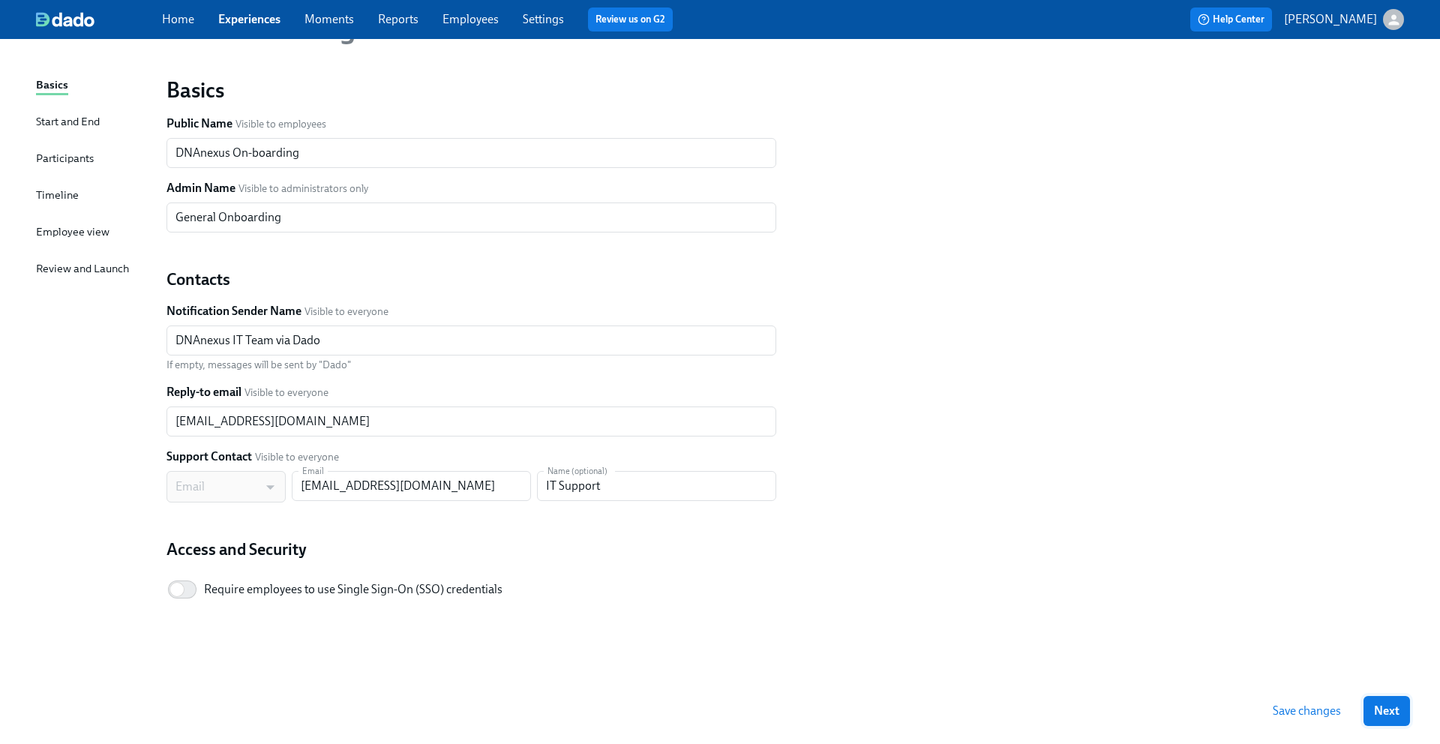
click at [1383, 706] on span "Next" at bounding box center [1386, 710] width 25 height 15
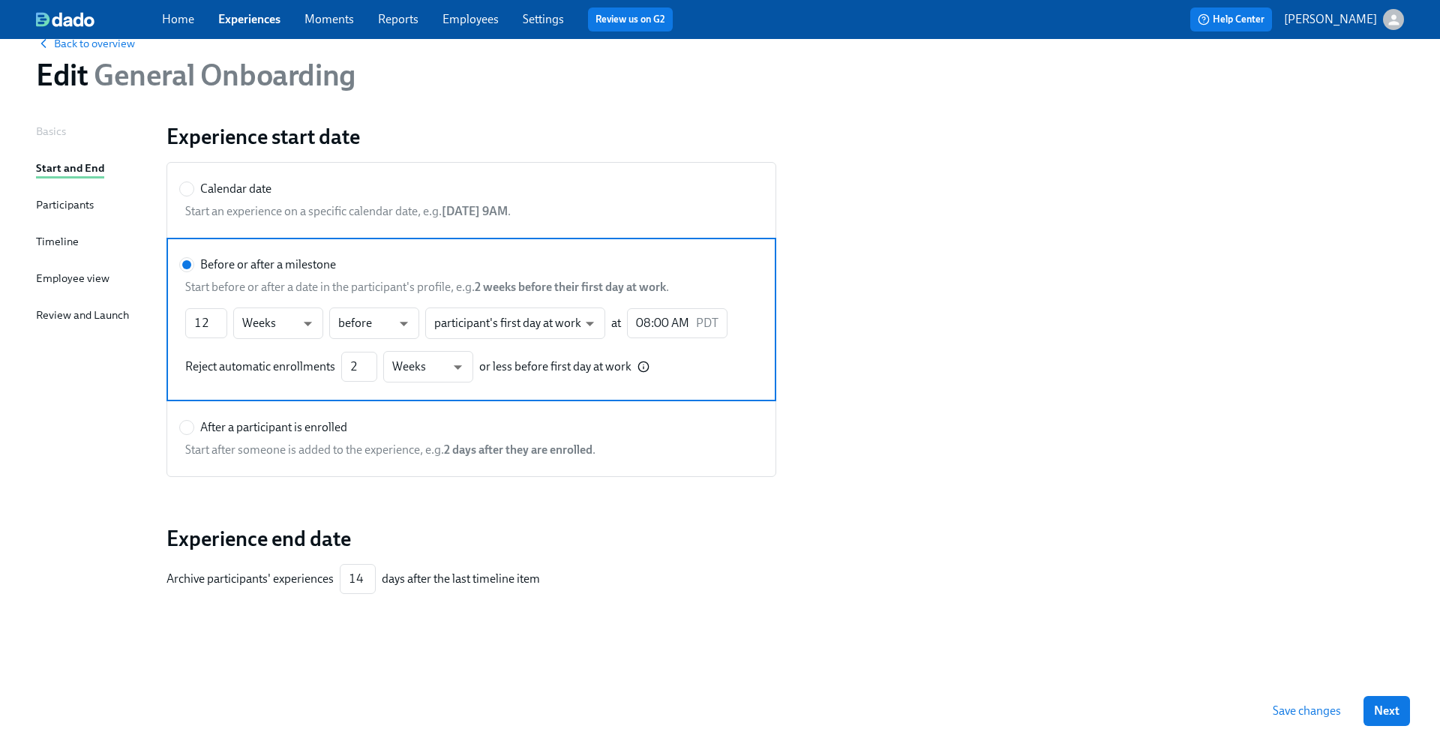
click at [64, 204] on div "Participants" at bounding box center [65, 204] width 58 height 16
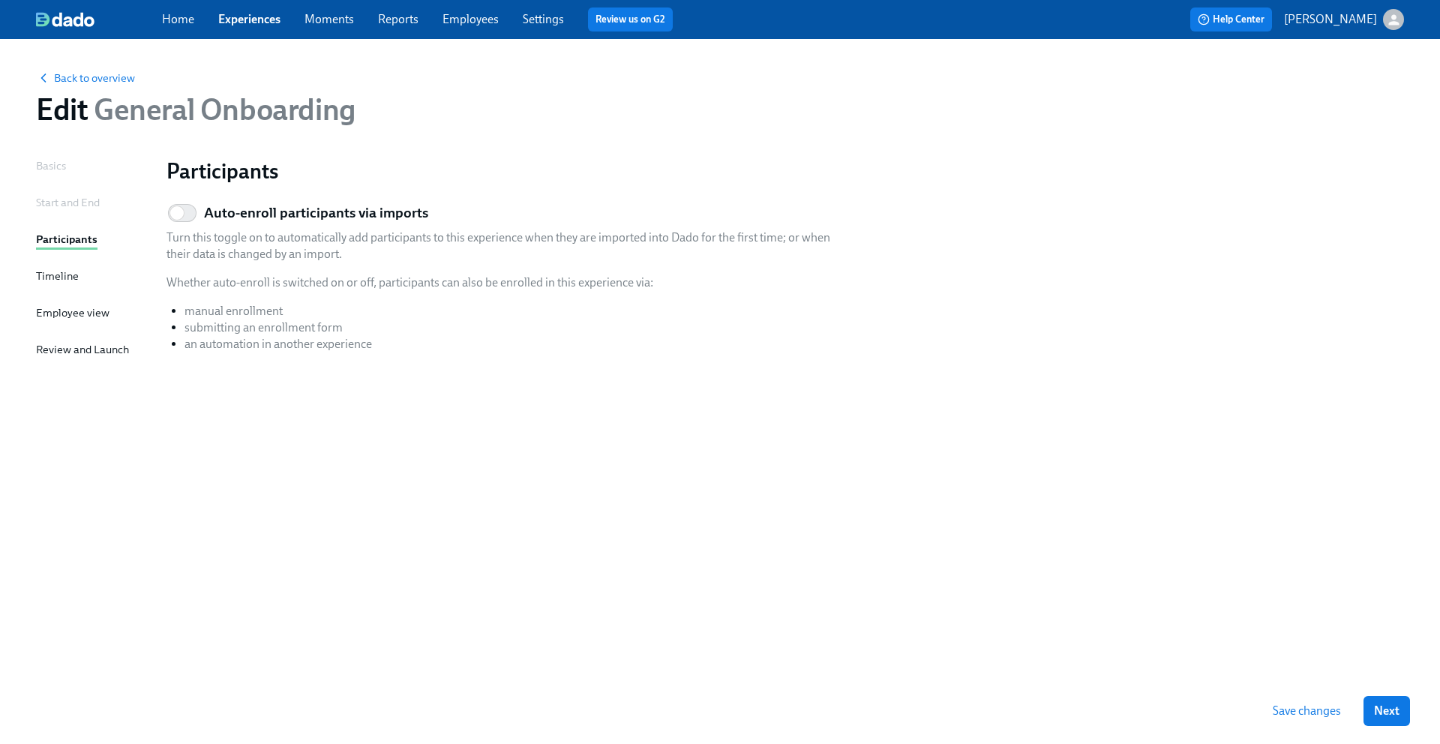
click at [65, 275] on div "Timeline" at bounding box center [57, 276] width 43 height 16
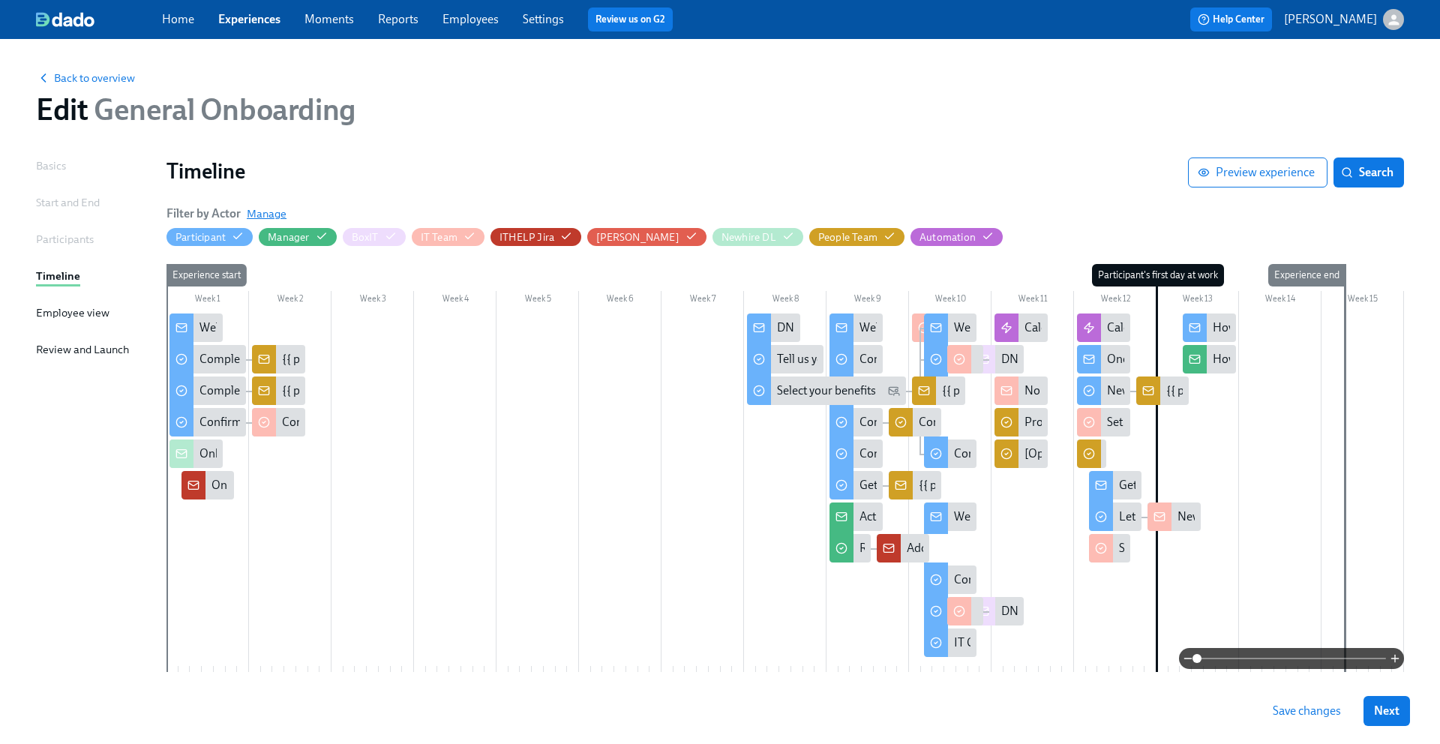
click at [275, 212] on span "Manage" at bounding box center [267, 213] width 40 height 15
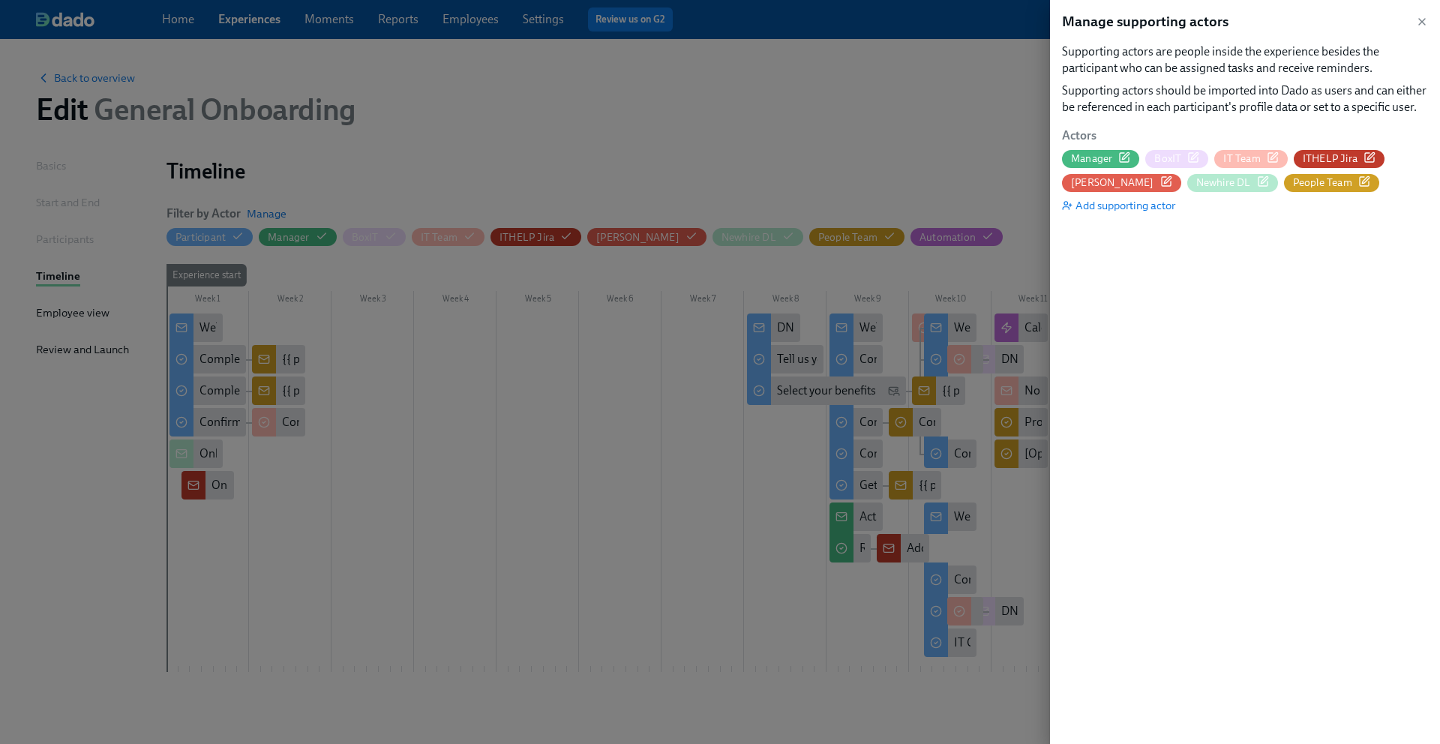
click at [1237, 157] on span "IT Team" at bounding box center [1241, 158] width 37 height 14
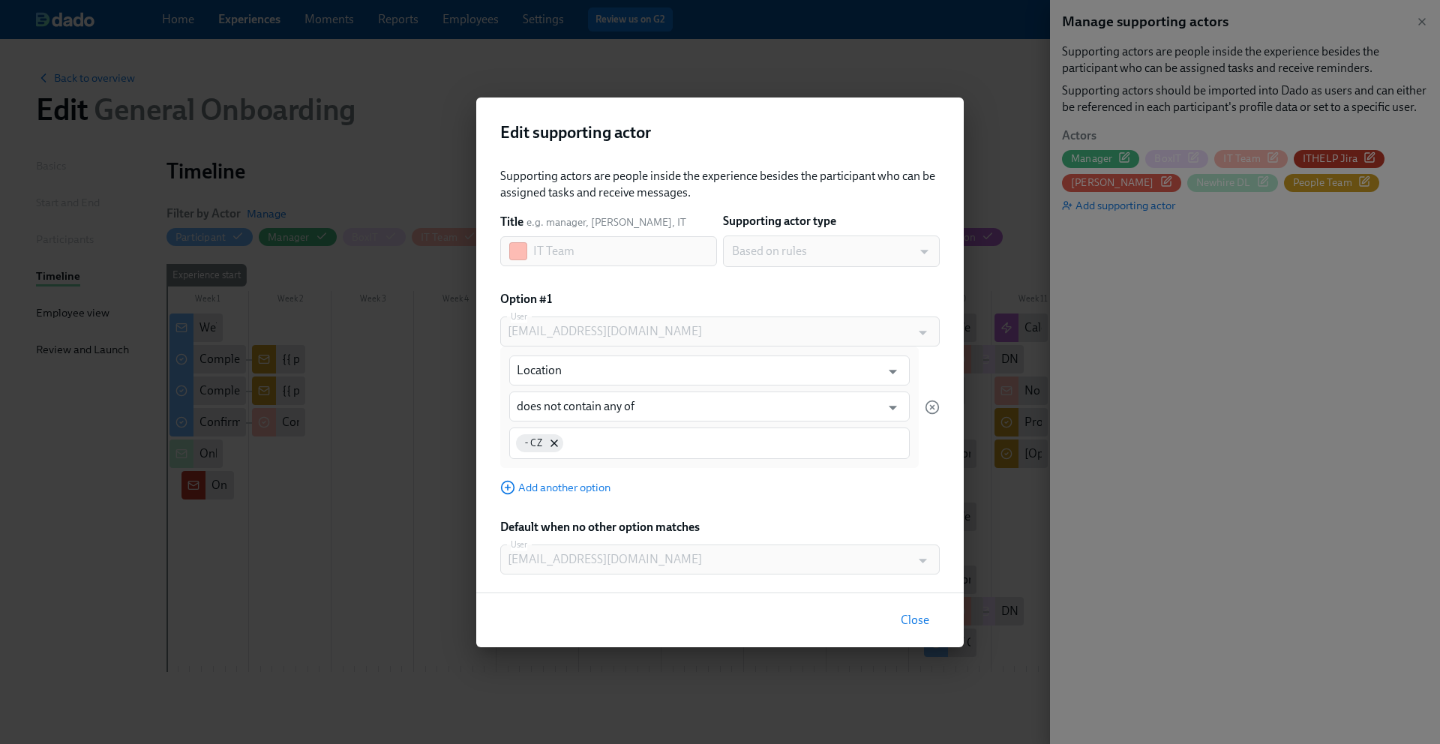
click at [909, 620] on span "Close" at bounding box center [914, 620] width 28 height 15
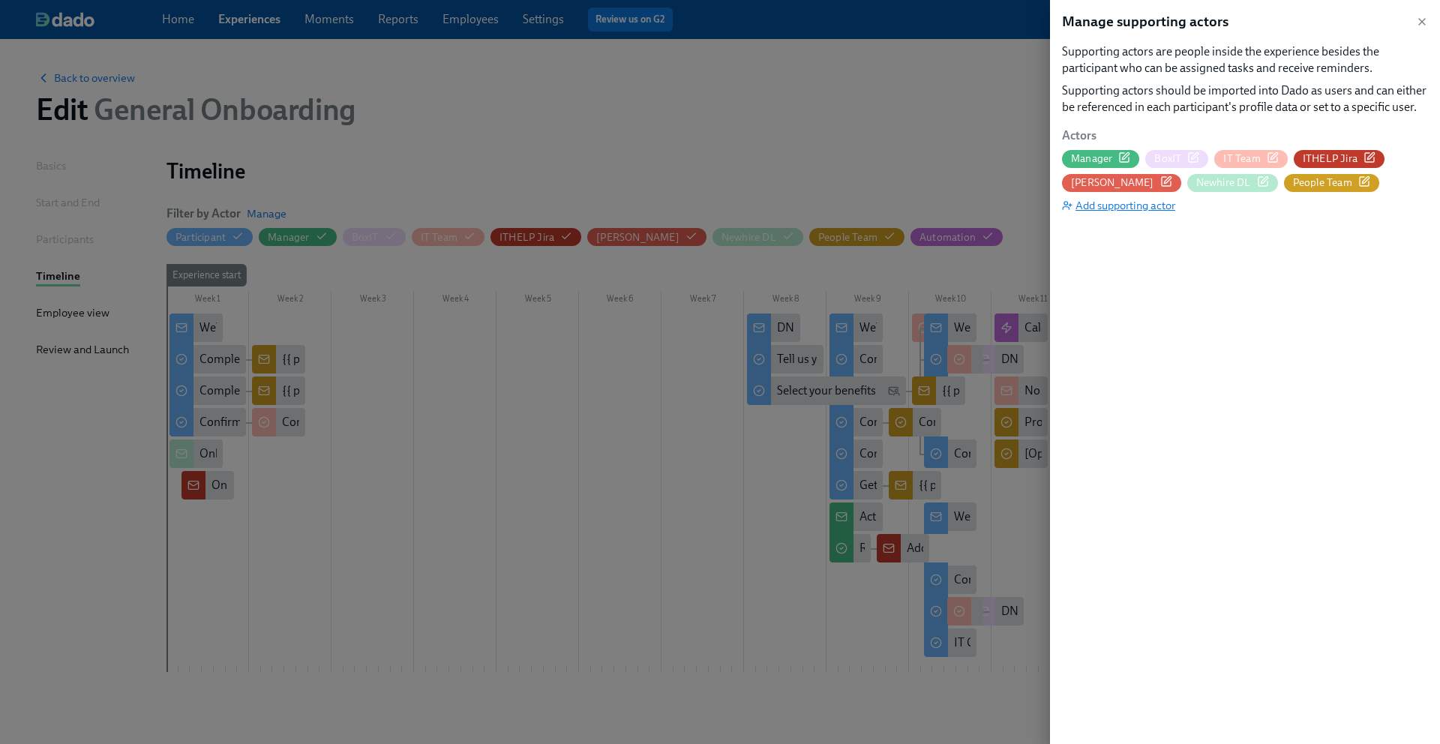
click at [1125, 205] on span "Add supporting actor" at bounding box center [1118, 205] width 113 height 15
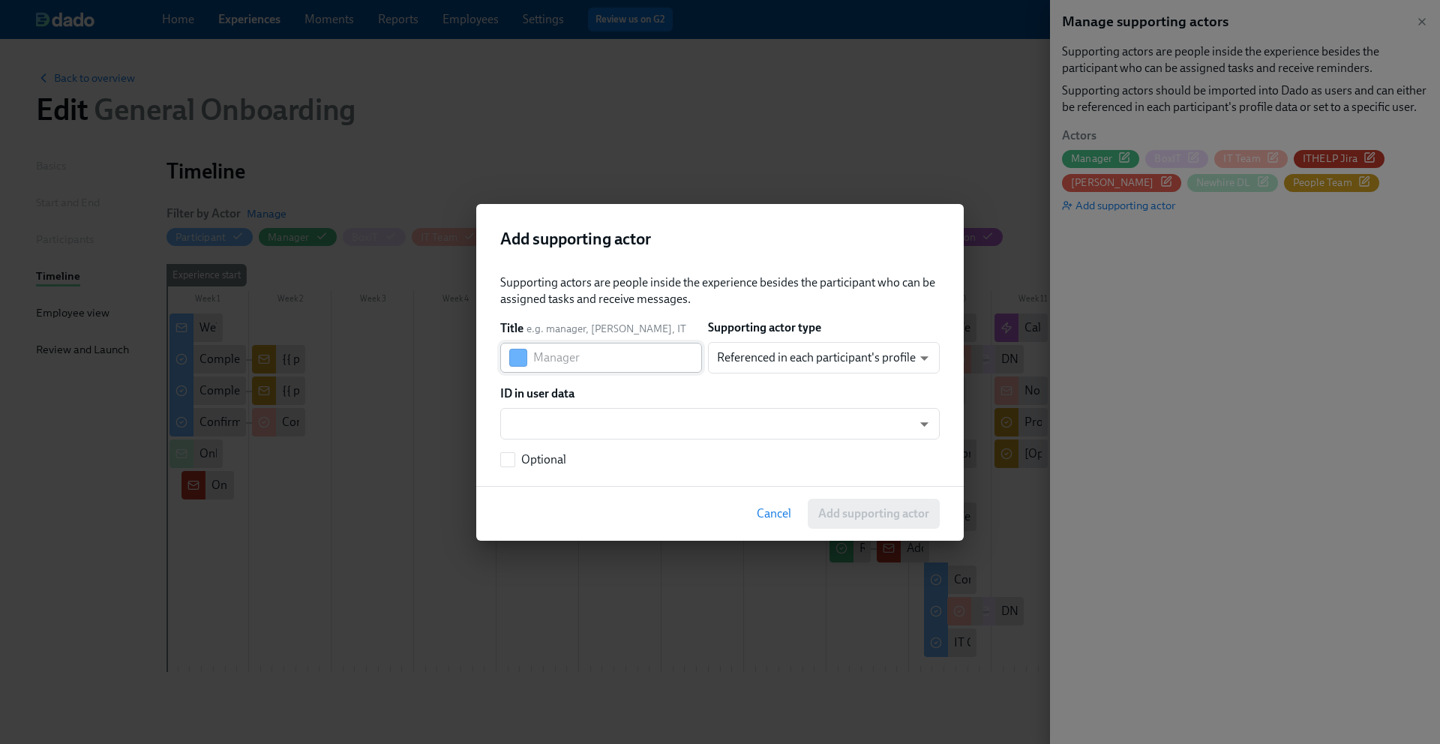
click at [609, 353] on input "text" at bounding box center [617, 358] width 169 height 30
click at [512, 361] on button "button" at bounding box center [518, 358] width 18 height 18
click at [530, 390] on button "button" at bounding box center [530, 388] width 18 height 18
click at [574, 357] on input "text" at bounding box center [617, 358] width 169 height 30
type input "IT-Admin"
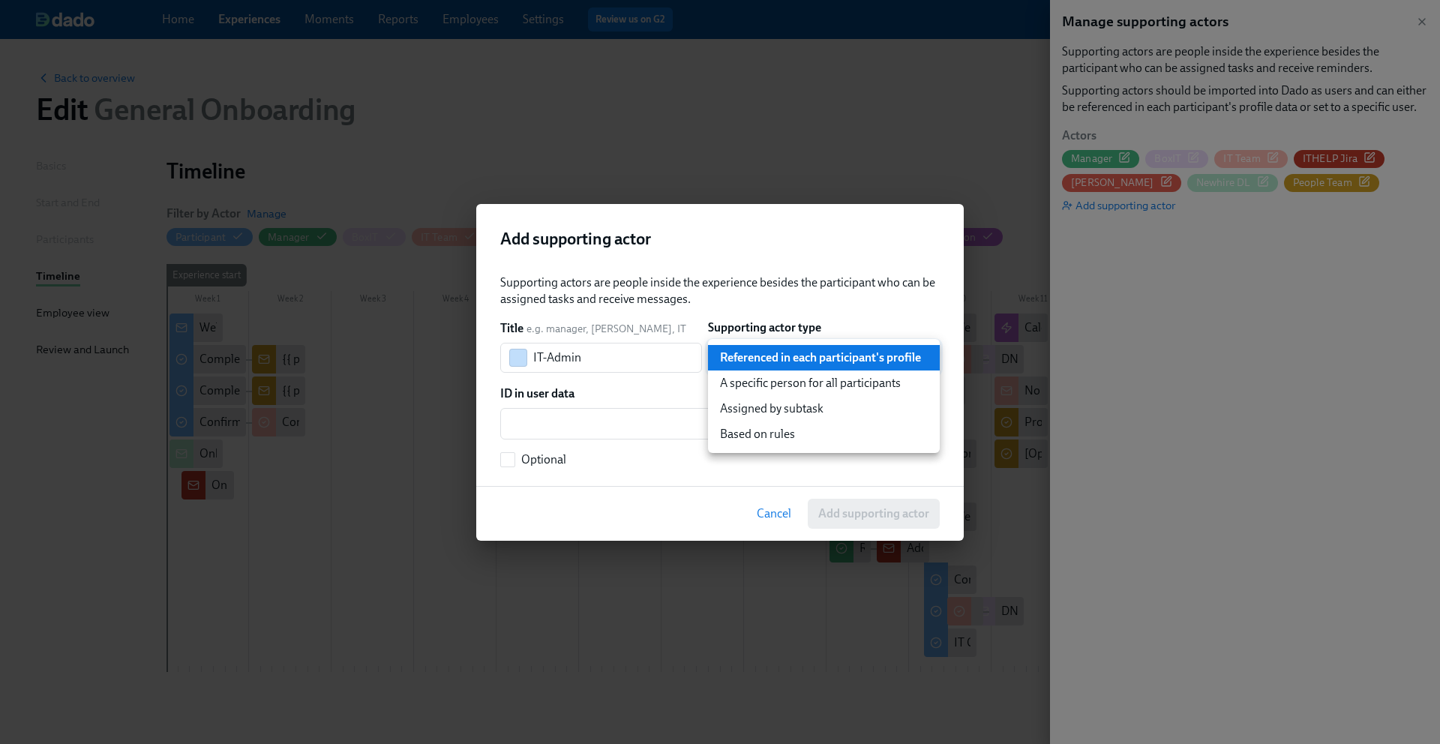
click at [790, 359] on body "Home Experiences Moments Reports Employees Settings Review us on G2 Help Center…" at bounding box center [720, 400] width 1440 height 801
click at [760, 434] on li "Based on rules" at bounding box center [824, 433] width 232 height 25
type input "ruleBasedUser"
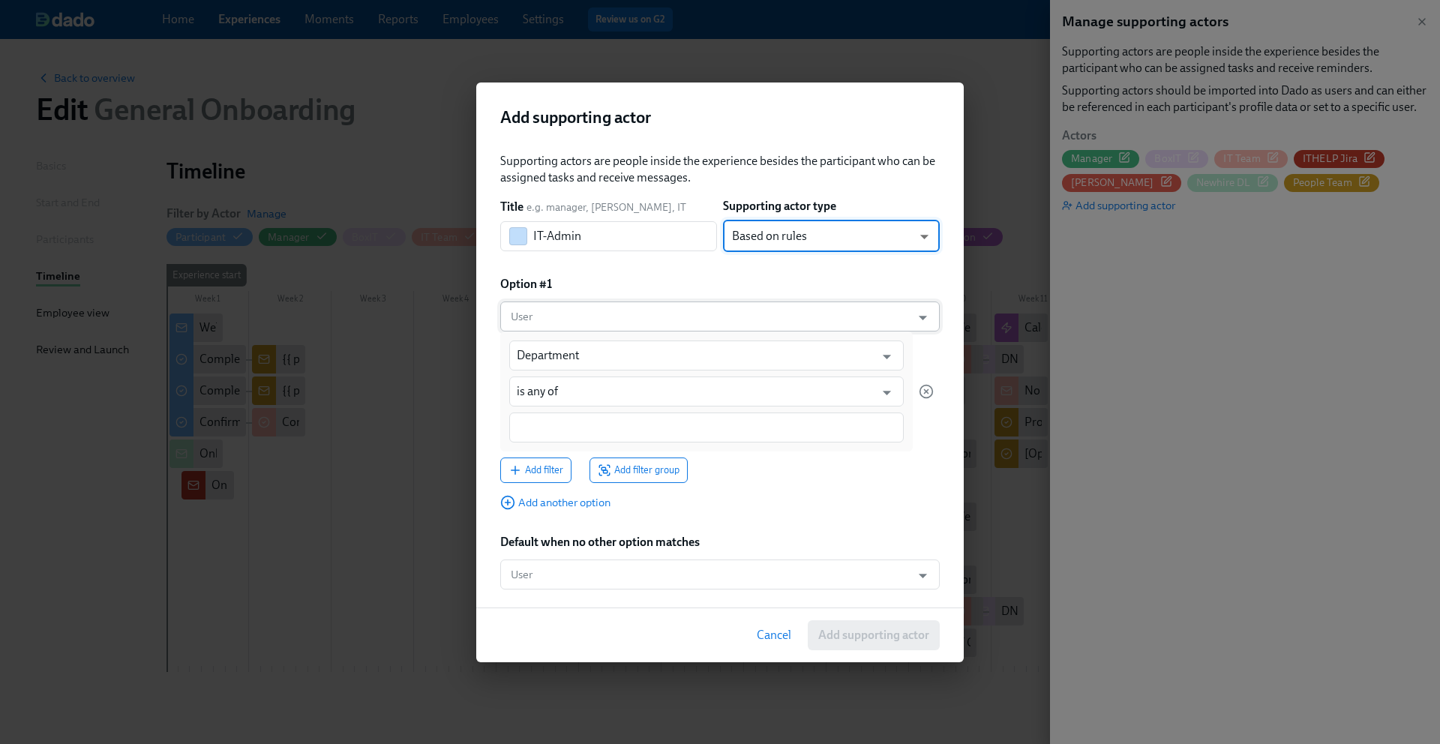
click at [688, 325] on input "User" at bounding box center [706, 316] width 396 height 30
click at [806, 279] on div "Option #1" at bounding box center [719, 284] width 439 height 16
click at [888, 357] on icon "Open" at bounding box center [886, 356] width 20 height 20
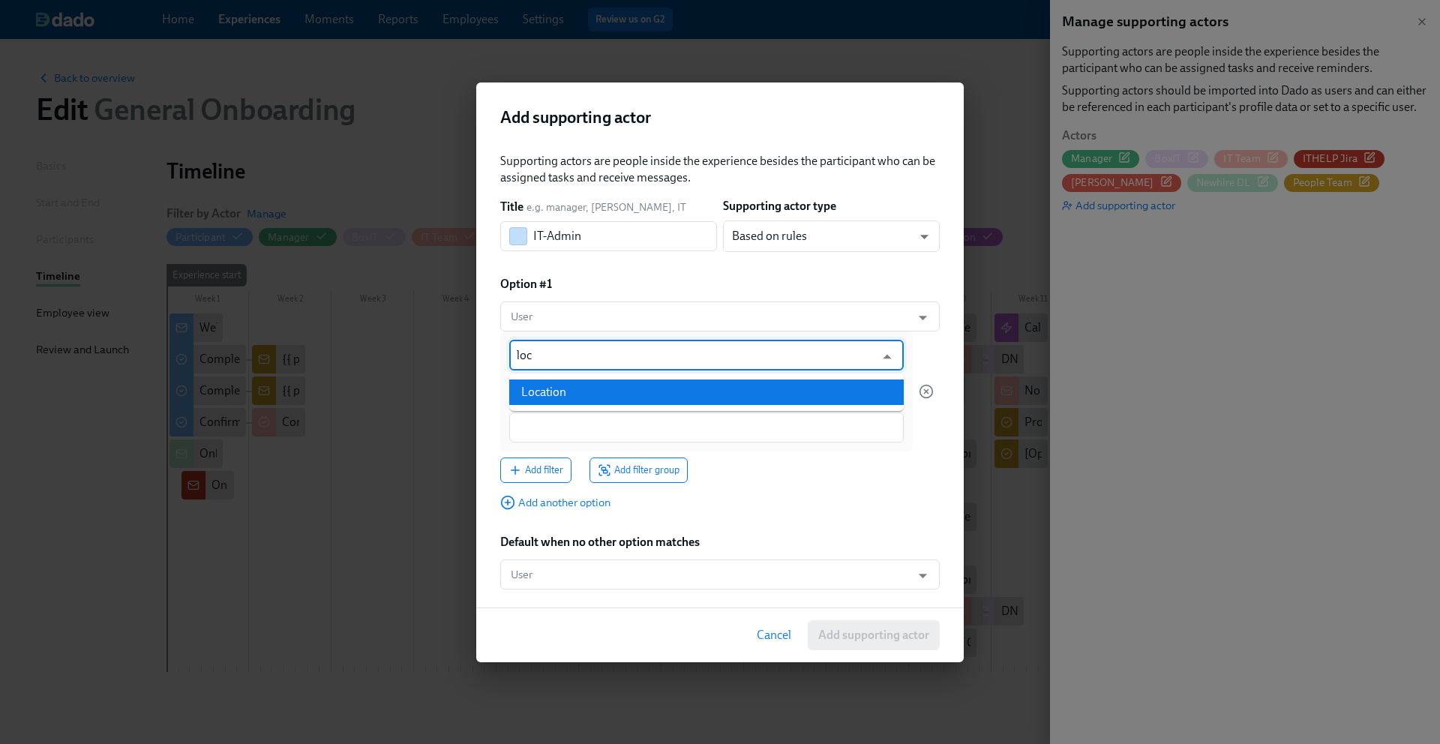
click at [783, 399] on li "Location" at bounding box center [706, 391] width 394 height 25
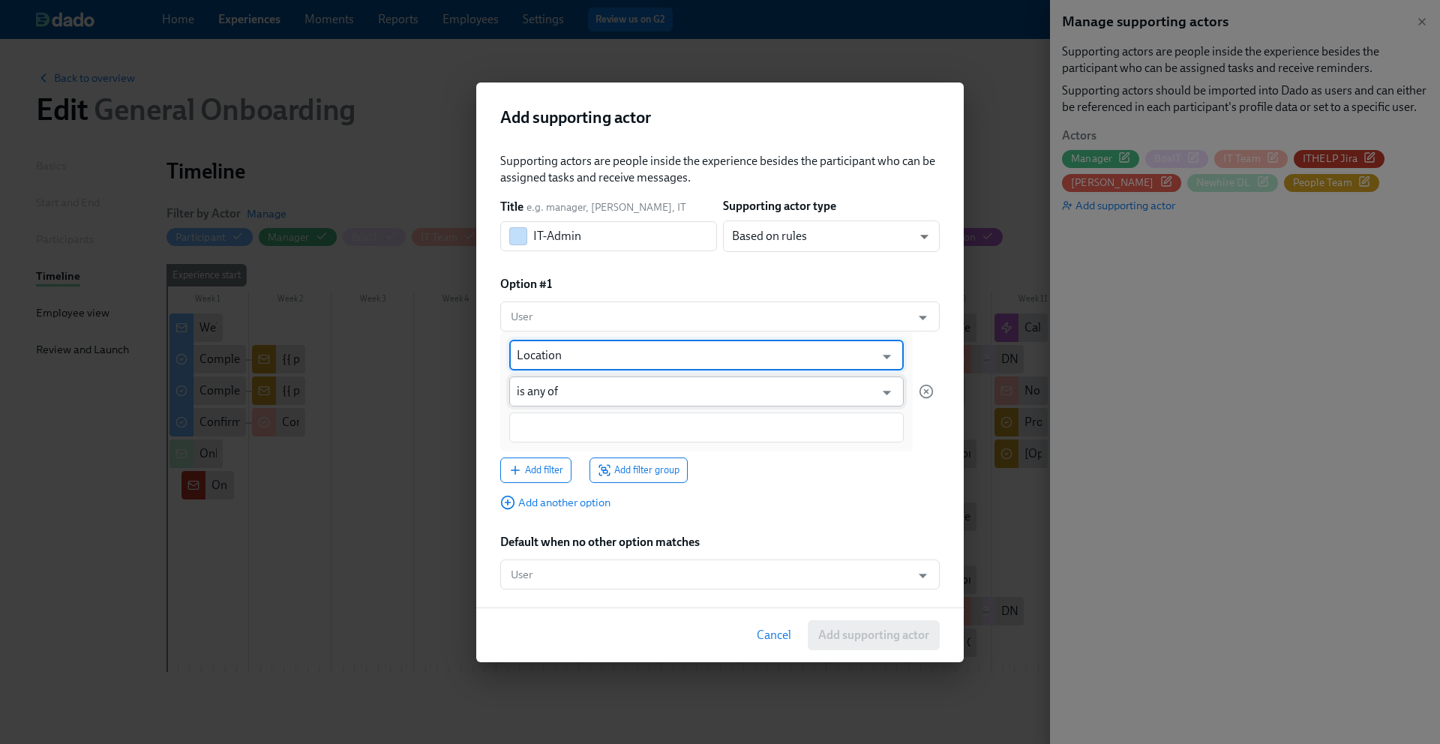
type input "Location"
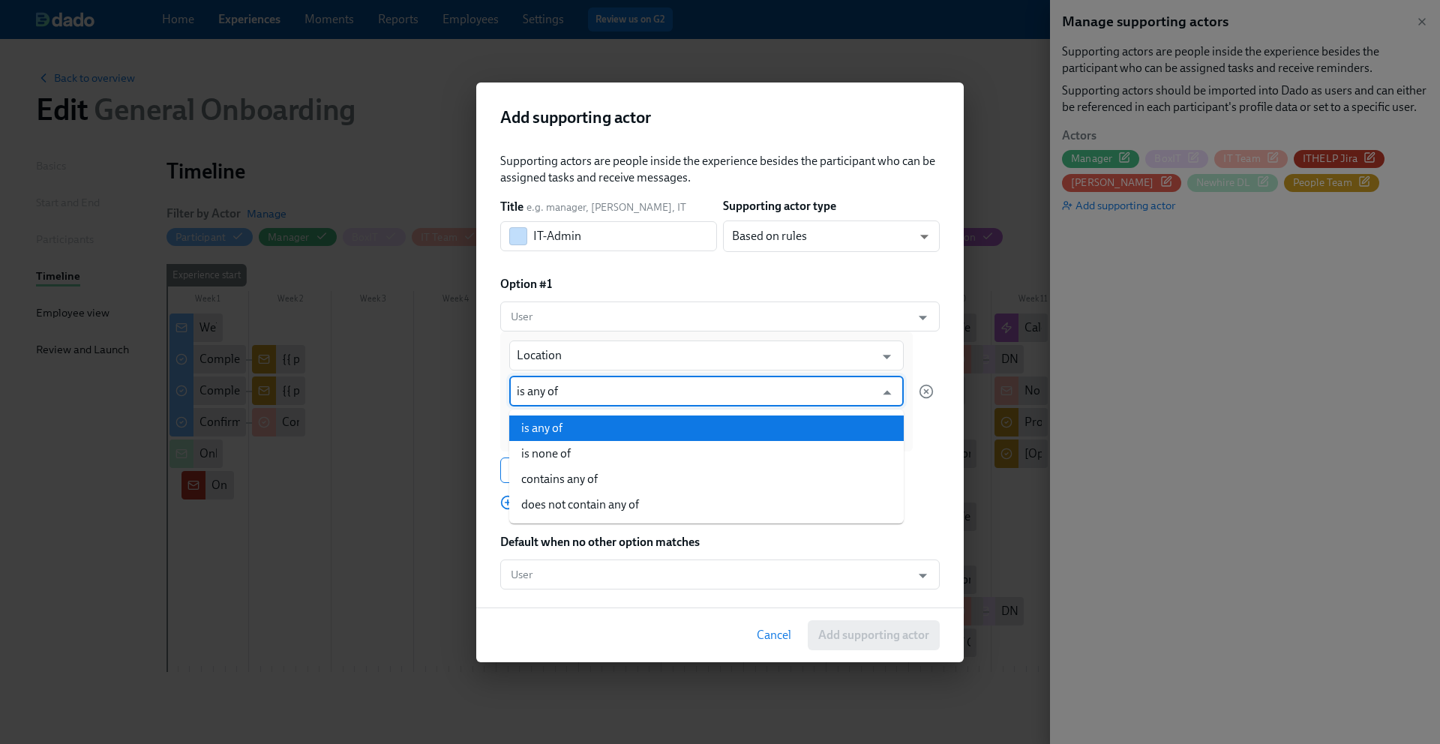
click at [720, 399] on input "is any of" at bounding box center [696, 391] width 358 height 30
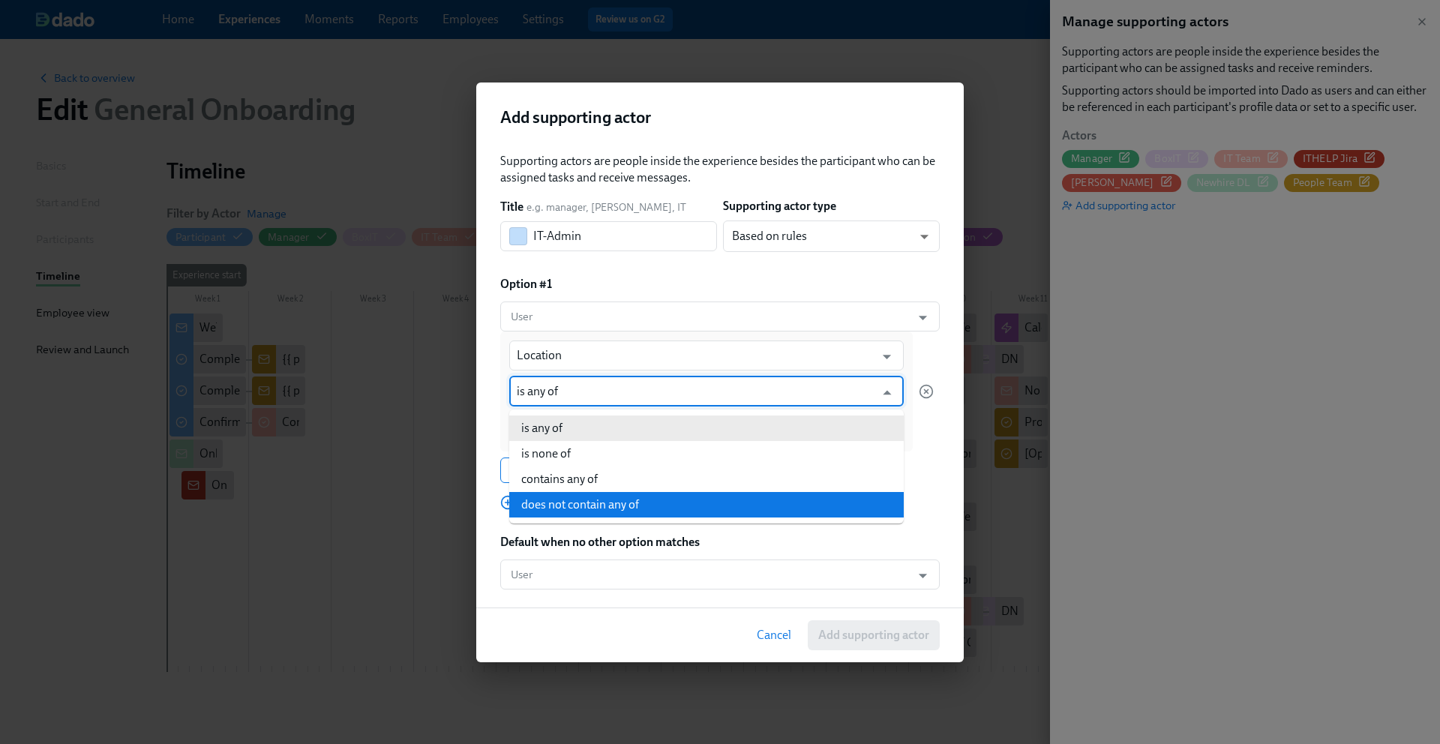
click at [670, 496] on li "does not contain any of" at bounding box center [706, 504] width 394 height 25
type input "does not contain any of"
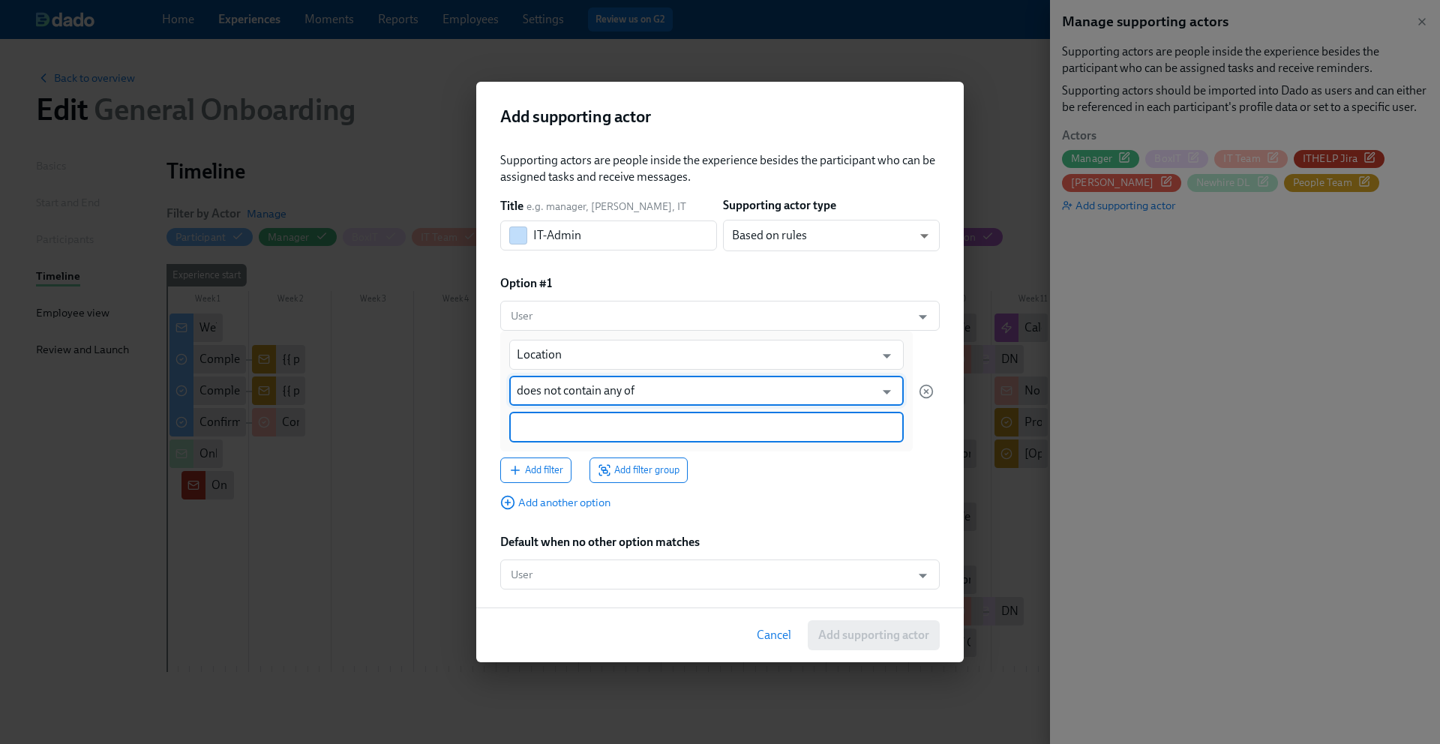
click at [678, 432] on input at bounding box center [706, 427] width 379 height 16
type input "-CZ"
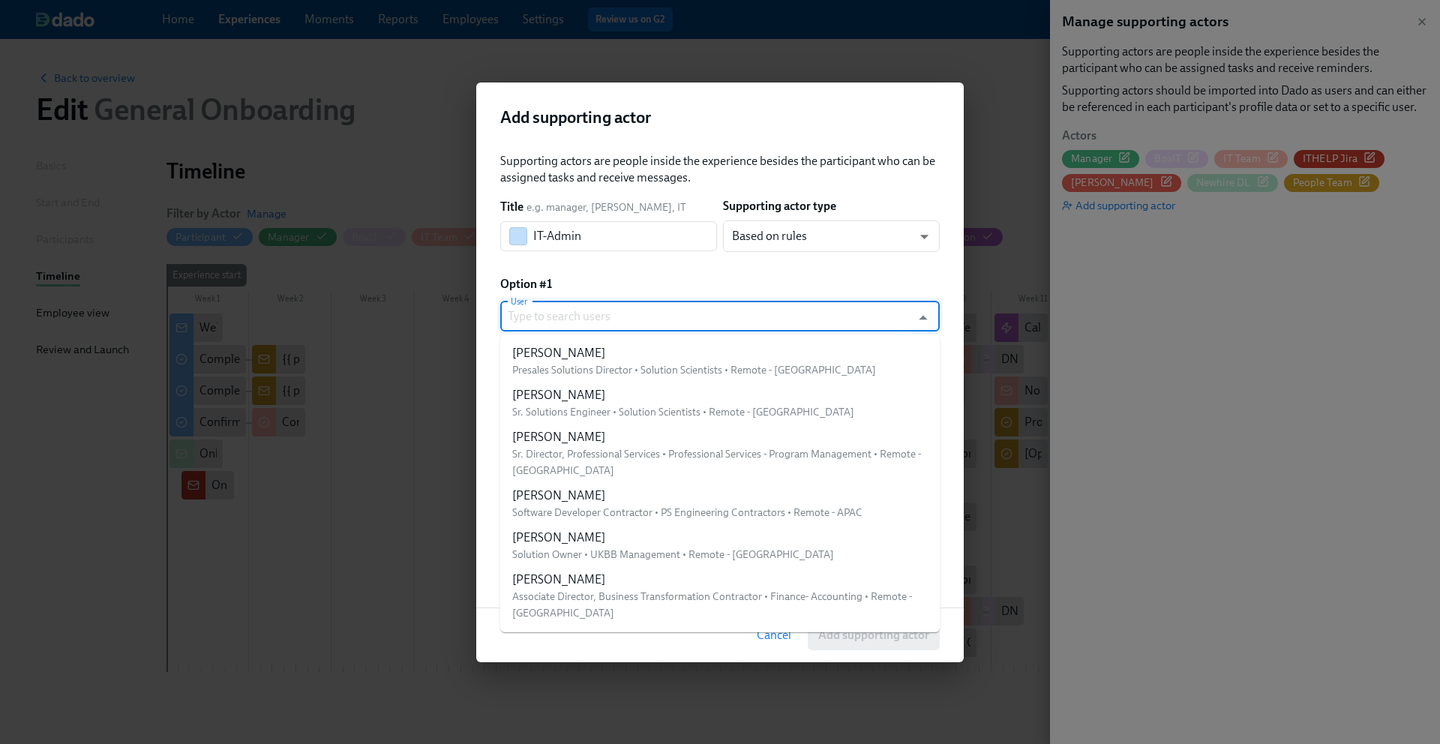
click at [733, 311] on input "User" at bounding box center [706, 316] width 396 height 30
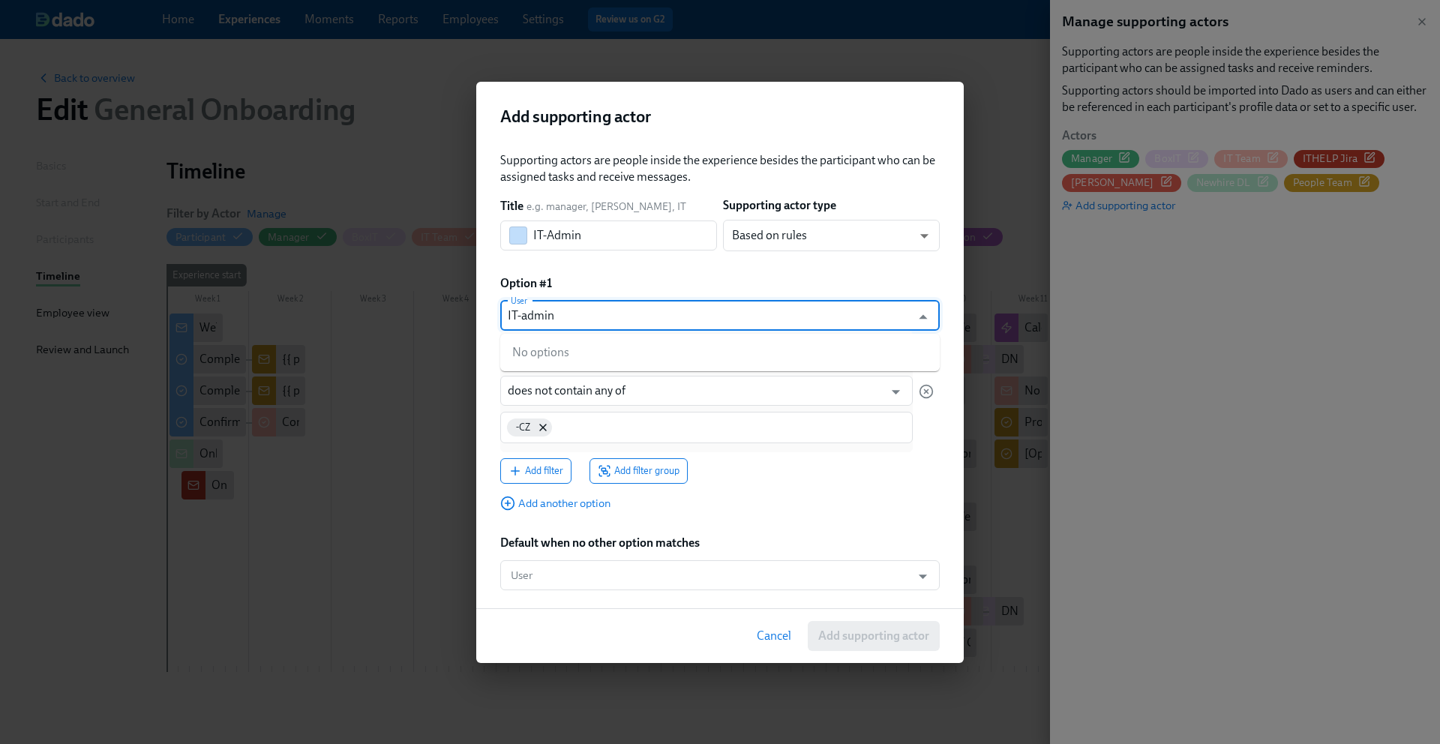
type input "IT-admin"
type input "it-admin"
click at [753, 275] on div "Option #1" at bounding box center [719, 283] width 439 height 16
click at [730, 314] on input "User" at bounding box center [706, 316] width 396 height 30
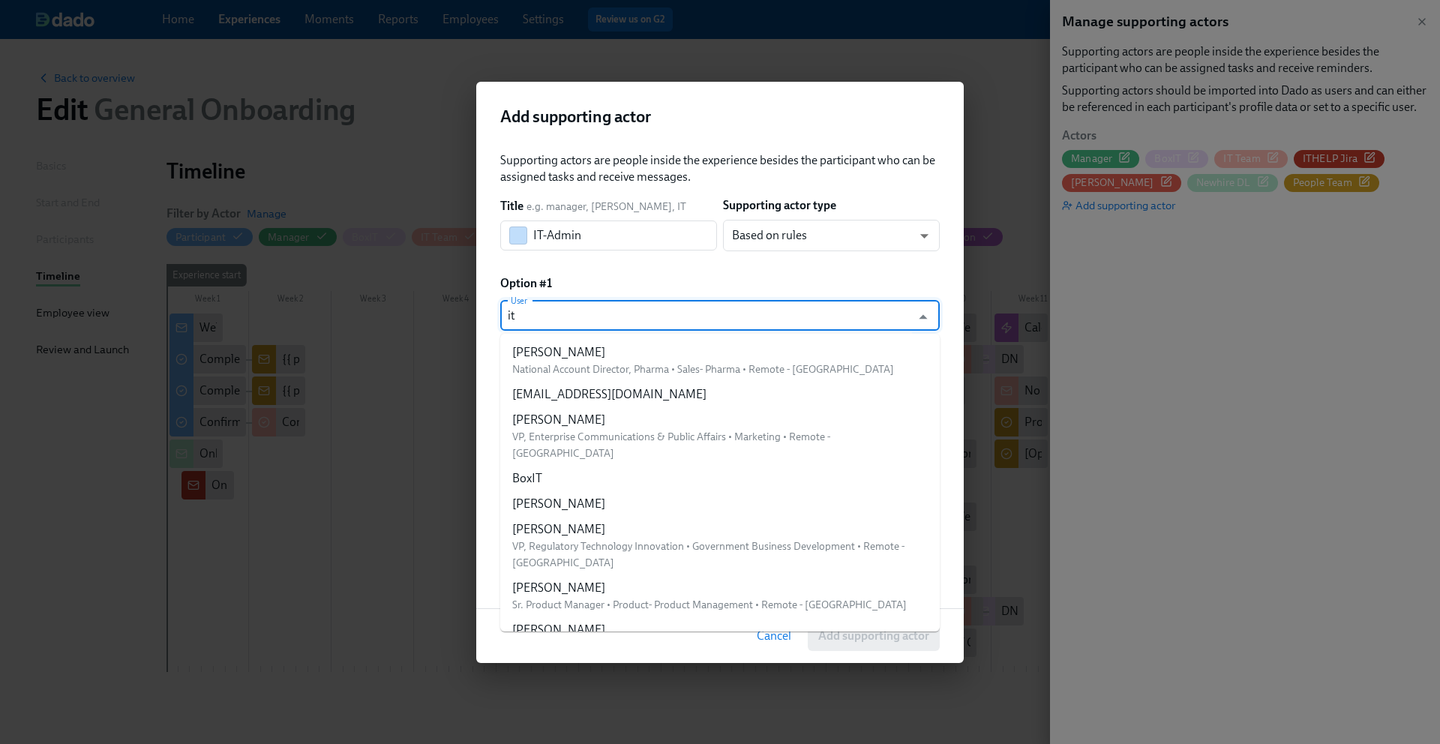
type input "i"
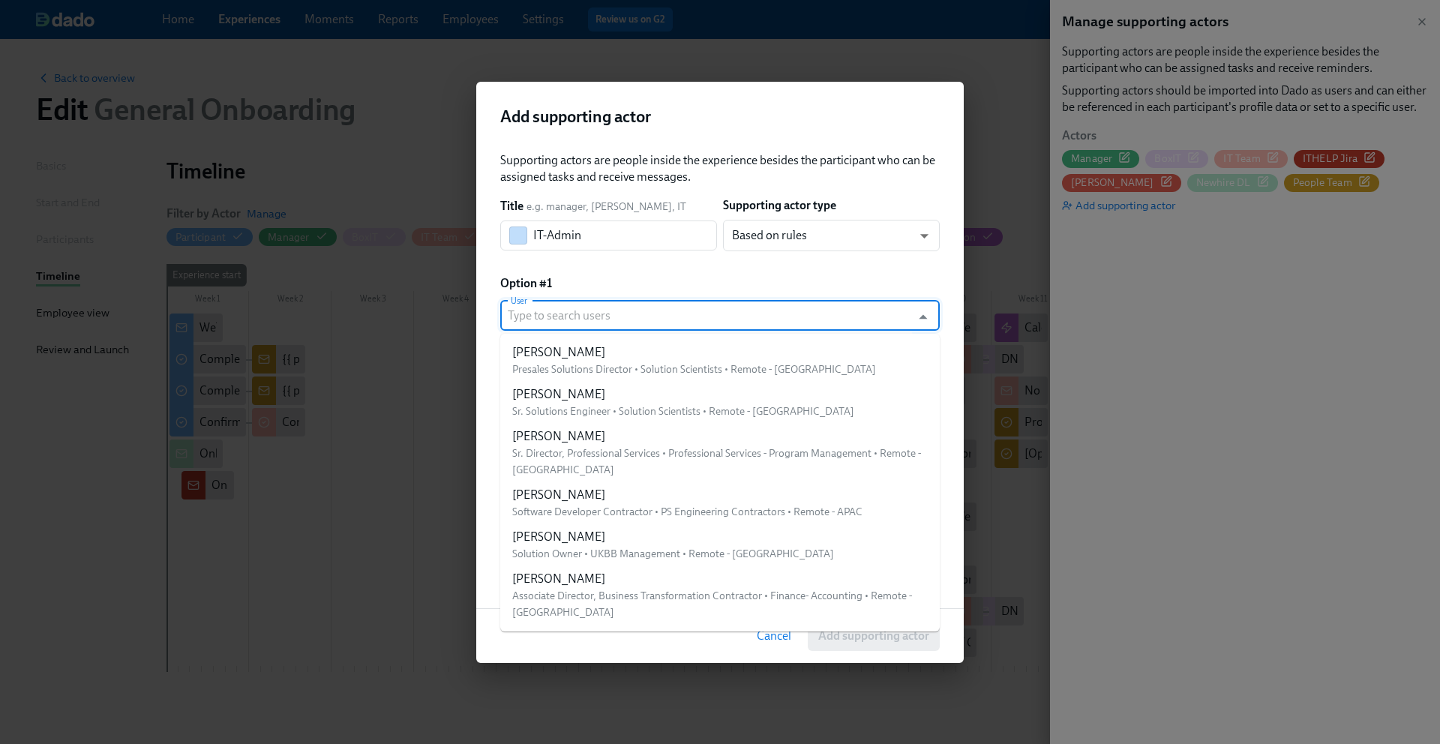
click at [770, 388] on li "Vaidehi Pusadkar Sr. Solutions Engineer • Solution Scientists • Remote - USA" at bounding box center [719, 403] width 439 height 42
type input "Vaidehi Pusadkar"
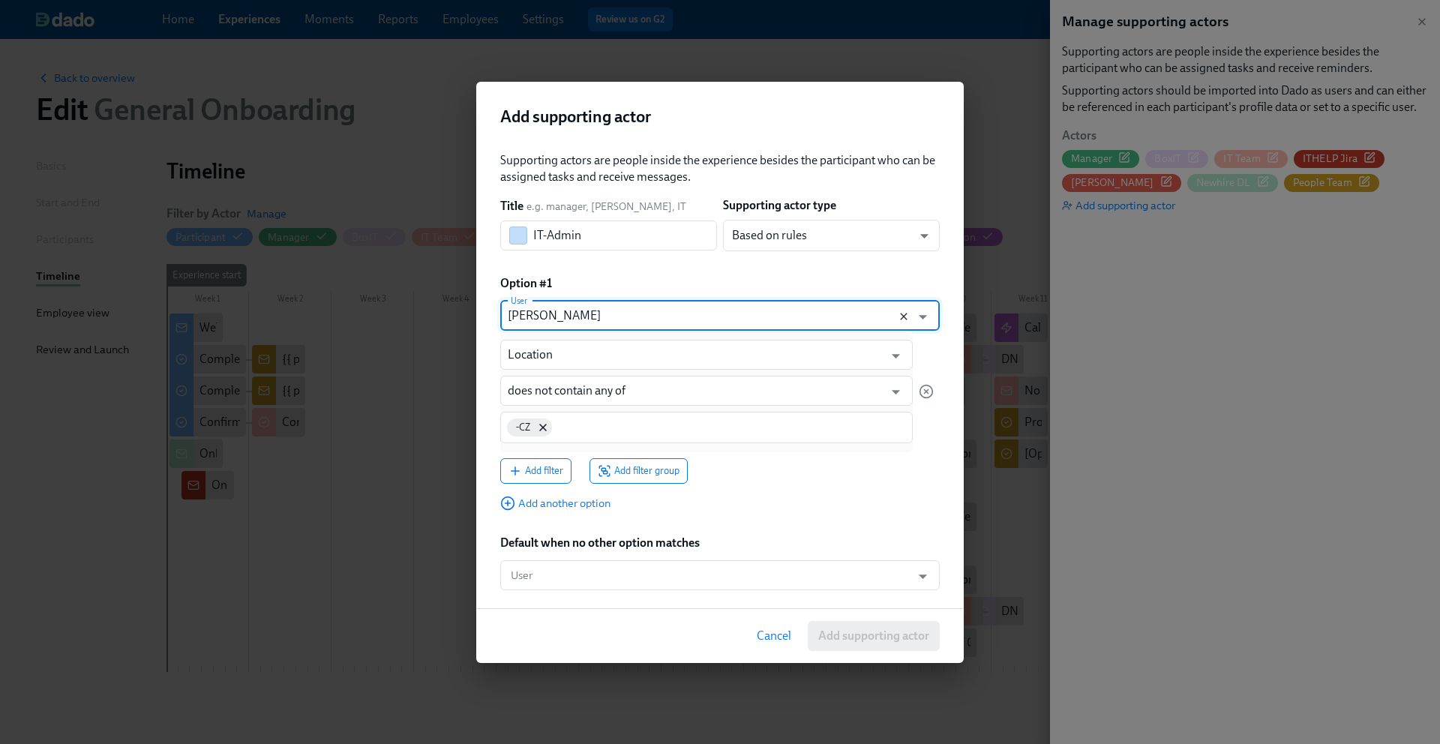
click at [903, 316] on icon "Clear" at bounding box center [903, 316] width 7 height 7
click at [852, 487] on div "Supporting actors are people inside the experience besides the participant who …" at bounding box center [719, 371] width 439 height 438
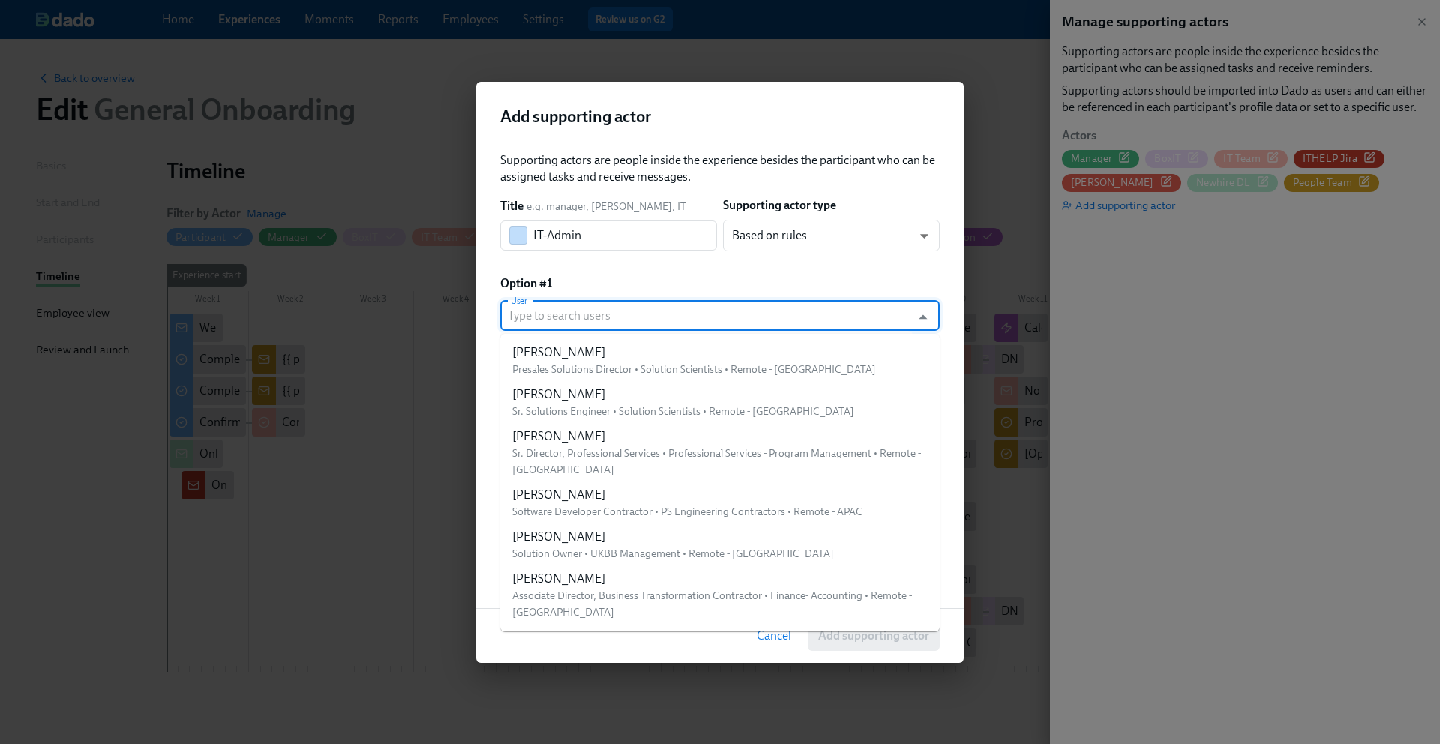
click at [772, 321] on input "User" at bounding box center [706, 316] width 396 height 30
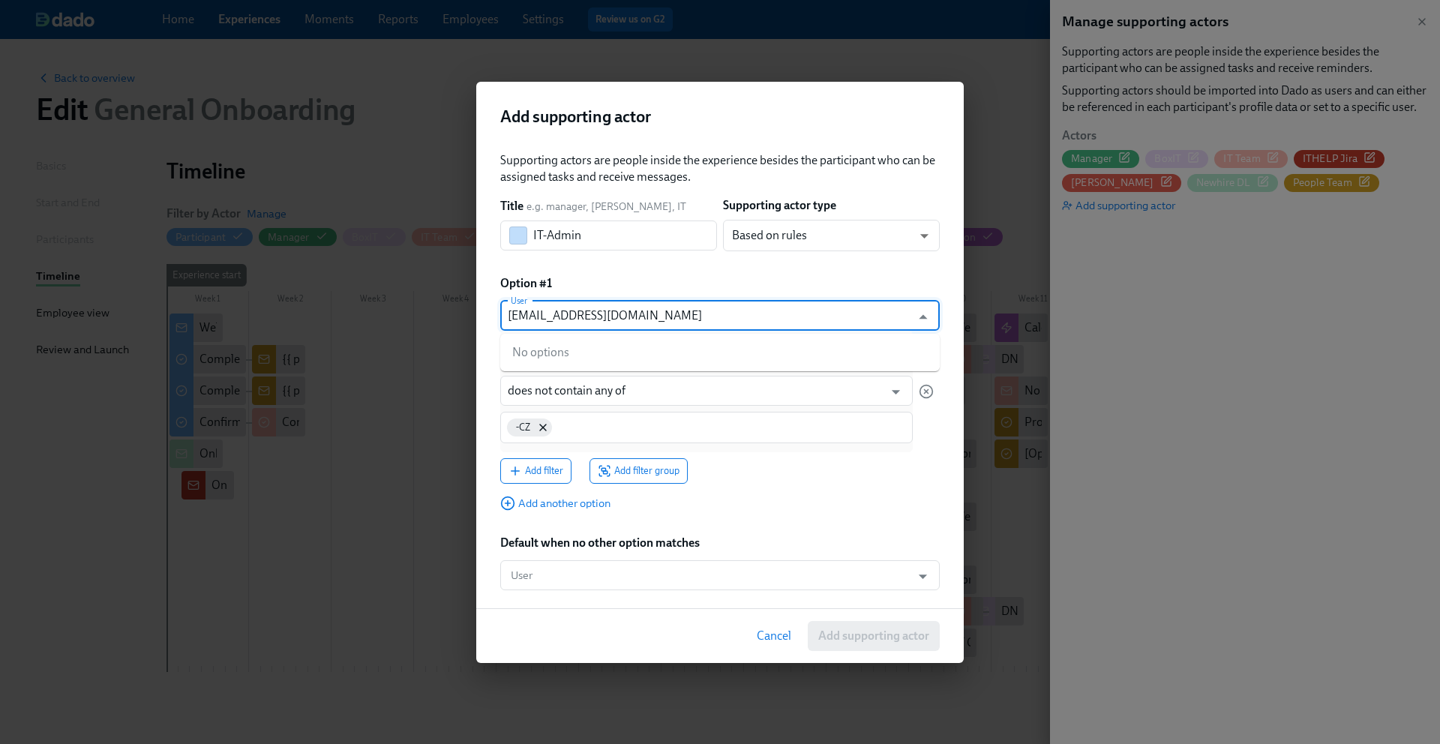
type input "it-admin@dnanexus.com"
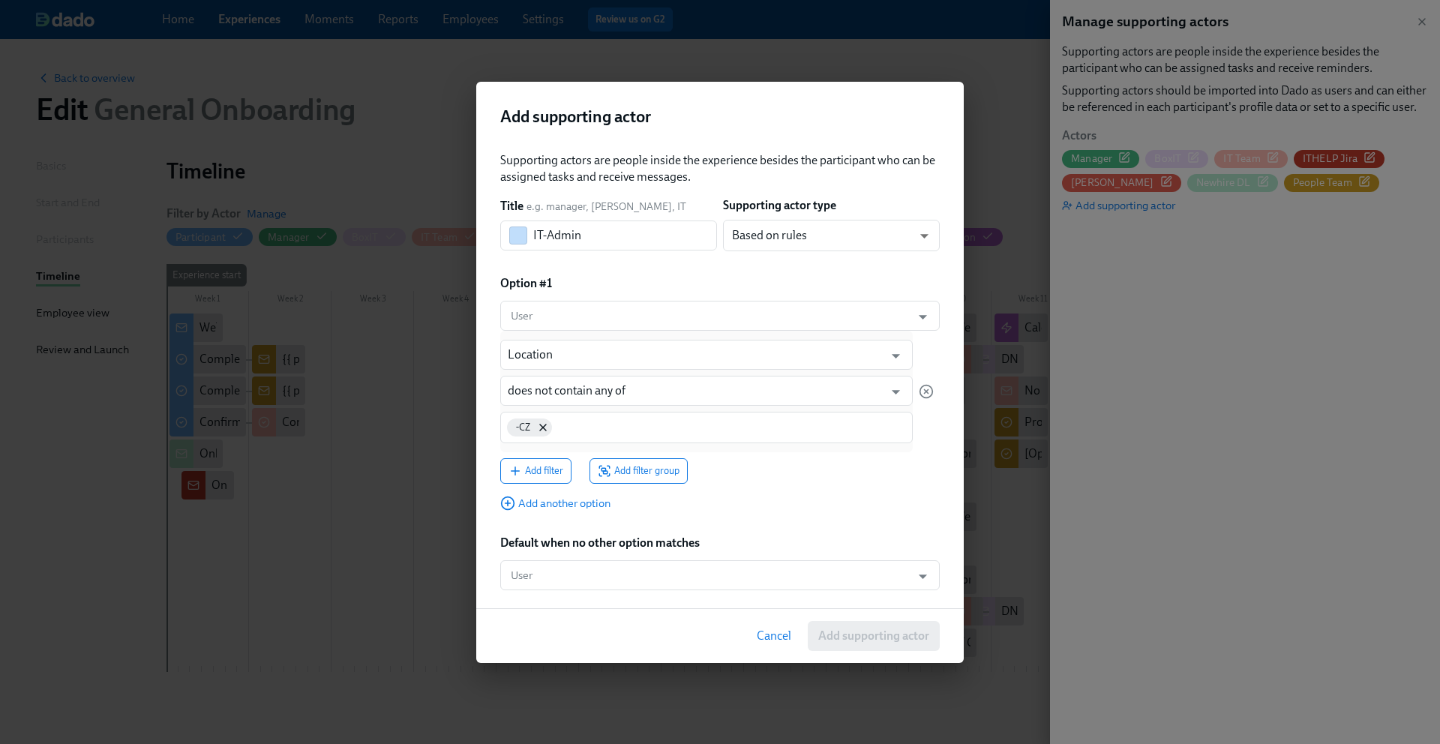
click at [867, 495] on div "Supporting actors are people inside the experience besides the participant who …" at bounding box center [719, 371] width 439 height 438
click at [923, 576] on icon "Open" at bounding box center [922, 576] width 8 height 4
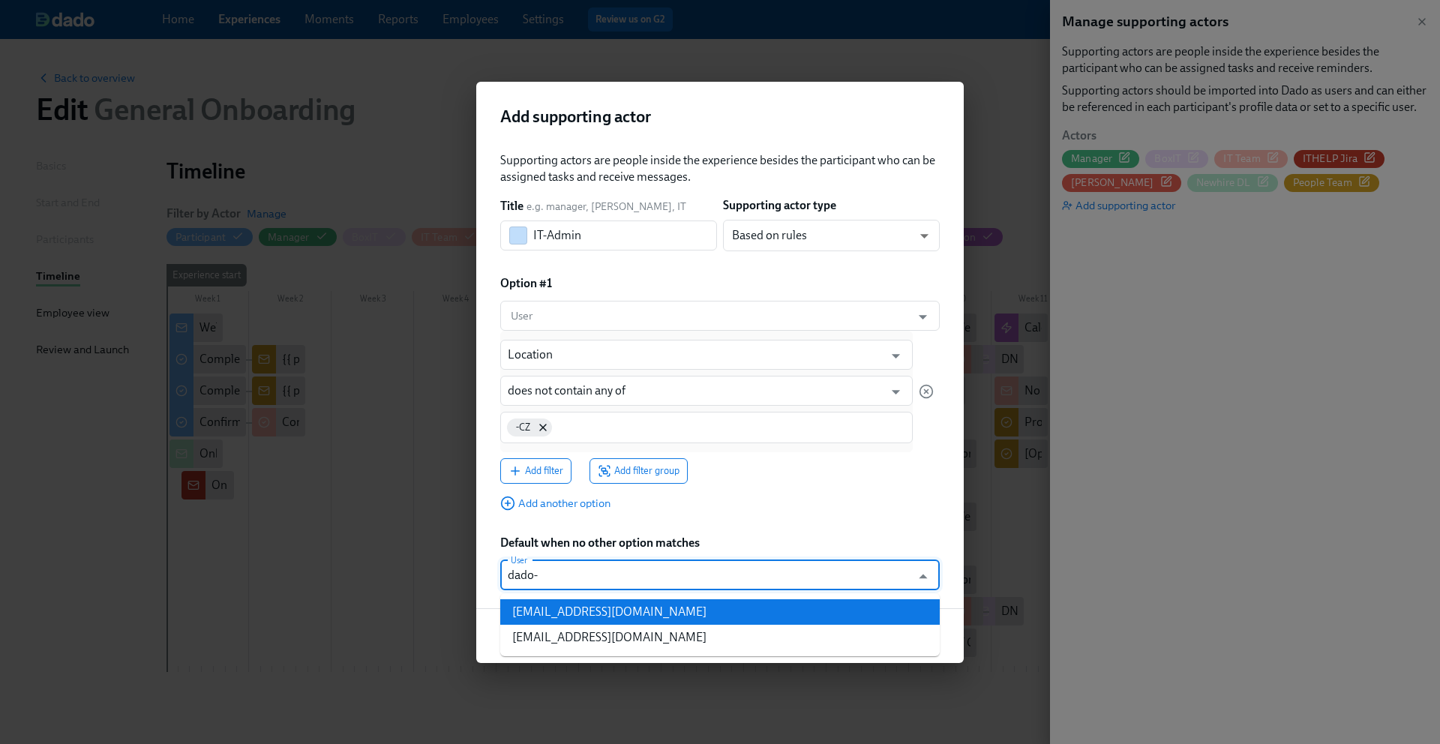
click at [906, 621] on li "dado-cz-it@dnanexus.com" at bounding box center [719, 611] width 439 height 25
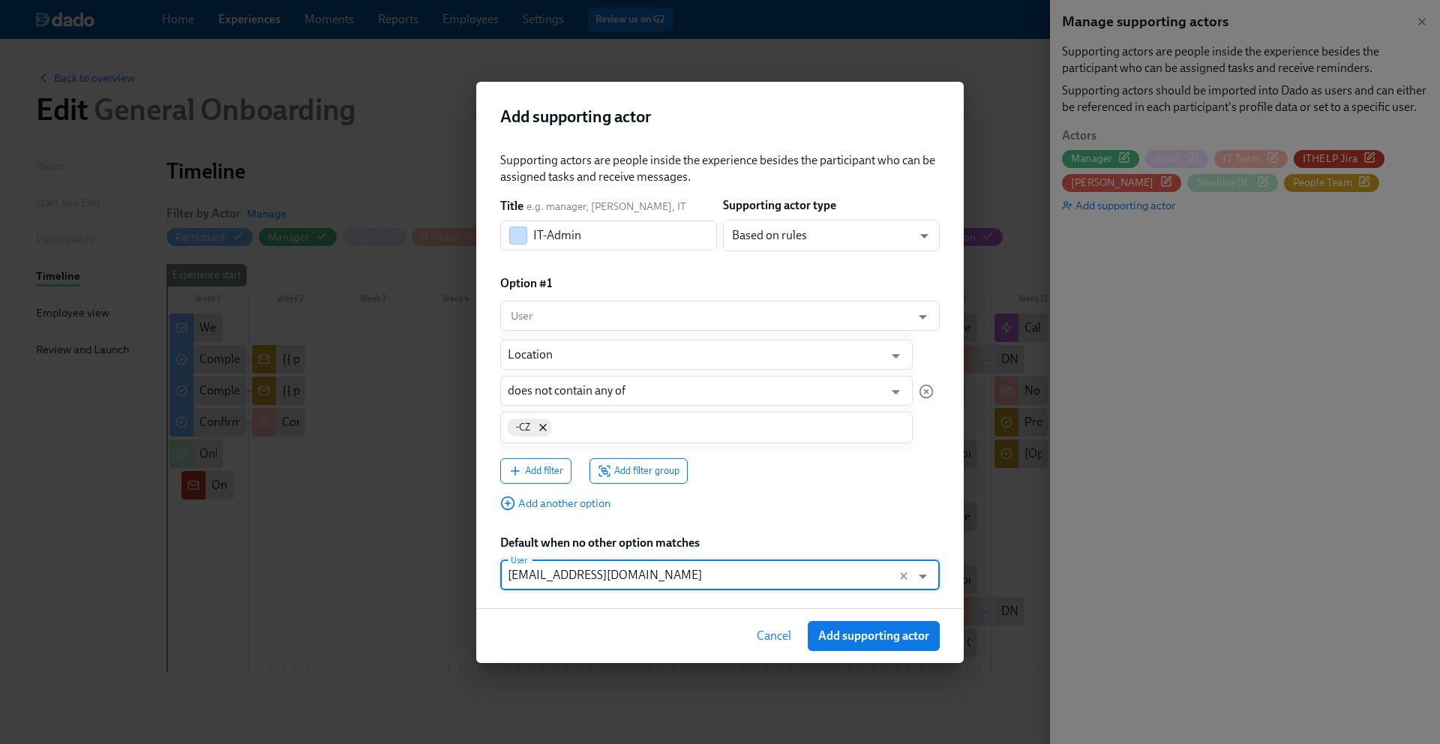
type input "dado-cz-it@dnanexus.com"
click at [865, 516] on div "Supporting actors are people inside the experience besides the participant who …" at bounding box center [719, 371] width 439 height 438
click at [865, 629] on span "Add supporting actor" at bounding box center [873, 635] width 111 height 15
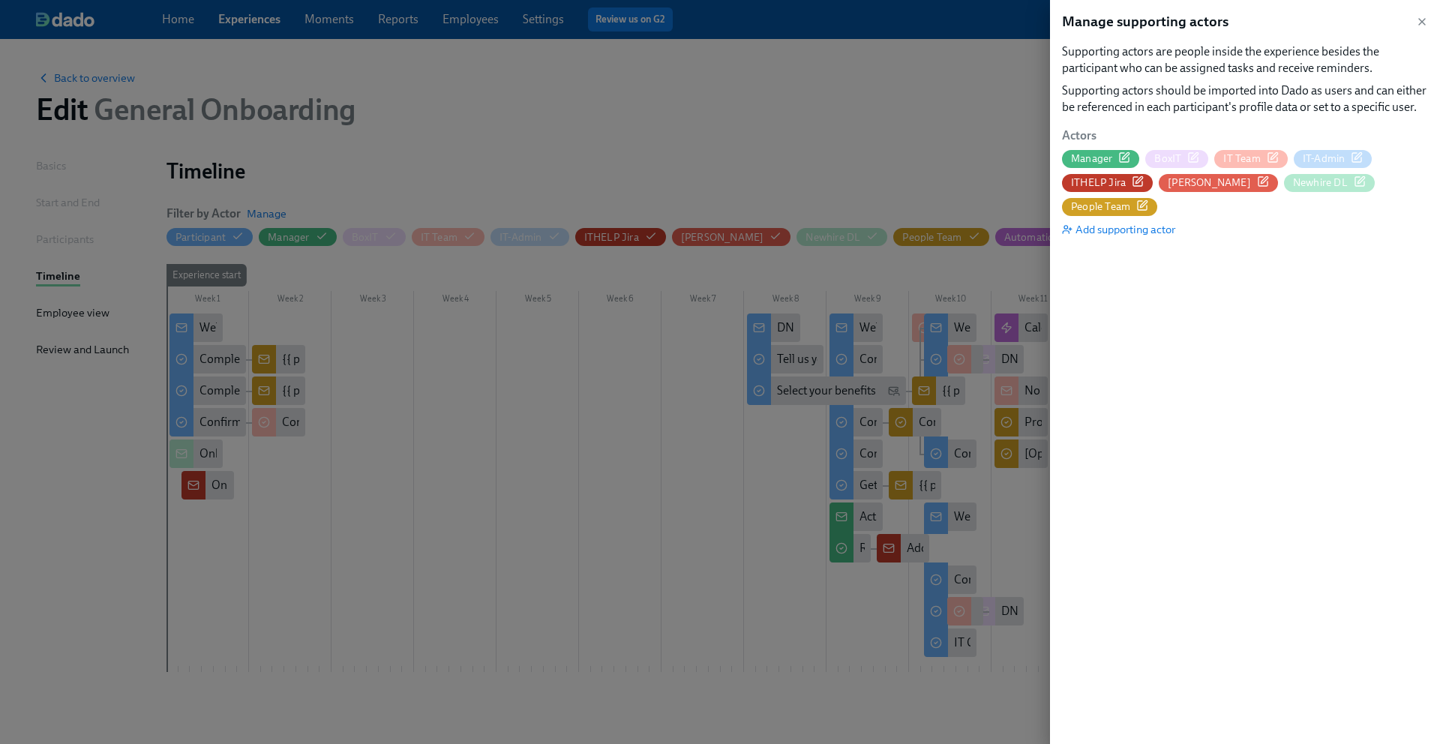
click at [1329, 152] on span "IT-Admin" at bounding box center [1323, 158] width 43 height 14
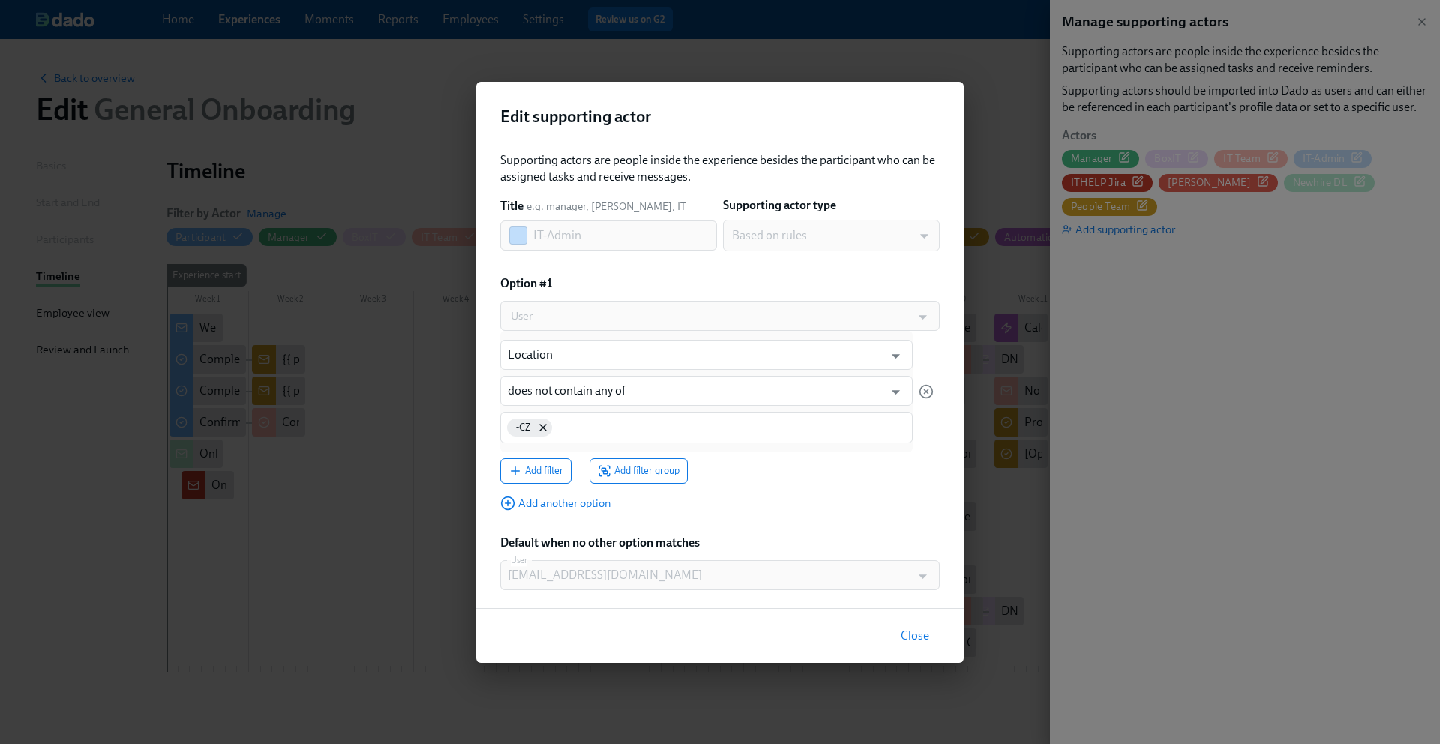
click at [911, 312] on div at bounding box center [922, 316] width 22 height 23
click at [912, 631] on span "Close" at bounding box center [914, 635] width 28 height 15
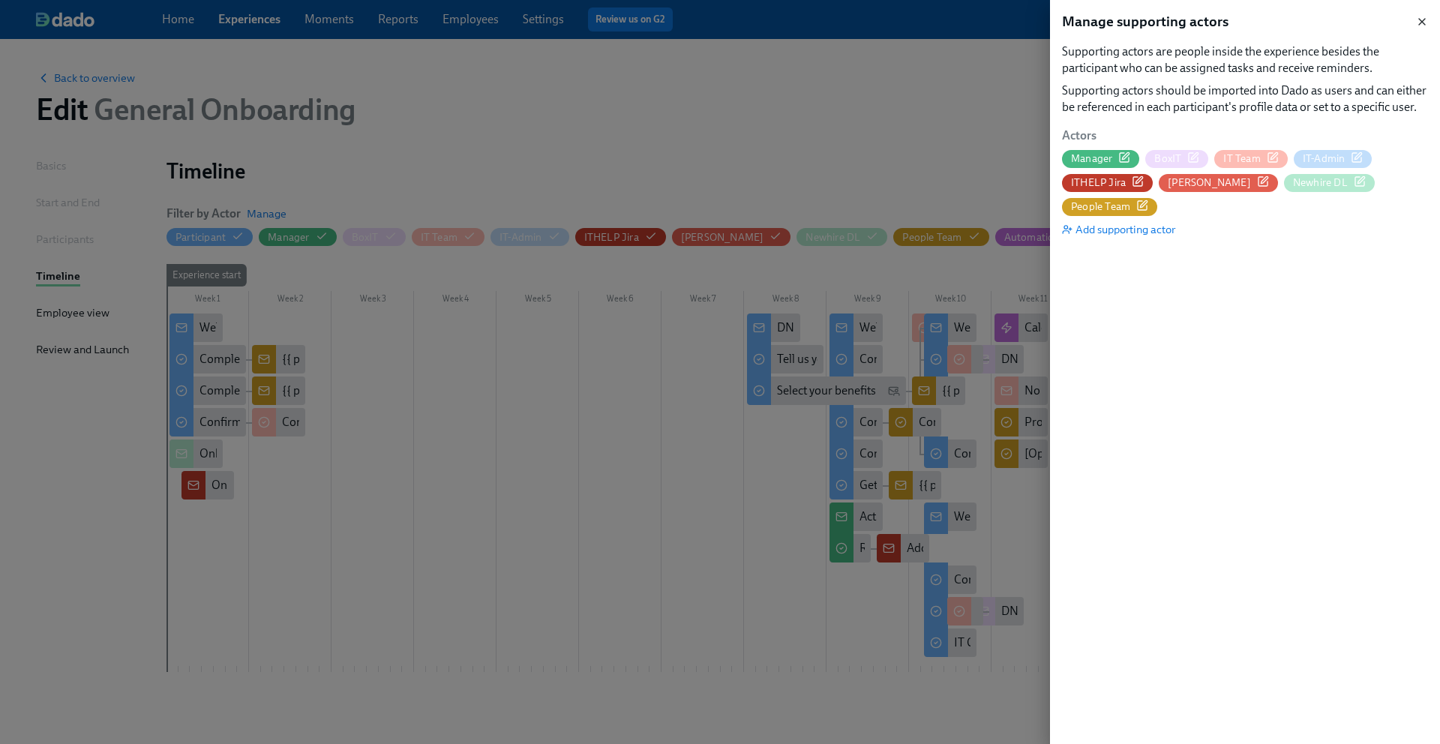
click at [1424, 21] on icon "button" at bounding box center [1422, 22] width 12 height 12
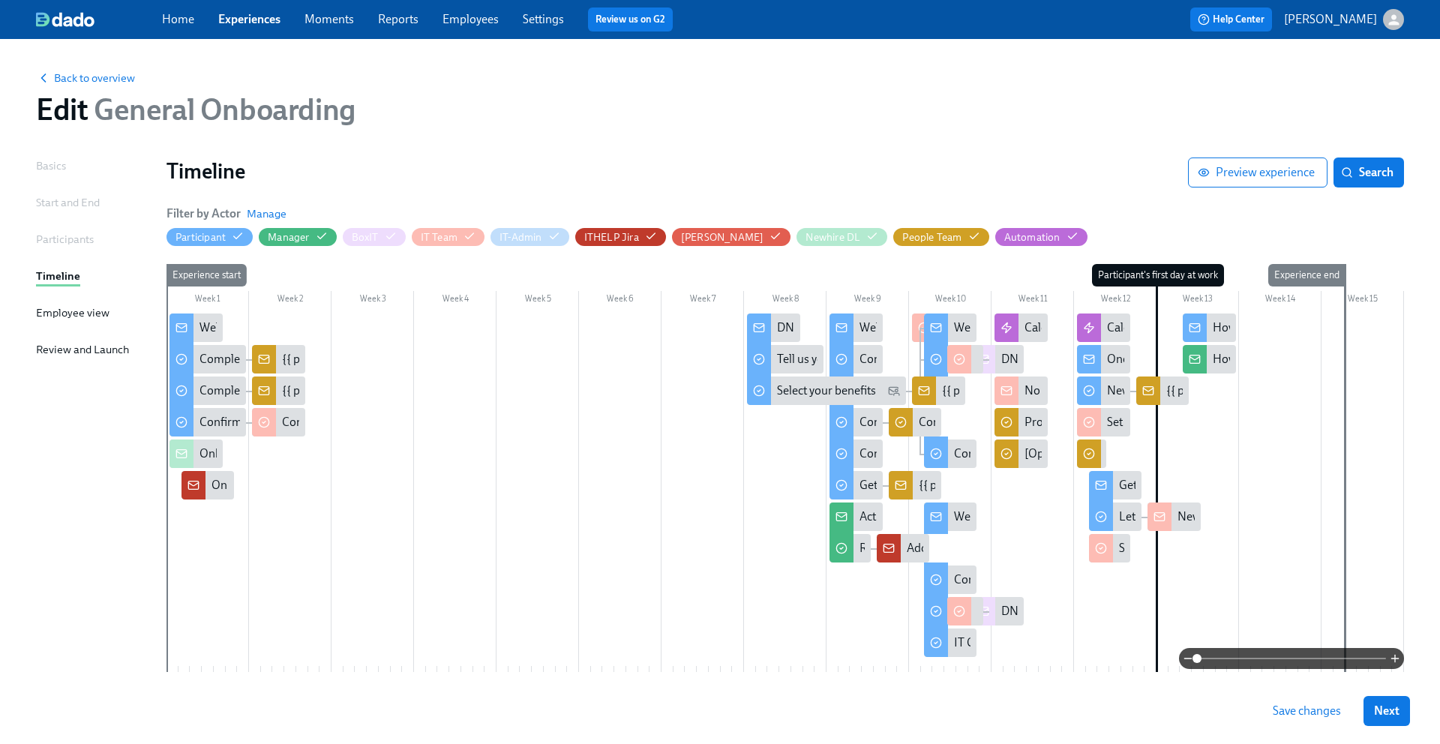
click at [175, 20] on link "Home" at bounding box center [178, 19] width 32 height 14
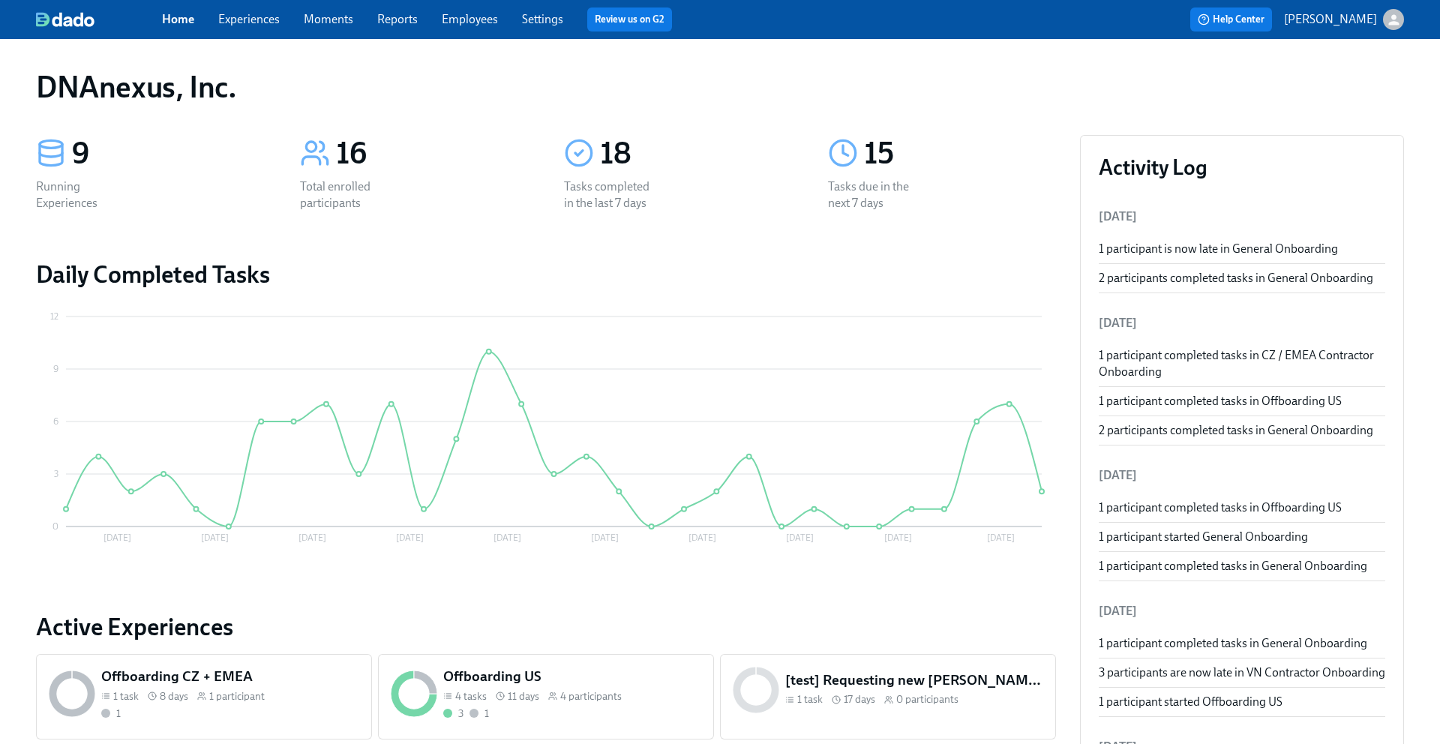
click at [268, 22] on link "Experiences" at bounding box center [248, 19] width 61 height 14
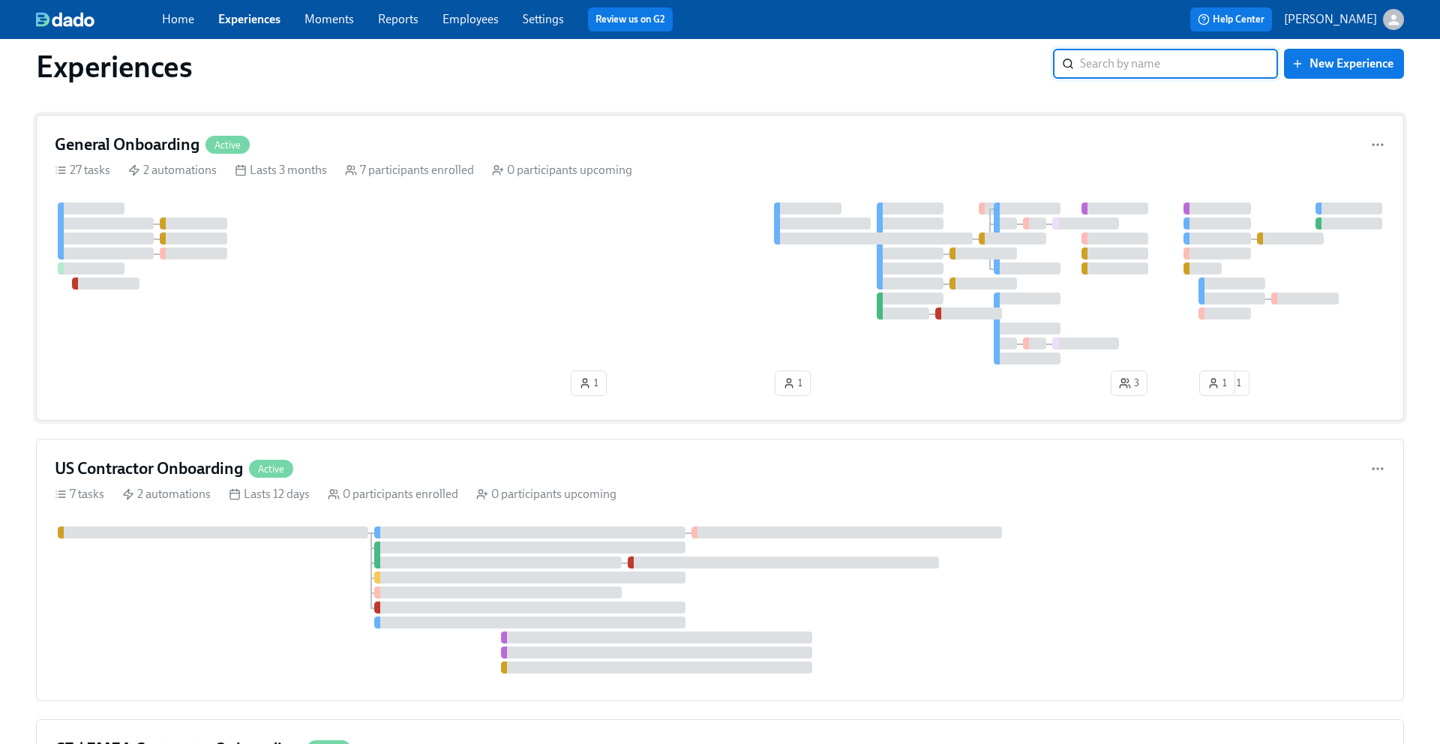
scroll to position [22, 0]
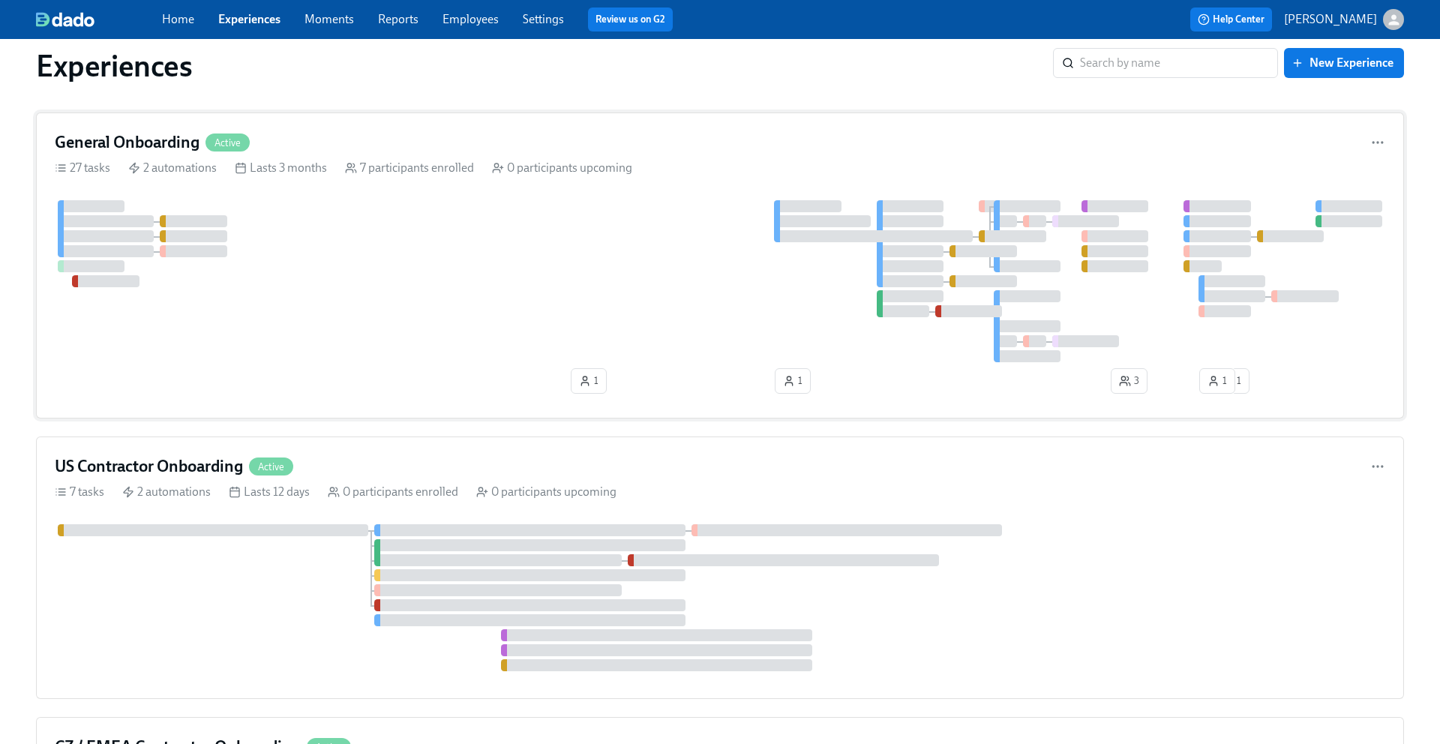
click at [179, 149] on h4 "General Onboarding" at bounding box center [127, 142] width 145 height 22
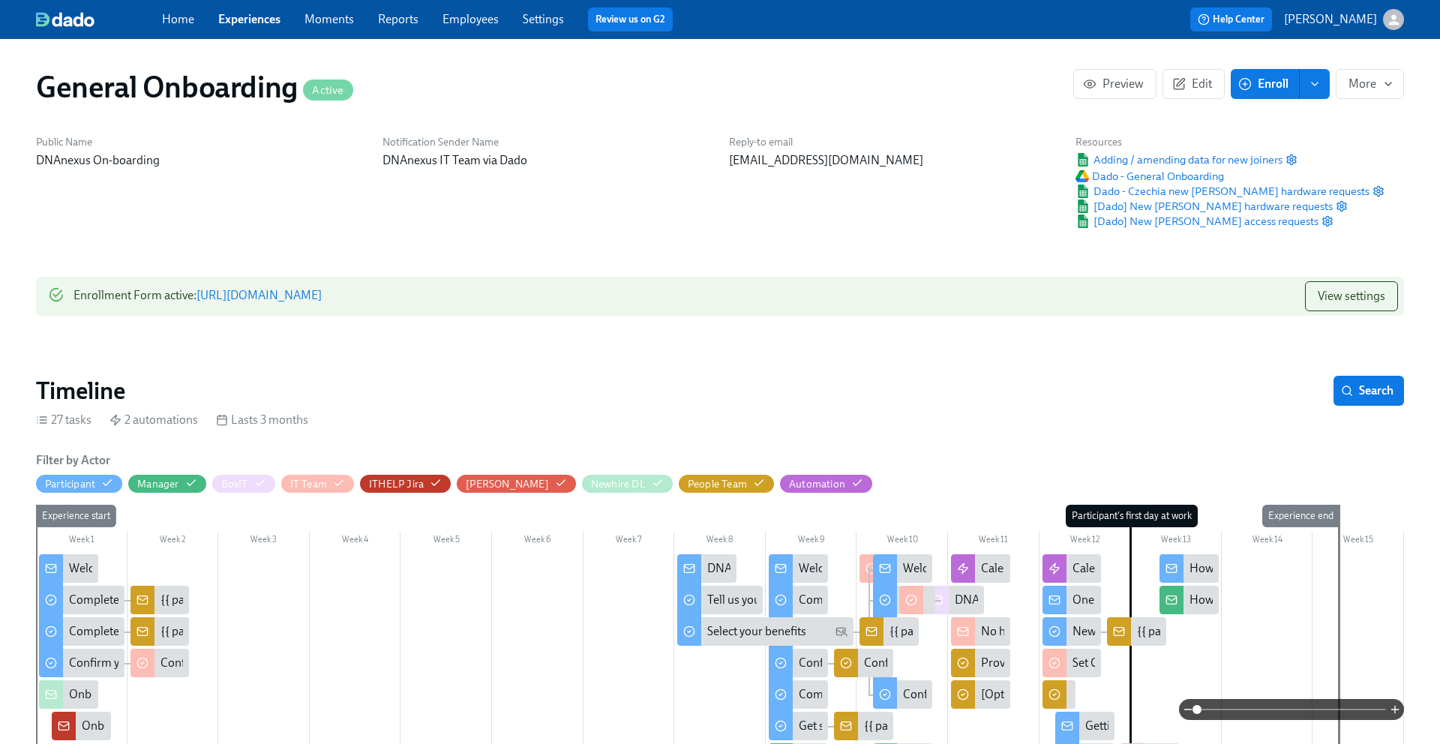
scroll to position [0, 6391]
click at [1179, 87] on icon "button" at bounding box center [1178, 83] width 13 height 13
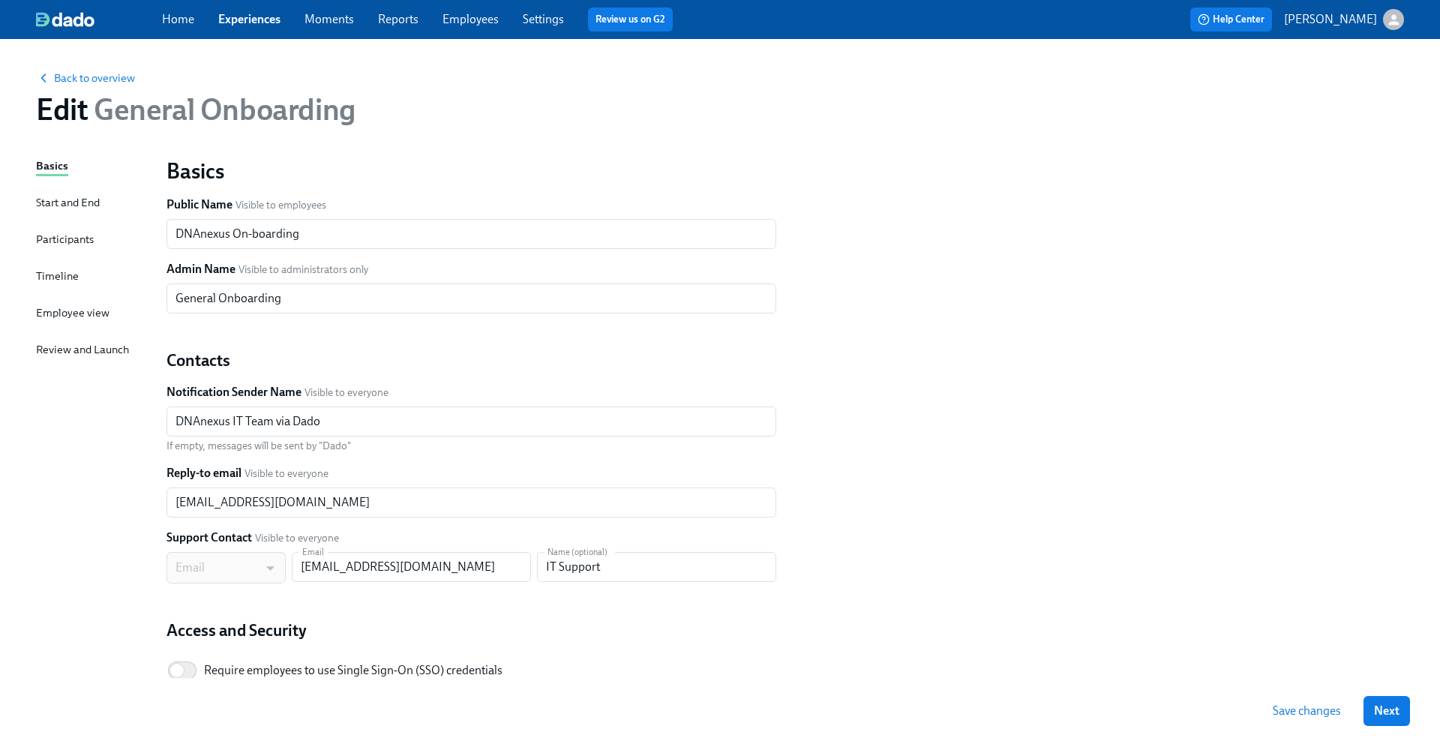
click at [67, 265] on div "Basics Start and End Participants Timeline Employee view Review and Launch" at bounding box center [92, 457] width 112 height 601
click at [63, 280] on div "Timeline" at bounding box center [57, 276] width 43 height 16
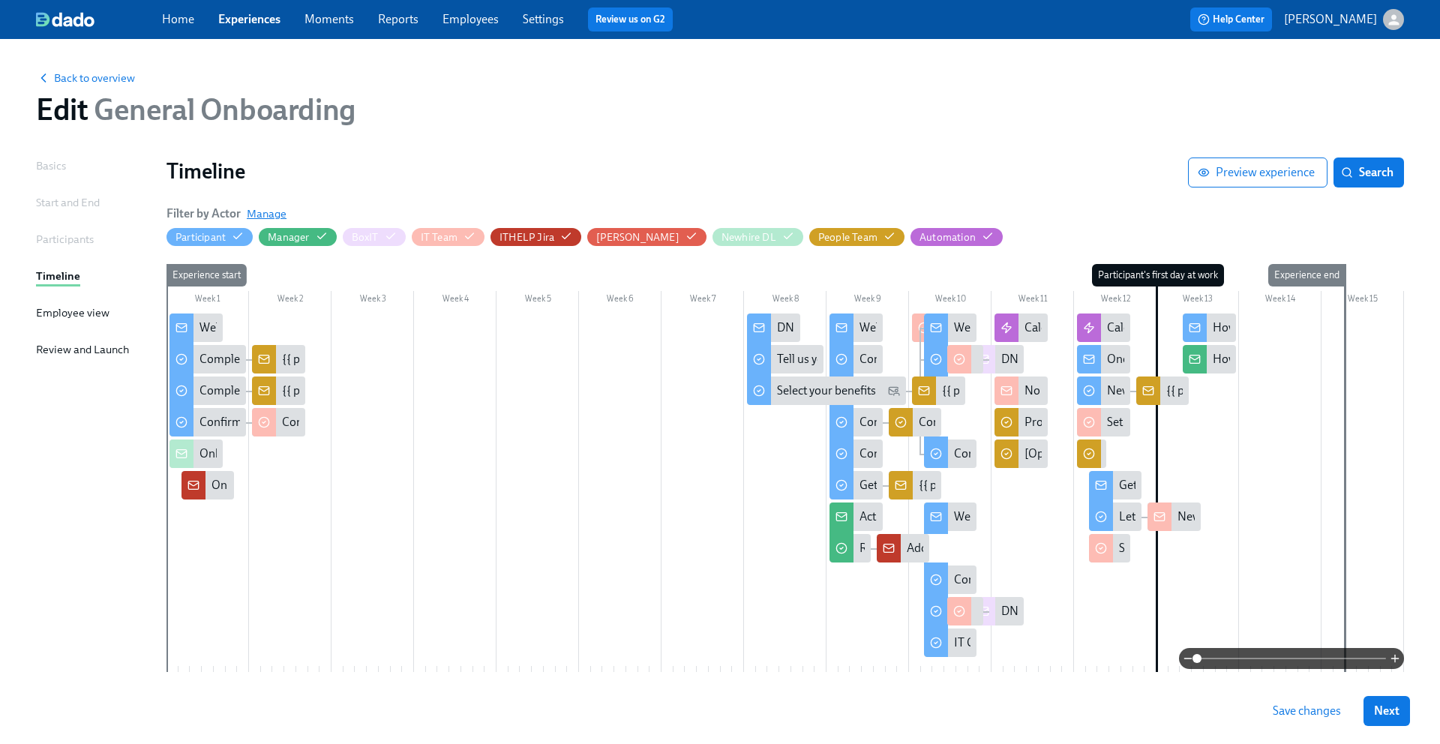
click at [274, 211] on span "Manage" at bounding box center [267, 213] width 40 height 15
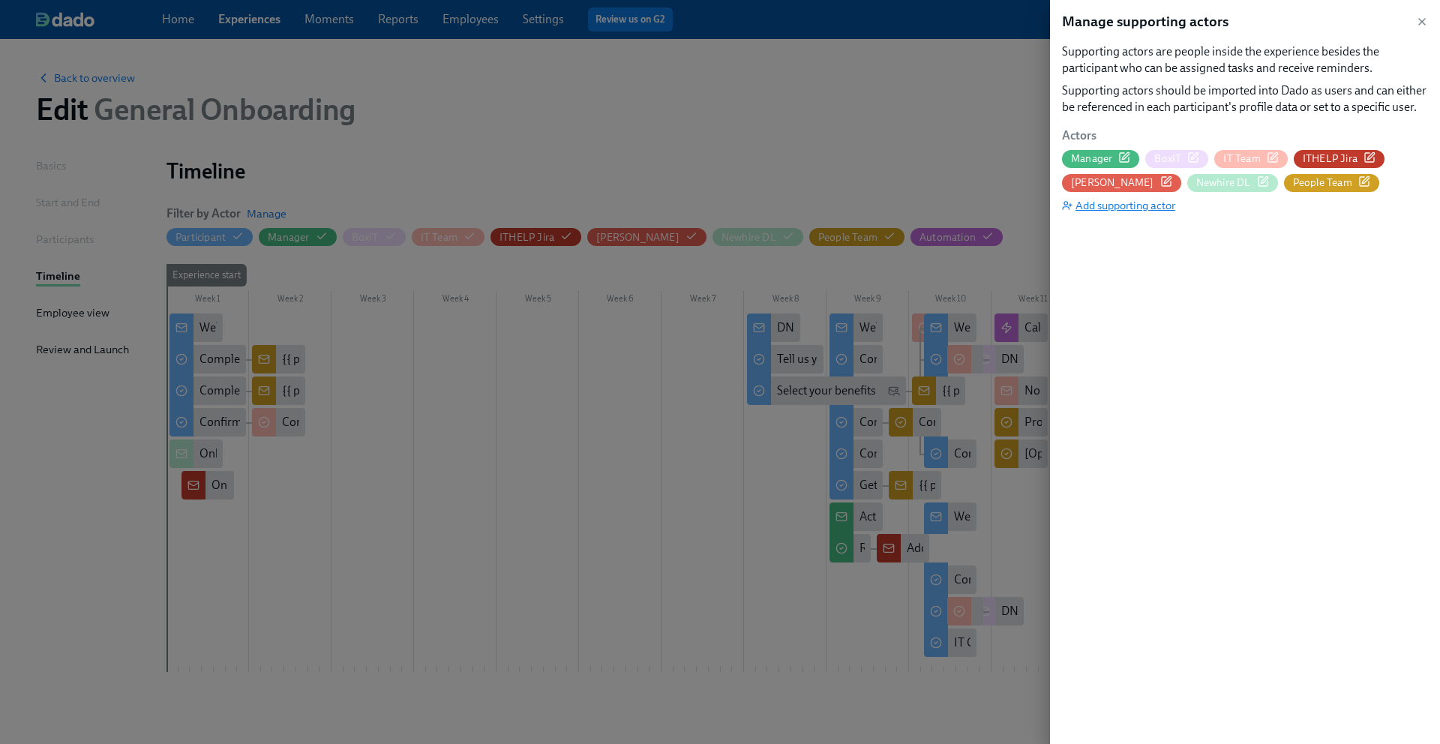
click at [1110, 199] on span "Add supporting actor" at bounding box center [1118, 205] width 113 height 15
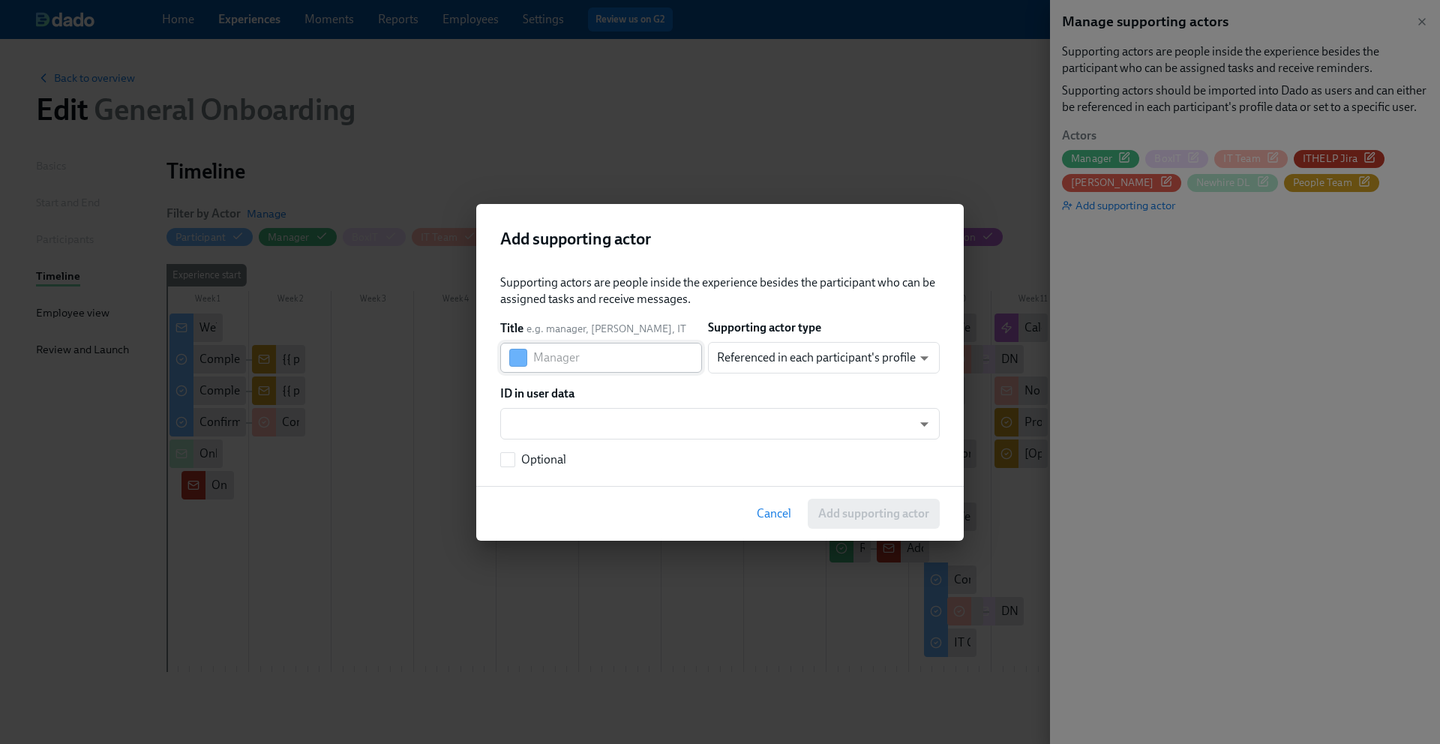
click at [593, 364] on input "text" at bounding box center [617, 358] width 169 height 30
type input "i"
type input "IT-Admin"
click at [809, 353] on body "Home Experiences Moments Reports Employees Settings Review us on G2 Help Center…" at bounding box center [720, 400] width 1440 height 801
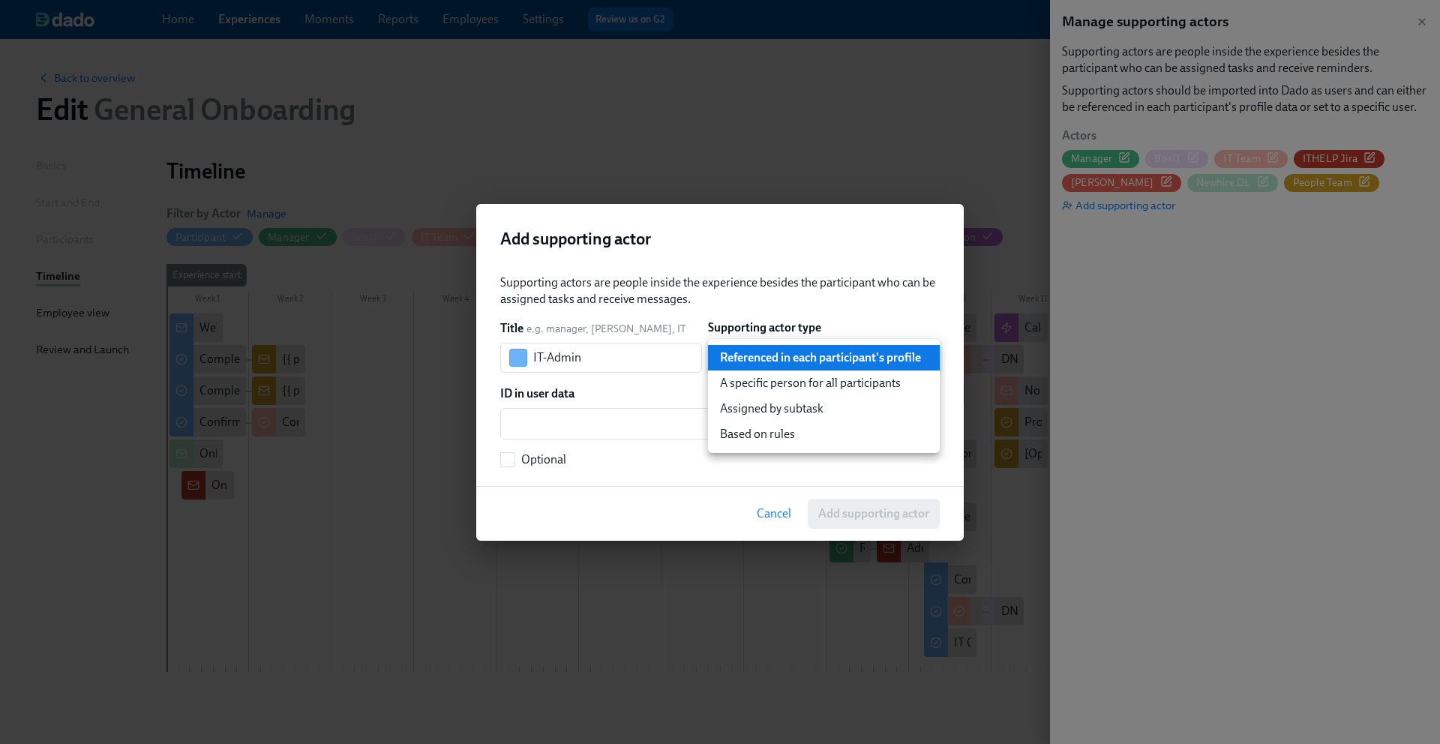
click at [775, 434] on li "Based on rules" at bounding box center [824, 433] width 232 height 25
type input "ruleBasedUser"
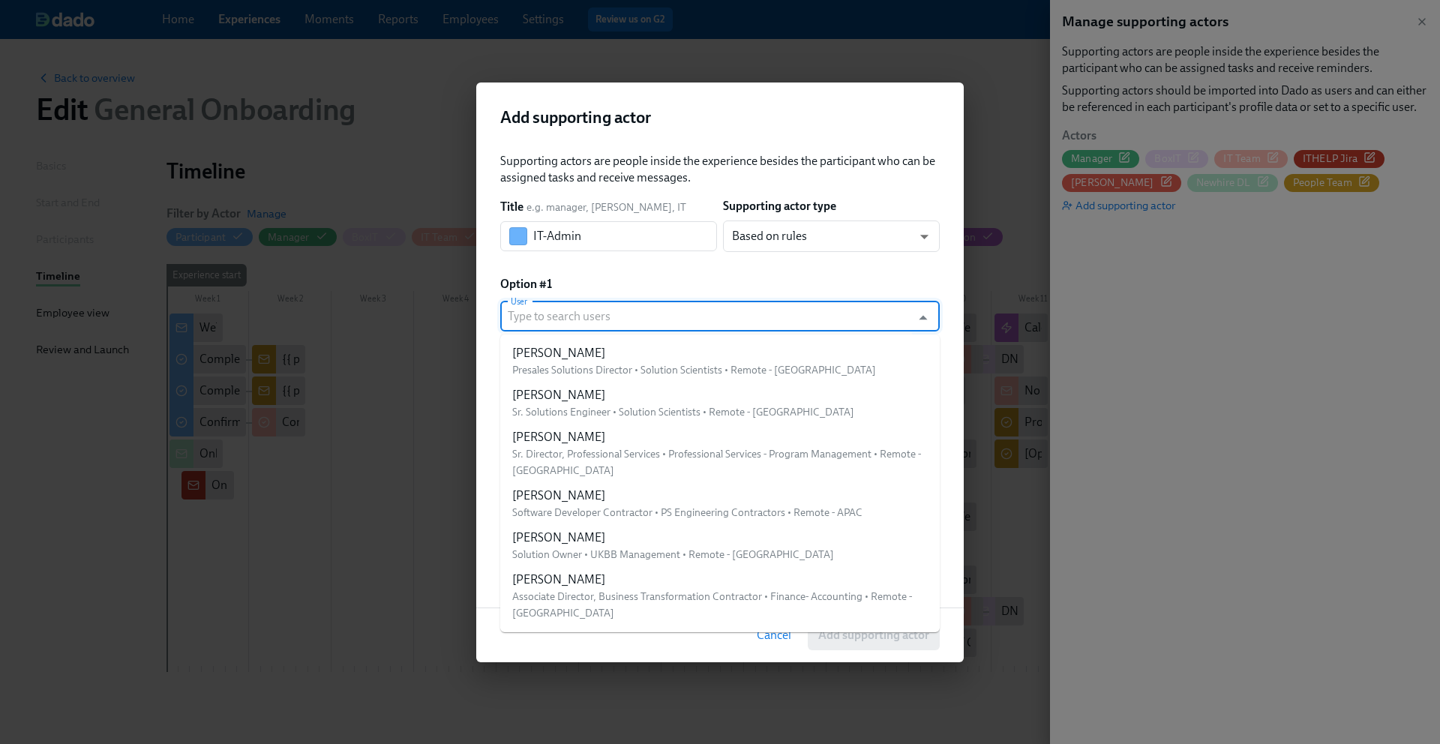
click at [695, 312] on input "User" at bounding box center [706, 316] width 396 height 30
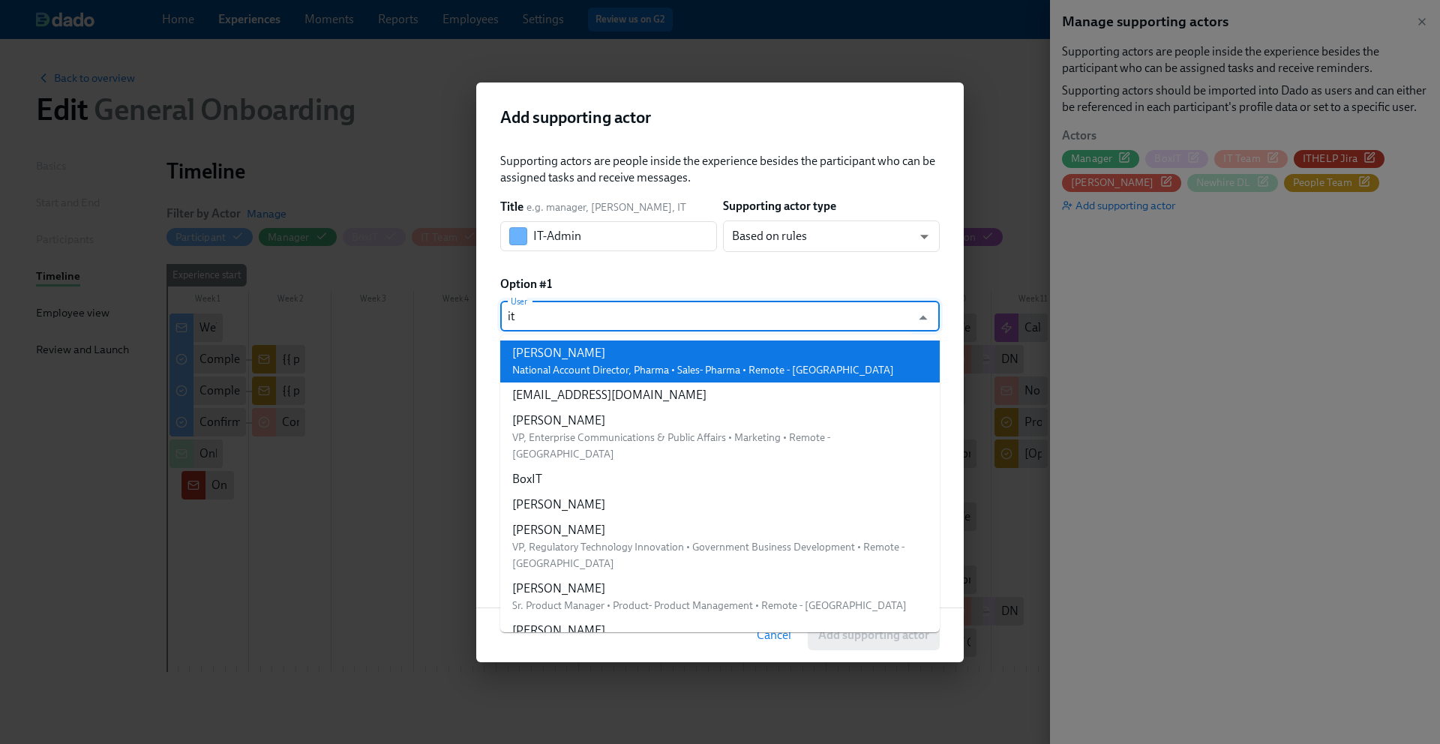
type input "it"
click at [828, 268] on div "Supporting actors are people inside the experience besides the participant who …" at bounding box center [719, 371] width 439 height 436
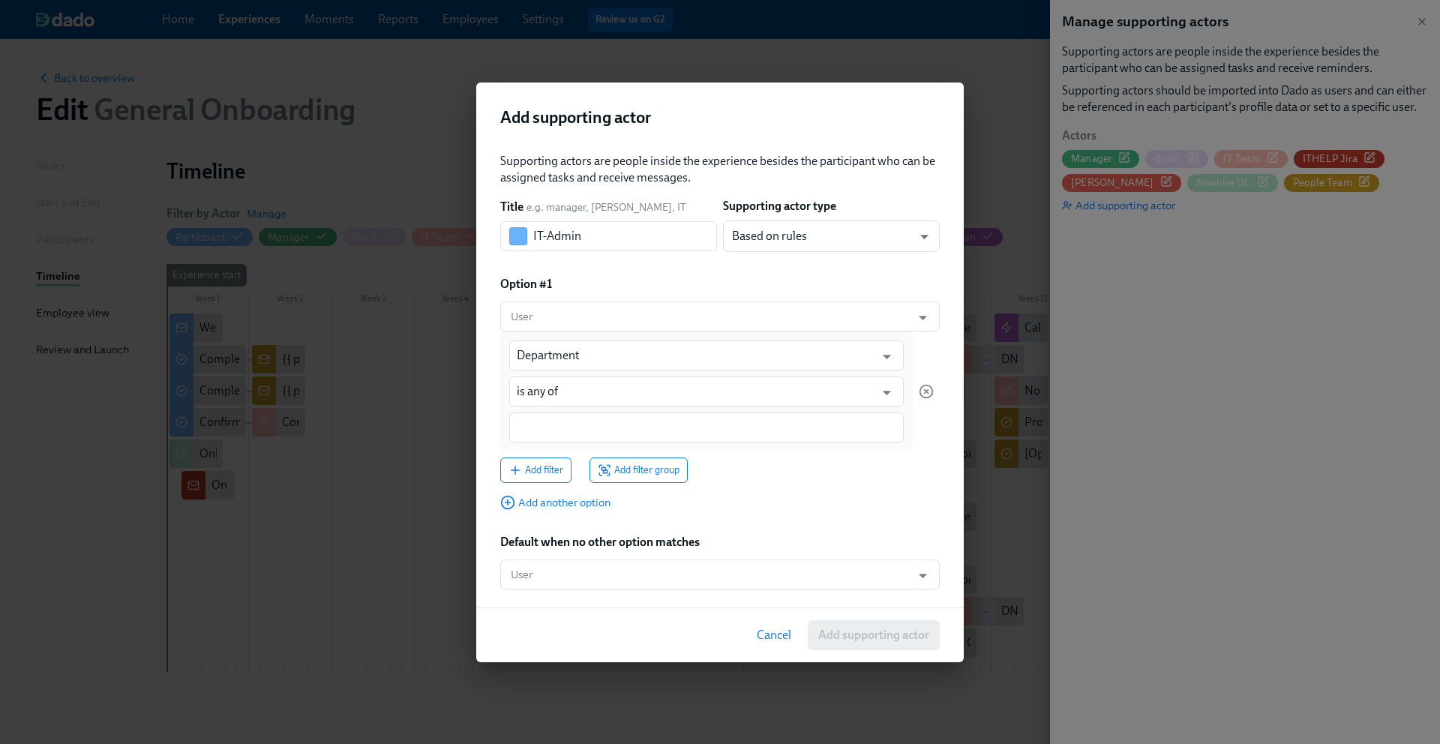
click at [767, 630] on span "Cancel" at bounding box center [774, 635] width 34 height 15
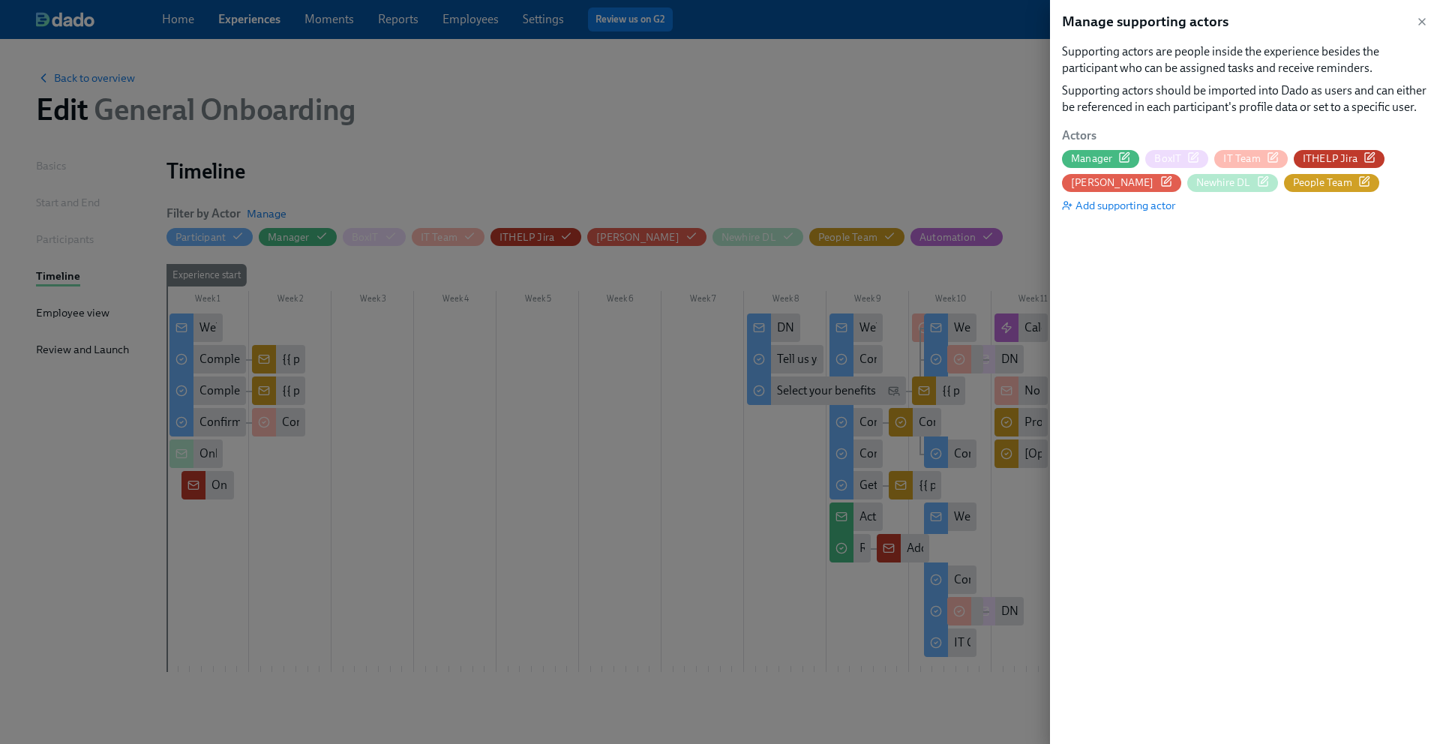
click at [1176, 164] on span "BoxIT" at bounding box center [1167, 158] width 27 height 14
click at [1241, 163] on span "IT Team" at bounding box center [1241, 158] width 37 height 14
click at [1332, 163] on span "ITHELP Jira" at bounding box center [1329, 158] width 55 height 14
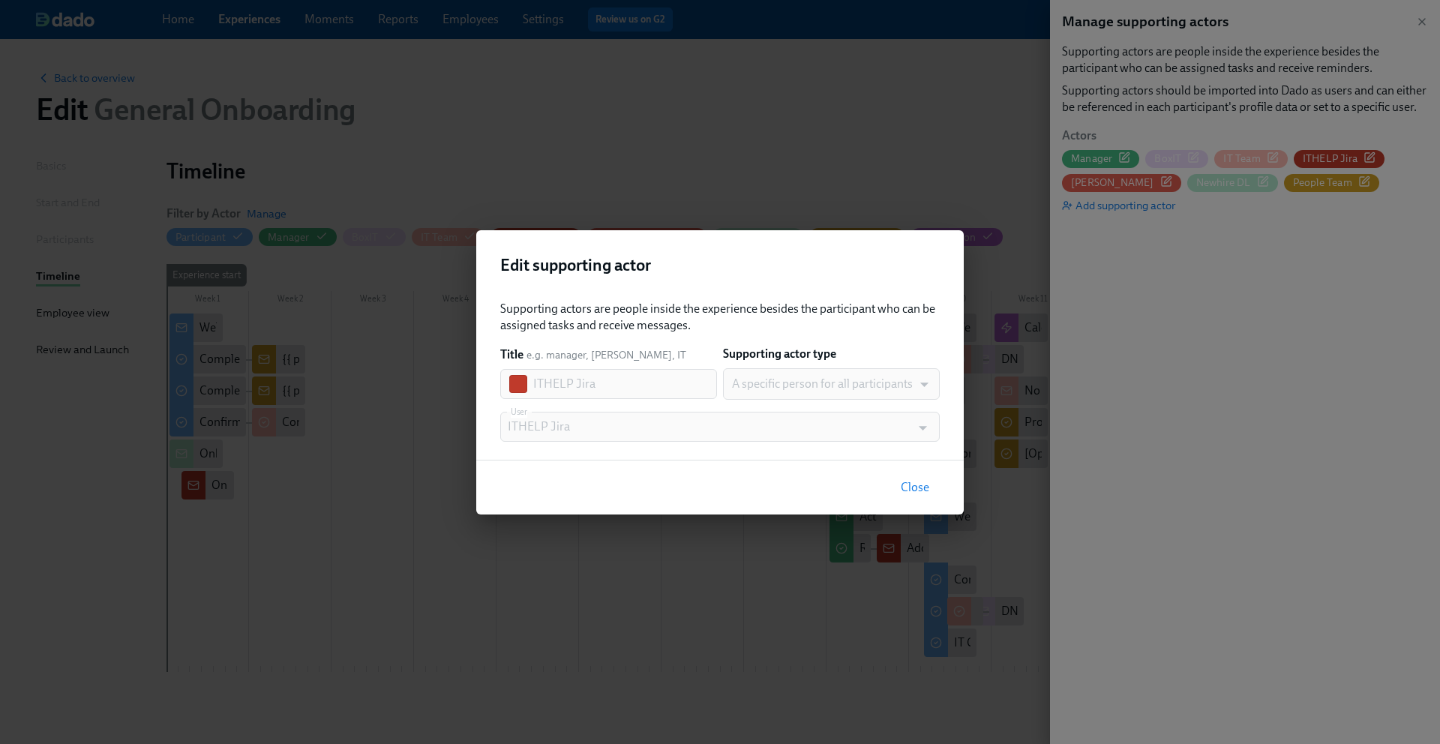
click at [915, 488] on span "Close" at bounding box center [914, 487] width 28 height 15
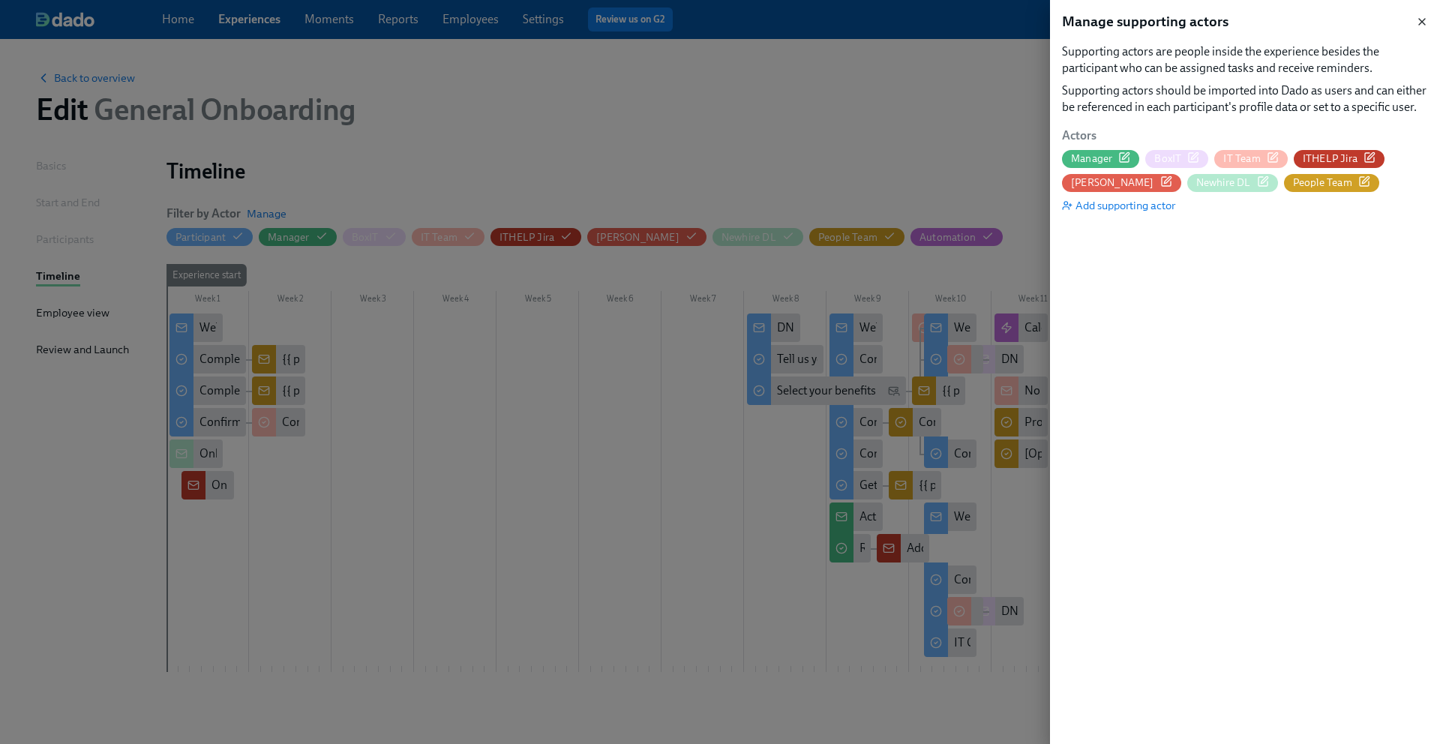
click at [1420, 16] on icon "button" at bounding box center [1422, 22] width 12 height 12
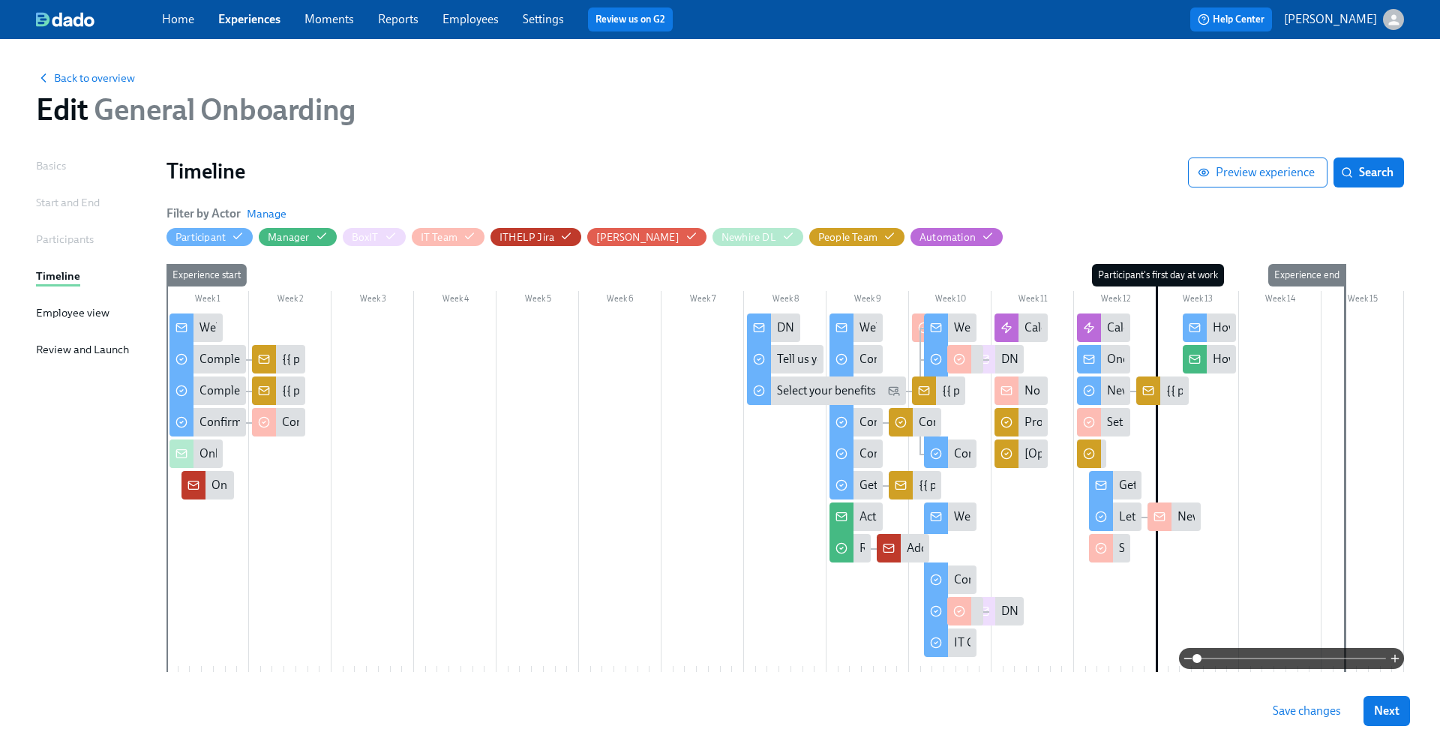
click at [544, 16] on link "Settings" at bounding box center [543, 19] width 41 height 14
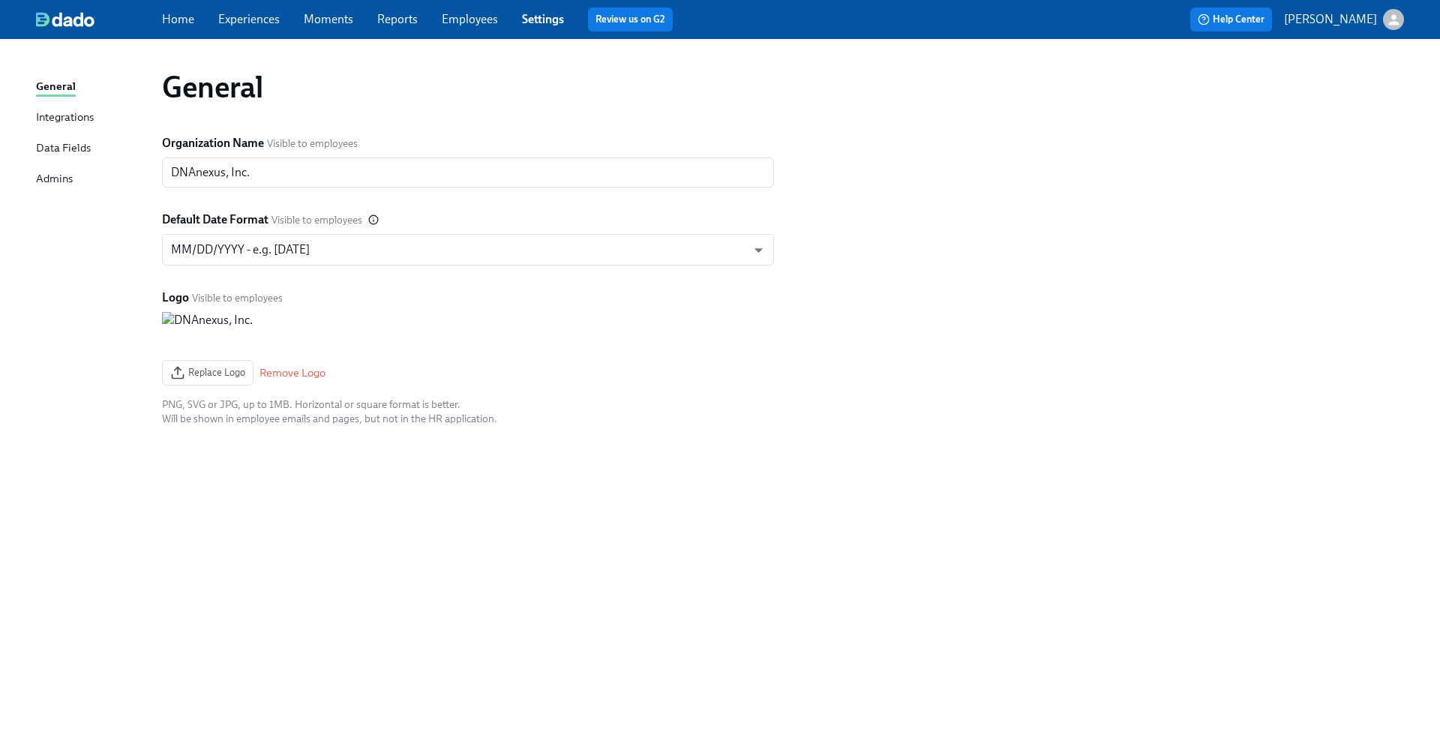
click at [68, 148] on div "Data Fields" at bounding box center [63, 148] width 55 height 19
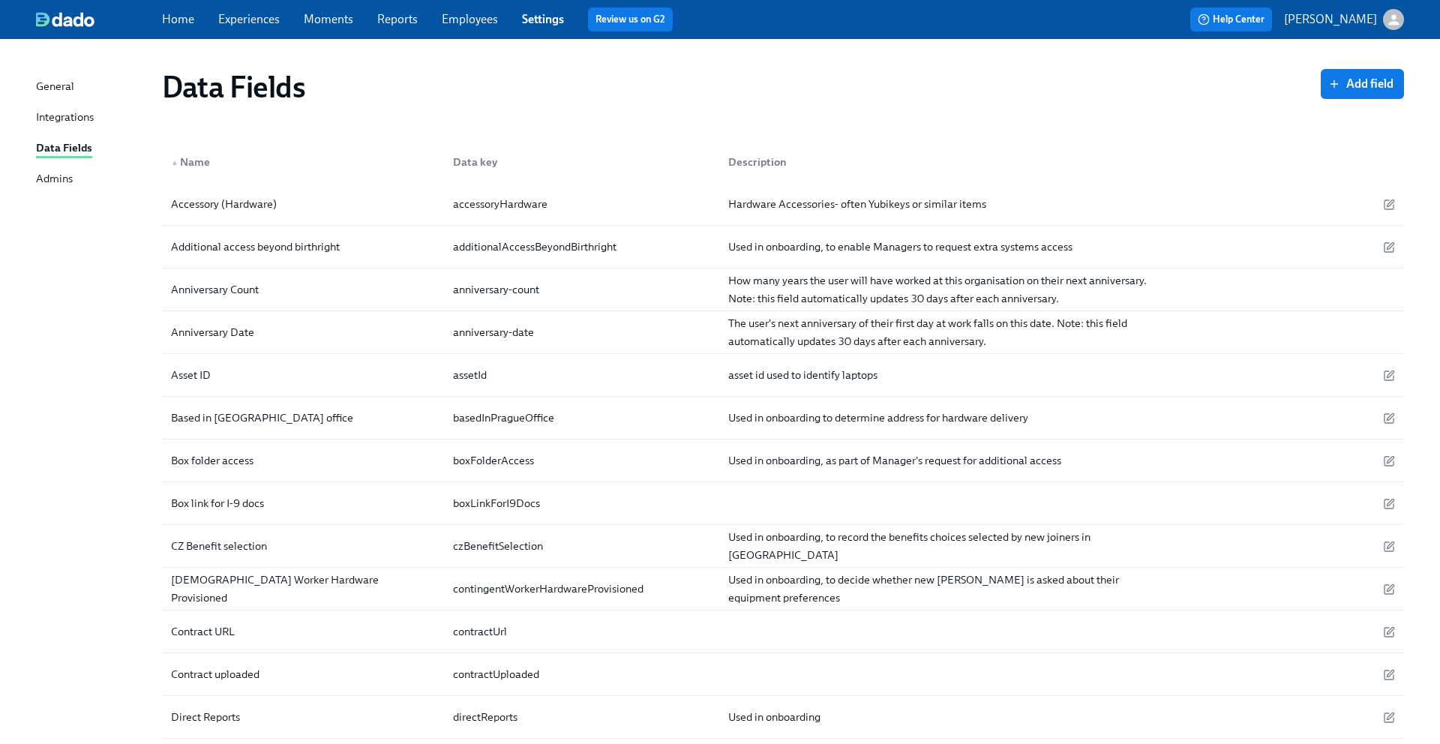
click at [68, 91] on div "General" at bounding box center [55, 87] width 38 height 19
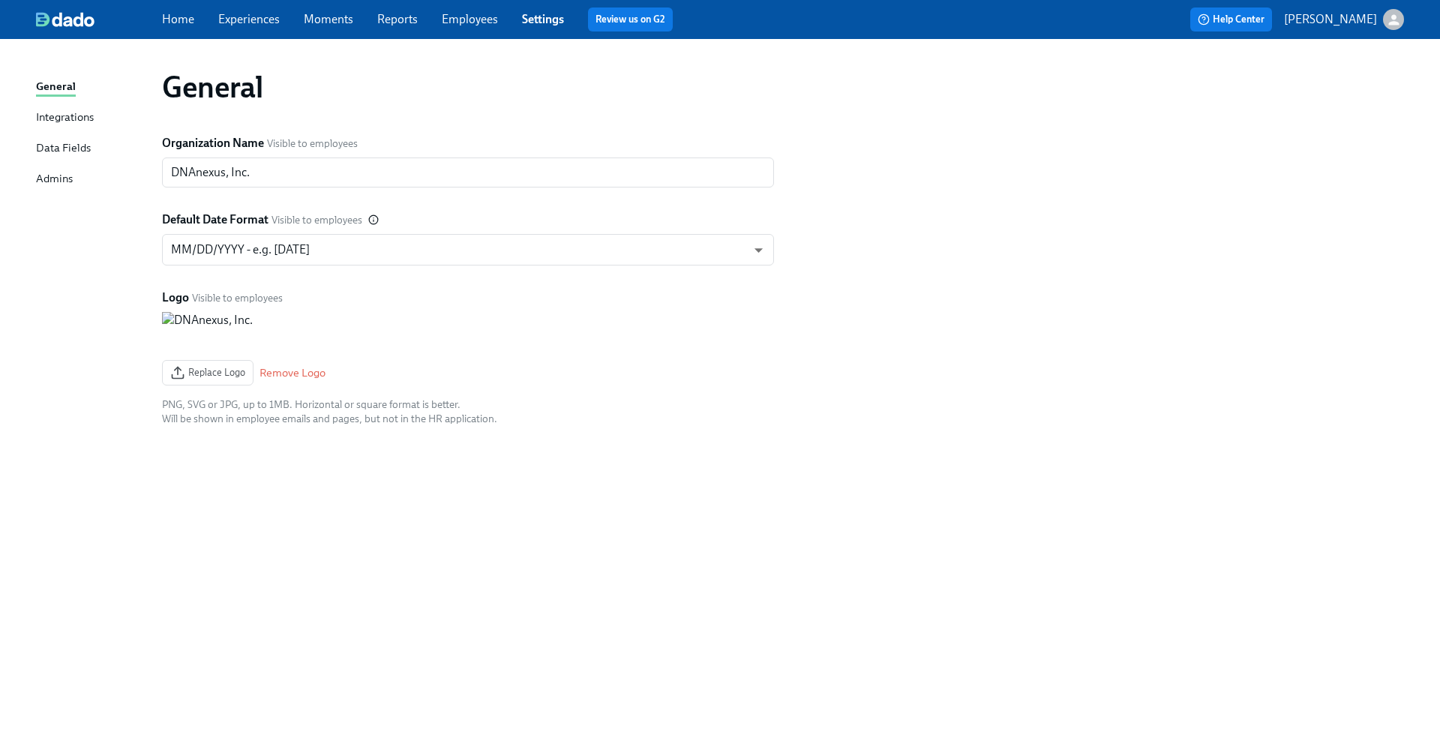
click at [64, 112] on div "Integrations" at bounding box center [65, 118] width 58 height 19
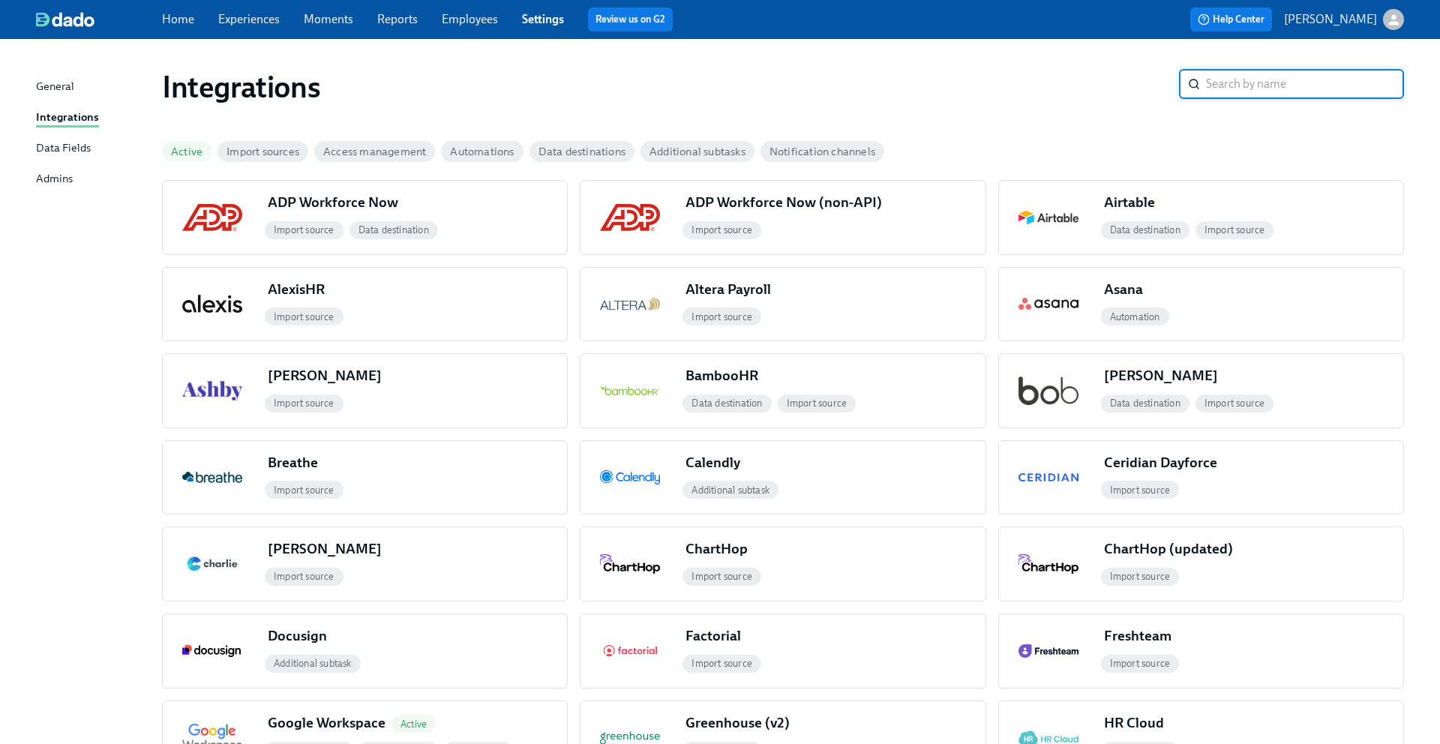
click at [62, 142] on div "Data Fields" at bounding box center [63, 148] width 55 height 19
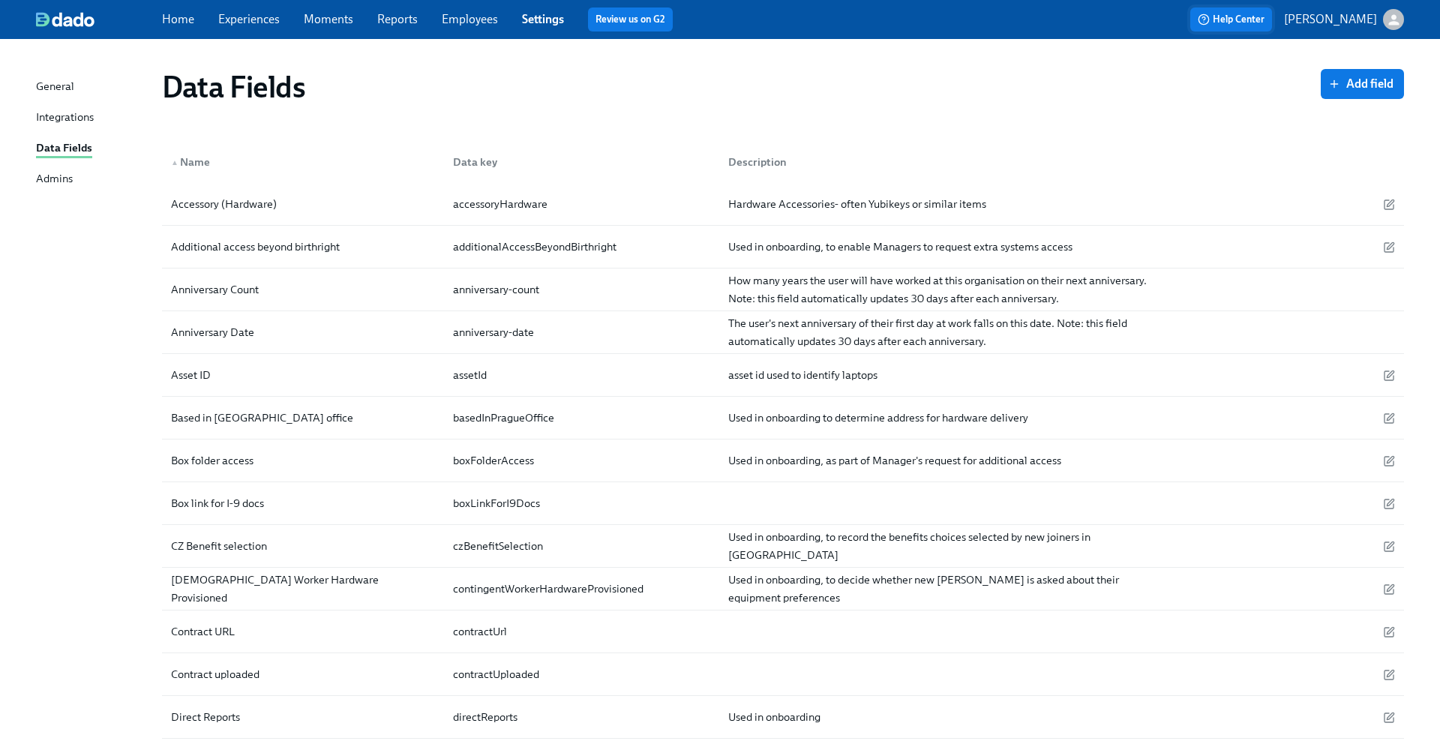
click at [1218, 18] on span "Help Center" at bounding box center [1230, 19] width 67 height 15
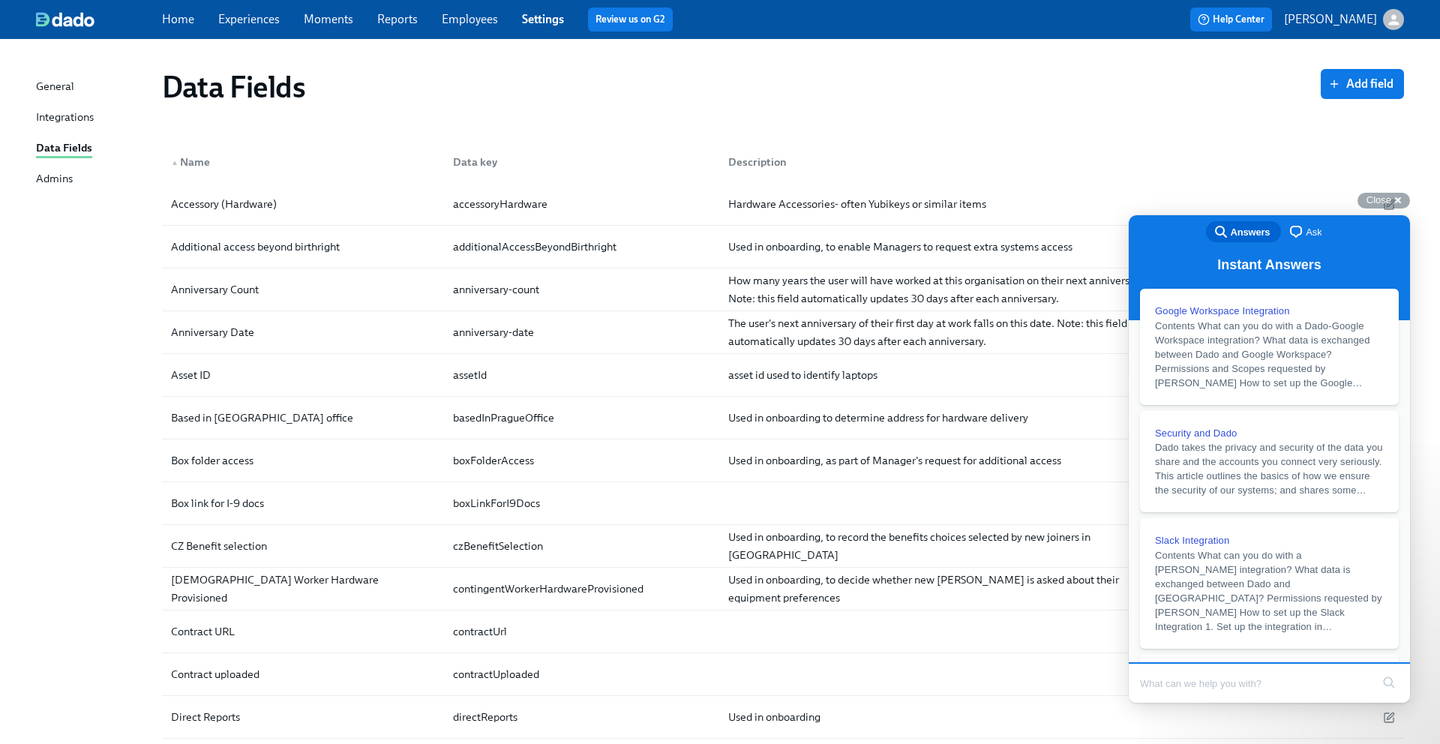
click at [1304, 232] on span "chat-square" at bounding box center [1296, 232] width 18 height 18
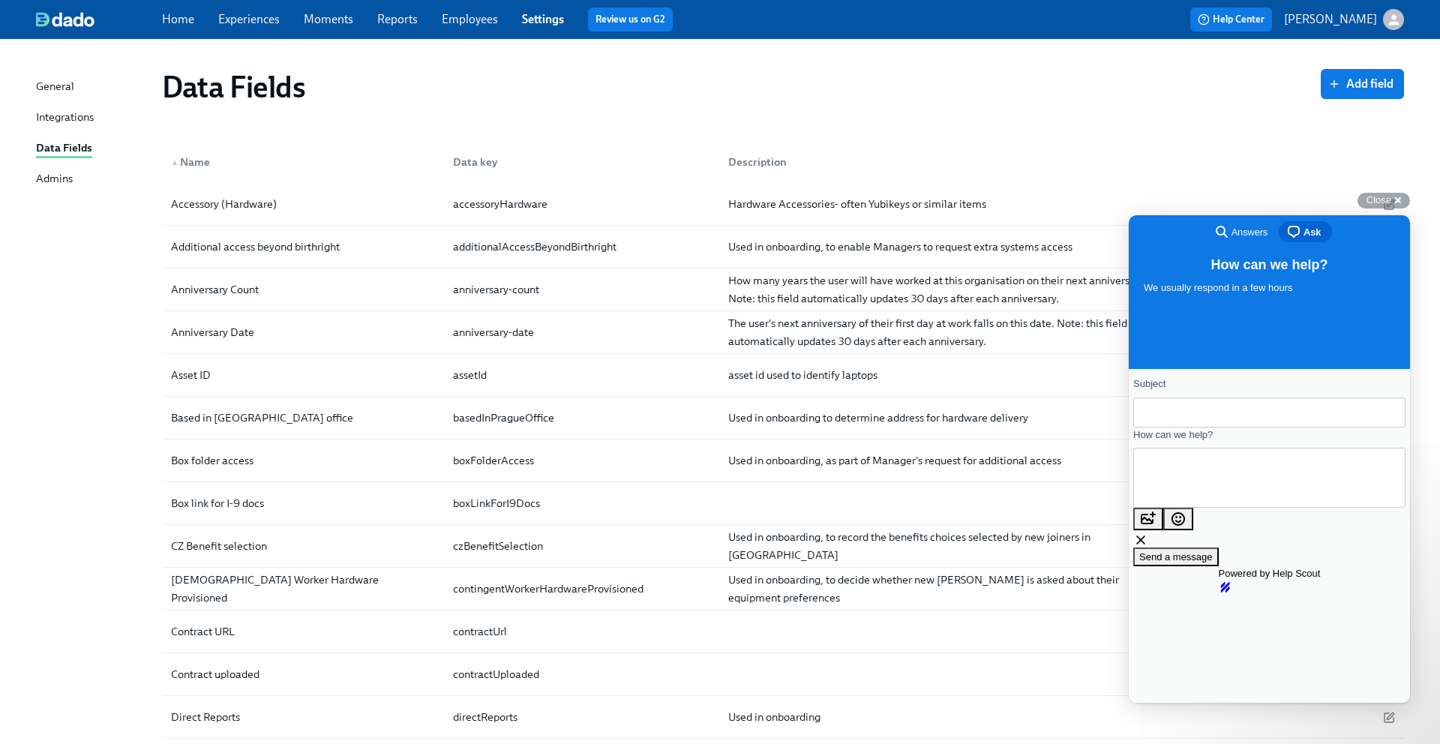
click at [1170, 416] on input "Subject" at bounding box center [1269, 412] width 248 height 27
type input "Need to add a new Actor"
click at [1222, 496] on textarea "How can we help?" at bounding box center [1213, 477] width 136 height 53
click at [1205, 493] on textarea "Hello, I am trying to add a new actor IT-Admin. If I try to edit to the timelin…" at bounding box center [1175, 492] width 60 height 53
click at [1204, 495] on textarea "Hello, I am trying to add a new actor IT-Admin. If I try to edit to the timelin…" at bounding box center [1174, 492] width 59 height 53
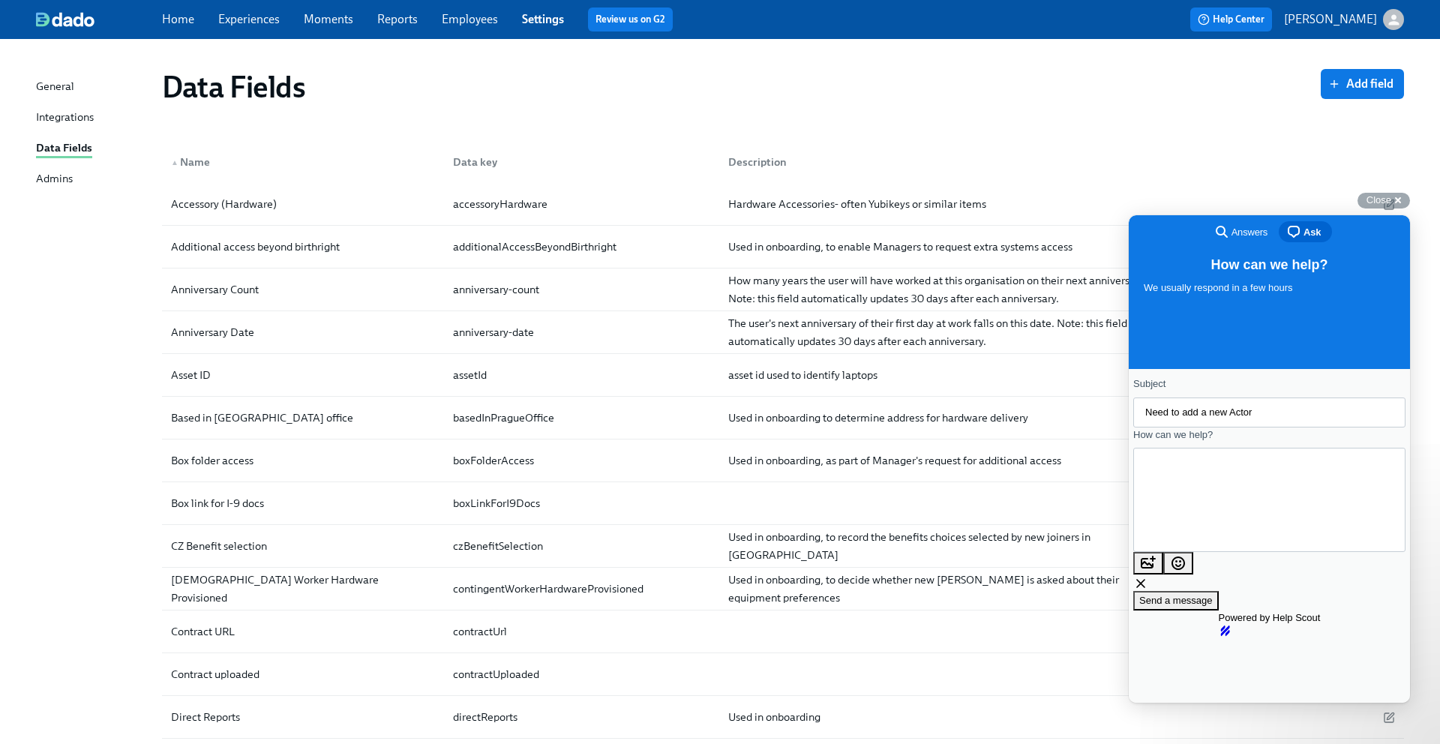
click at [1194, 510] on textarea "Hello, I am trying to add a new actor IT-Admin. If I try to edit to the timelin…" at bounding box center [1169, 499] width 49 height 53
click at [1194, 477] on textarea "Hello, I am trying to add a new actor IT-Admin. If I try to edit to the timelin…" at bounding box center [1169, 499] width 49 height 53
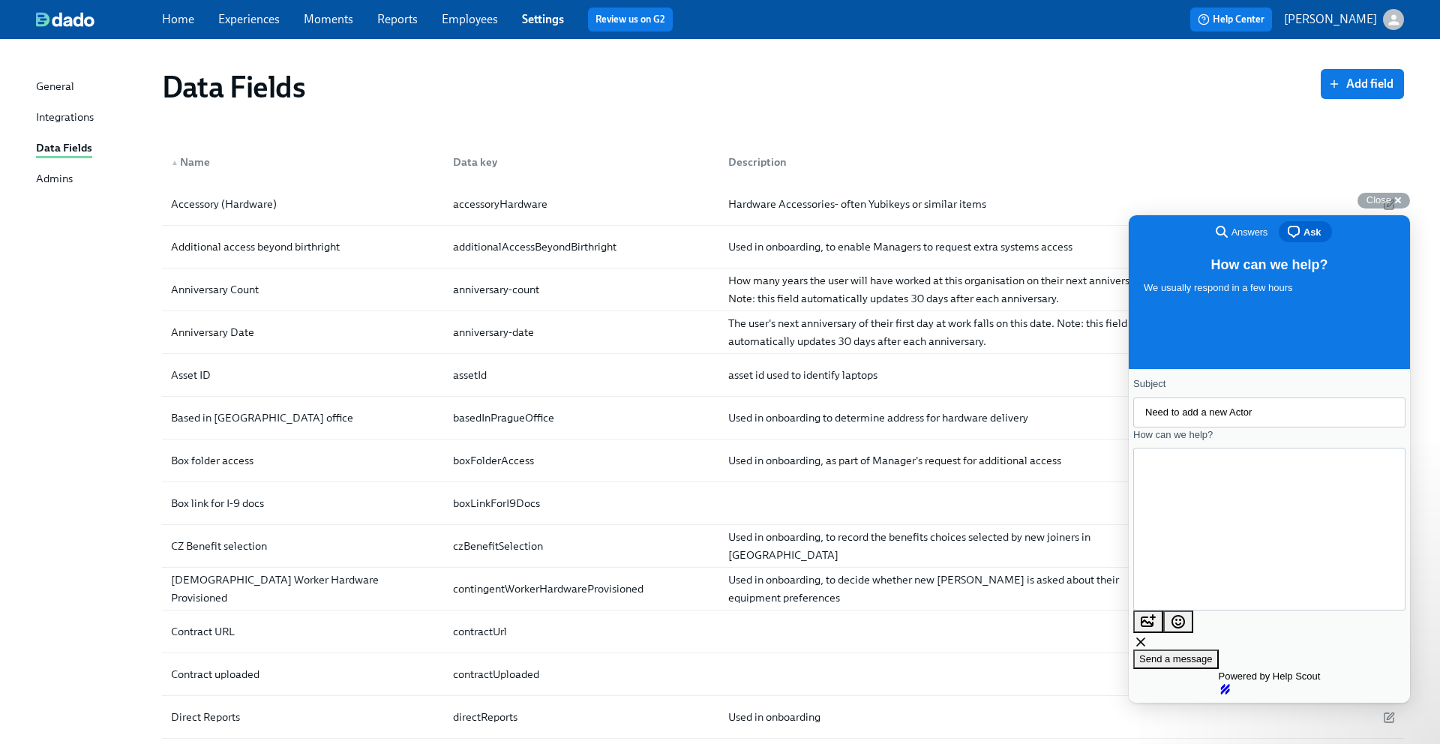
click at [1167, 472] on textarea "Hello, I am trying to add a new actor IT-Admin. I am modeling after the IT-Supp…" at bounding box center [1156, 529] width 22 height 121
click at [1167, 548] on textarea "Hello, I am trying to add a new actor IT-Admin/it-admin@dnanexus.com. I am mode…" at bounding box center [1156, 536] width 22 height 121
type textarea "Hello, I am trying to add a new actor IT-Admin/it-admin@dnanexus.com. I am mode…"
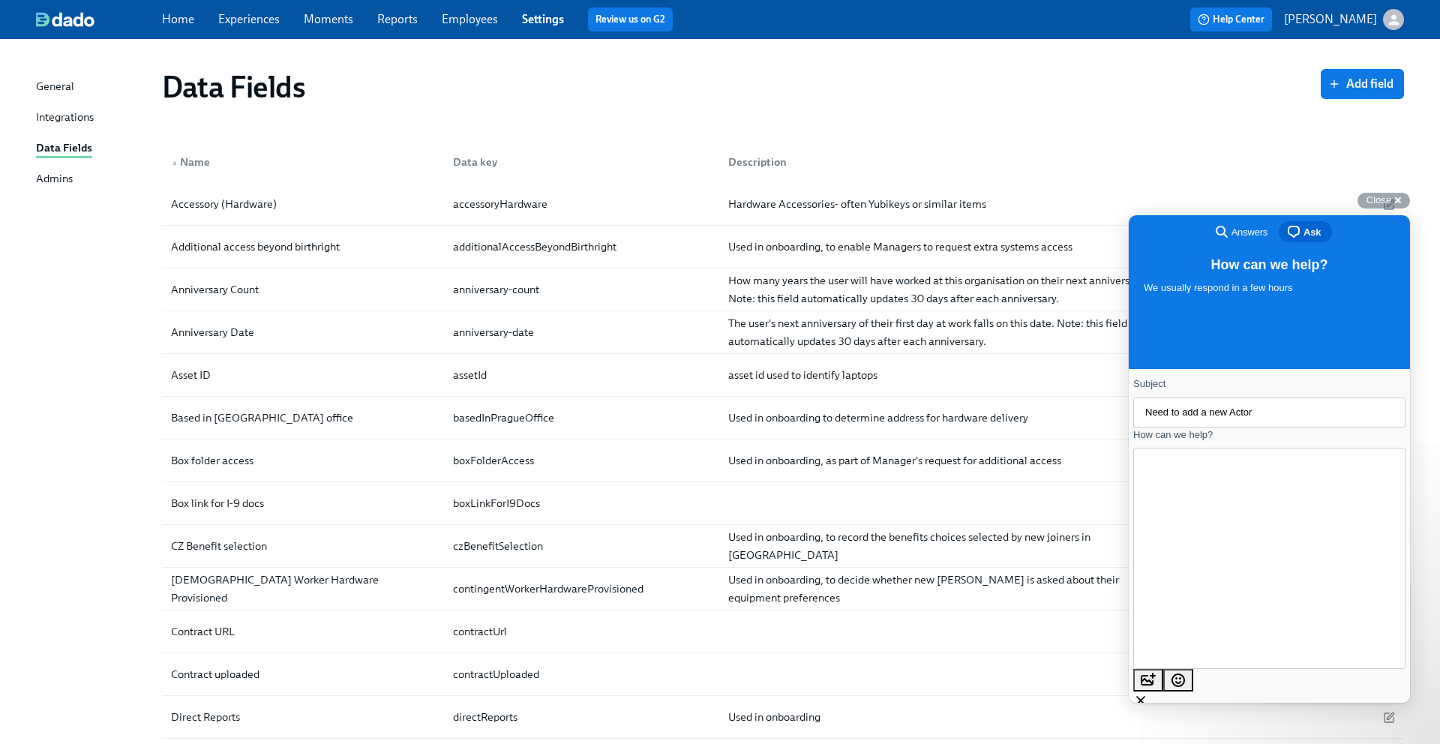
click at [1212, 712] on span "Send a message" at bounding box center [1175, 717] width 73 height 11
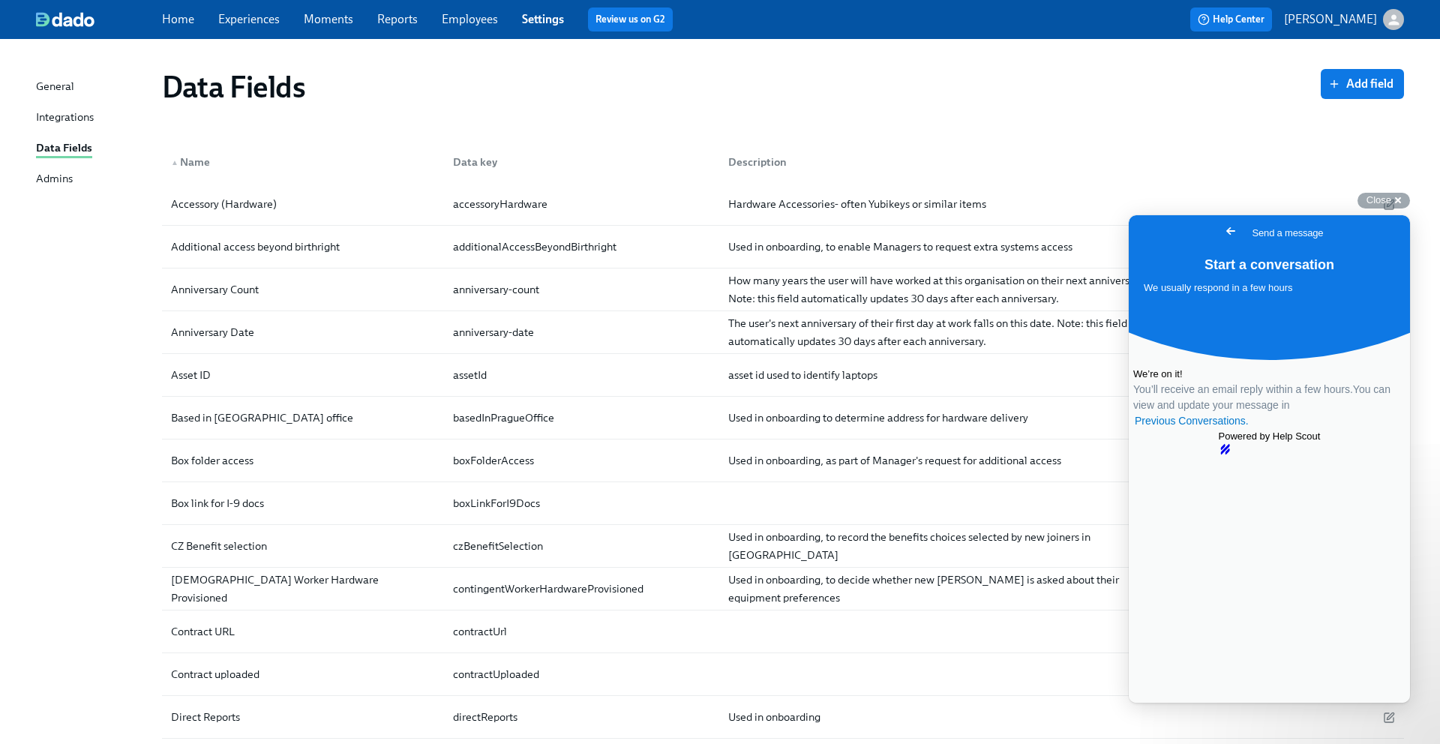
click at [169, 27] on span "Home" at bounding box center [178, 19] width 32 height 16
click at [219, 19] on link "Experiences" at bounding box center [248, 19] width 61 height 14
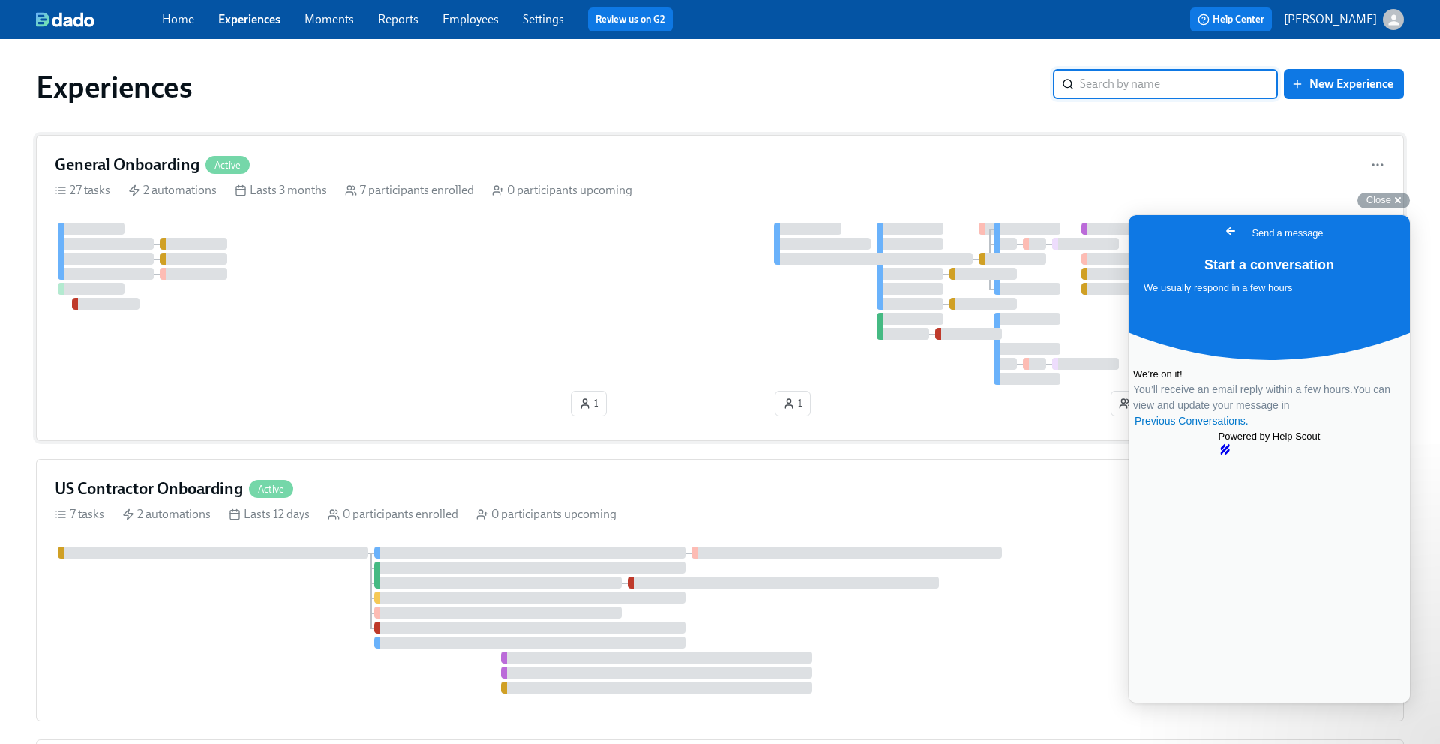
click at [146, 170] on h4 "General Onboarding" at bounding box center [127, 165] width 145 height 22
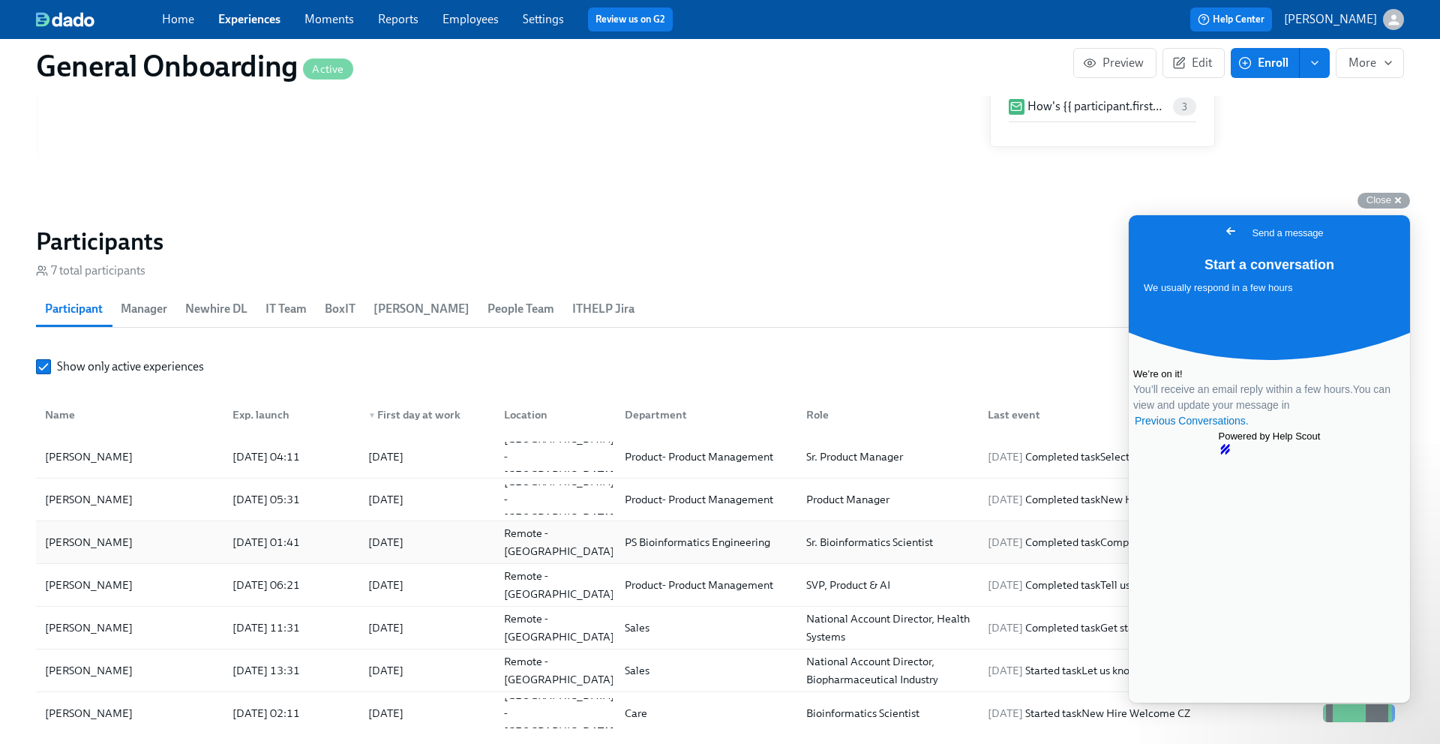
scroll to position [1254, 1]
click at [121, 539] on div "[PERSON_NAME]" at bounding box center [88, 542] width 100 height 18
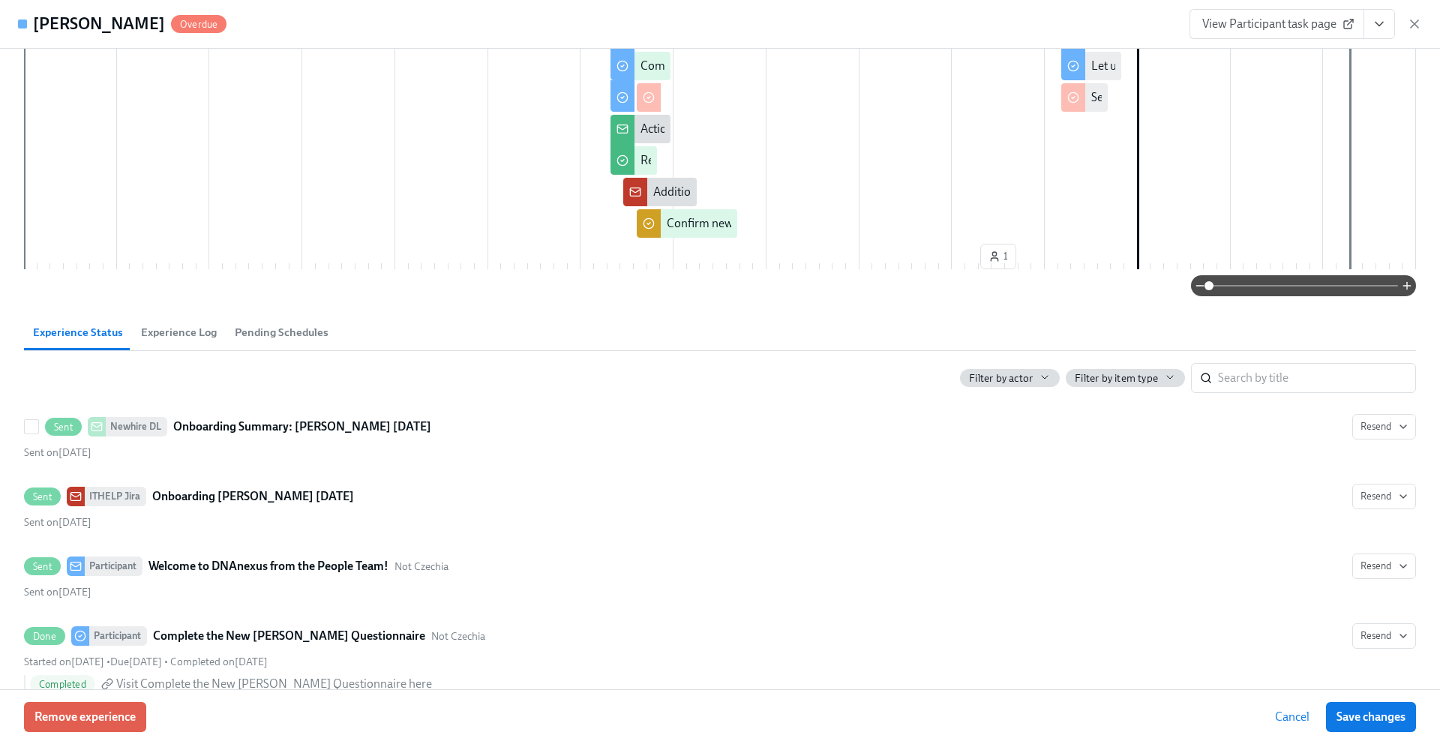
scroll to position [430, 0]
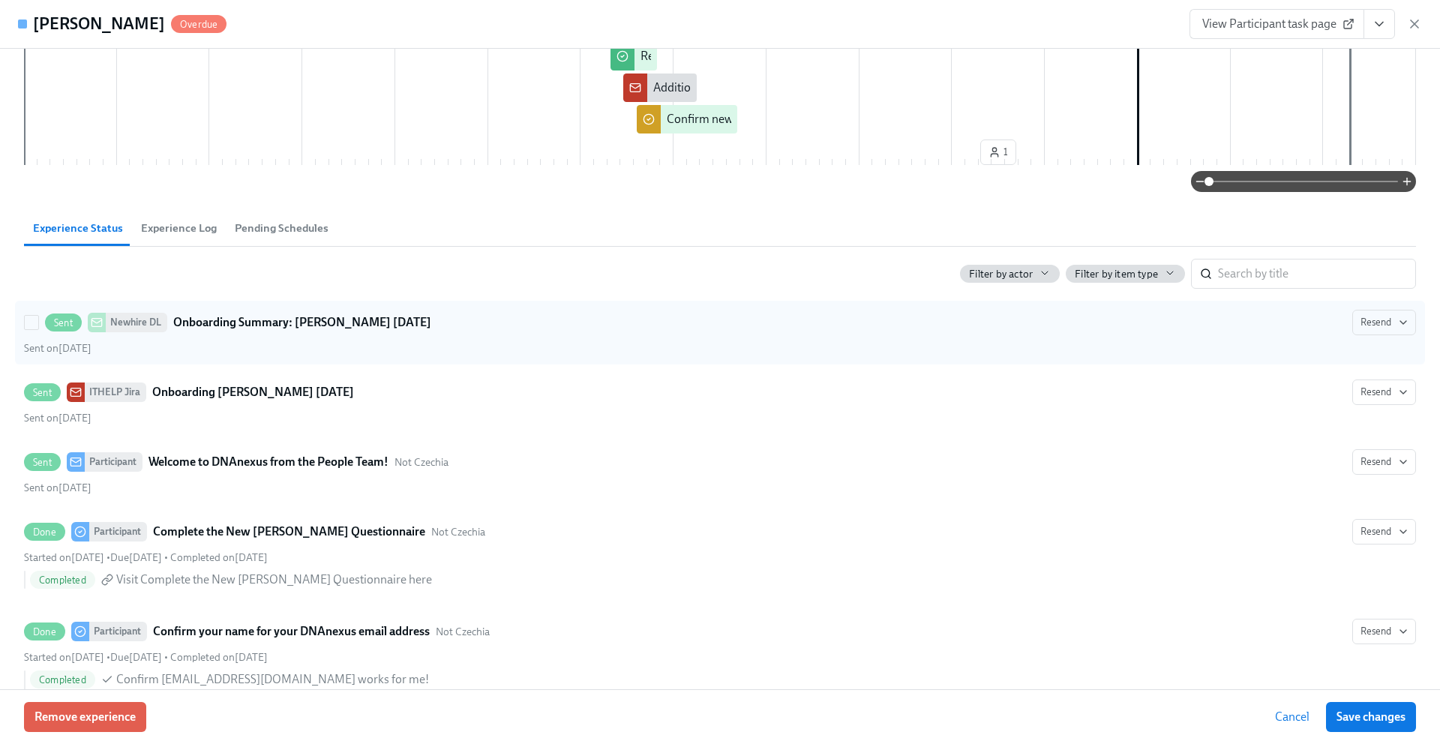
click at [202, 331] on div "Sent Newhire DL Onboarding Summary: Jethro Rainford Sep 08 2025" at bounding box center [238, 322] width 386 height 19
click at [38, 329] on input "Sent Newhire DL Onboarding Summary: Jethro Rainford Sep 08 2025 Resend Sent on …" at bounding box center [31, 322] width 13 height 13
checkbox input "true"
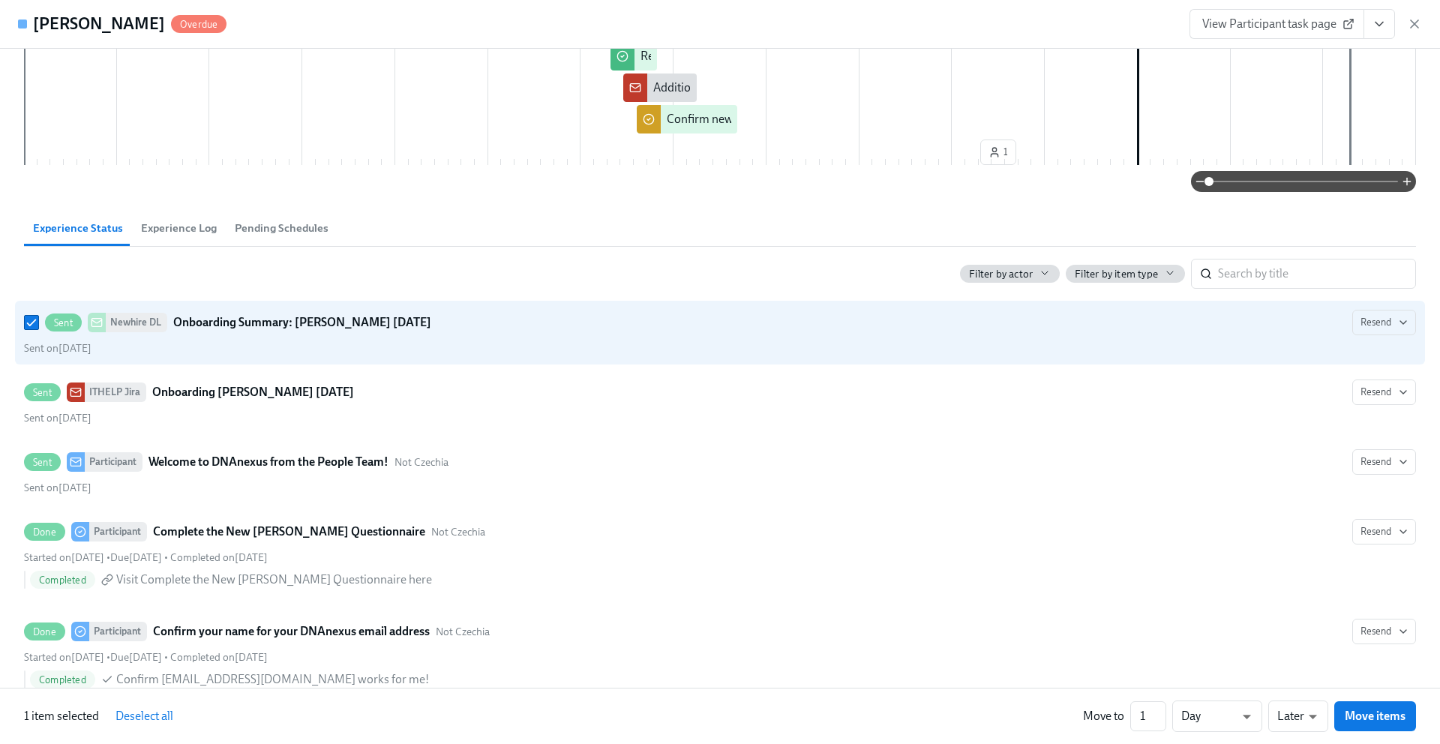
click at [1383, 22] on icon "View task page" at bounding box center [1378, 24] width 7 height 4
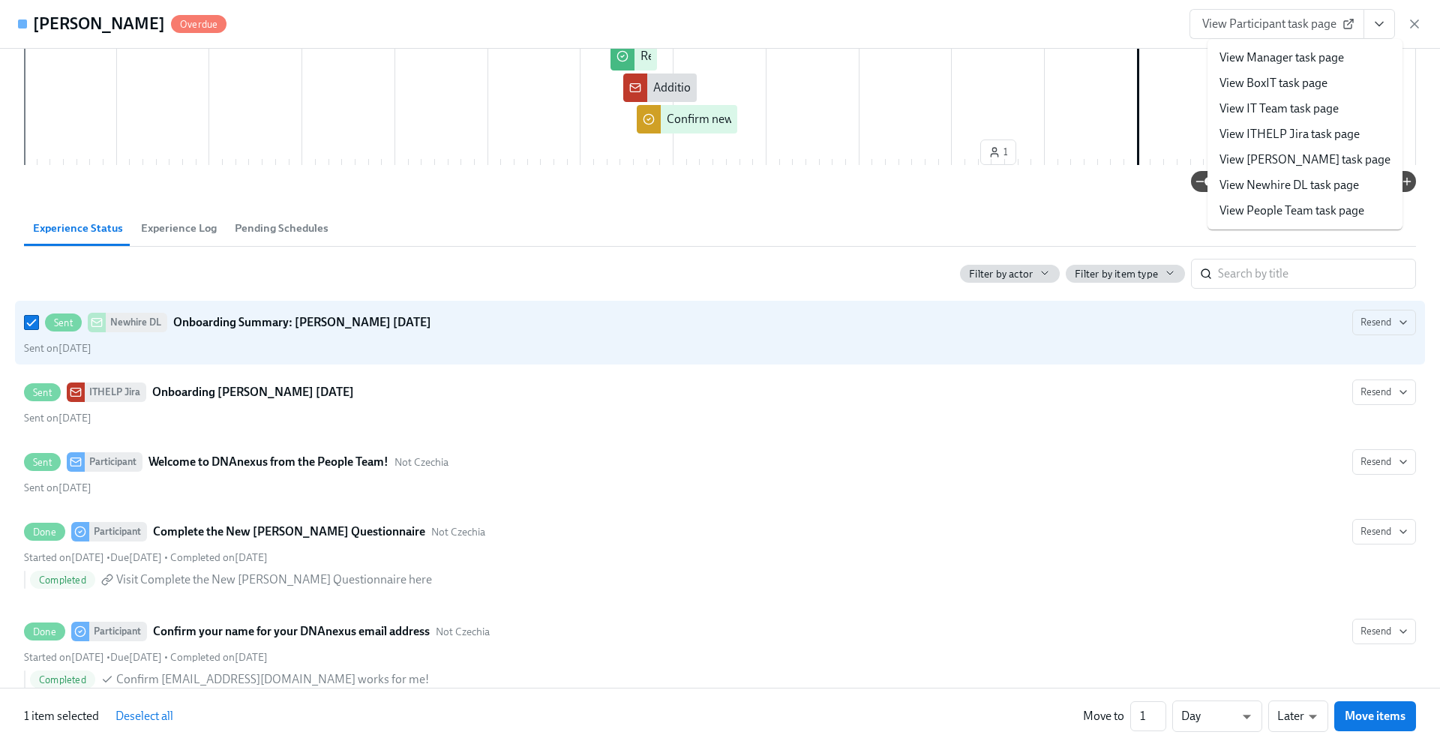
click at [1257, 212] on link "View People Team task page" at bounding box center [1291, 210] width 145 height 16
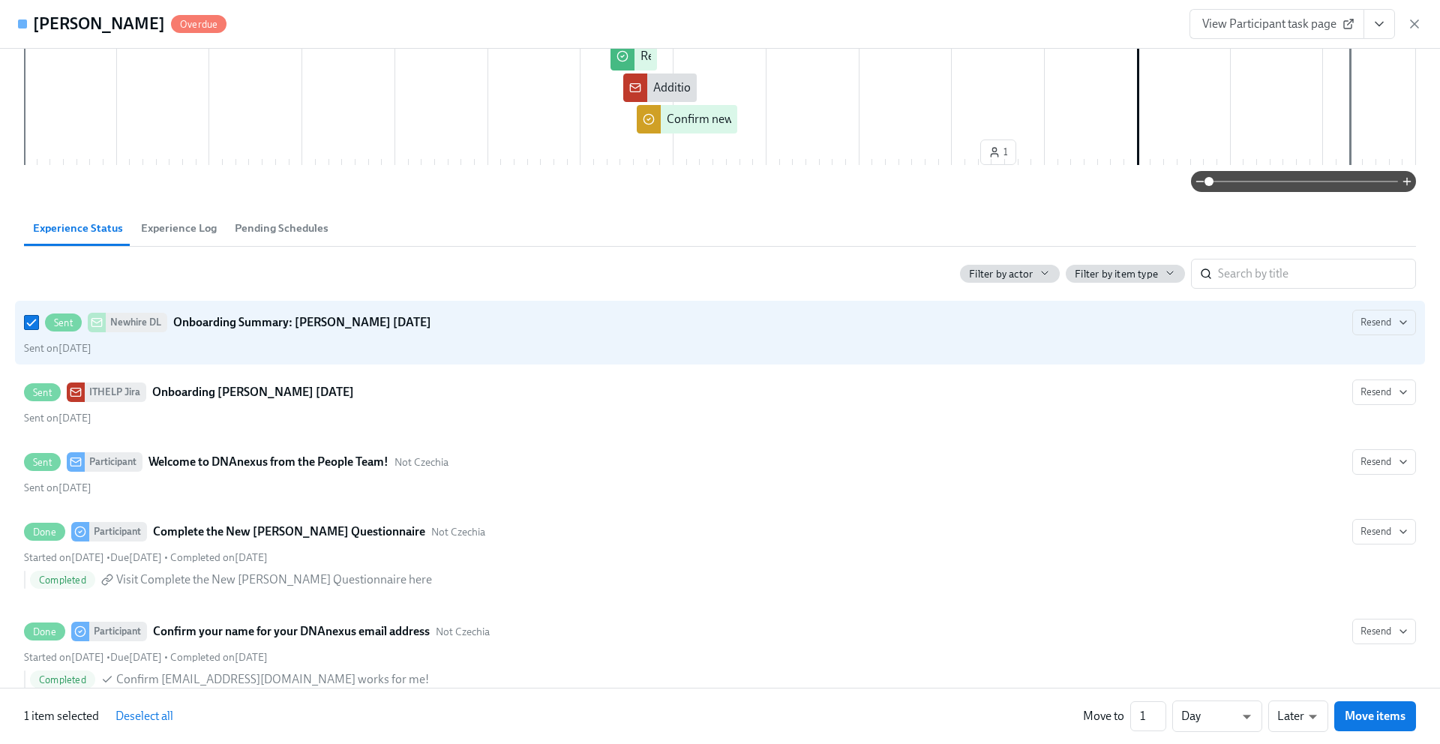
click at [1383, 22] on icon "View task page" at bounding box center [1378, 23] width 15 height 15
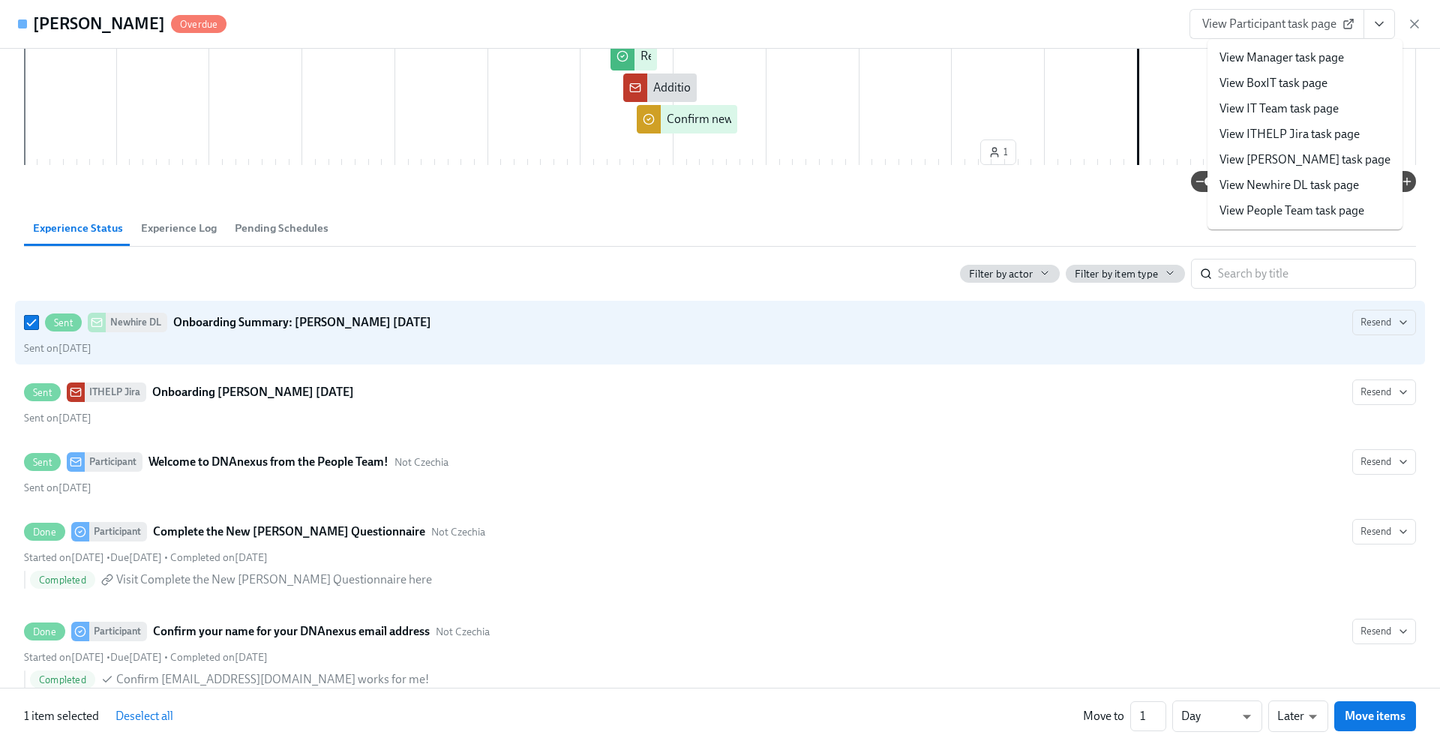
click at [1266, 89] on link "View BoxIT task page" at bounding box center [1273, 83] width 108 height 16
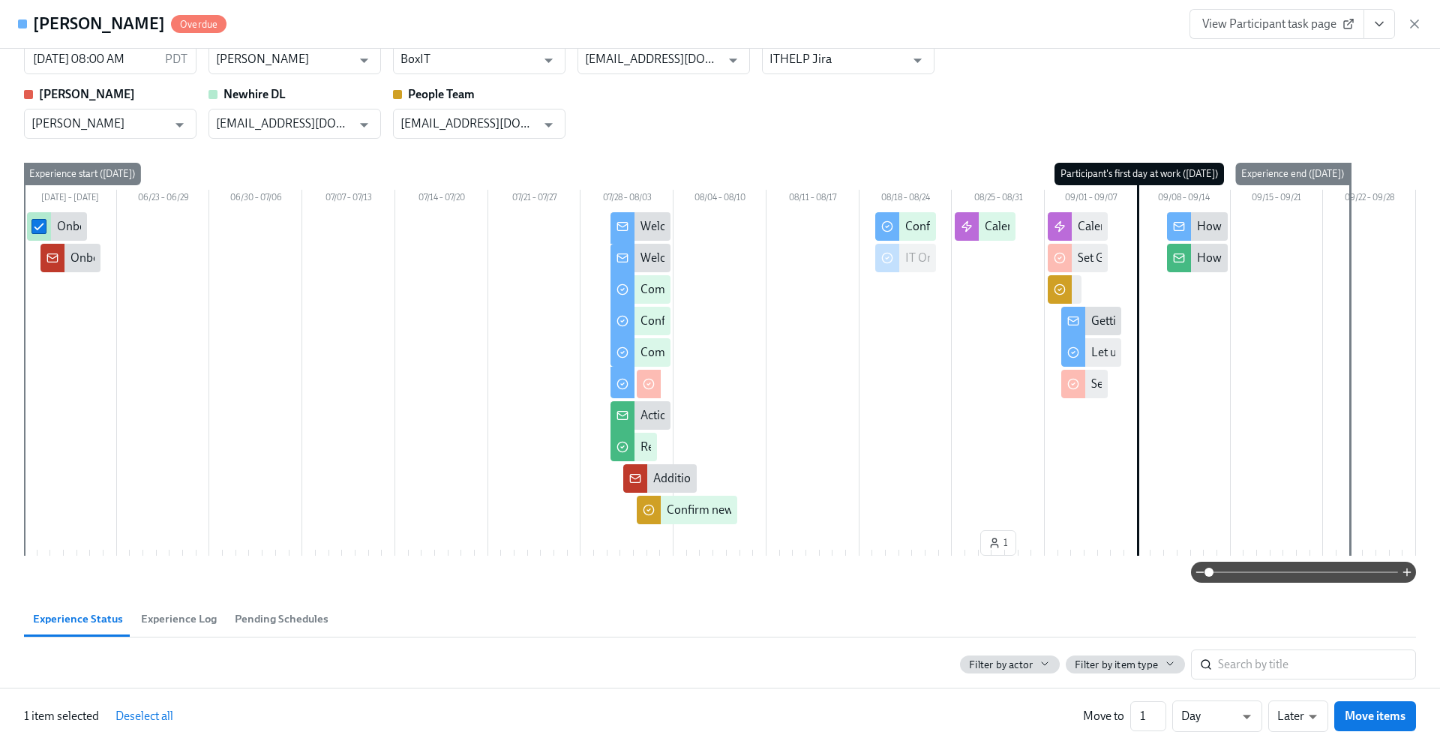
scroll to position [0, 0]
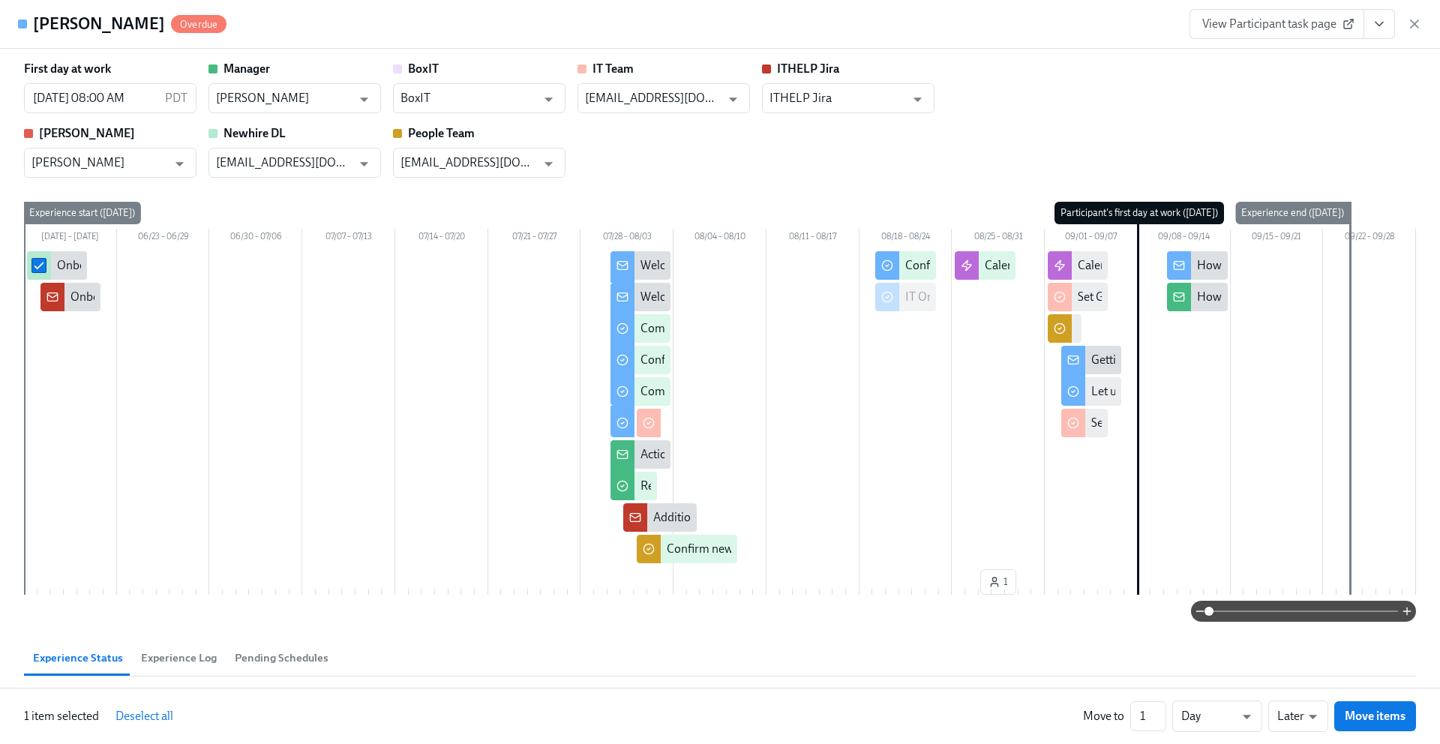
click at [1373, 25] on icon "View task page" at bounding box center [1378, 23] width 15 height 15
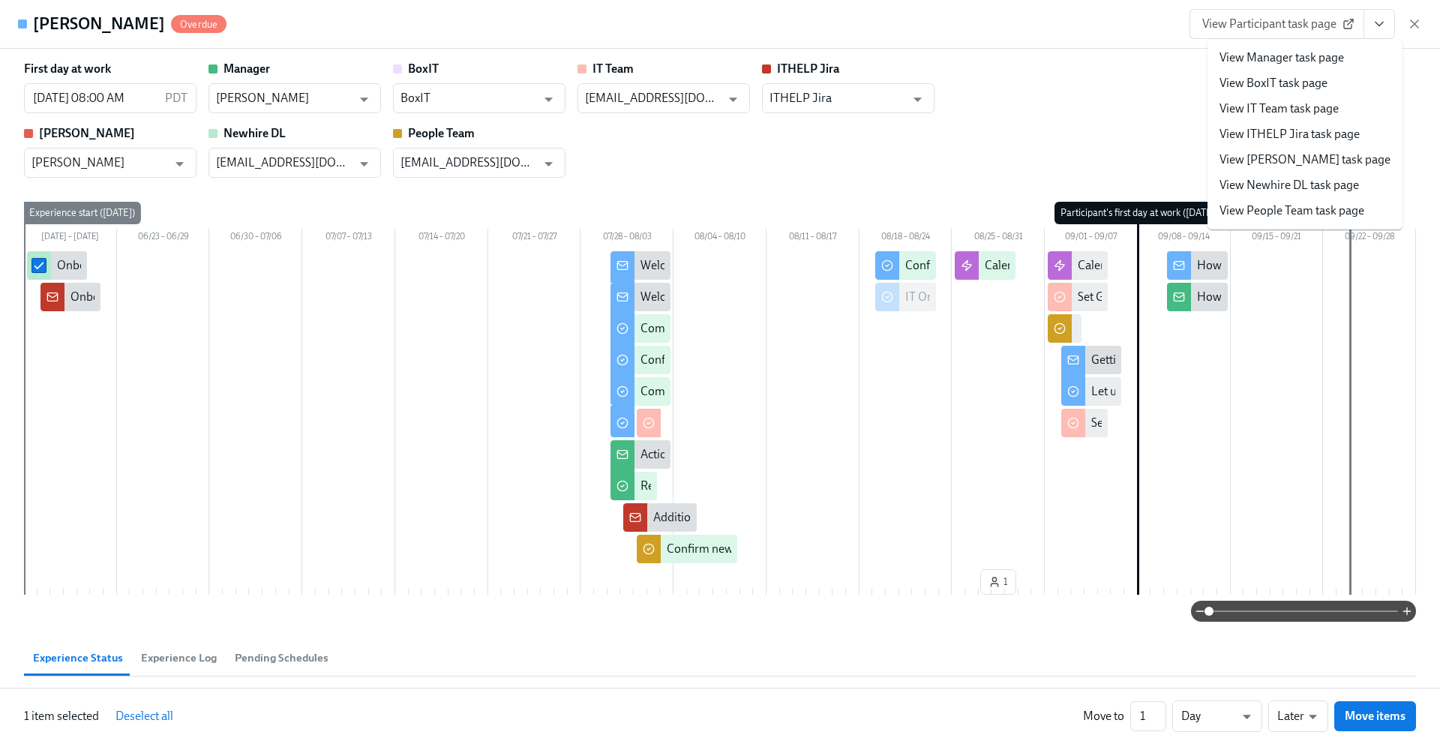
click at [1301, 106] on link "View IT Team task page" at bounding box center [1278, 108] width 119 height 16
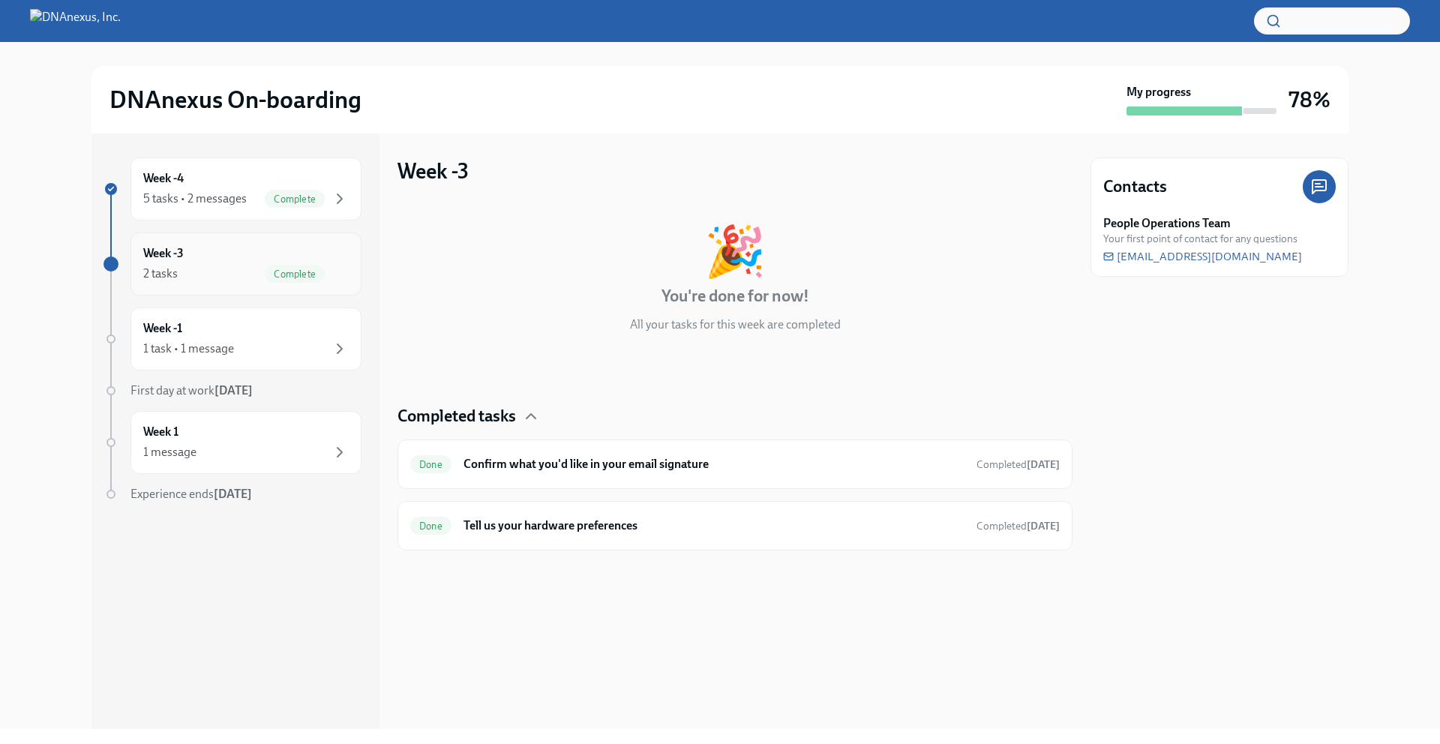
click at [355, 262] on div "Week -3 2 tasks Complete" at bounding box center [245, 263] width 231 height 63
click at [568, 457] on h6 "Confirm what you'd like in your email signature" at bounding box center [713, 464] width 501 height 16
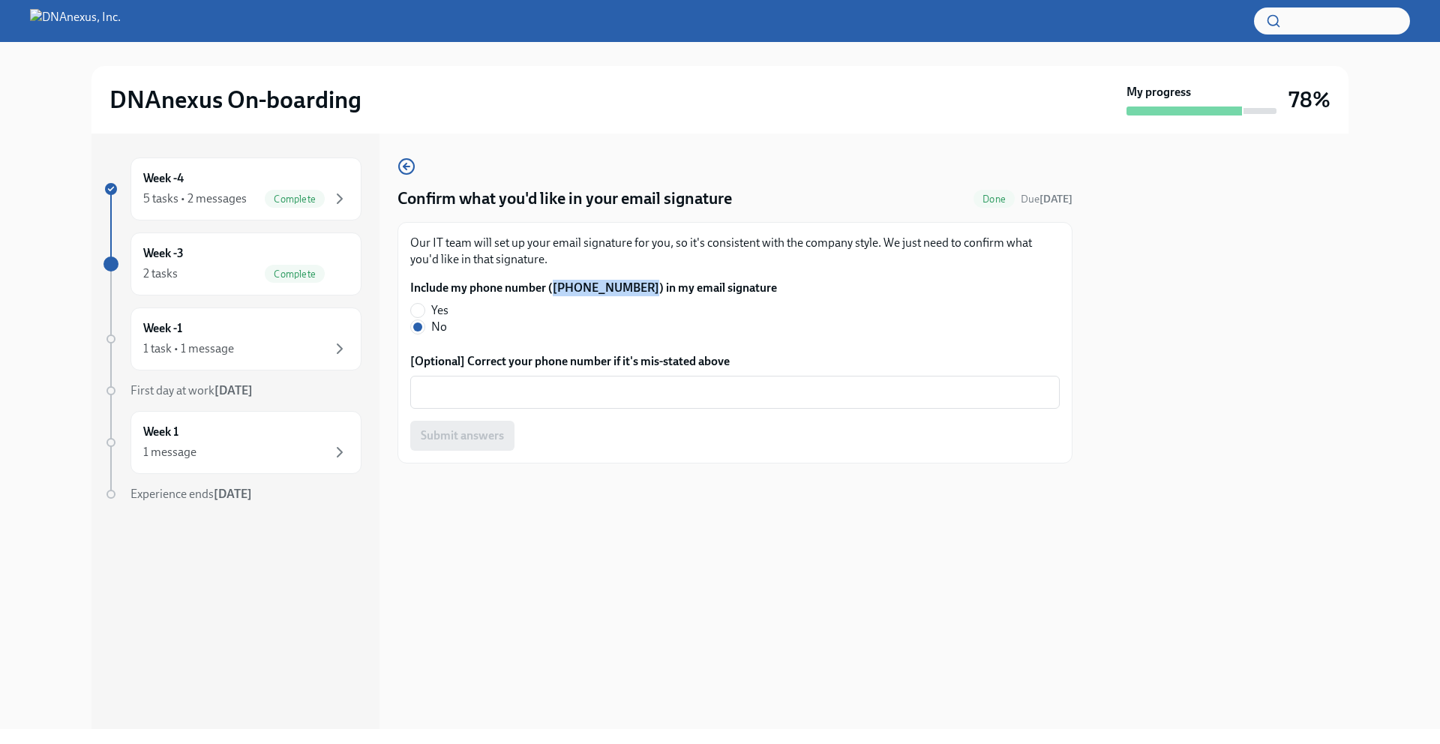
drag, startPoint x: 631, startPoint y: 290, endPoint x: 554, endPoint y: 292, distance: 76.5
click at [554, 292] on label "Include my phone number ((412) 983-1562) in my email signature" at bounding box center [593, 288] width 367 height 16
copy label "(412) 983-1562"
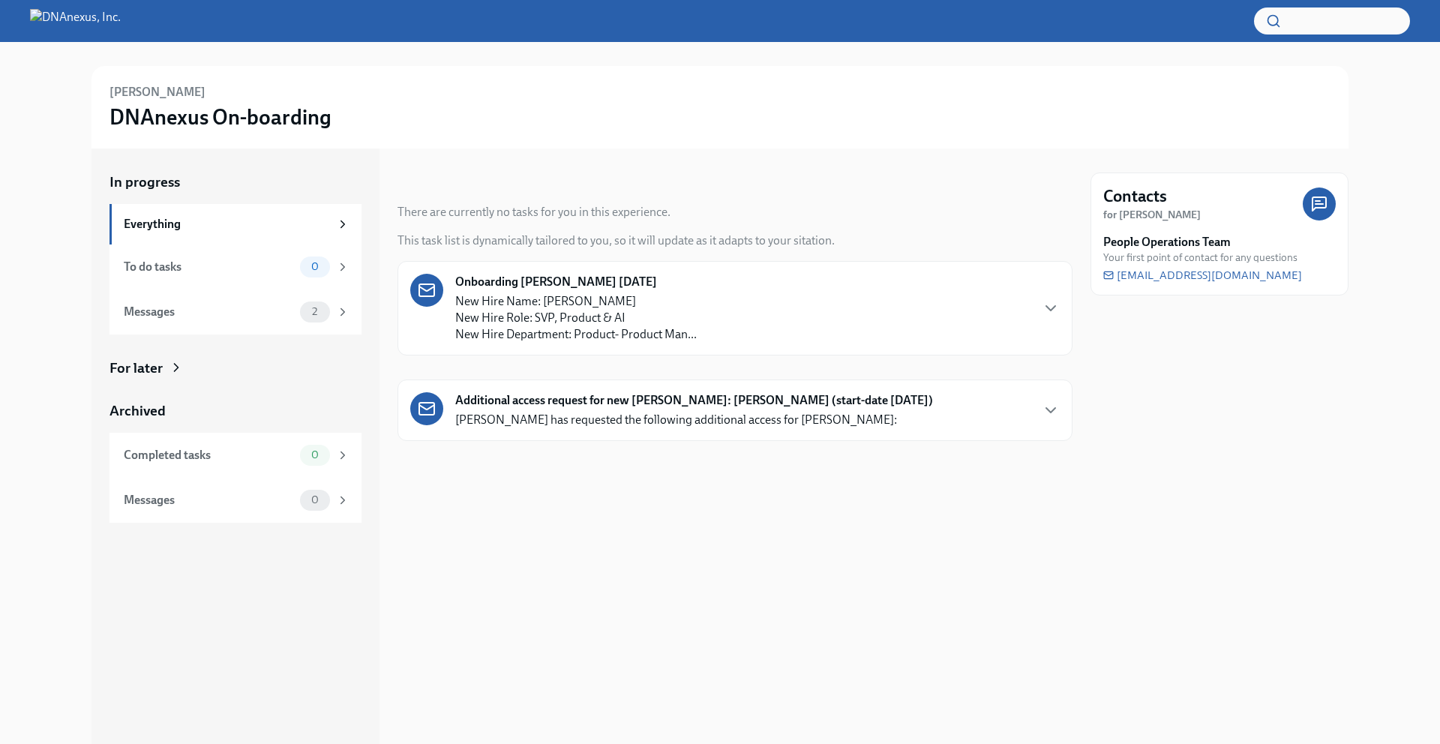
click at [646, 317] on p "New Hire Name: [PERSON_NAME] New Hire Role: SVP, Product & AI New Hire Departme…" at bounding box center [575, 317] width 241 height 49
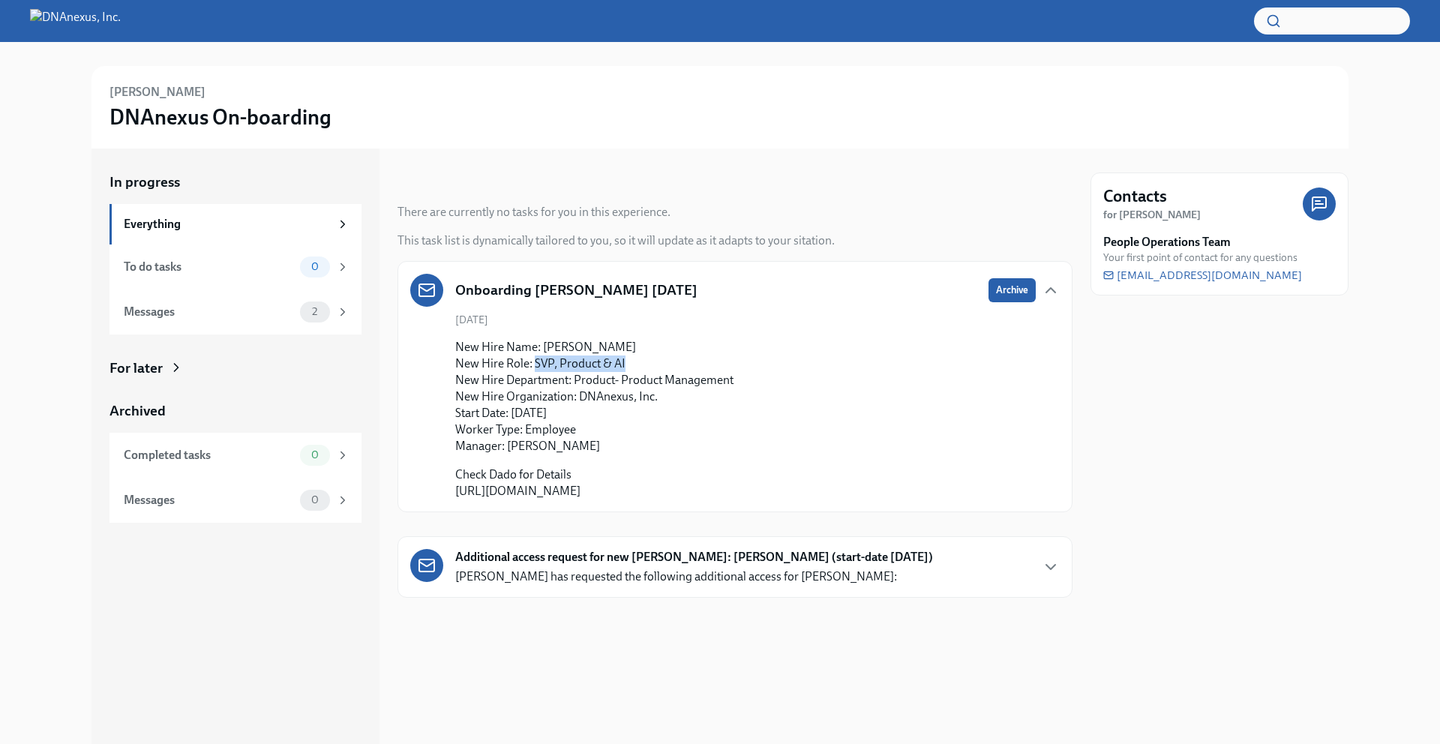
drag, startPoint x: 625, startPoint y: 366, endPoint x: 535, endPoint y: 366, distance: 89.2
click at [535, 366] on p "New Hire Name: [PERSON_NAME] New Hire Role: SVP, Product & AI New Hire Departme…" at bounding box center [594, 396] width 278 height 115
copy p "SVP, Product & AI"
click at [349, 316] on icon at bounding box center [342, 311] width 13 height 13
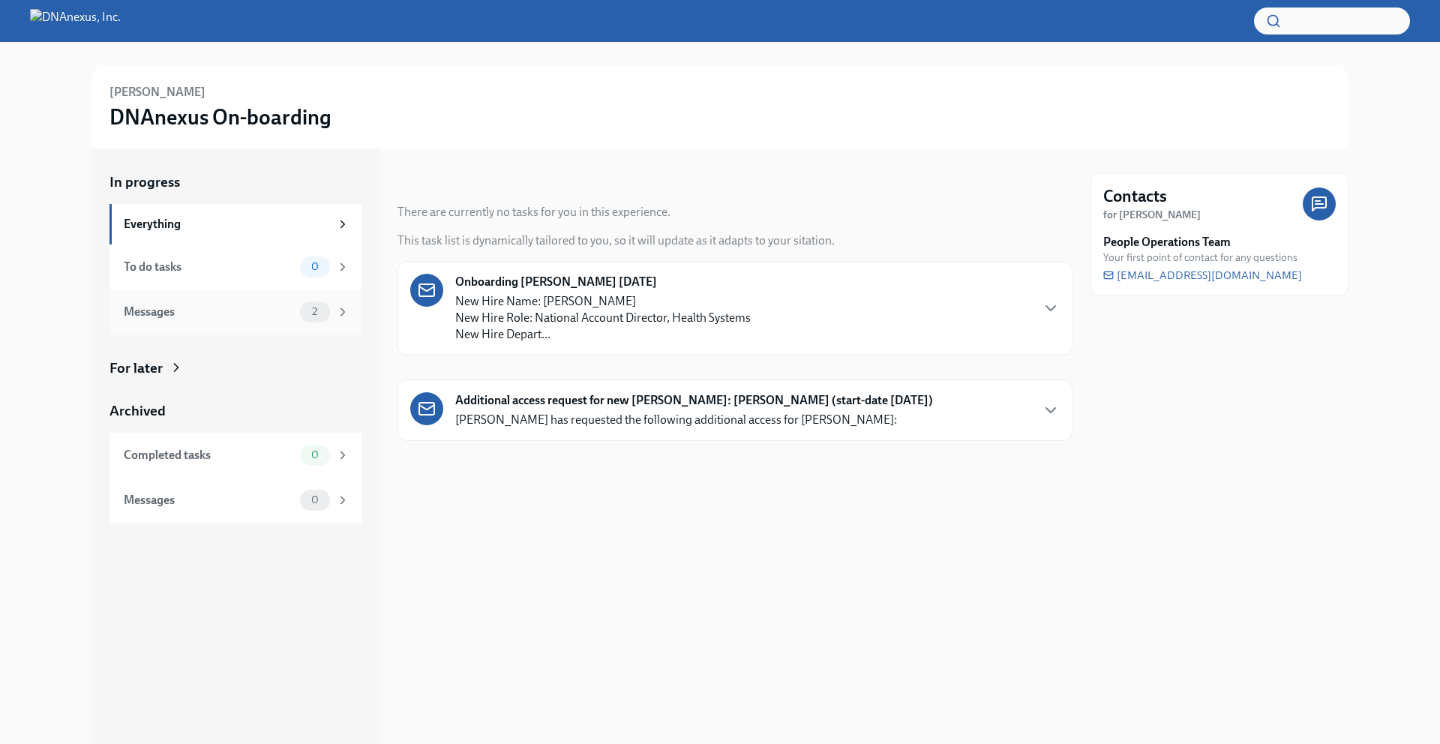
click at [338, 310] on icon at bounding box center [342, 311] width 13 height 13
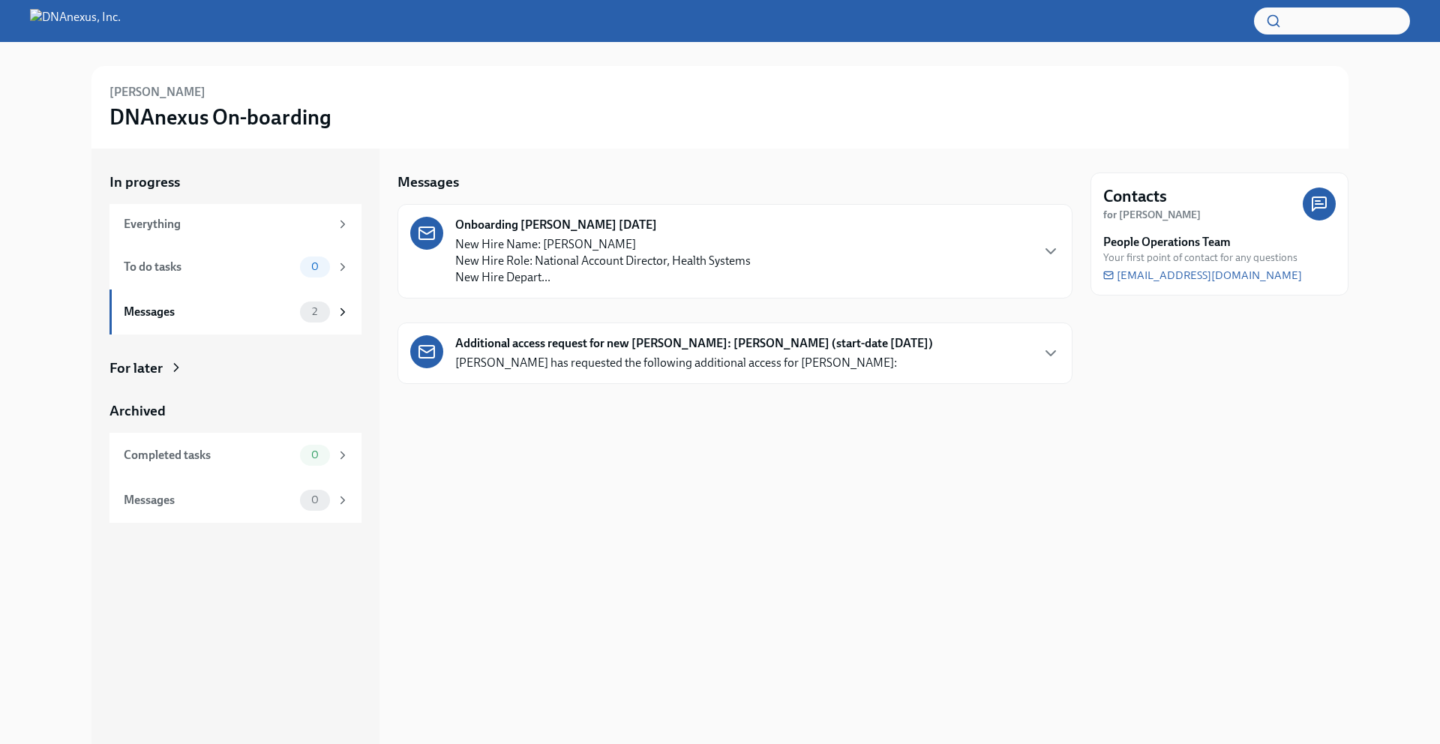
click at [174, 373] on icon at bounding box center [176, 367] width 15 height 15
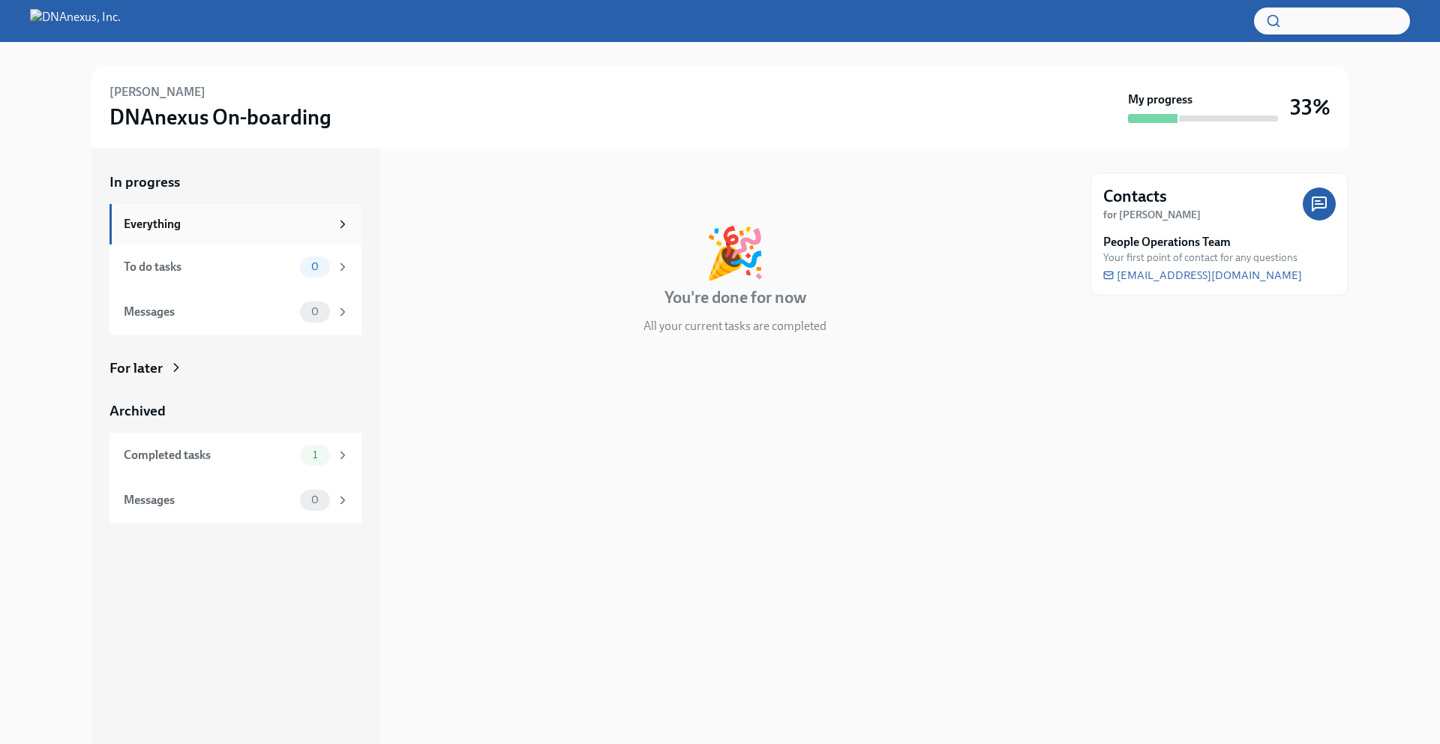
click at [338, 228] on icon at bounding box center [342, 223] width 13 height 13
click at [342, 458] on icon at bounding box center [342, 454] width 13 height 13
click at [169, 376] on div "For later" at bounding box center [235, 367] width 252 height 19
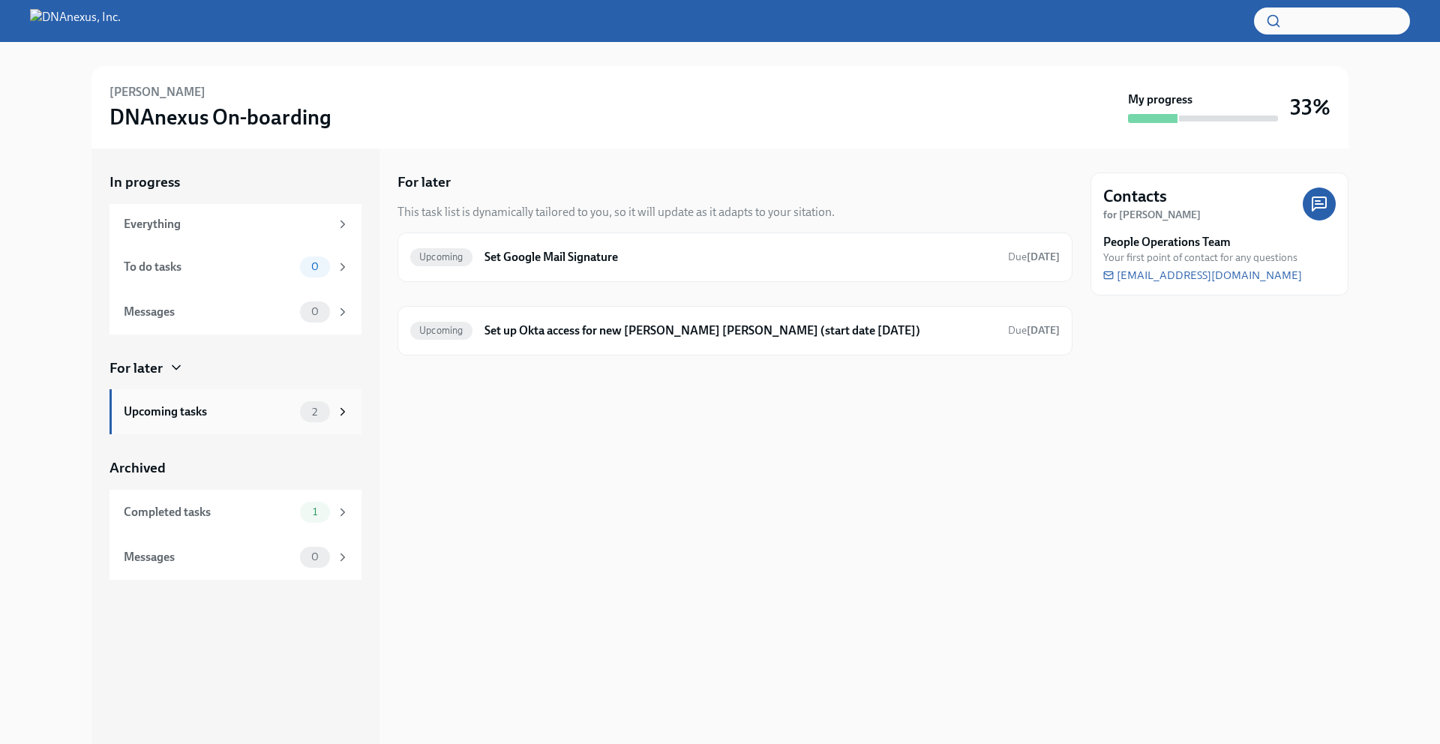
click at [340, 401] on div "2" at bounding box center [324, 411] width 49 height 21
click at [708, 250] on h6 "Set Google Mail Signature" at bounding box center [739, 257] width 511 height 16
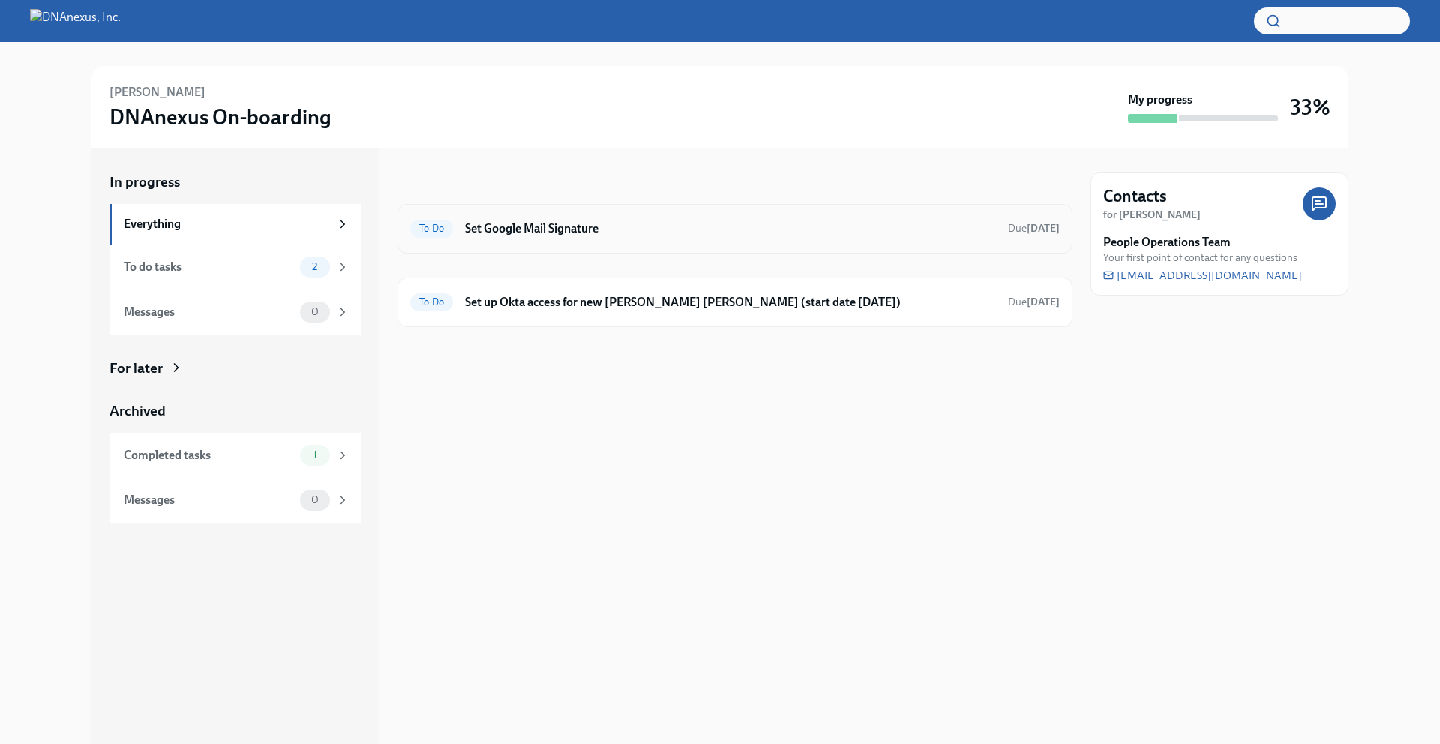
click at [544, 232] on h6 "Set Google Mail Signature" at bounding box center [730, 228] width 531 height 16
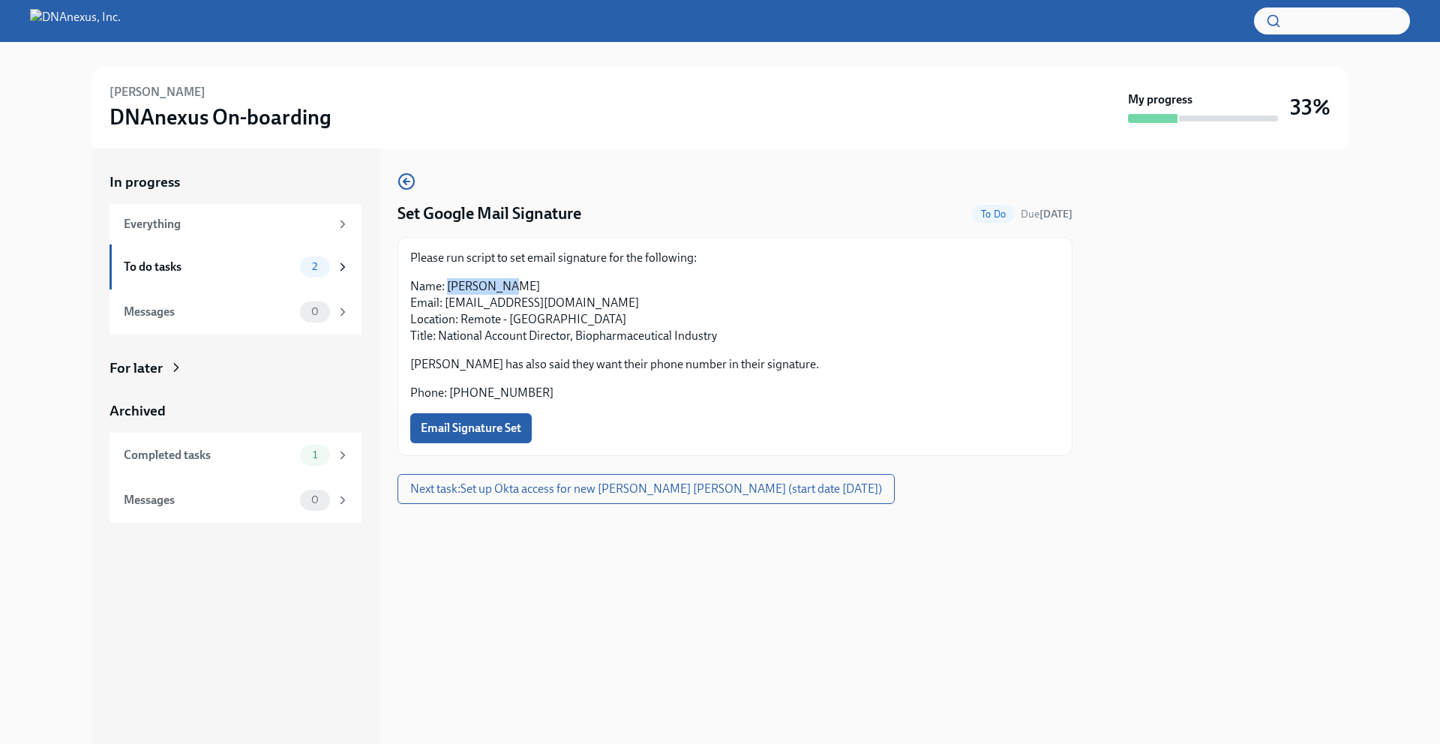
drag, startPoint x: 490, startPoint y: 283, endPoint x: 449, endPoint y: 289, distance: 41.7
click at [449, 289] on p "Name: Jon Murray Email: jmurray@dnanexus.com Location: Remote - USA Title: Nati…" at bounding box center [734, 311] width 649 height 66
copy p "Jon Murray"
drag, startPoint x: 573, startPoint y: 301, endPoint x: 444, endPoint y: 304, distance: 129.0
click at [444, 304] on p "Name: Jon Murray Email: jmurray@dnanexus.com Location: Remote - USA Title: Nati…" at bounding box center [734, 311] width 649 height 66
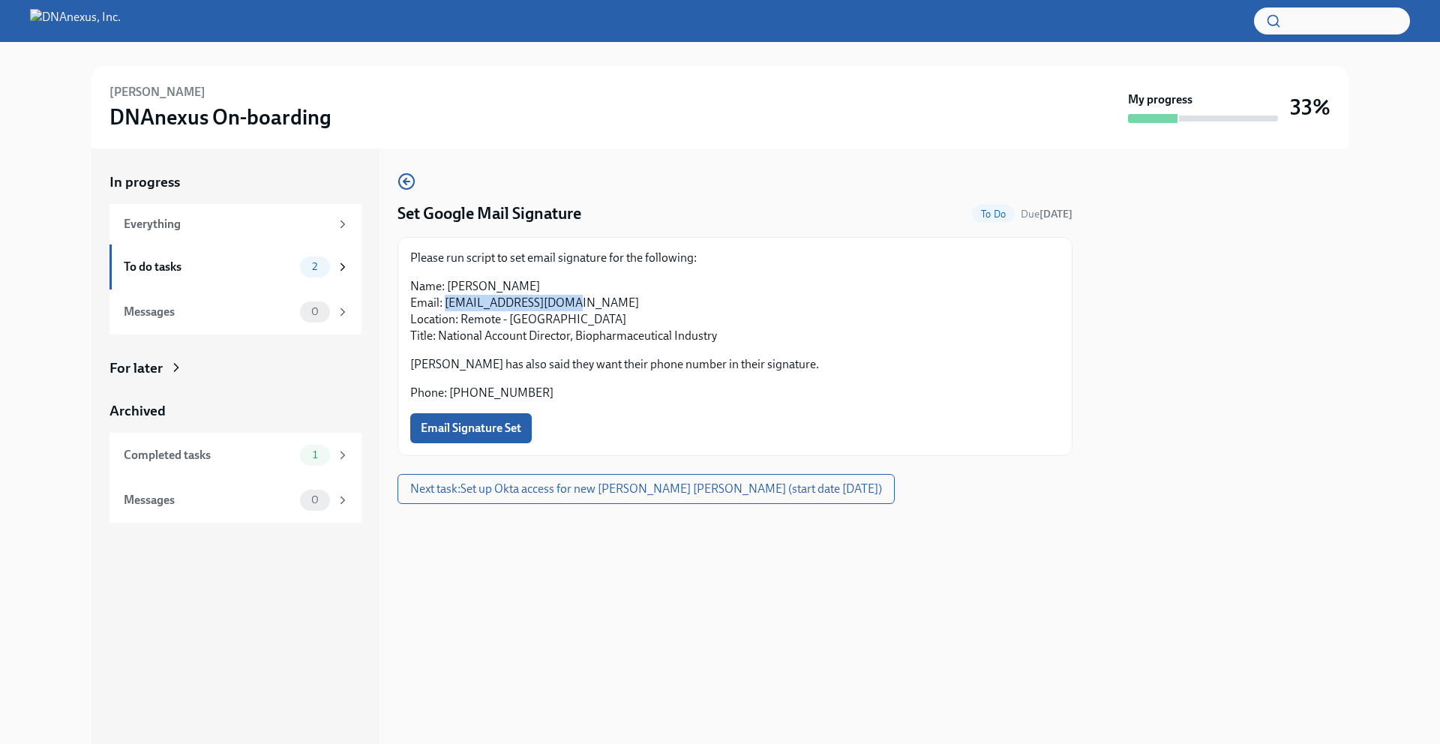
copy p "jmurray@dnanexus.com"
drag, startPoint x: 519, startPoint y: 393, endPoint x: 450, endPoint y: 395, distance: 69.0
click at [450, 395] on p "Phone: 6266441975" at bounding box center [734, 393] width 649 height 16
copy p "6266441975"
drag, startPoint x: 726, startPoint y: 336, endPoint x: 440, endPoint y: 338, distance: 285.7
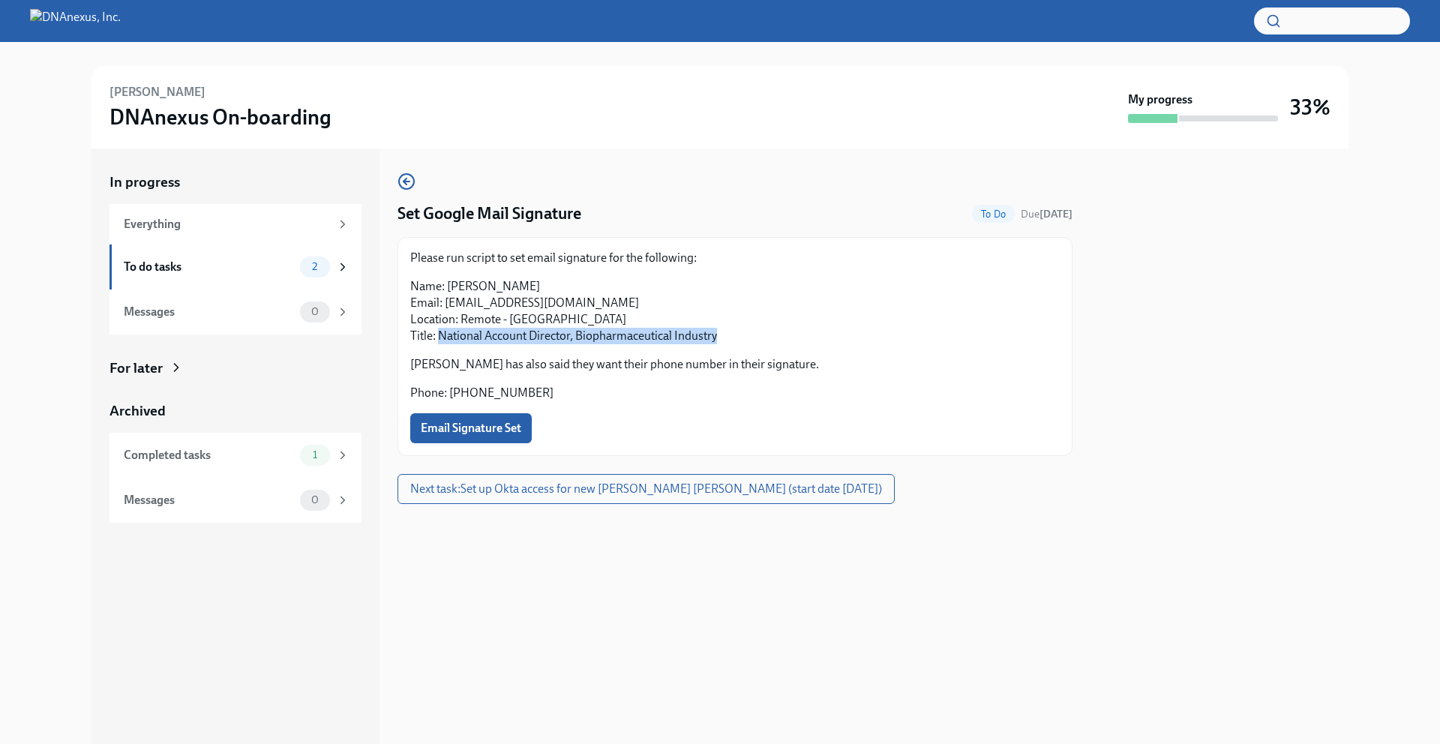
click at [440, 338] on p "Name: Jon Murray Email: jmurray@dnanexus.com Location: Remote - USA Title: Nati…" at bounding box center [734, 311] width 649 height 66
copy p "National Account Director, Biopharmaceutical Industry"
click at [487, 427] on span "Email Signature Set" at bounding box center [471, 428] width 100 height 15
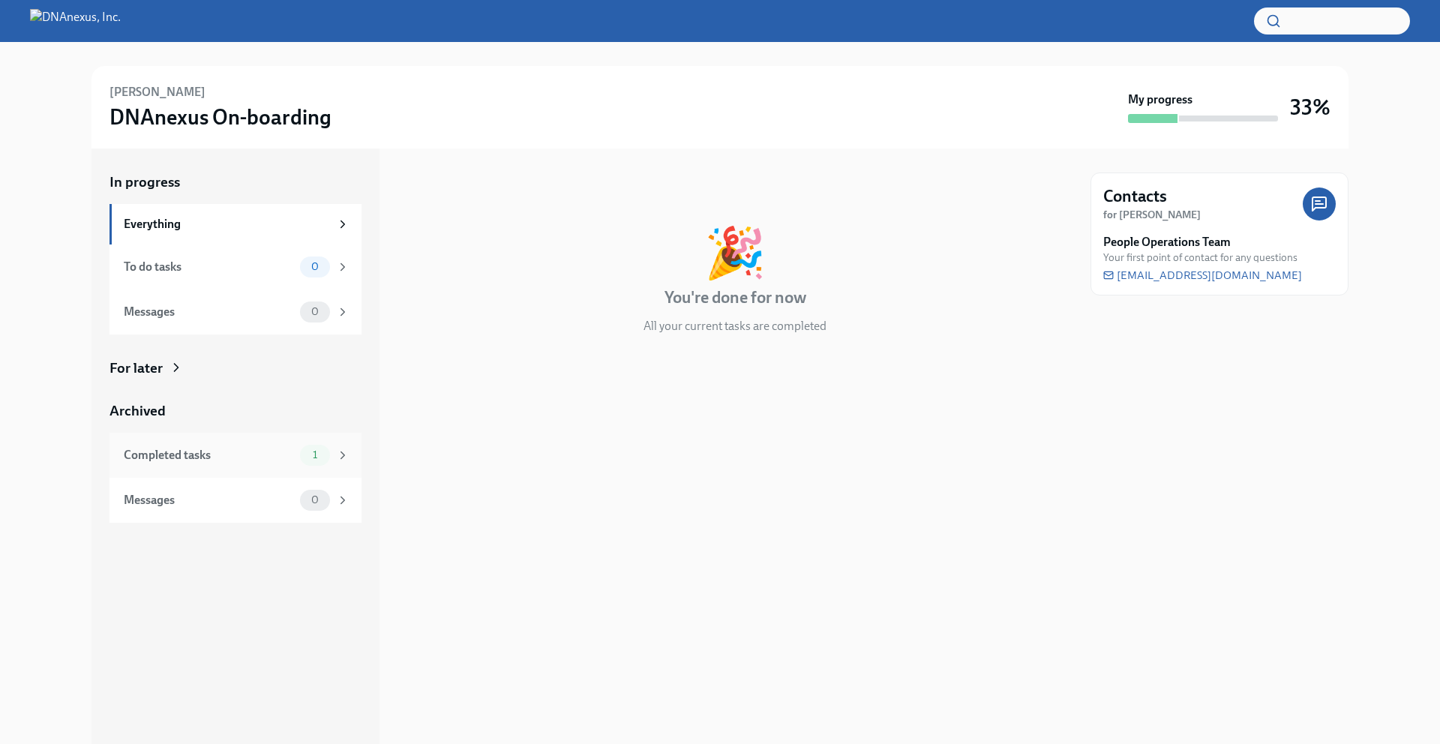
click at [346, 454] on icon at bounding box center [342, 454] width 13 height 13
click at [173, 382] on div "In progress Everything To do tasks 0 Messages 0 For later Archived Completed ta…" at bounding box center [235, 347] width 252 height 350
click at [172, 370] on icon at bounding box center [176, 367] width 15 height 15
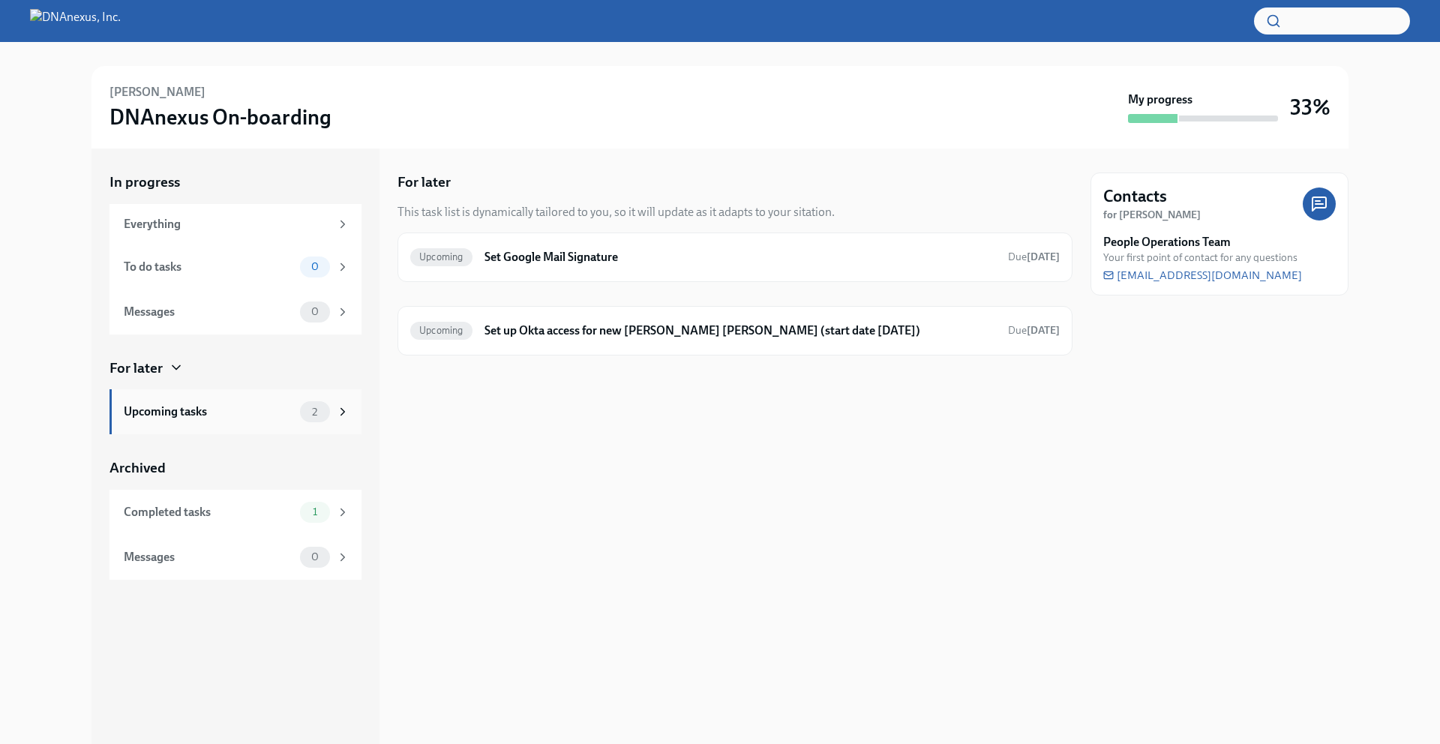
click at [229, 409] on div "Upcoming tasks" at bounding box center [209, 411] width 170 height 16
click at [613, 252] on h6 "Set Google Mail Signature" at bounding box center [739, 257] width 511 height 16
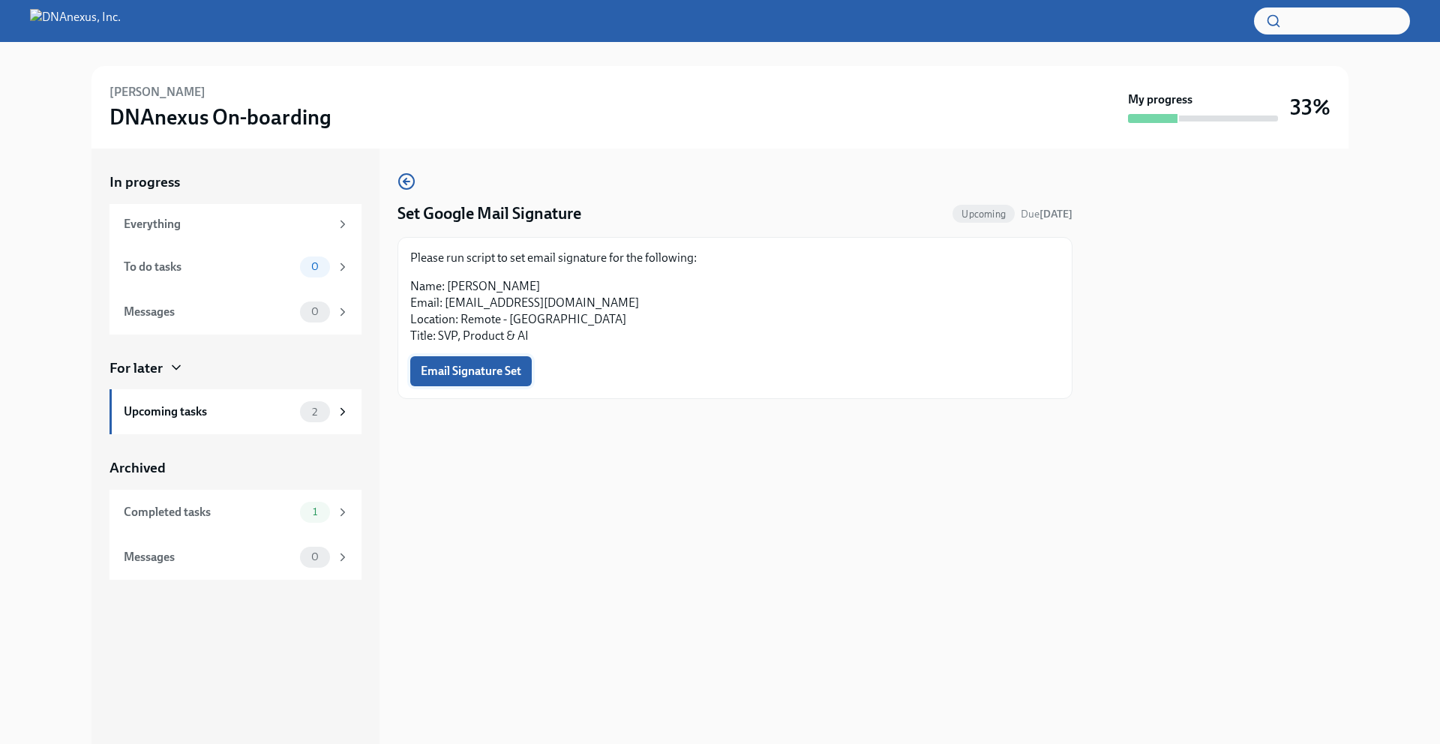
click at [490, 375] on span "Email Signature Set" at bounding box center [471, 371] width 100 height 15
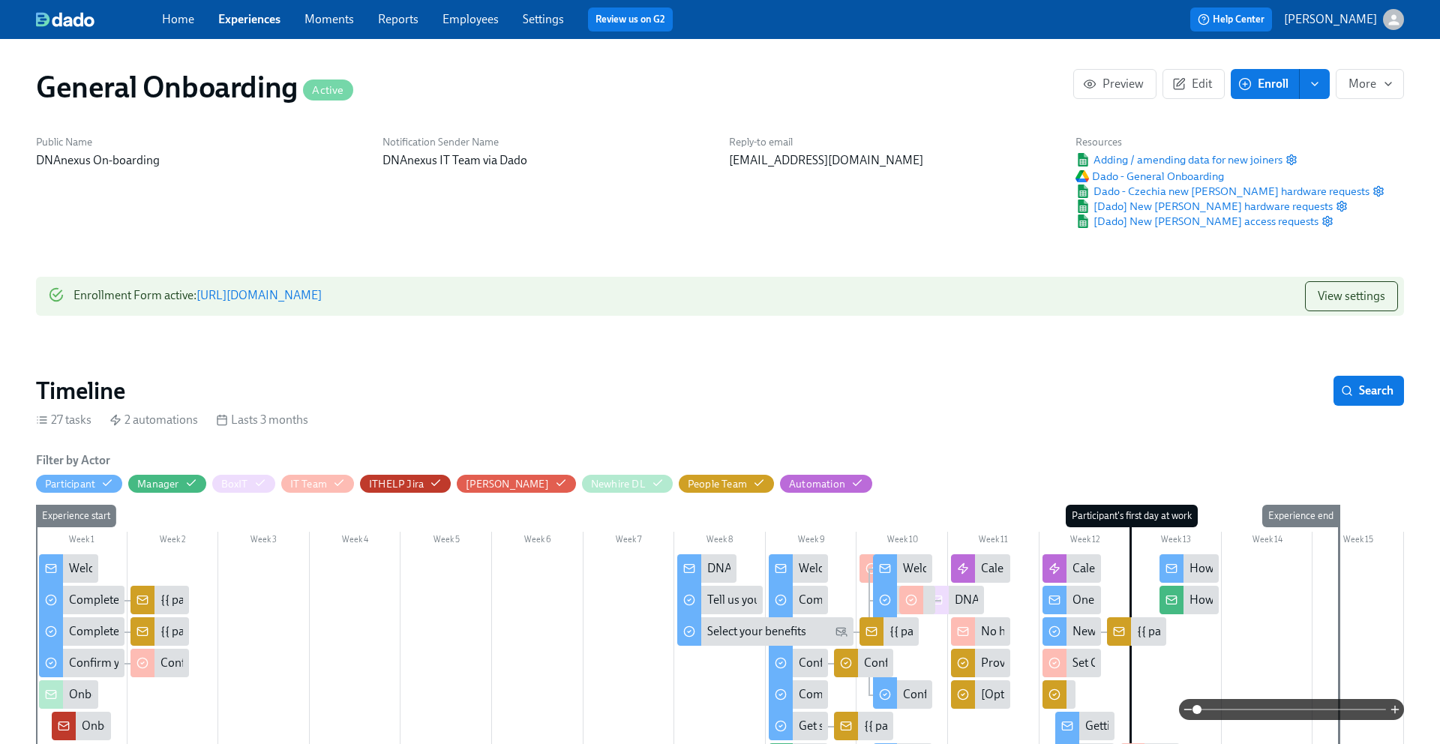
scroll to position [0, 6391]
click at [1215, 79] on button "Edit" at bounding box center [1193, 84] width 62 height 30
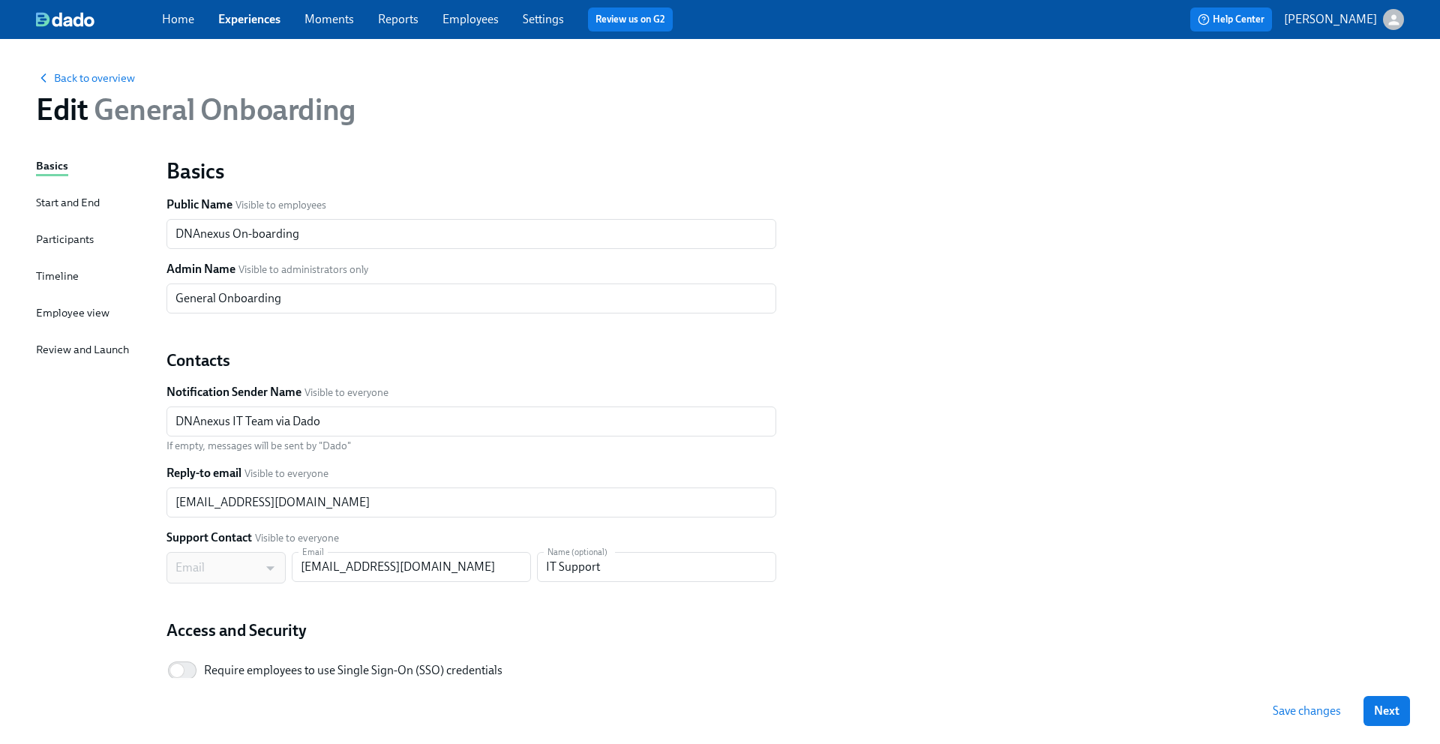
click at [94, 274] on div "Basics Start and End Participants Timeline Employee view Review and Launch" at bounding box center [92, 457] width 112 height 601
click at [64, 272] on div "Timeline" at bounding box center [57, 276] width 43 height 16
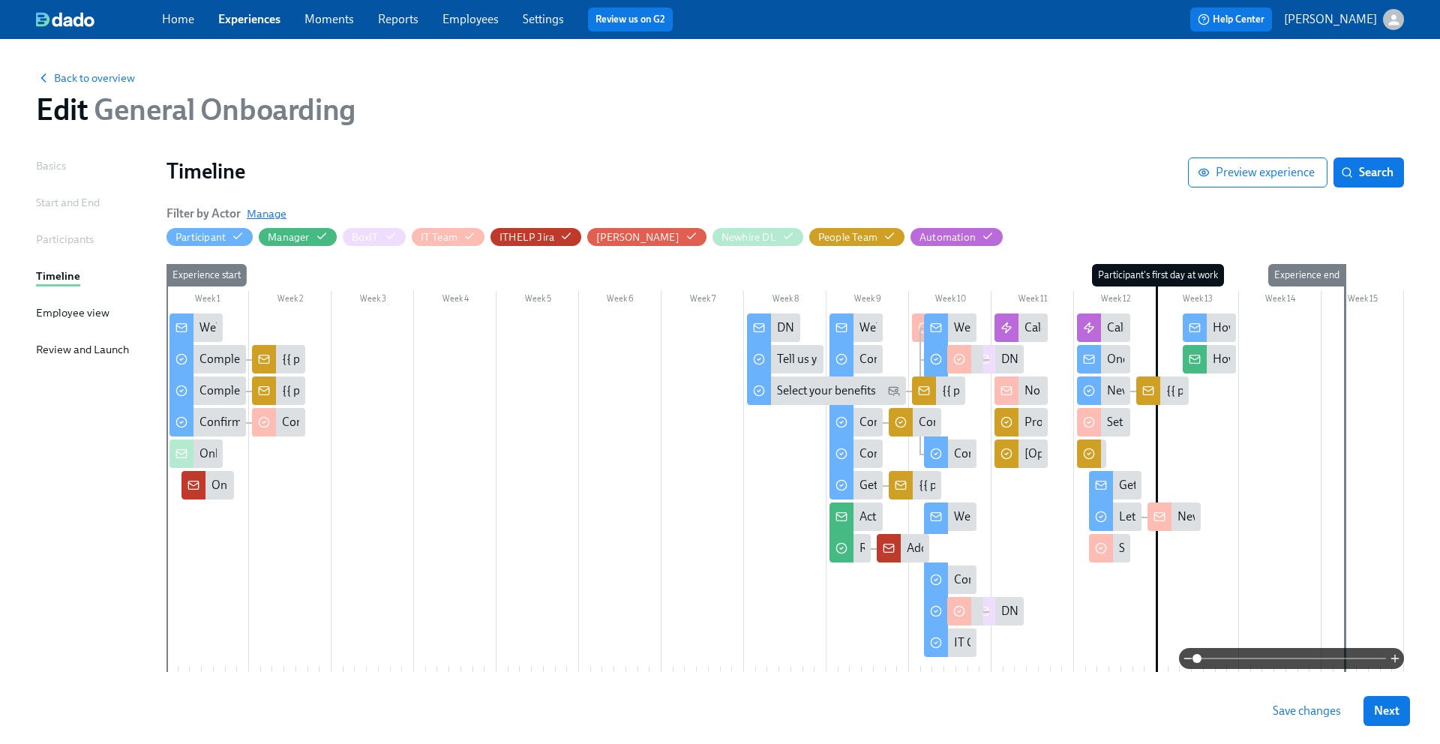
click at [268, 217] on span "Manage" at bounding box center [267, 213] width 40 height 15
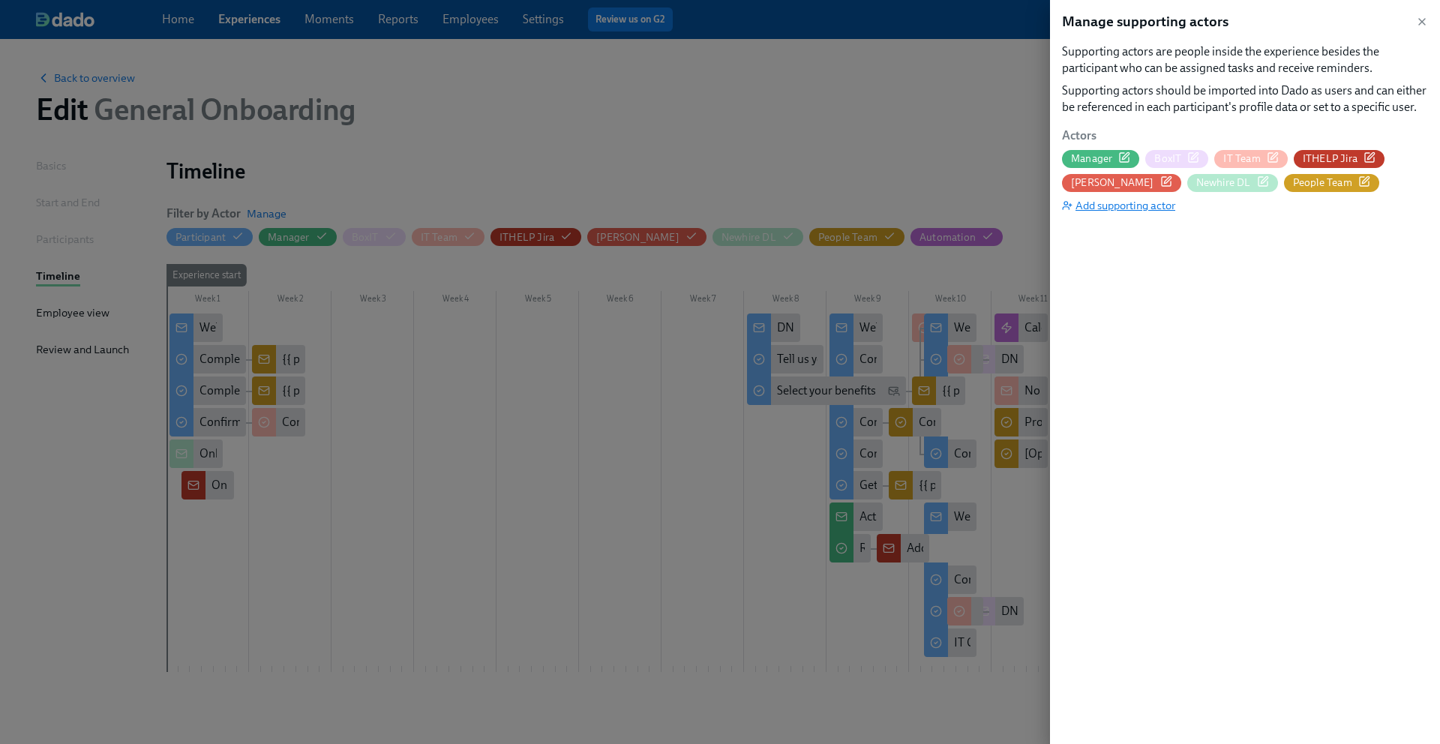
click at [1104, 200] on span "Add supporting actor" at bounding box center [1118, 205] width 113 height 15
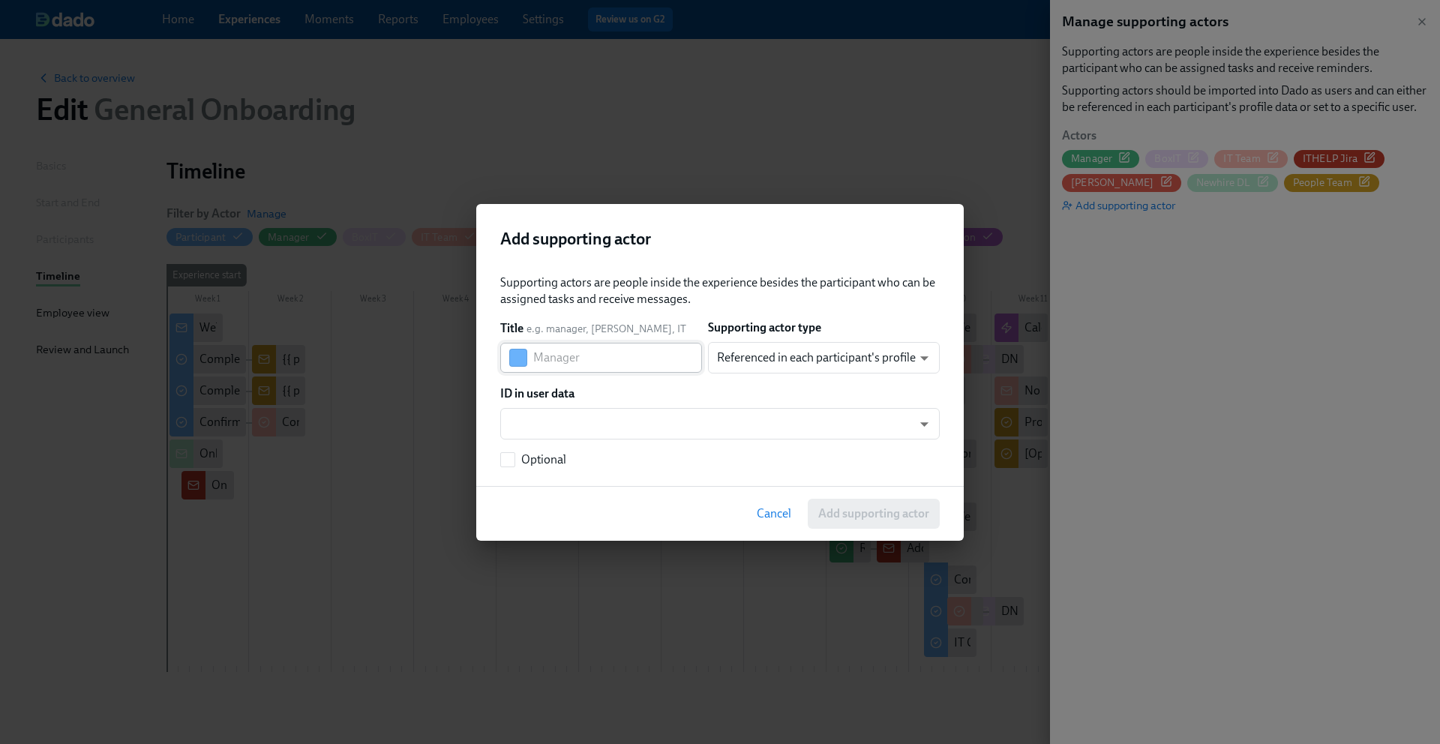
click at [640, 362] on input "text" at bounding box center [617, 358] width 169 height 30
type input "test"
click at [779, 359] on body "Home Experiences Moments Reports Employees Settings Review us on G2 Help Center…" at bounding box center [720, 400] width 1440 height 801
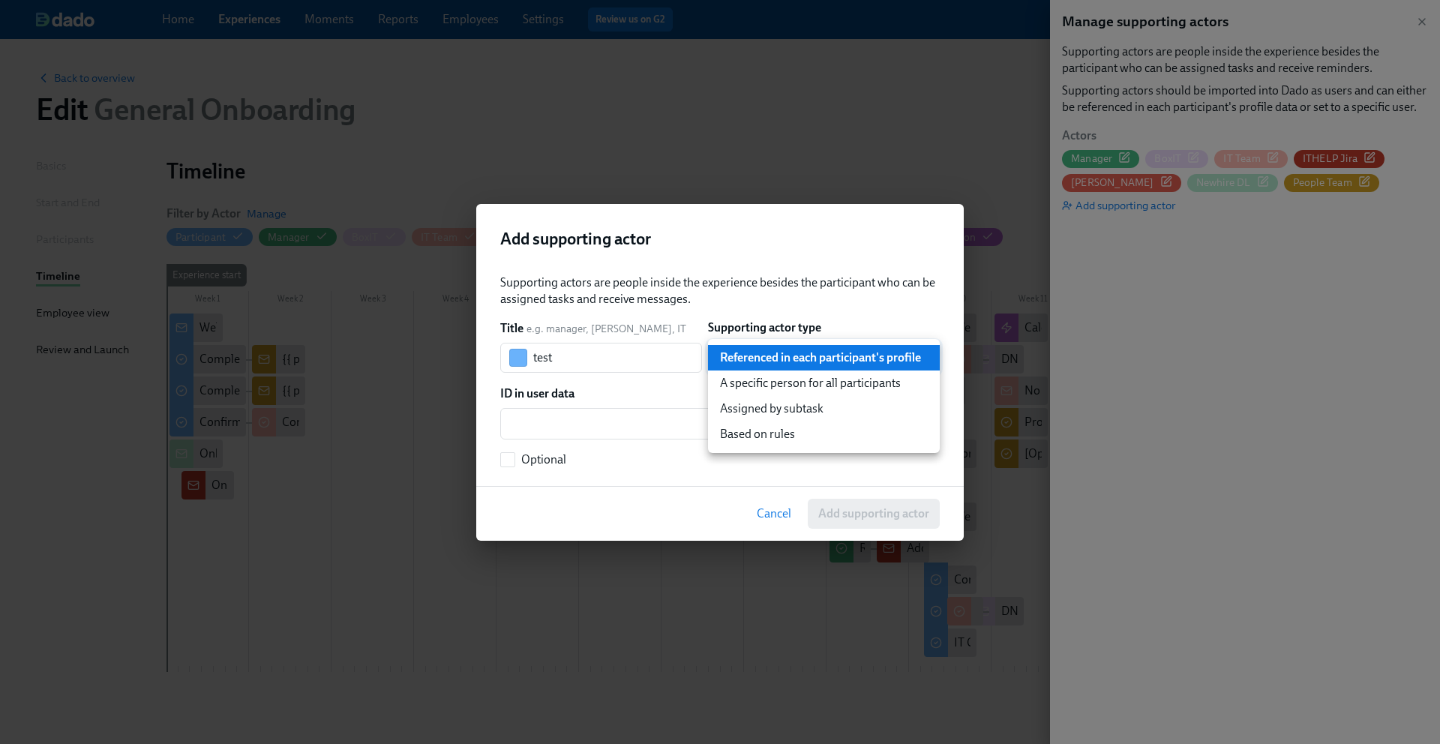
click at [777, 387] on li "A specific person for all participants" at bounding box center [824, 382] width 232 height 25
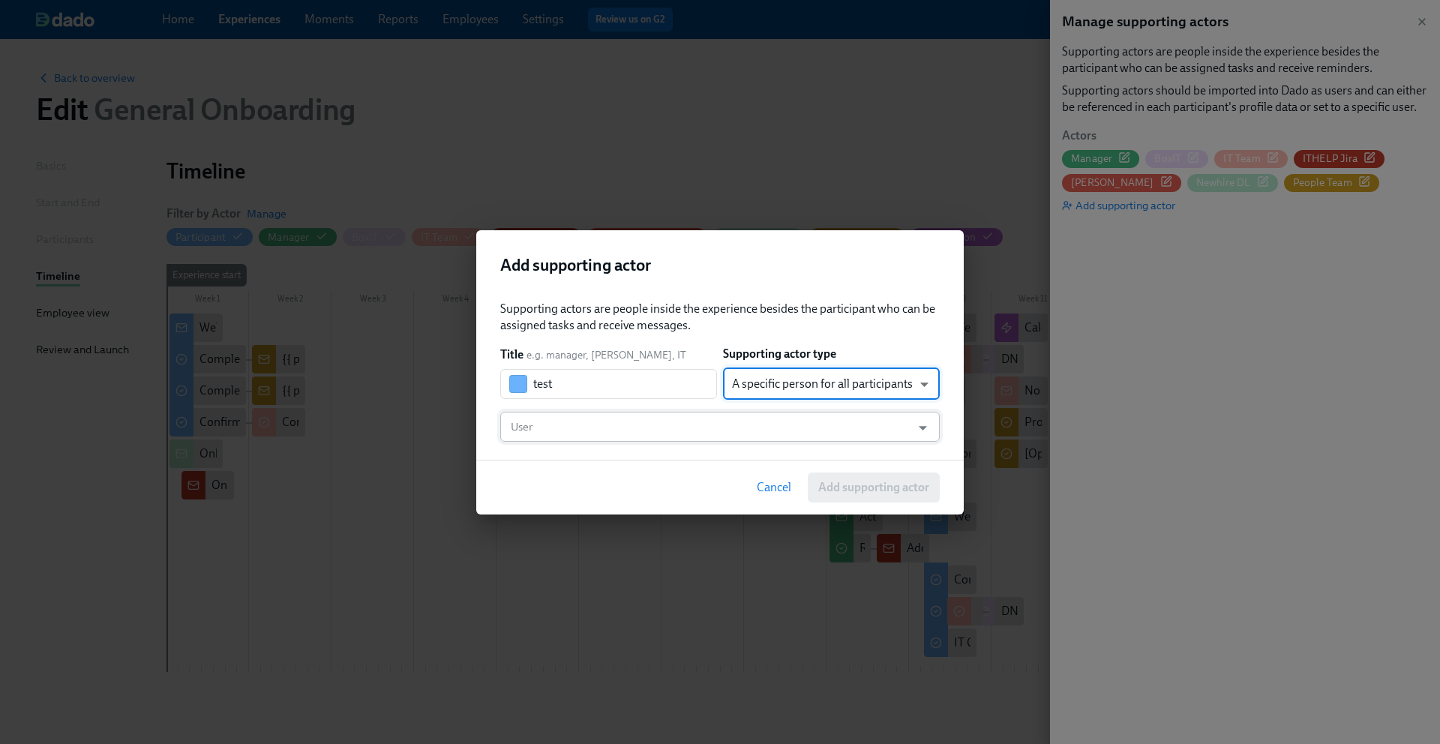
click at [708, 429] on input "User" at bounding box center [706, 427] width 396 height 30
click at [953, 329] on div "Supporting actors are people inside the experience besides the participant who …" at bounding box center [719, 374] width 487 height 171
click at [916, 383] on body "Home Experiences Moments Reports Employees Settings Review us on G2 Help Center…" at bounding box center [720, 400] width 1440 height 801
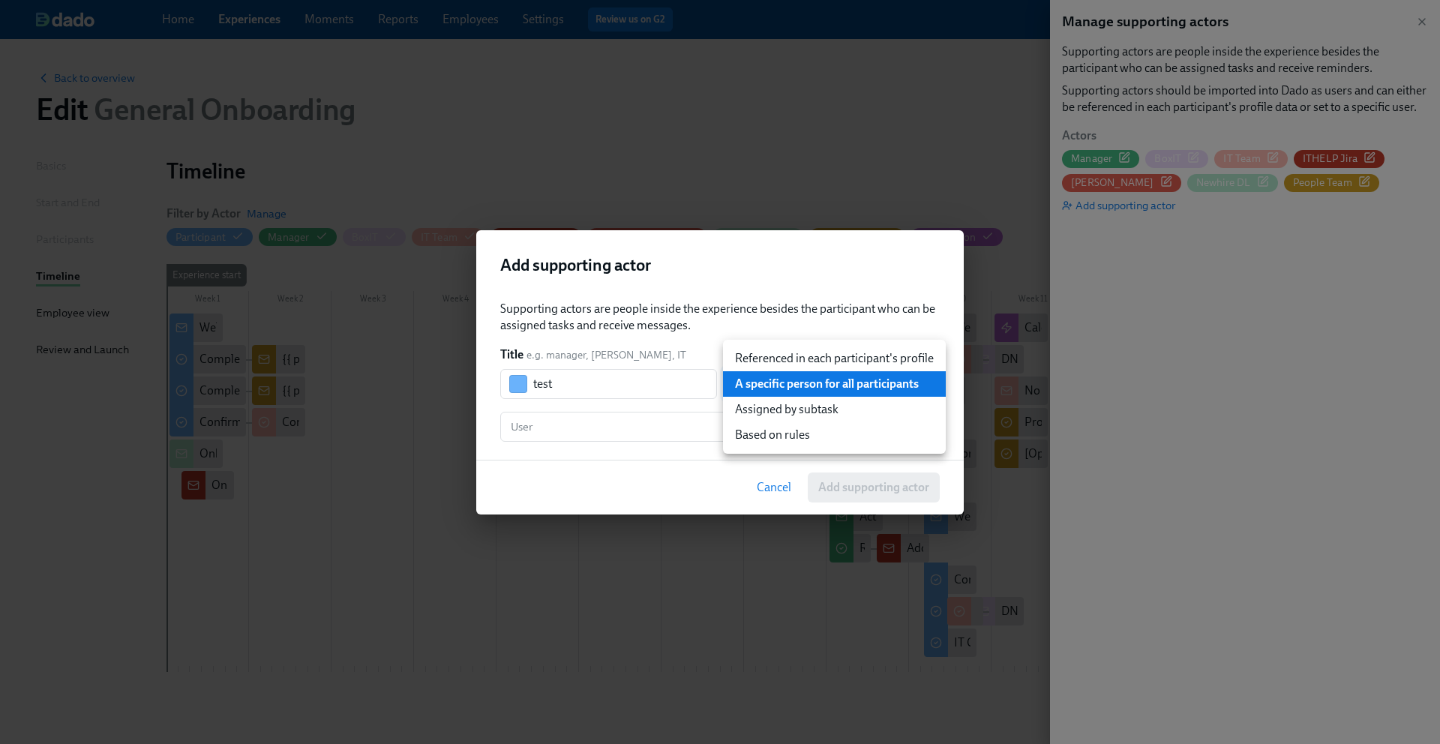
click at [855, 438] on li "Based on rules" at bounding box center [834, 434] width 223 height 25
type input "ruleBasedUser"
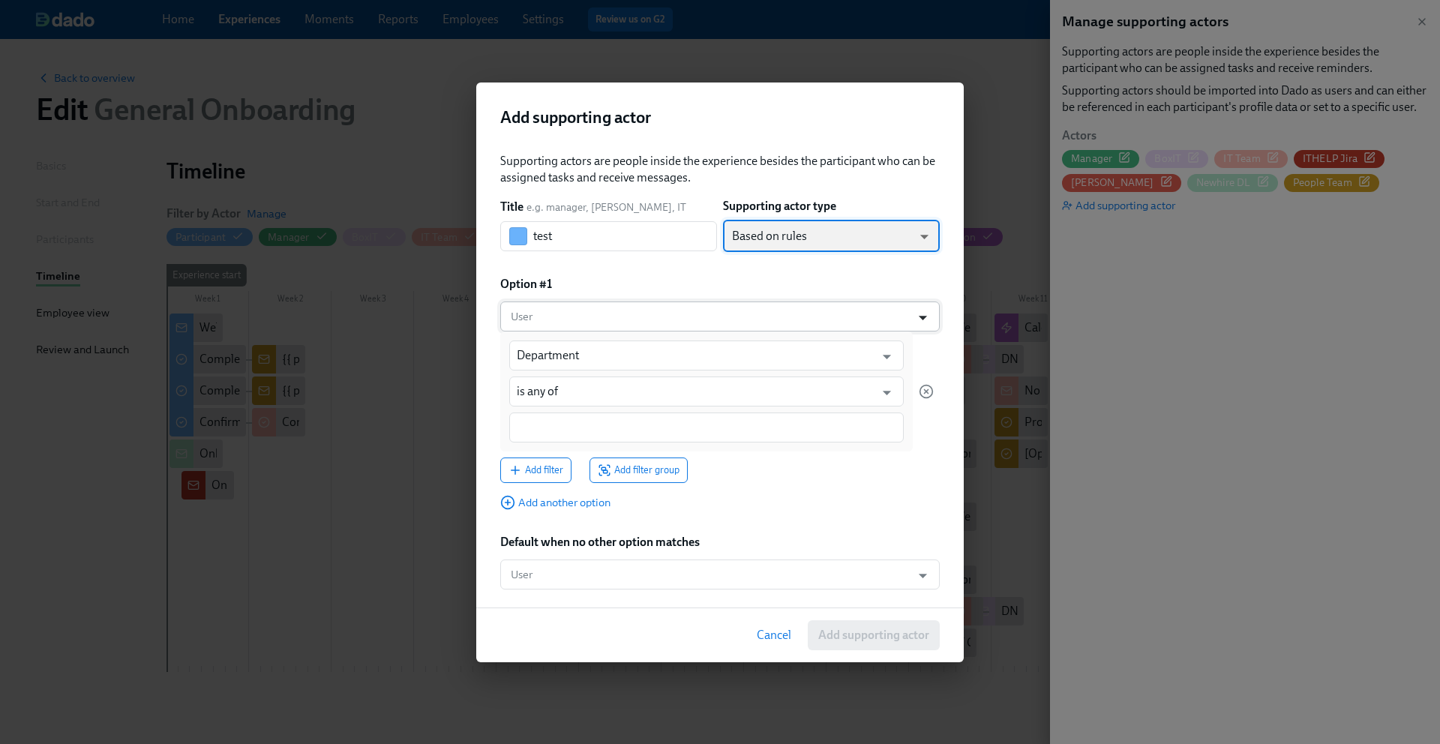
click at [927, 314] on icon "Open" at bounding box center [922, 317] width 20 height 20
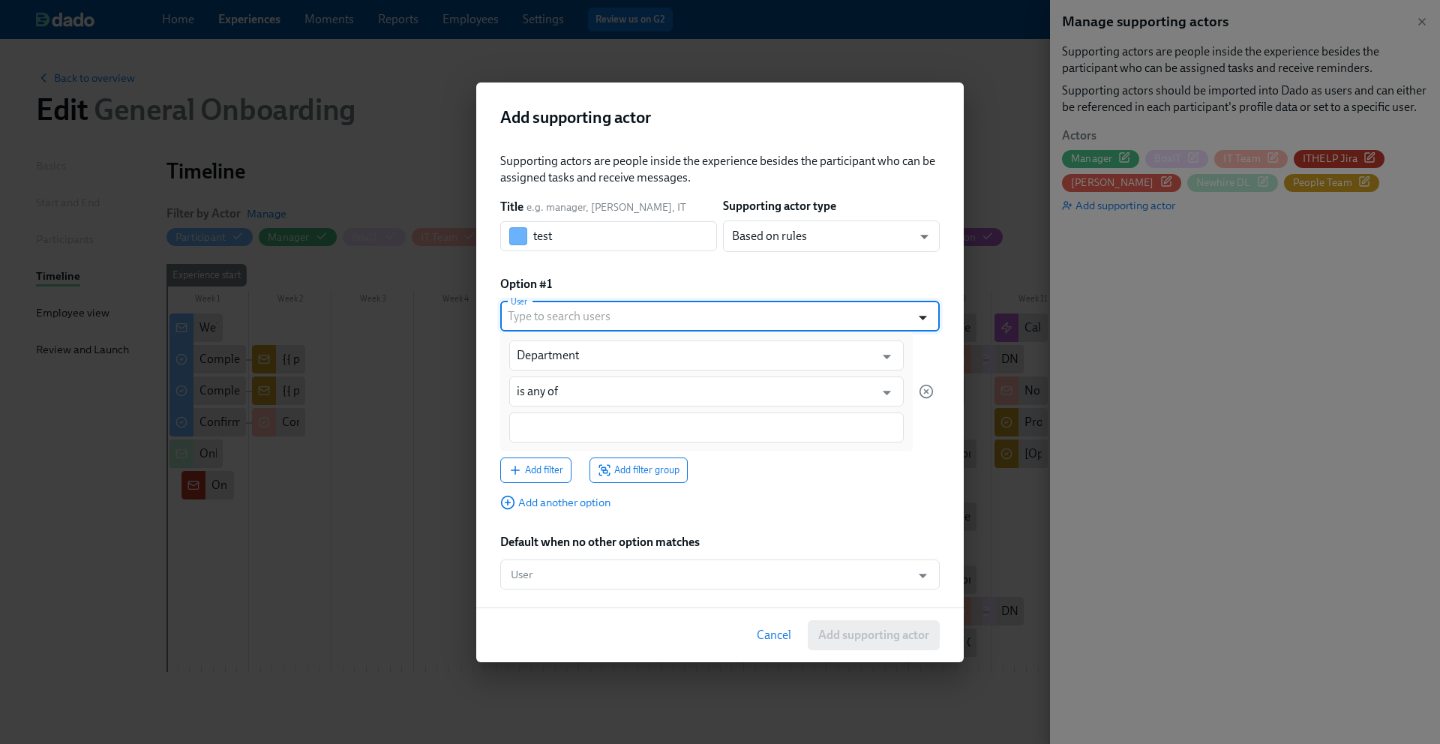
click at [919, 319] on icon "Open" at bounding box center [922, 317] width 20 height 20
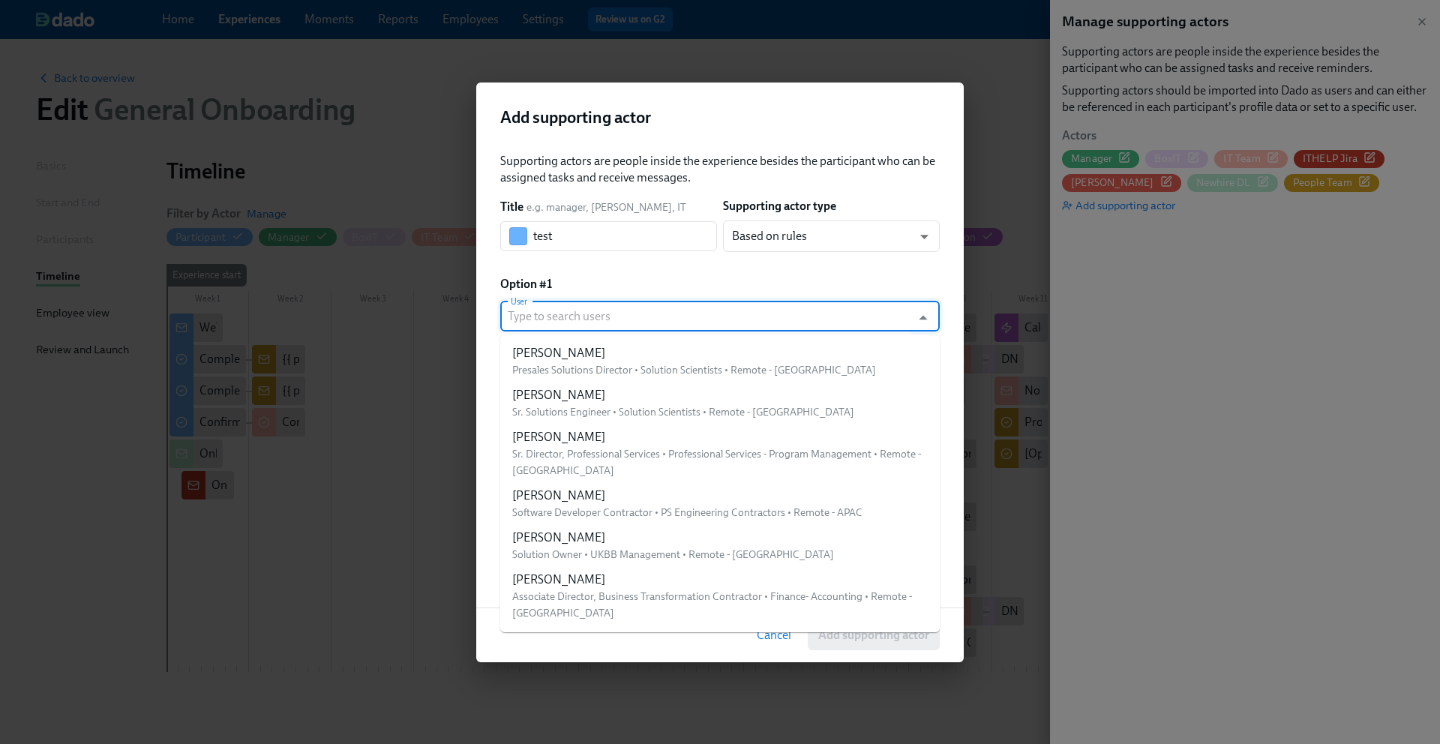
click at [833, 316] on input "User" at bounding box center [706, 316] width 396 height 30
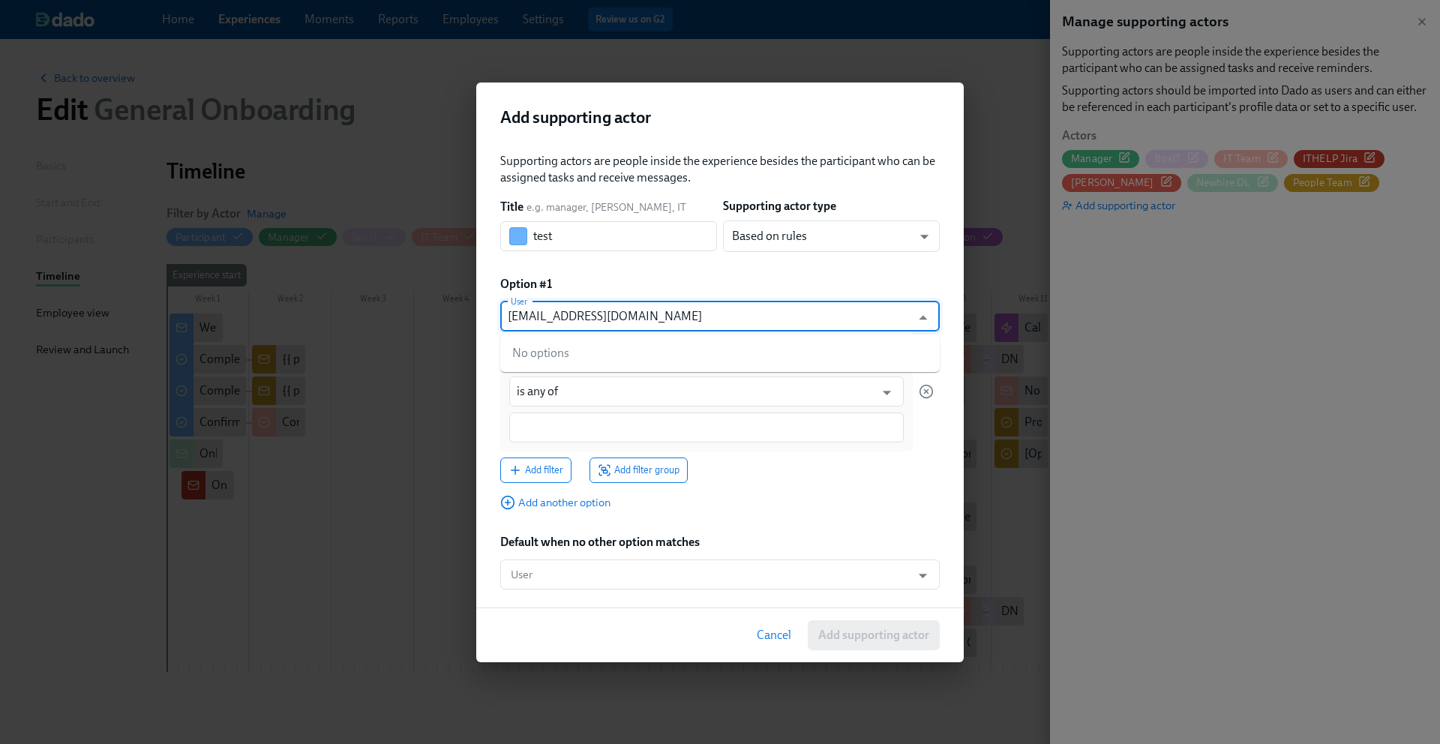
type input "it-admin@dnanexus.com"
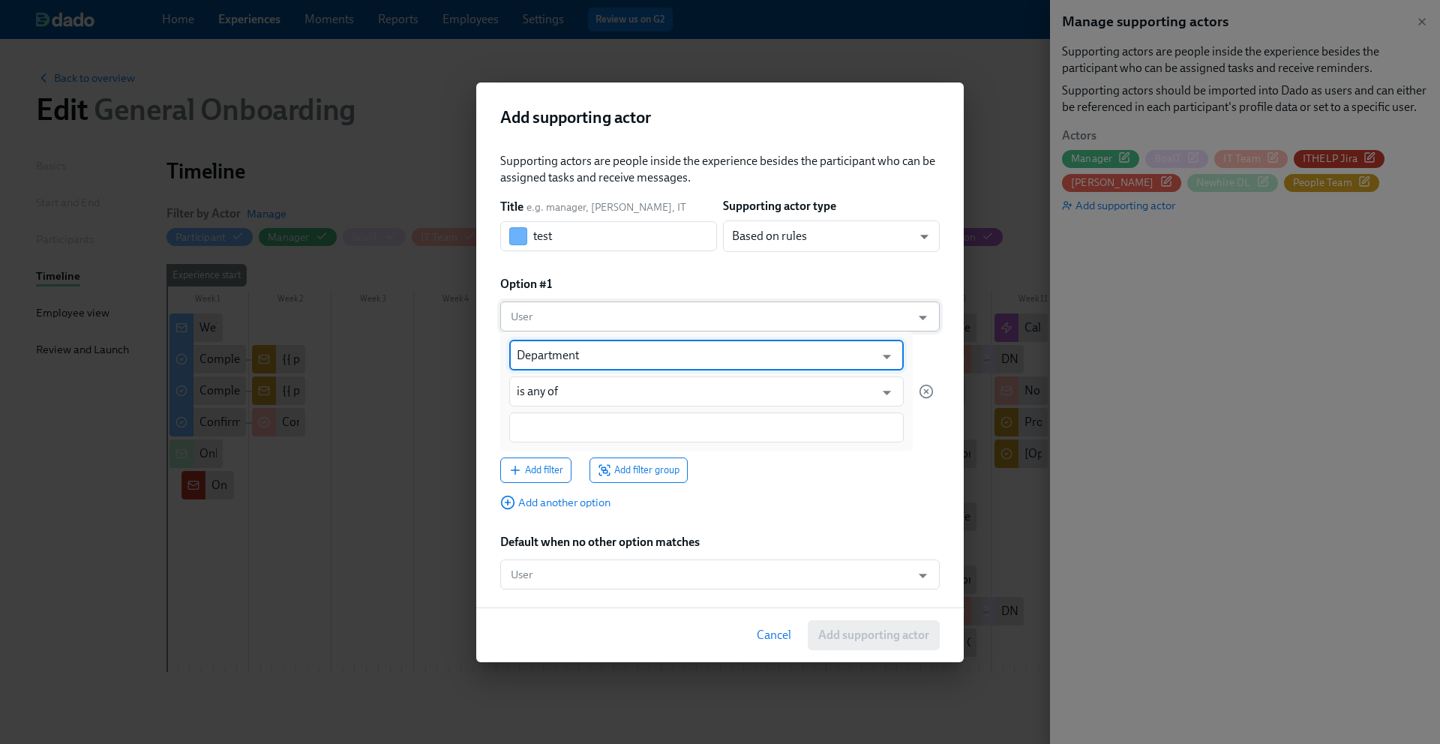
click at [870, 318] on input "User" at bounding box center [706, 316] width 396 height 30
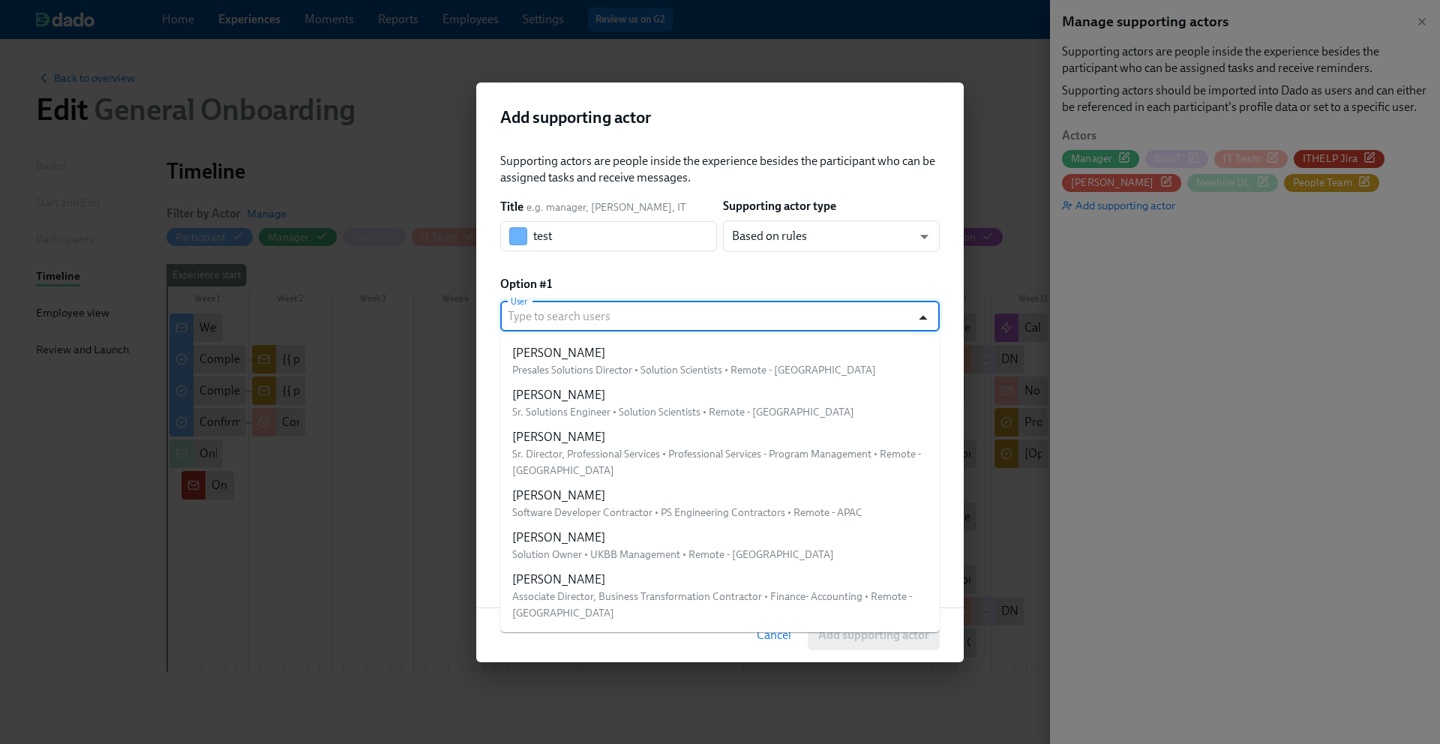
click at [921, 316] on icon "Close" at bounding box center [922, 317] width 8 height 4
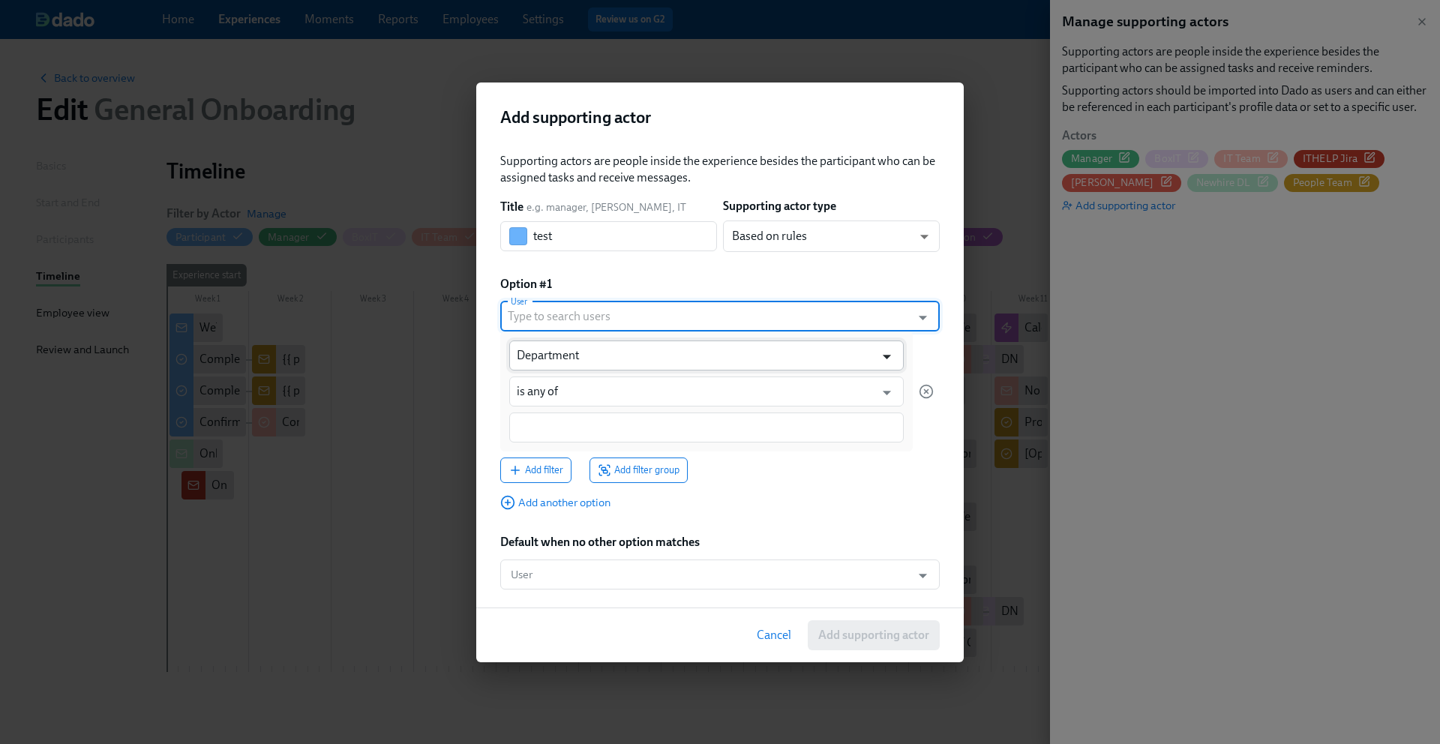
click at [886, 358] on icon "Open" at bounding box center [886, 356] width 20 height 20
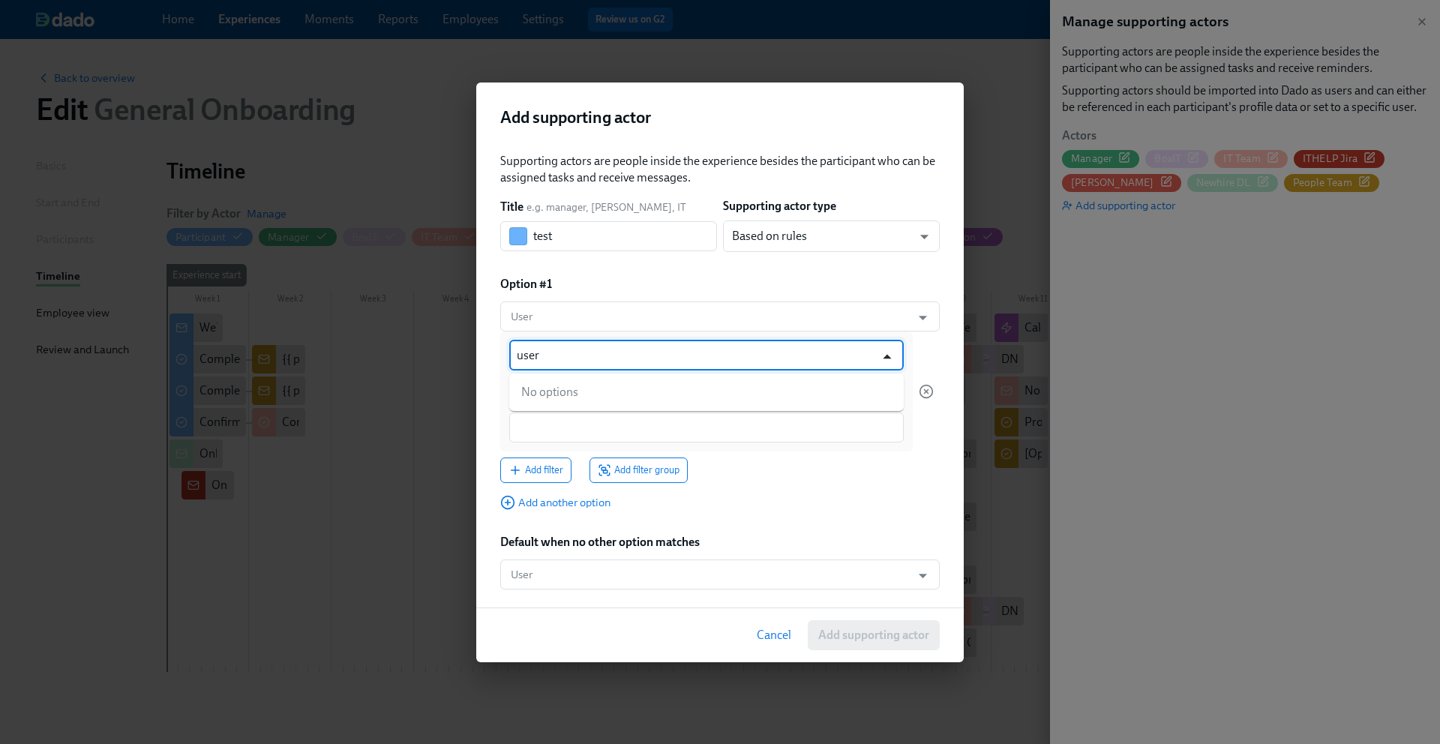
click at [880, 355] on icon "Close" at bounding box center [886, 356] width 20 height 20
click at [794, 311] on input "User" at bounding box center [706, 316] width 396 height 30
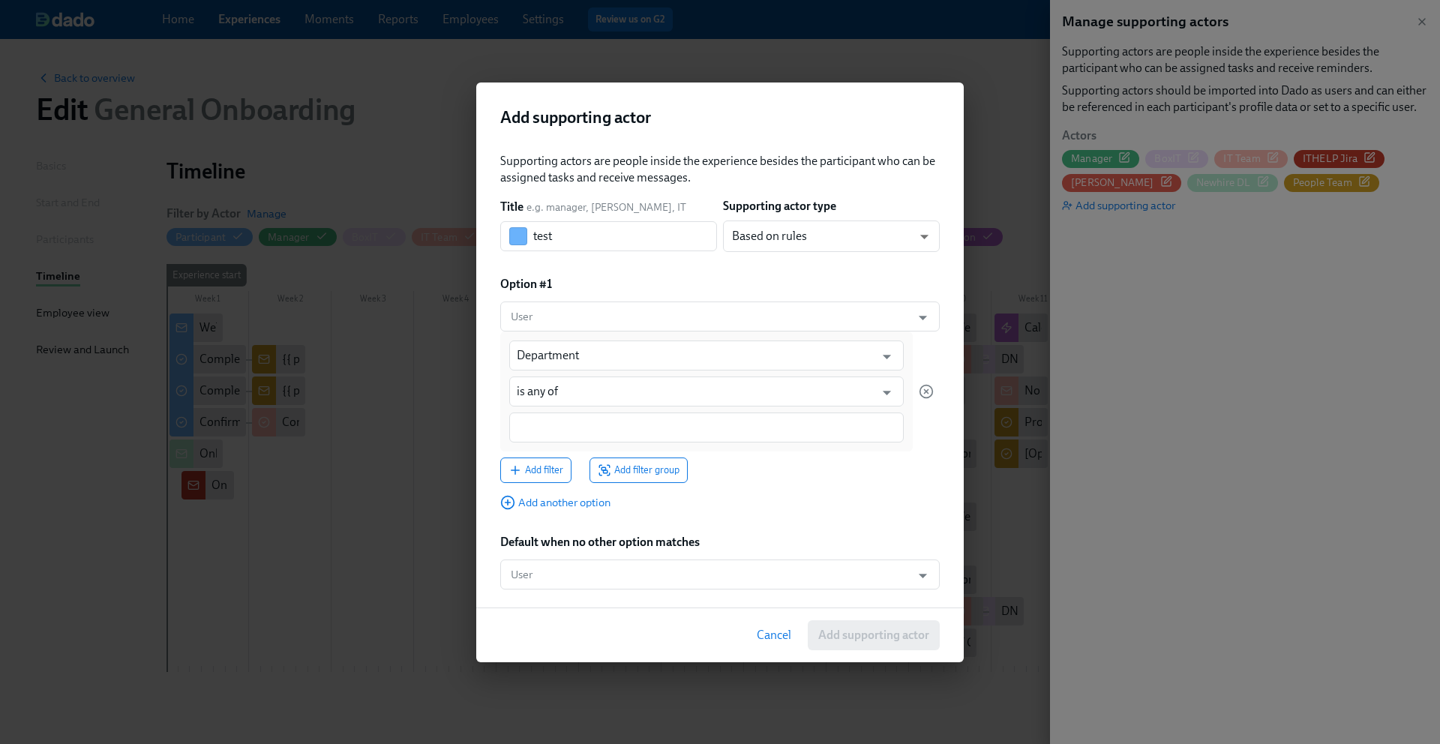
click at [792, 265] on div "Supporting actors are people inside the experience besides the participant who …" at bounding box center [719, 371] width 439 height 436
click at [856, 355] on input "Department" at bounding box center [696, 355] width 358 height 30
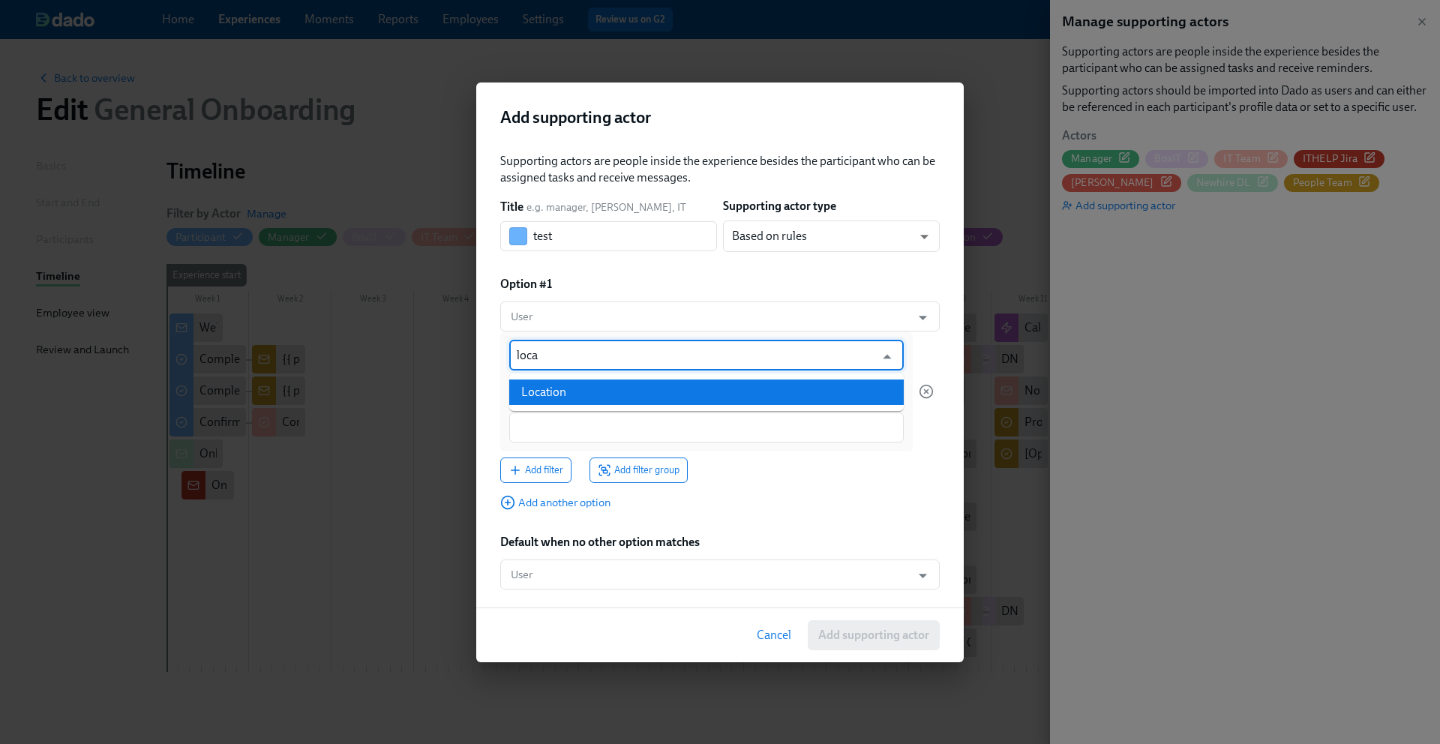
click at [804, 394] on li "Location" at bounding box center [706, 391] width 394 height 25
type input "Location"
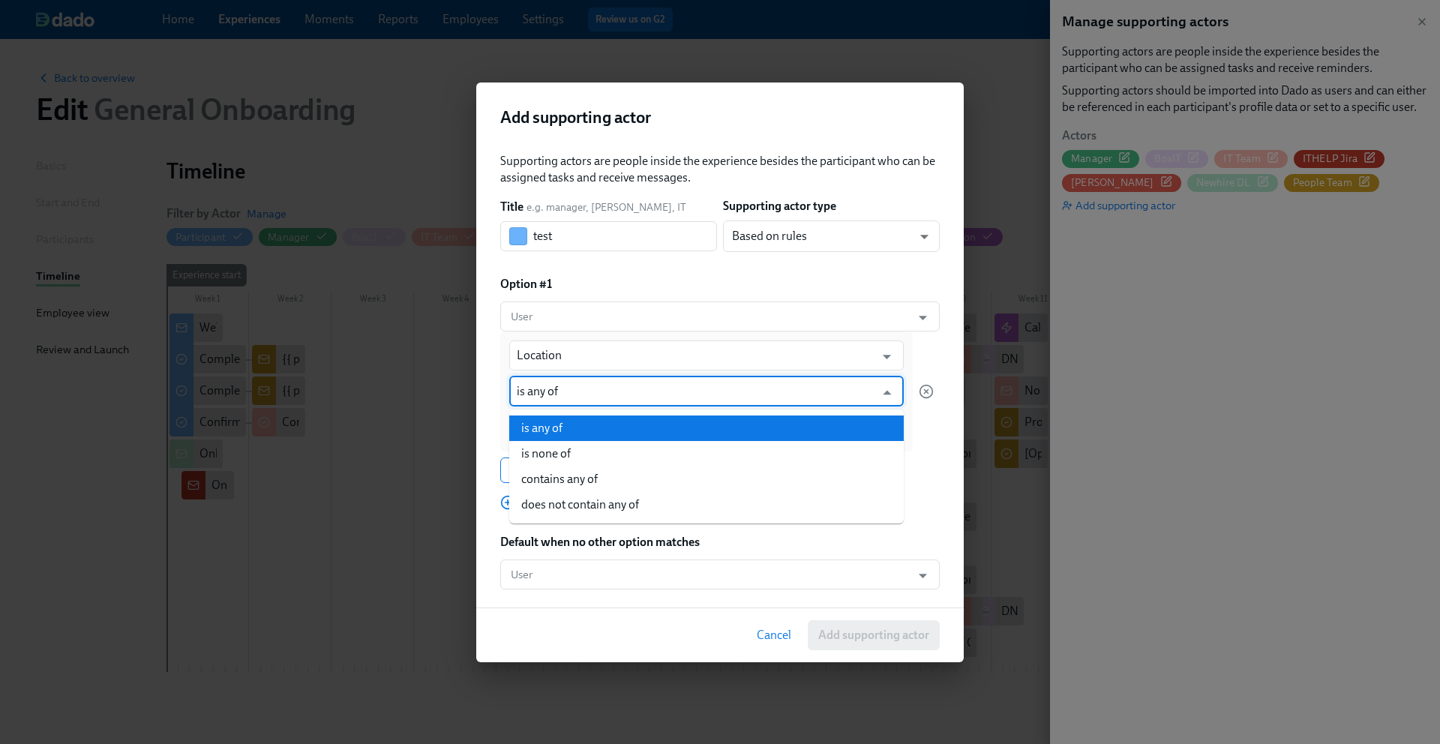
click at [769, 395] on input "is any of" at bounding box center [696, 391] width 358 height 30
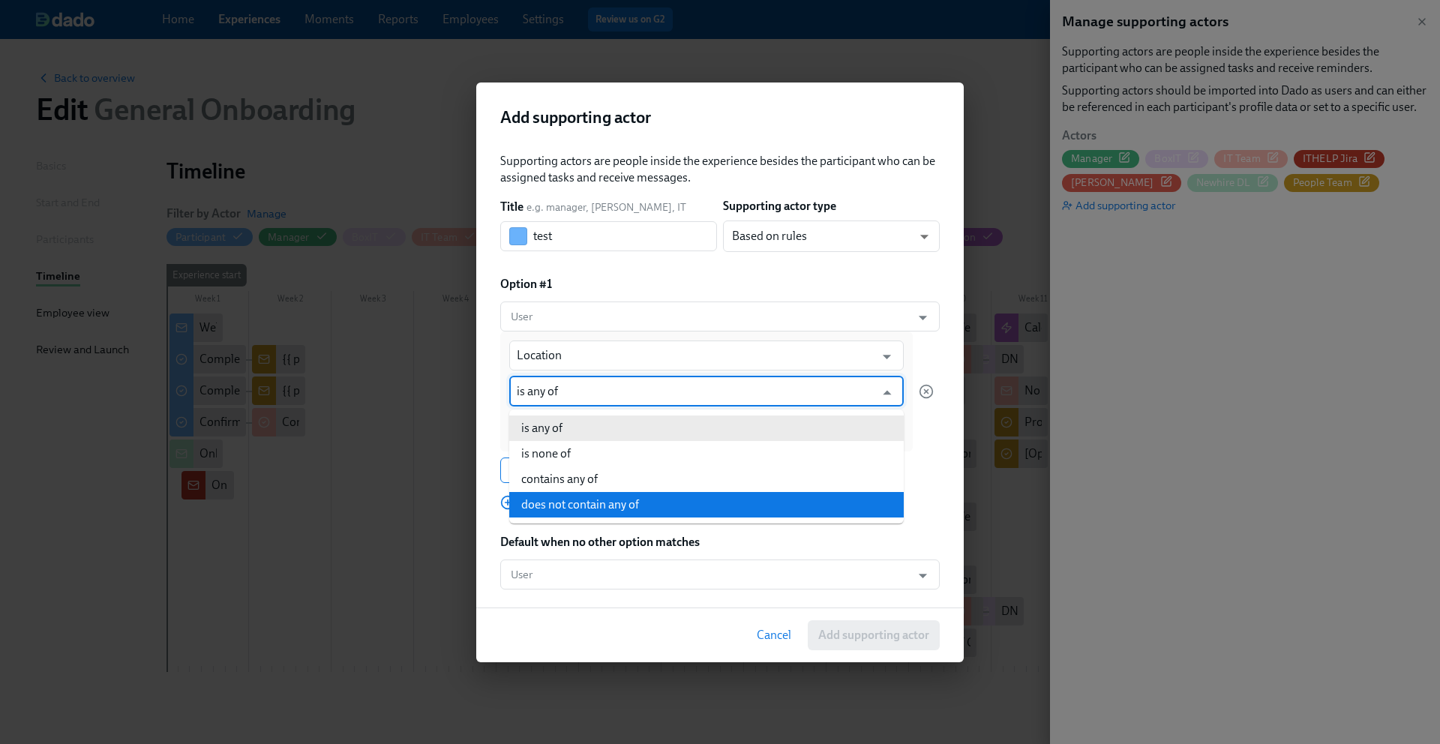
click at [724, 496] on li "does not contain any of" at bounding box center [706, 504] width 394 height 25
type input "does not contain any of"
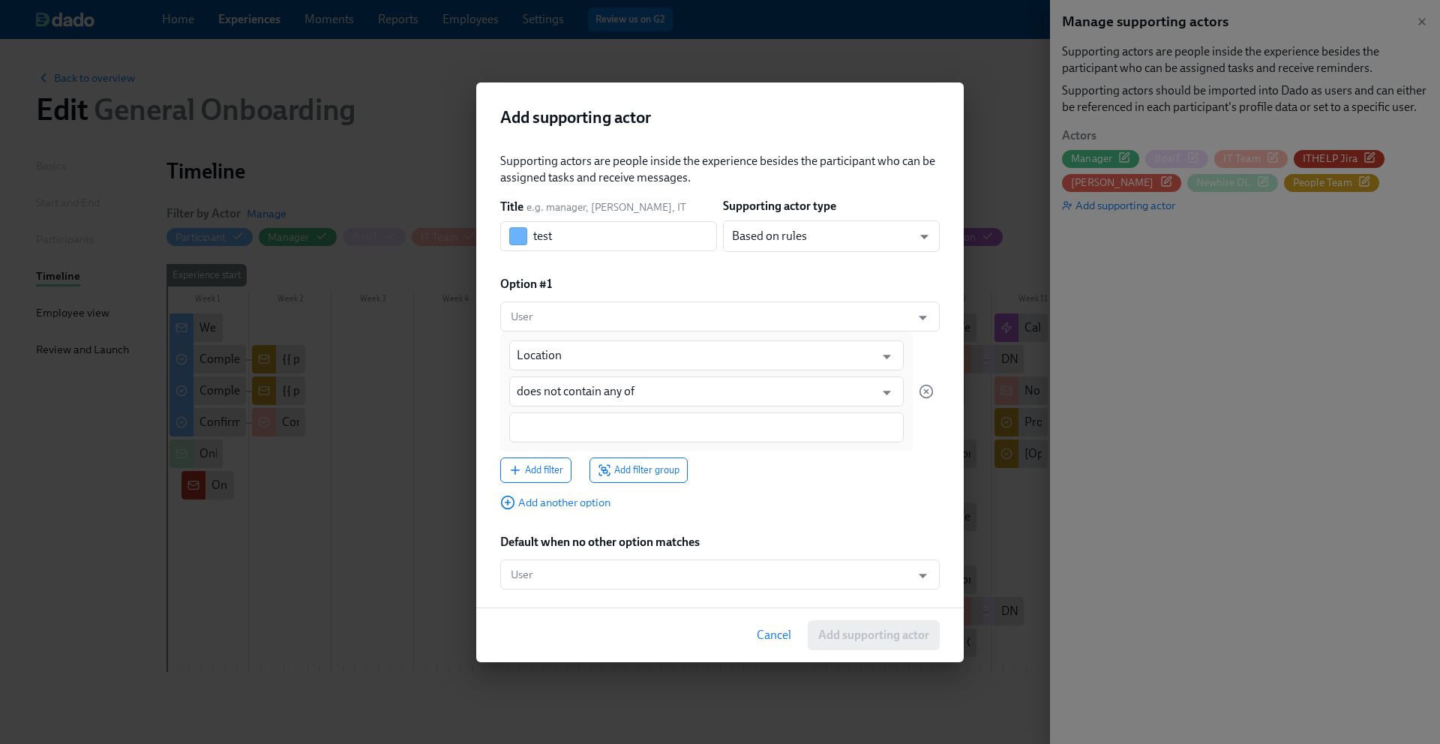
click at [700, 440] on div at bounding box center [706, 427] width 394 height 30
click at [661, 465] on span "Add filter group" at bounding box center [639, 470] width 82 height 15
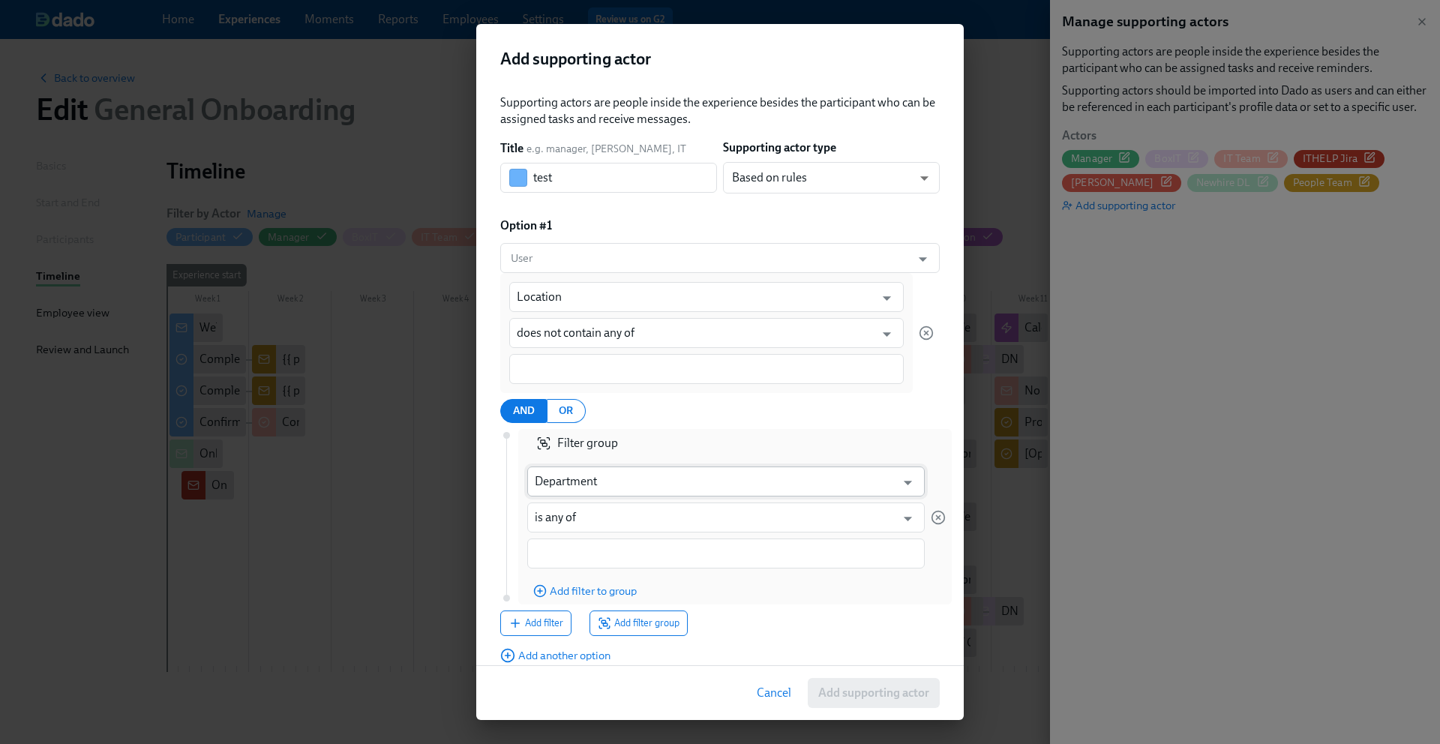
click at [670, 478] on input "Department" at bounding box center [715, 481] width 361 height 30
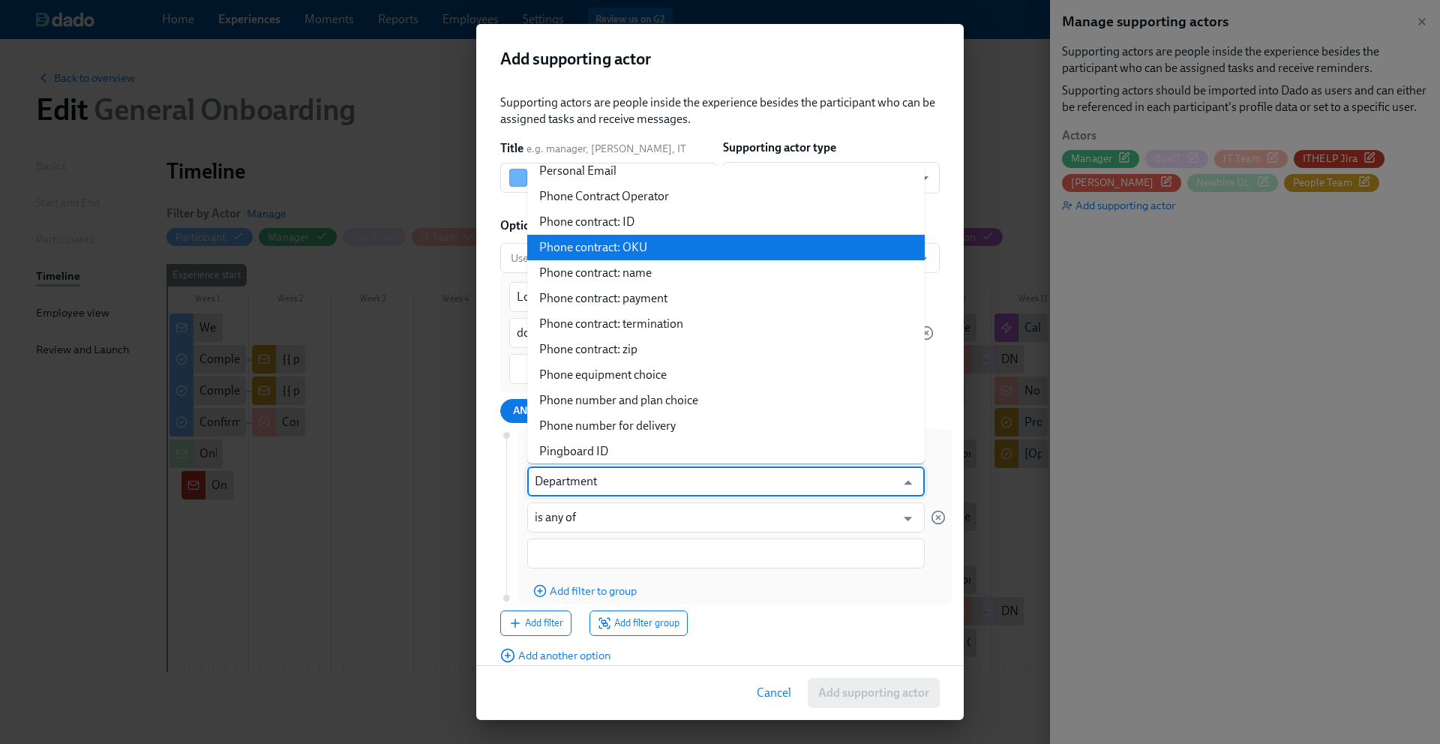
scroll to position [1078, 0]
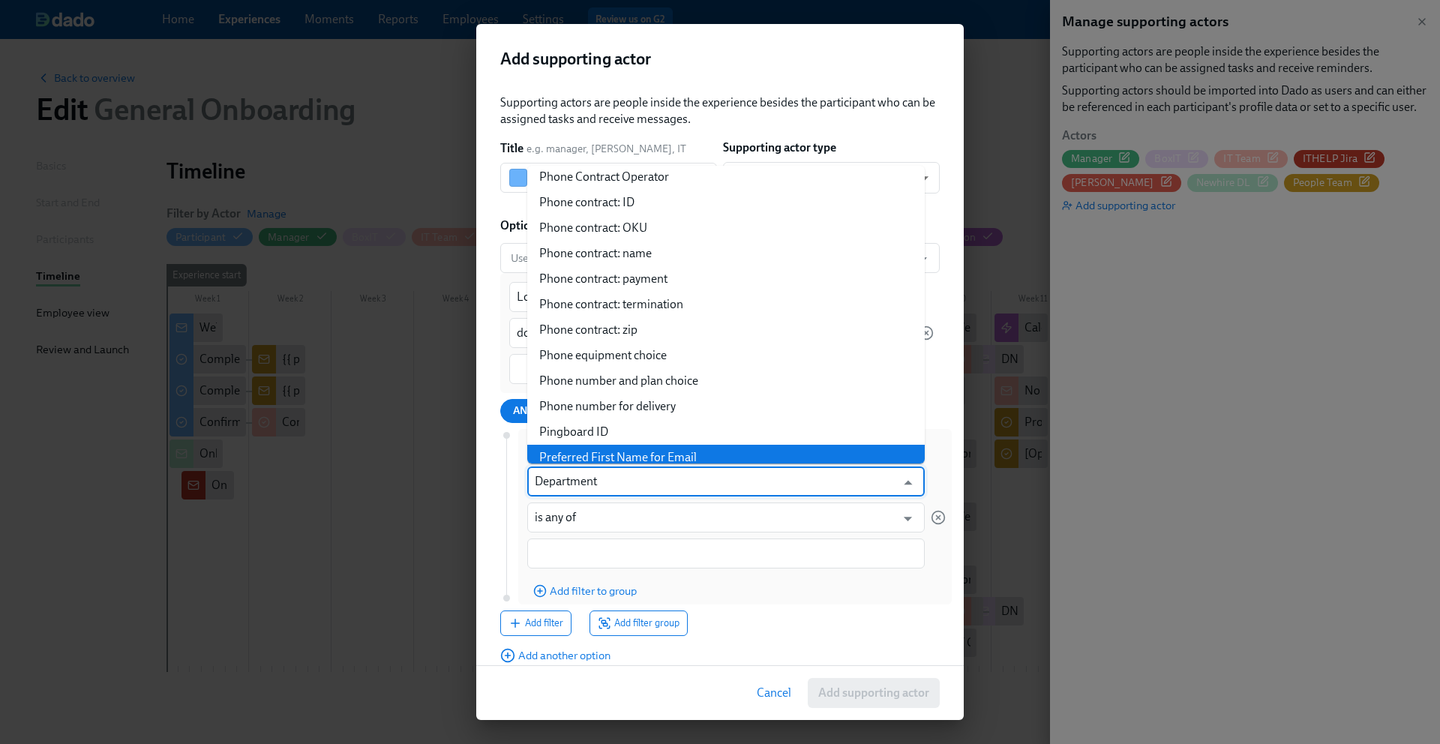
click at [692, 580] on div "Filter group Department ​ is any of ​ Add filter to group" at bounding box center [736, 516] width 418 height 175
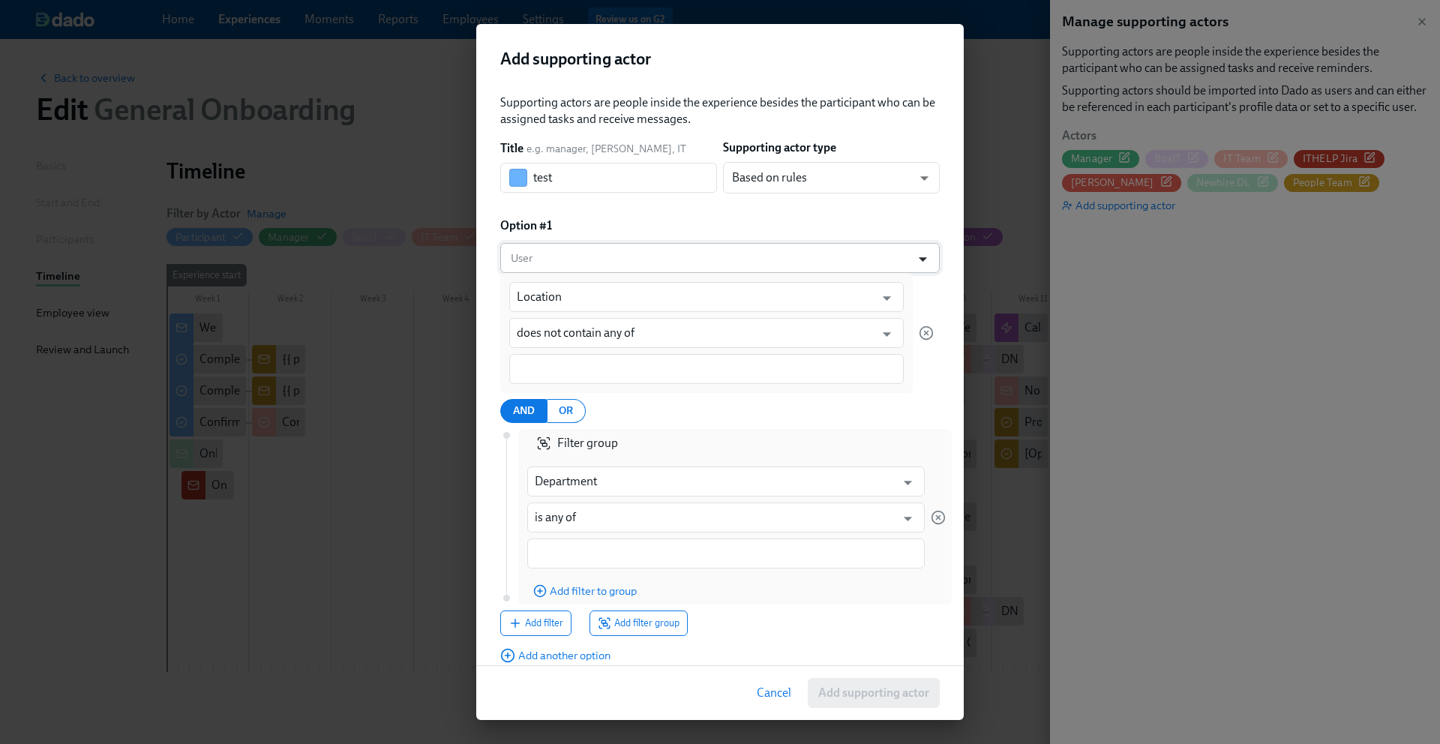
click at [929, 254] on icon "Open" at bounding box center [922, 259] width 20 height 20
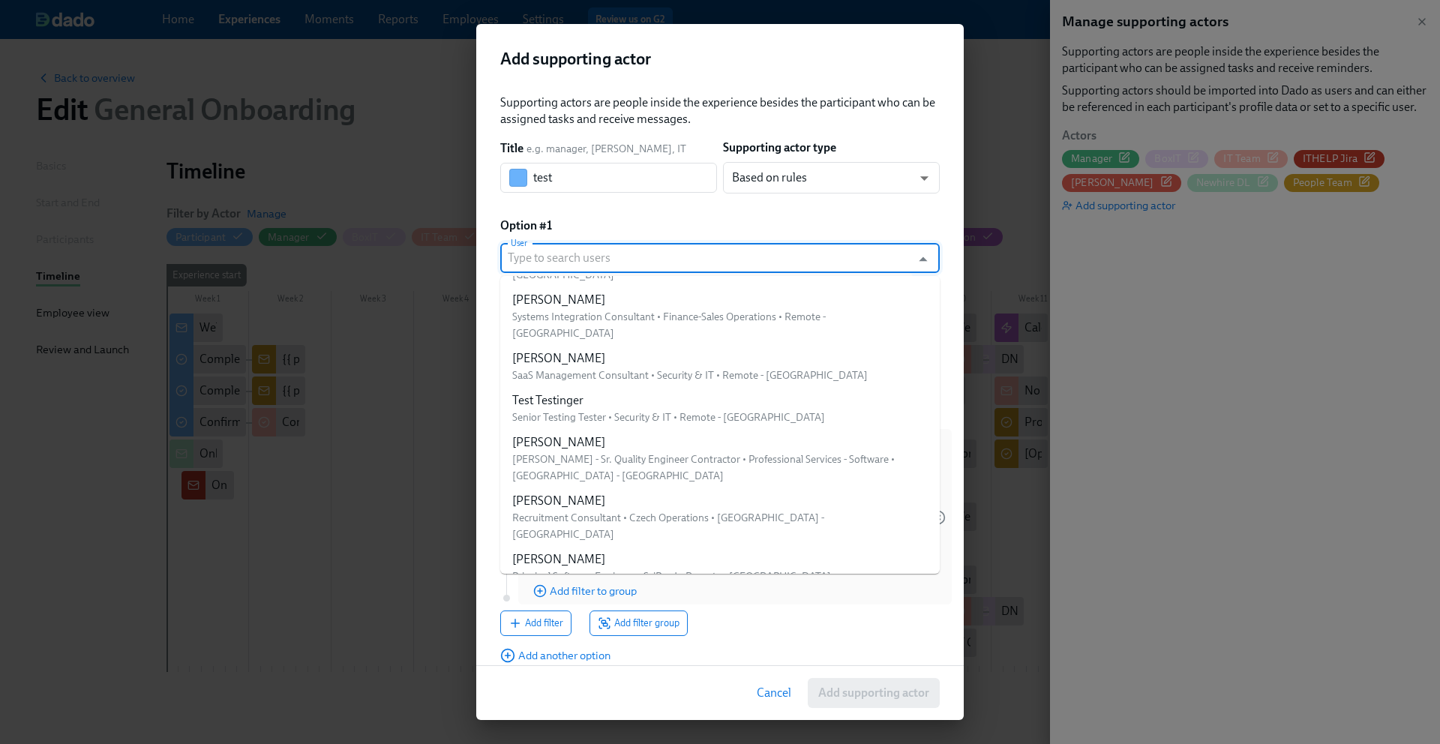
scroll to position [18990, 0]
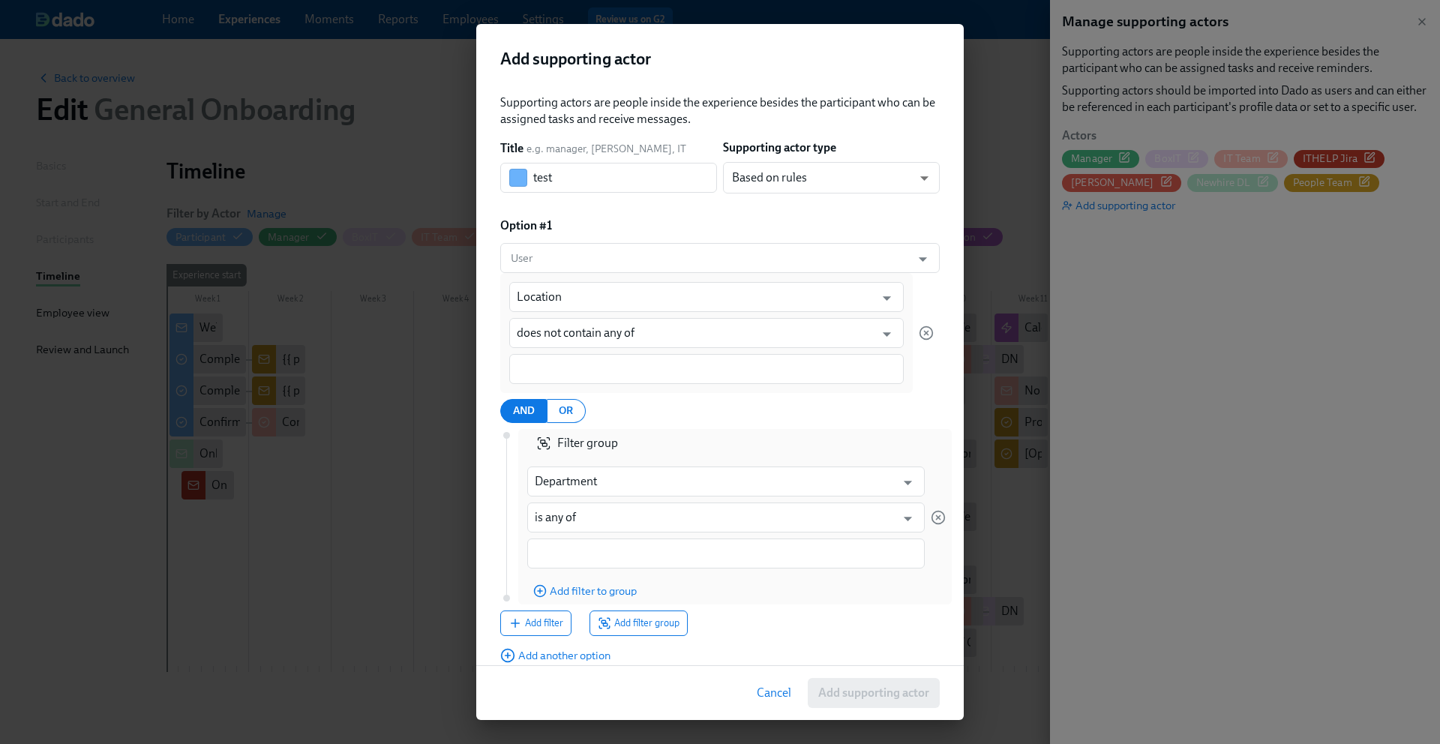
click at [827, 219] on div "Option #1" at bounding box center [719, 225] width 439 height 16
click at [900, 180] on body "Home Experiences Moments Reports Employees Settings Review us on G2 Help Center…" at bounding box center [720, 400] width 1440 height 801
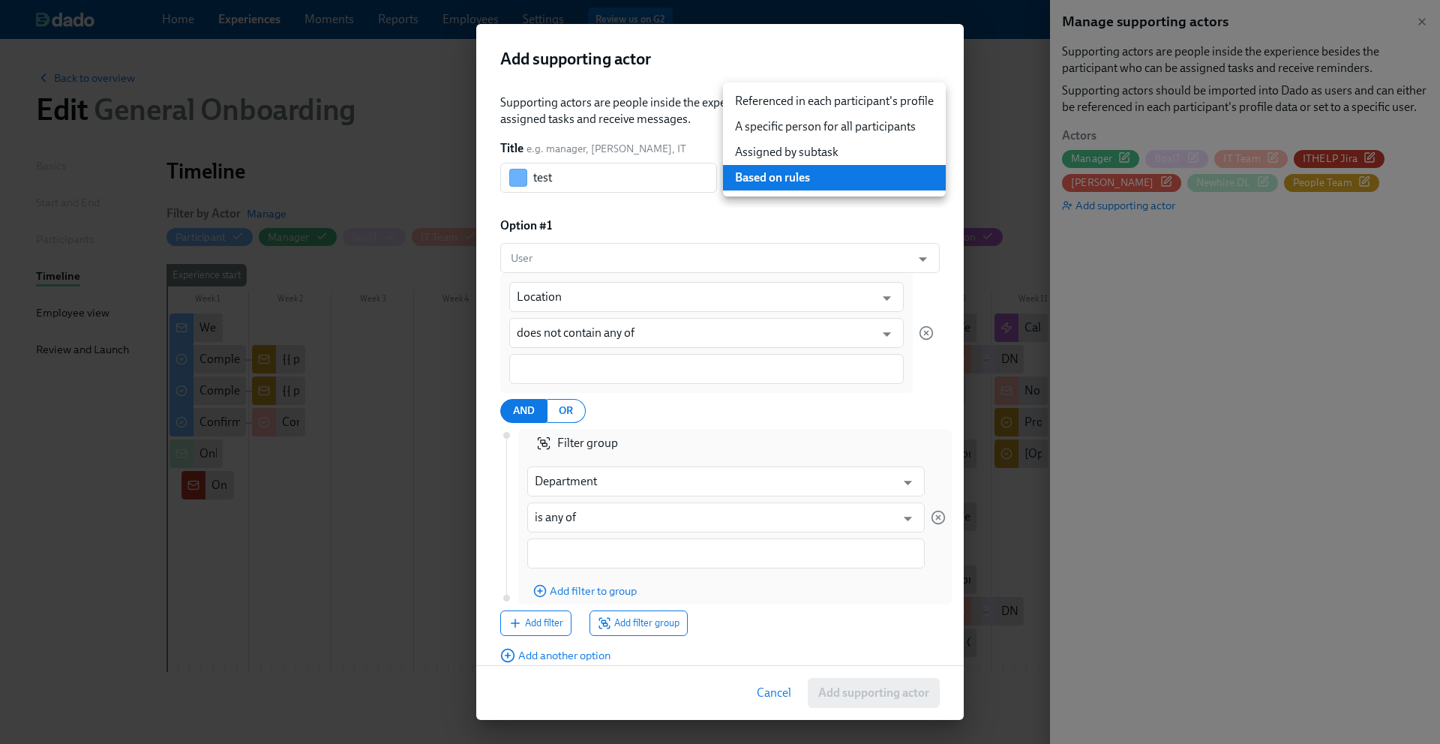
click at [889, 130] on li "A specific person for all participants" at bounding box center [834, 126] width 223 height 25
type input "staticUser"
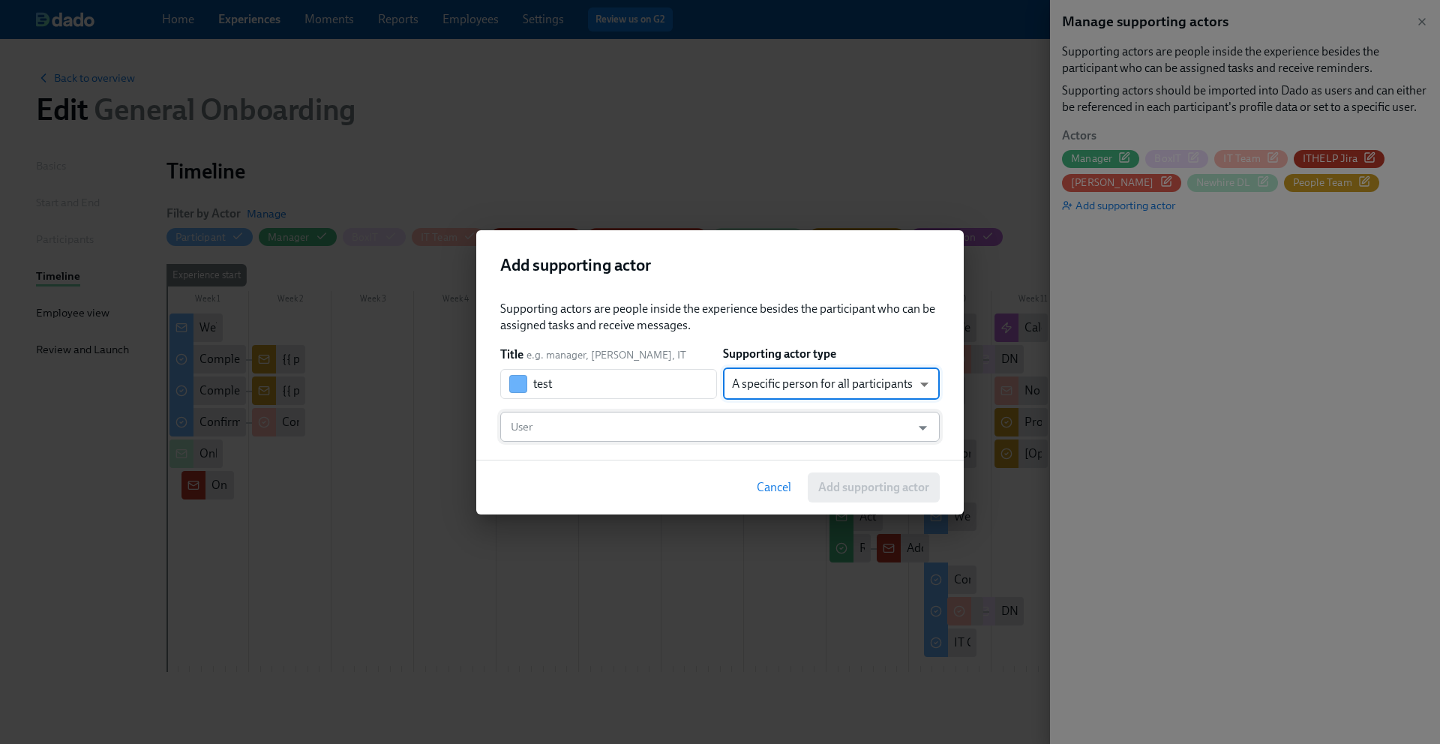
click at [666, 425] on input "User" at bounding box center [706, 427] width 396 height 30
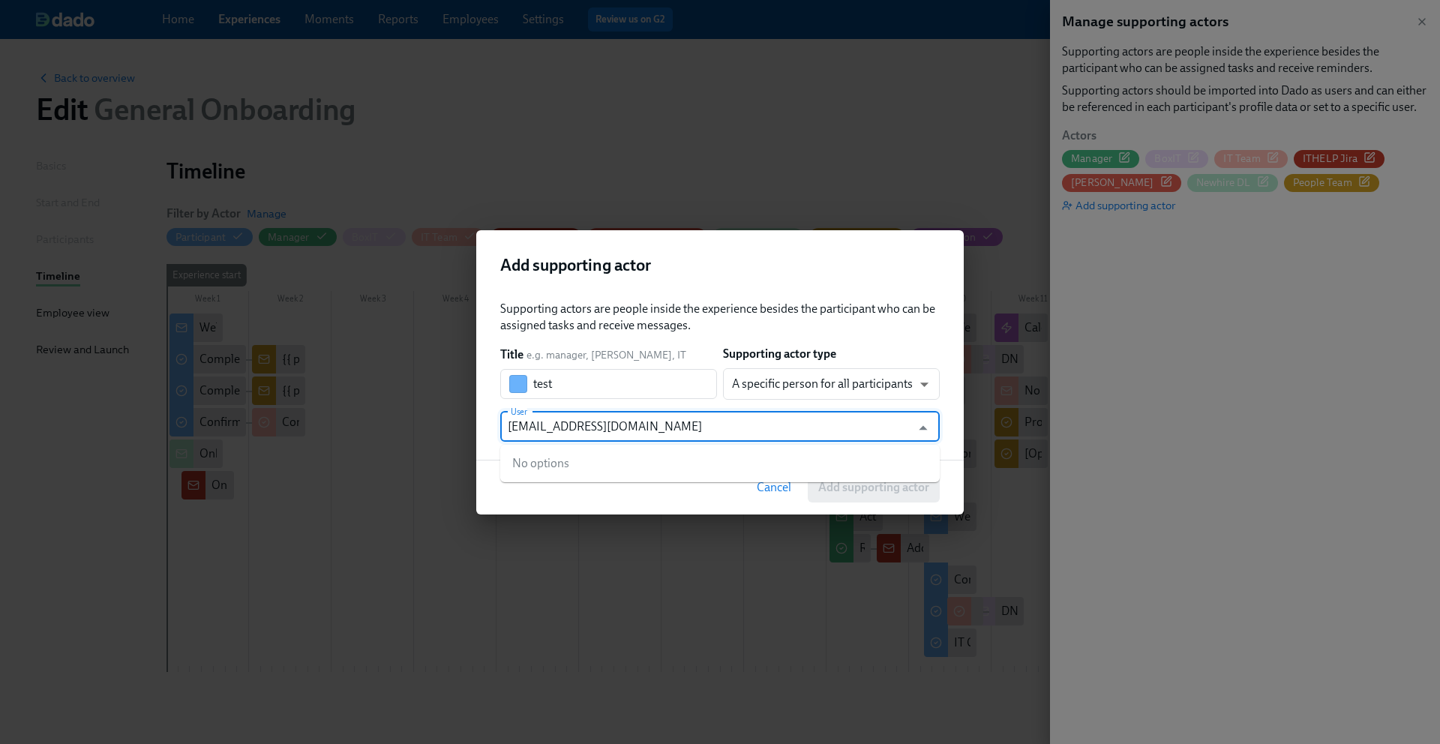
type input "it-admin@dnanexus.com"
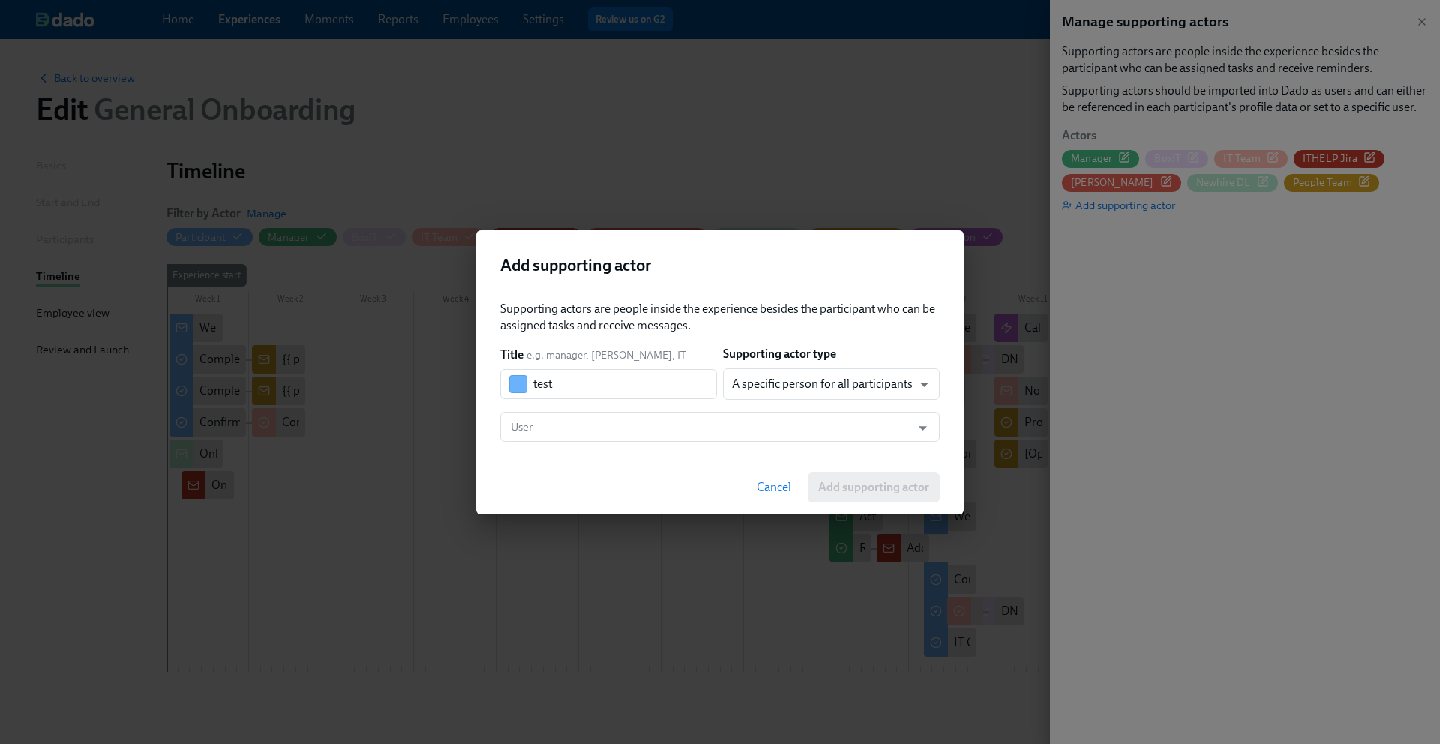
click at [761, 490] on span "Cancel" at bounding box center [774, 487] width 34 height 15
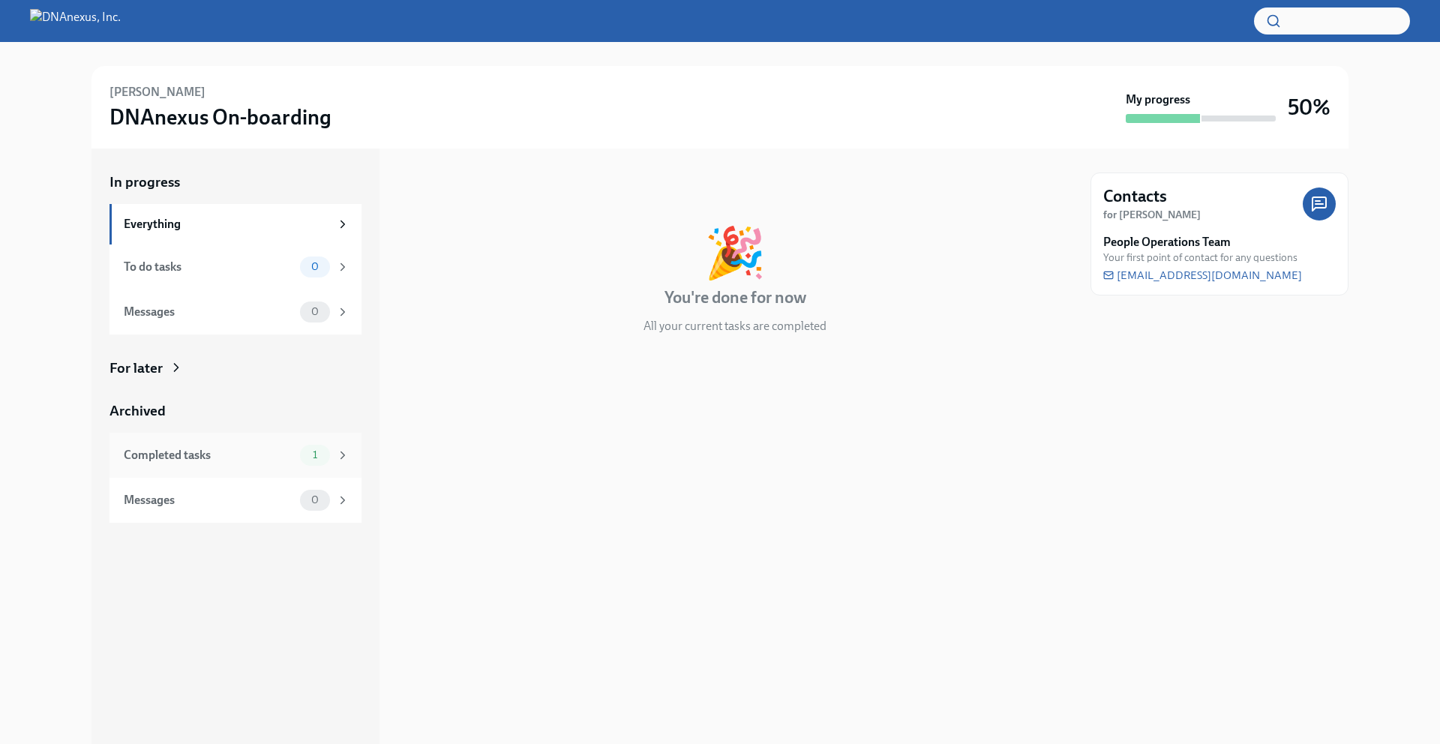
click at [343, 455] on icon at bounding box center [343, 454] width 4 height 7
click at [1148, 102] on strong "My progress" at bounding box center [1157, 99] width 64 height 16
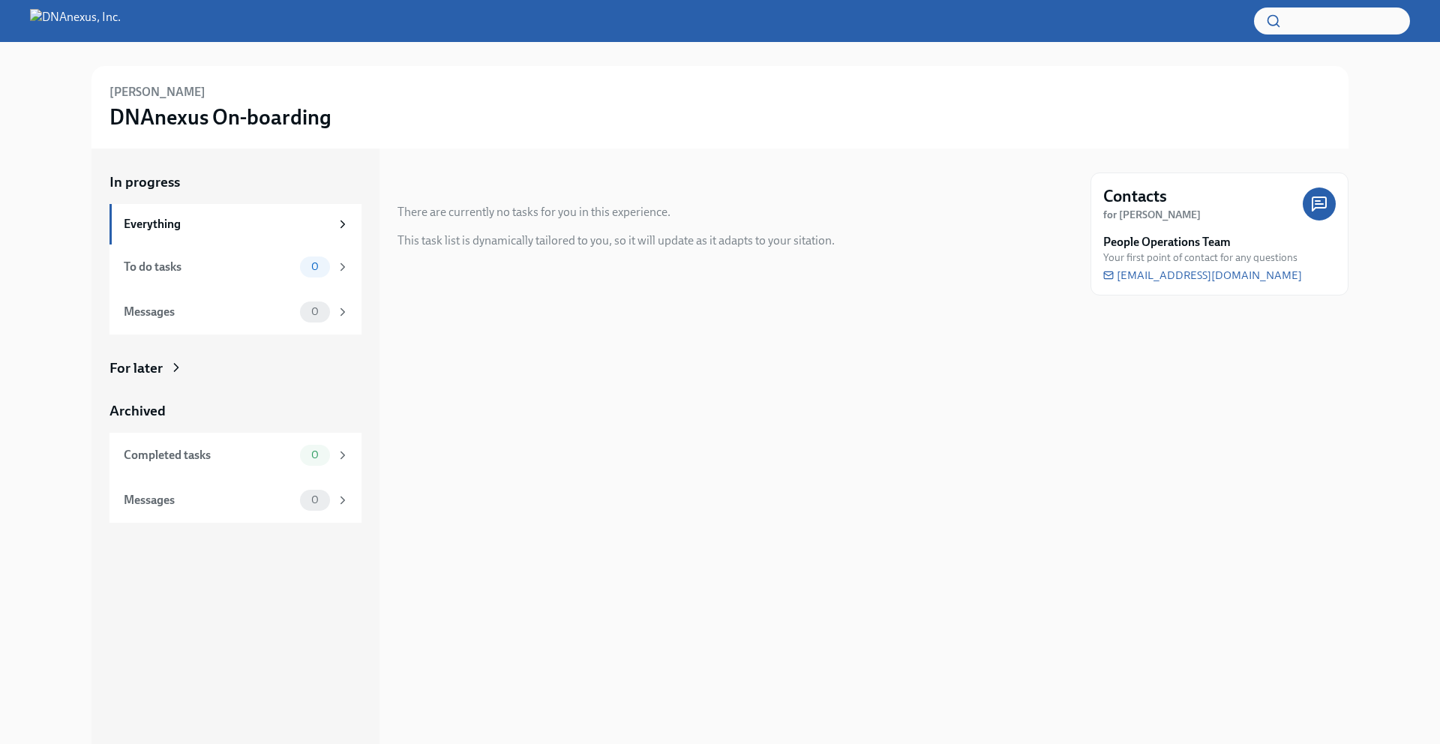
click at [173, 364] on icon at bounding box center [176, 367] width 15 height 15
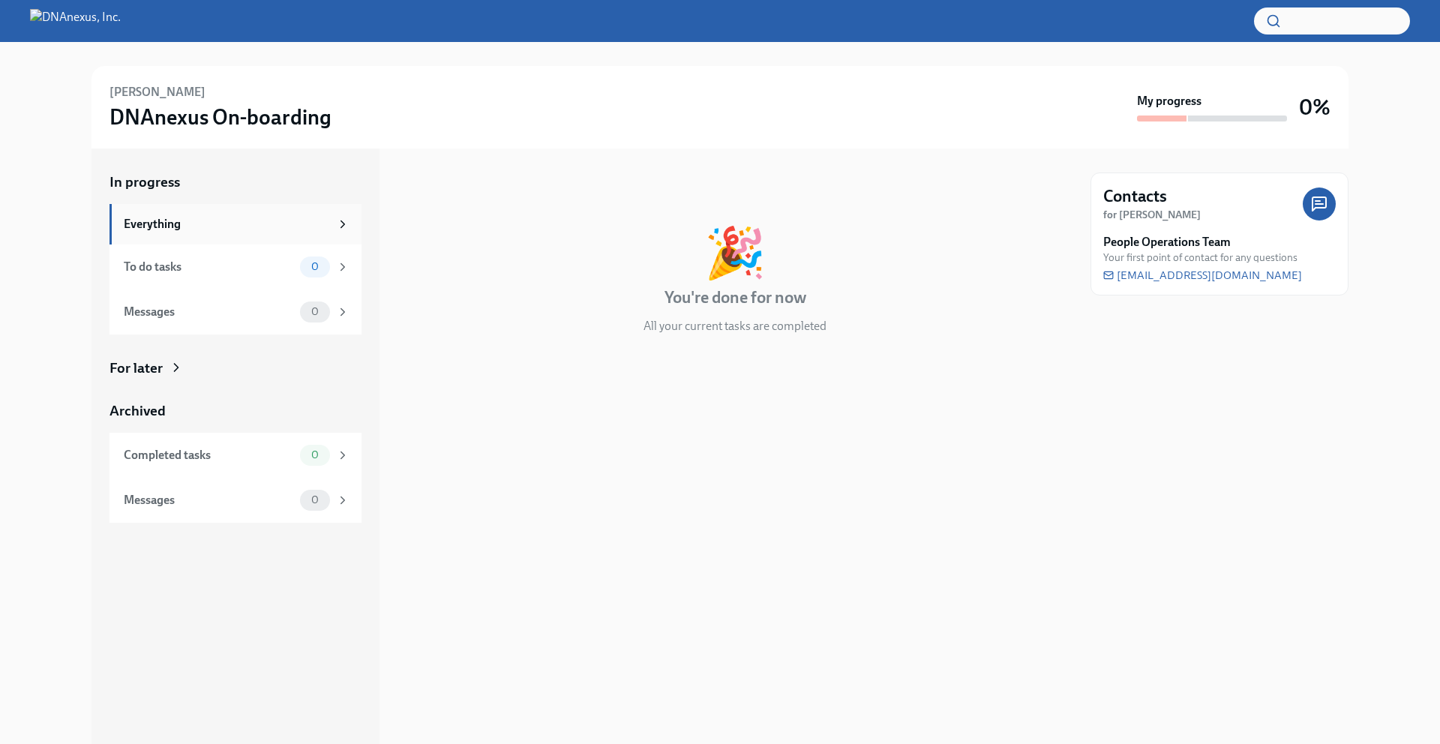
click at [340, 226] on icon at bounding box center [342, 223] width 13 height 13
